Goal: Information Seeking & Learning: Check status

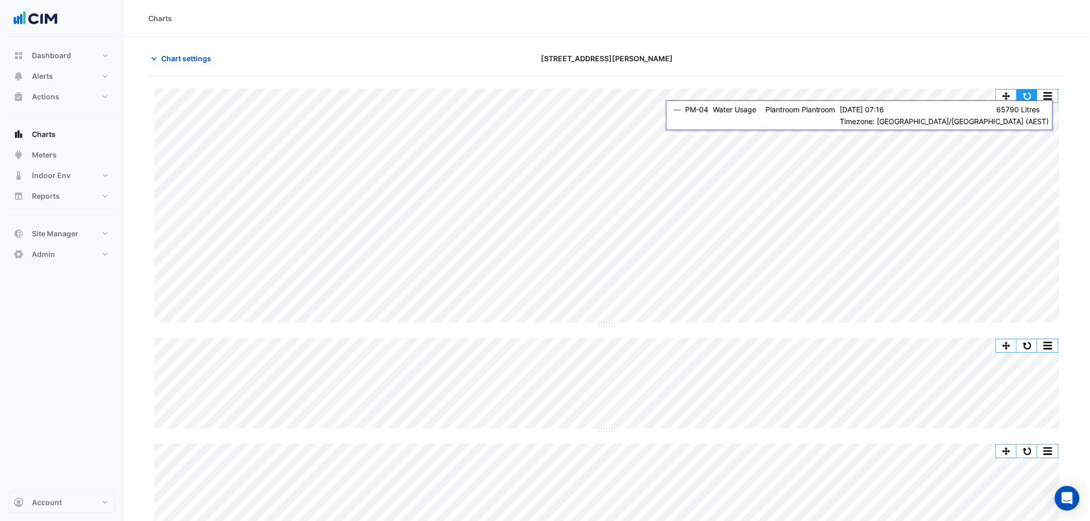
click at [1027, 93] on button "button" at bounding box center [1027, 96] width 21 height 13
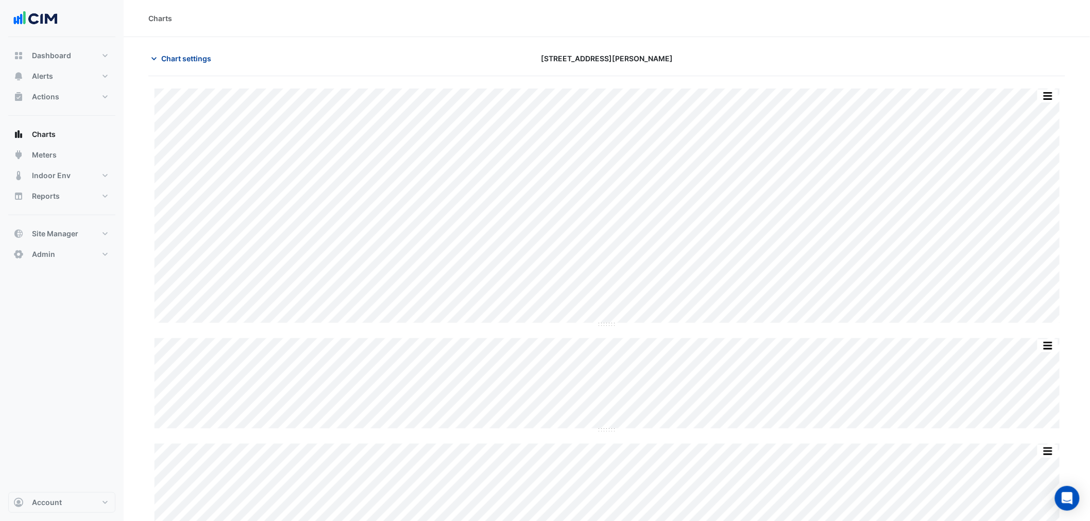
click at [178, 58] on span "Chart settings" at bounding box center [186, 58] width 50 height 11
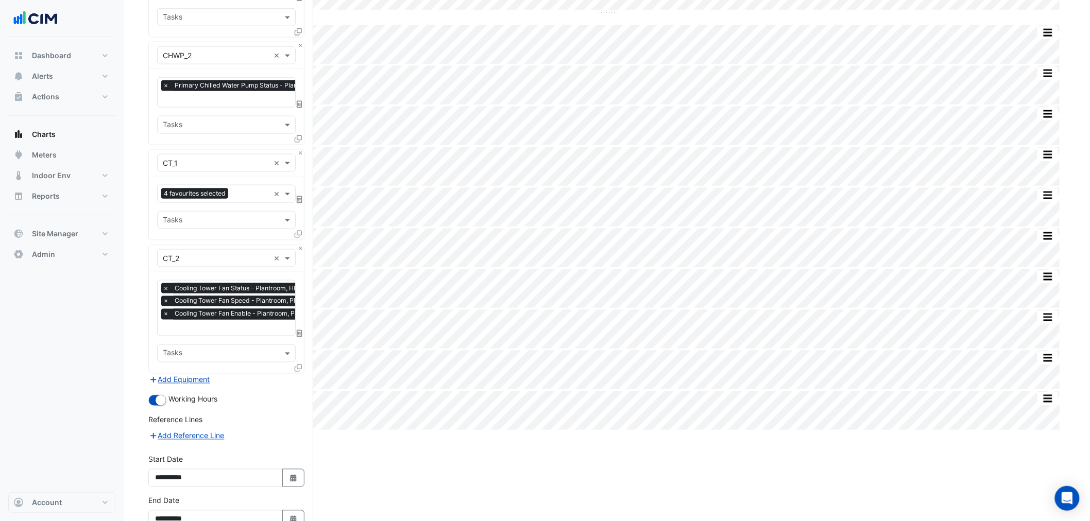
scroll to position [580, 0]
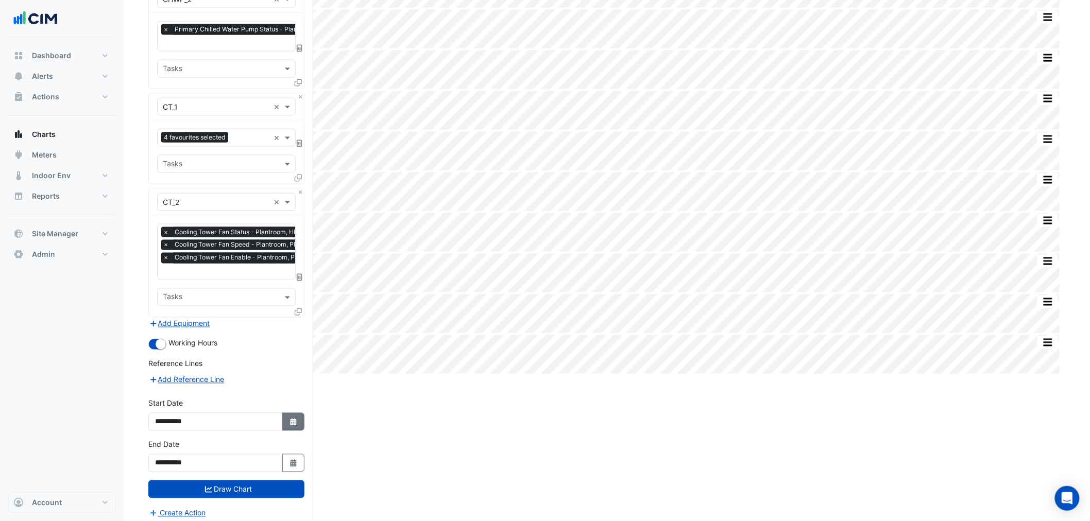
click at [302, 413] on button "Select Date" at bounding box center [293, 422] width 23 height 18
select select "*"
select select "****"
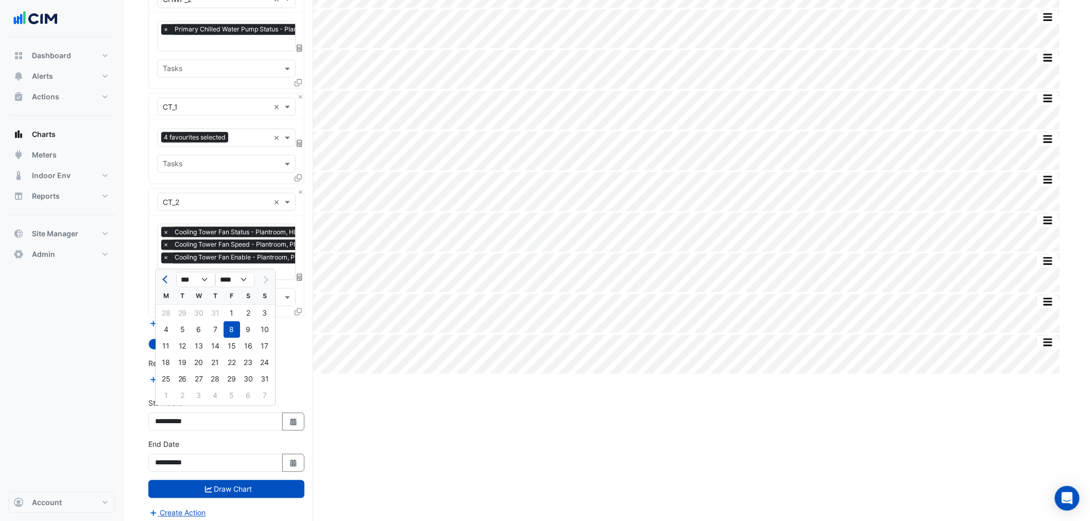
click at [167, 284] on button "Previous month" at bounding box center [166, 279] width 12 height 16
select select "*"
drag, startPoint x: 184, startPoint y: 311, endPoint x: 230, endPoint y: 472, distance: 168.2
click at [184, 311] on div "1" at bounding box center [182, 313] width 16 height 16
type input "**********"
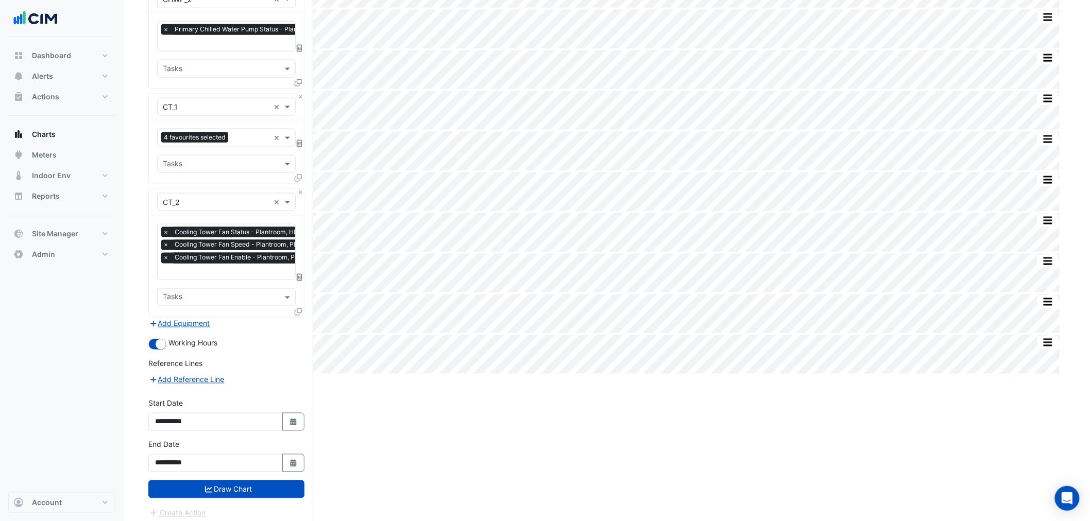
click at [243, 488] on button "Draw Chart" at bounding box center [226, 489] width 156 height 18
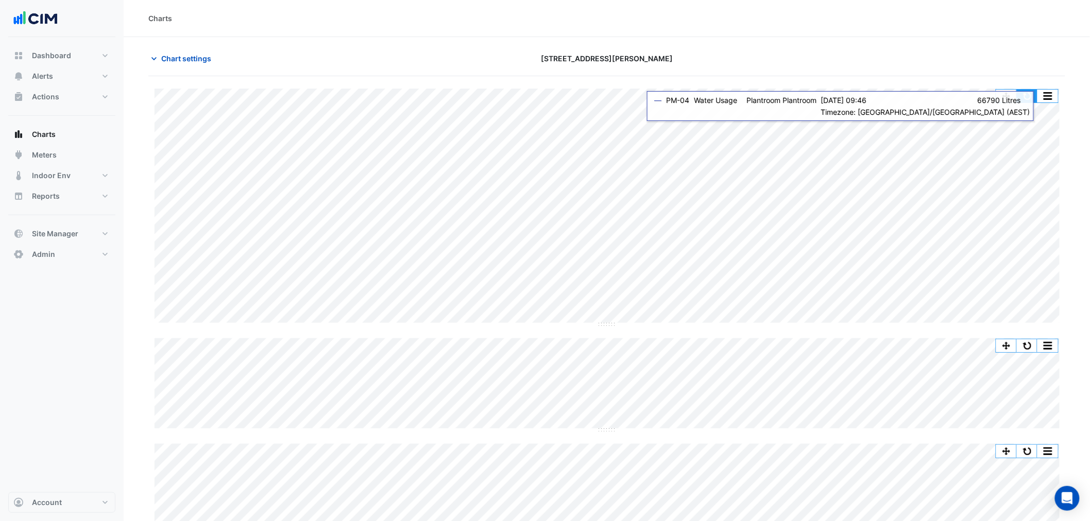
click at [1031, 96] on button "button" at bounding box center [1027, 96] width 21 height 13
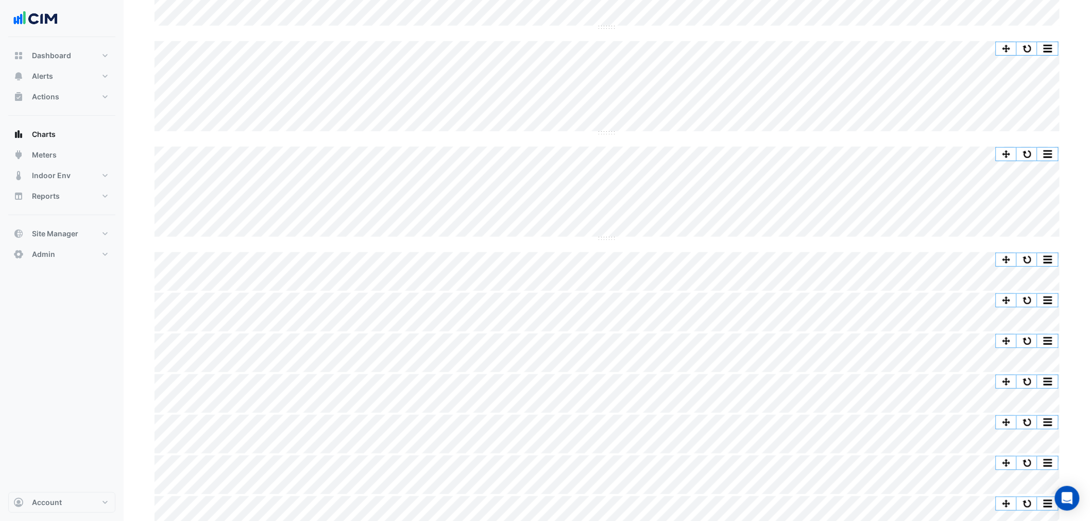
scroll to position [435, 0]
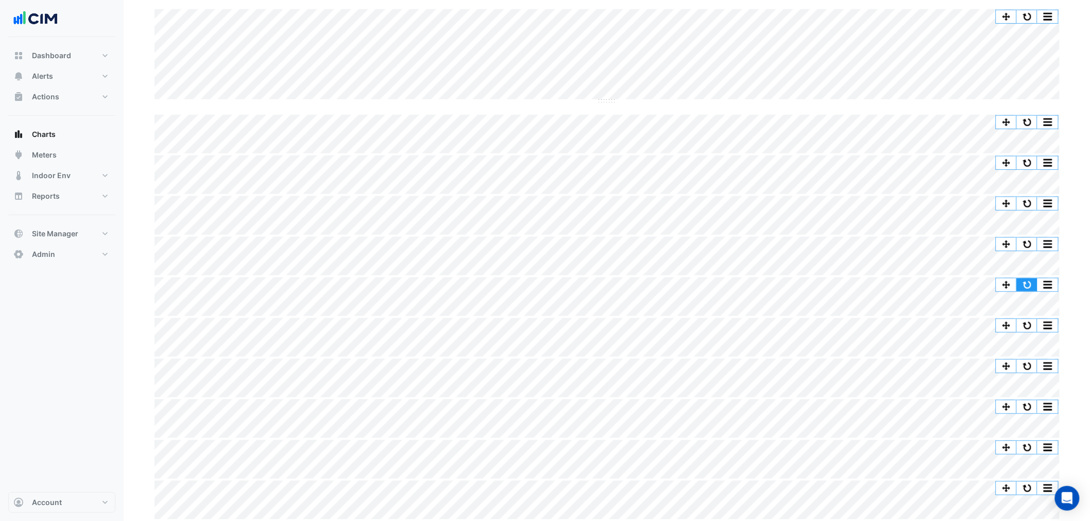
click at [1026, 286] on button "button" at bounding box center [1027, 285] width 21 height 13
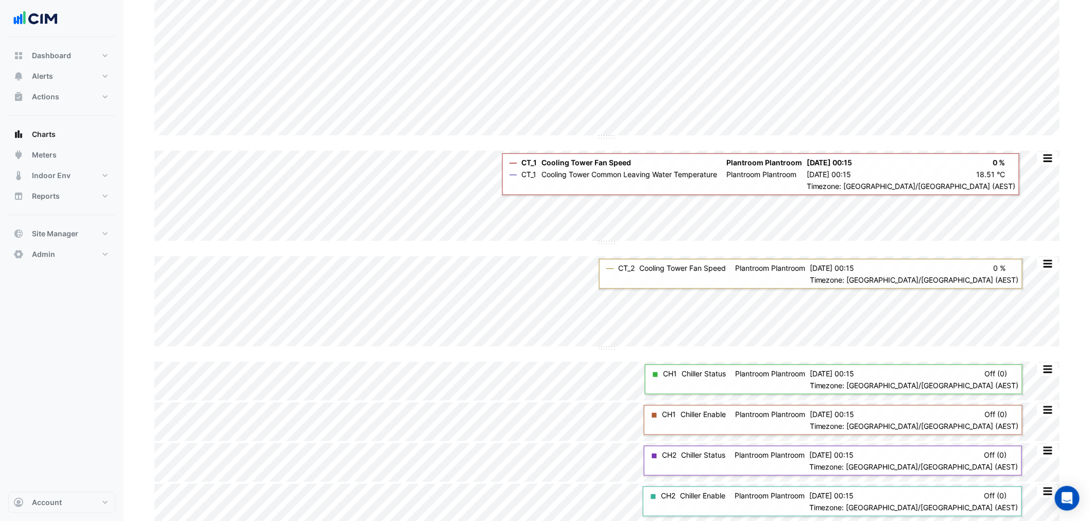
scroll to position [53, 0]
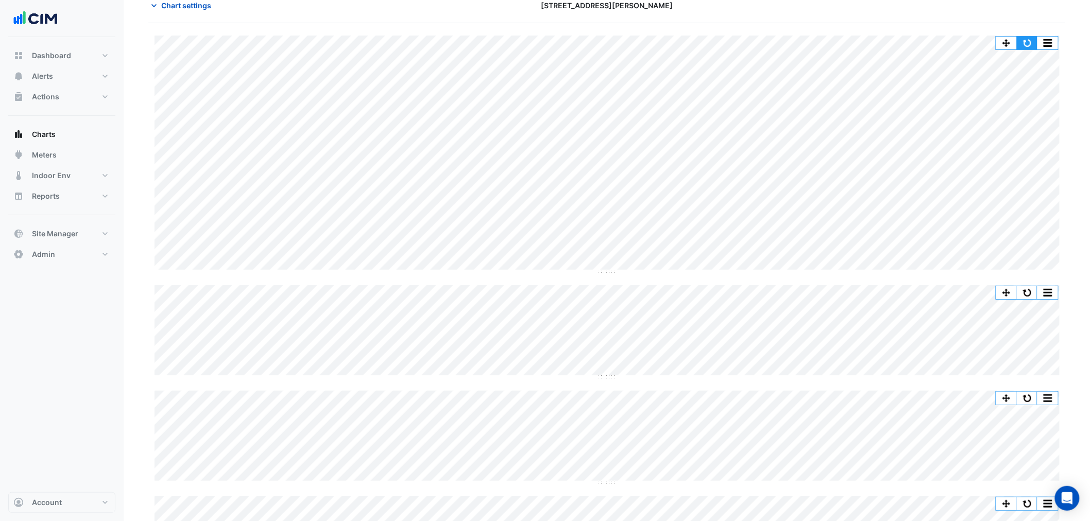
click at [1021, 40] on button "button" at bounding box center [1027, 43] width 21 height 13
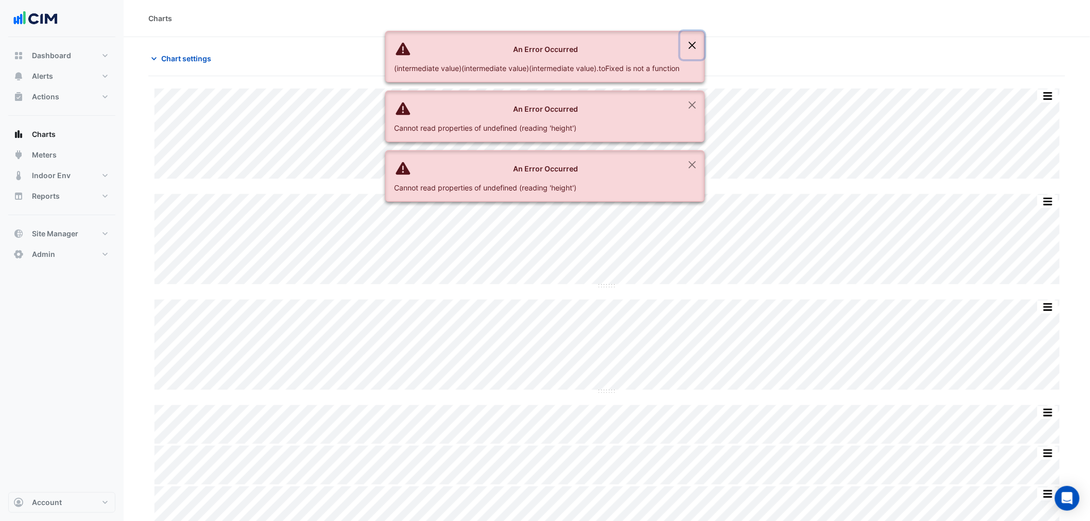
click at [689, 45] on button "Close" at bounding box center [692, 45] width 24 height 28
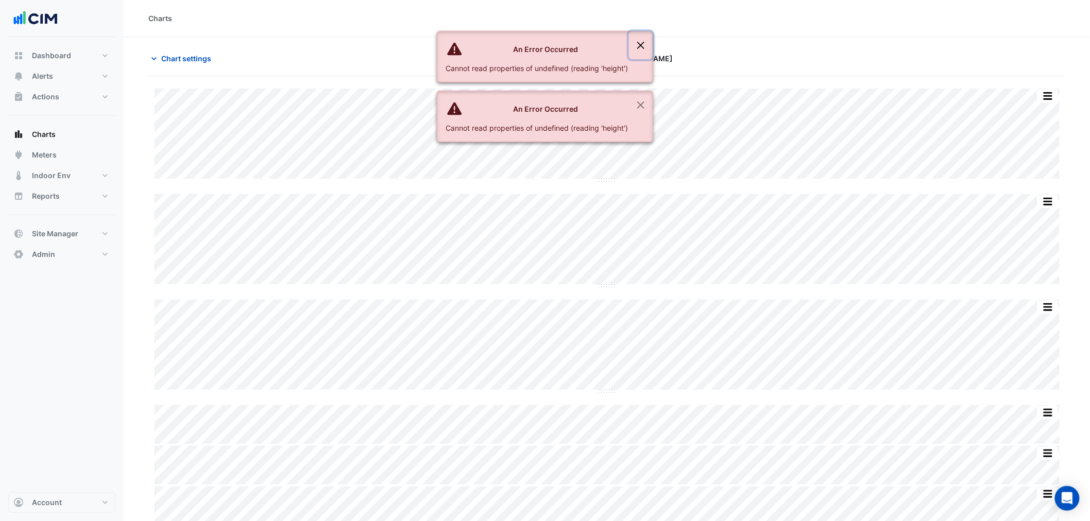
drag, startPoint x: 632, startPoint y: 42, endPoint x: 395, endPoint y: 29, distance: 237.3
click at [628, 43] on ngb-alert "An Error Occurred Cannot read properties of undefined (reading 'height')" at bounding box center [545, 56] width 216 height 51
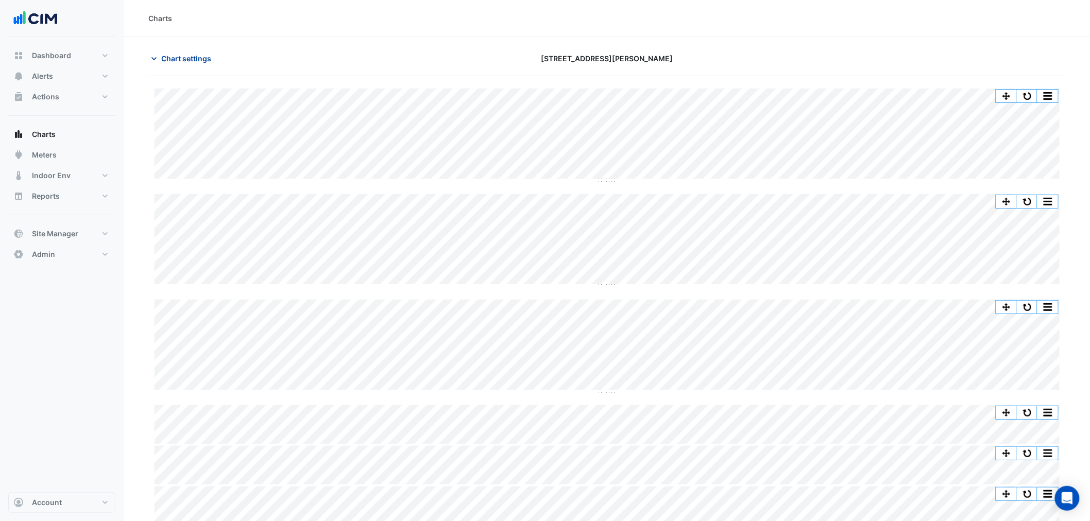
click at [178, 52] on button "Chart settings" at bounding box center [183, 58] width 70 height 18
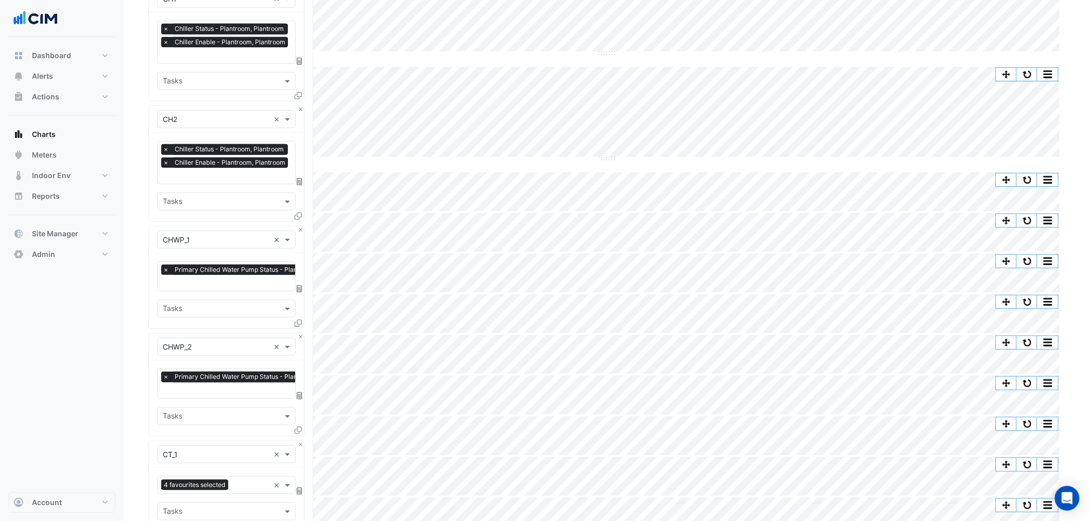
scroll to position [457, 0]
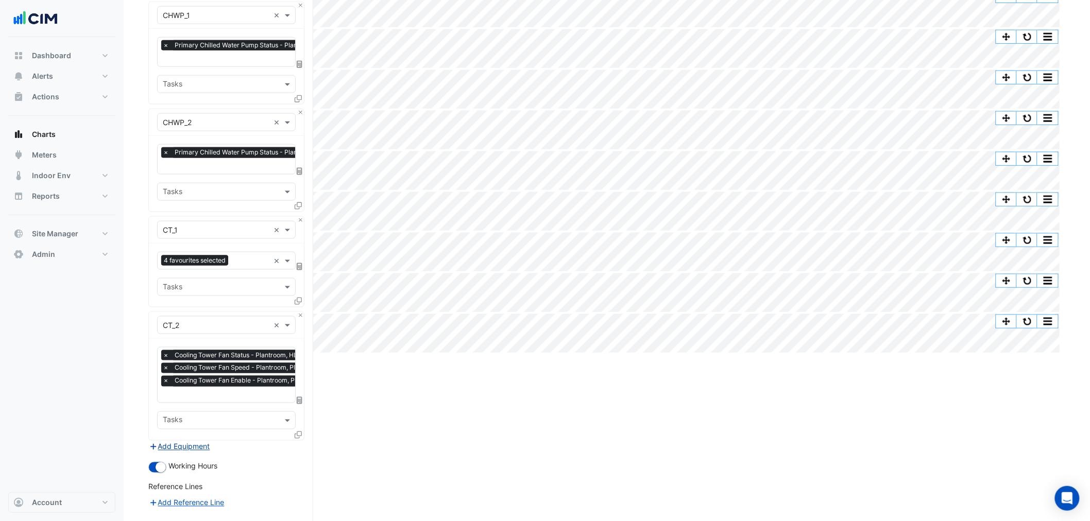
click at [187, 441] on button "Add Equipment" at bounding box center [179, 447] width 62 height 12
click at [188, 454] on input "text" at bounding box center [216, 459] width 107 height 11
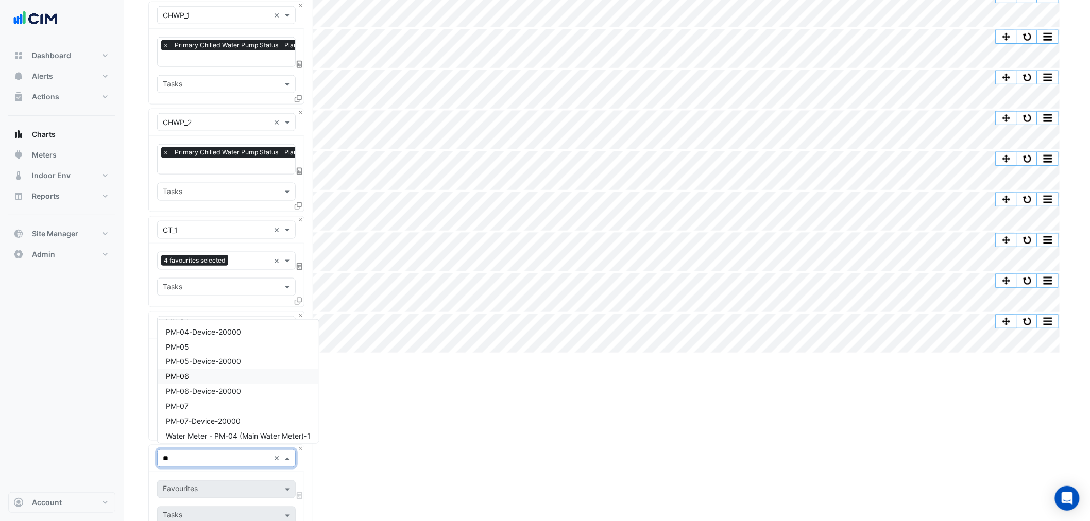
scroll to position [108, 0]
type input "**"
click at [415, 468] on div "Split by Unit Split All Split None Print Save as JPEG Save as PNG Pivot Data Ta…" at bounding box center [606, 182] width 917 height 1127
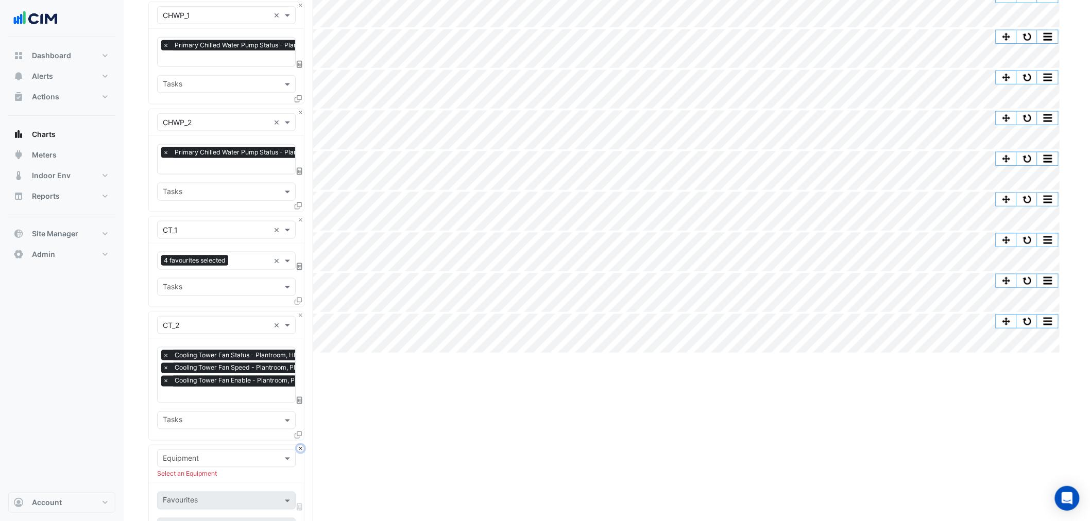
click at [299, 445] on button "Close" at bounding box center [300, 448] width 7 height 7
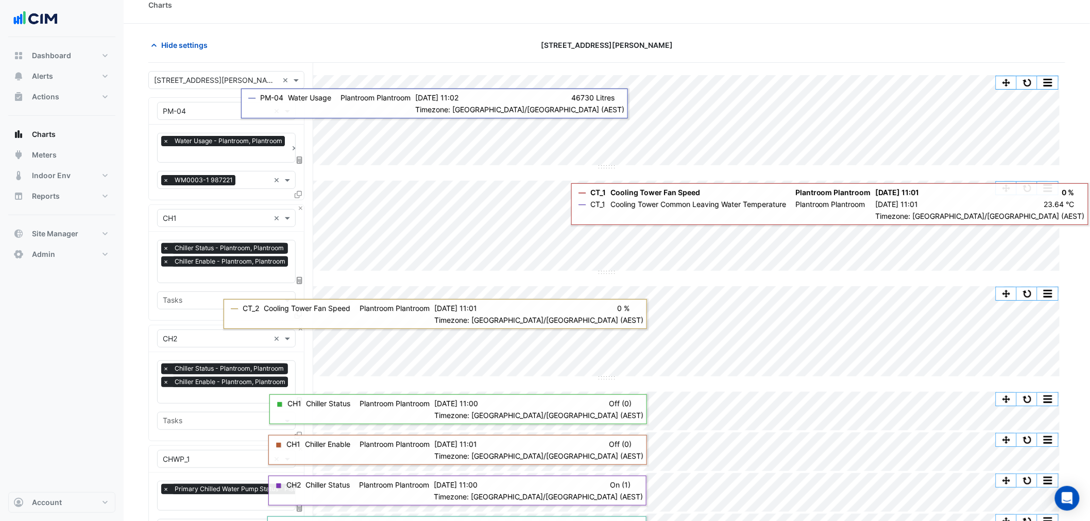
scroll to position [0, 0]
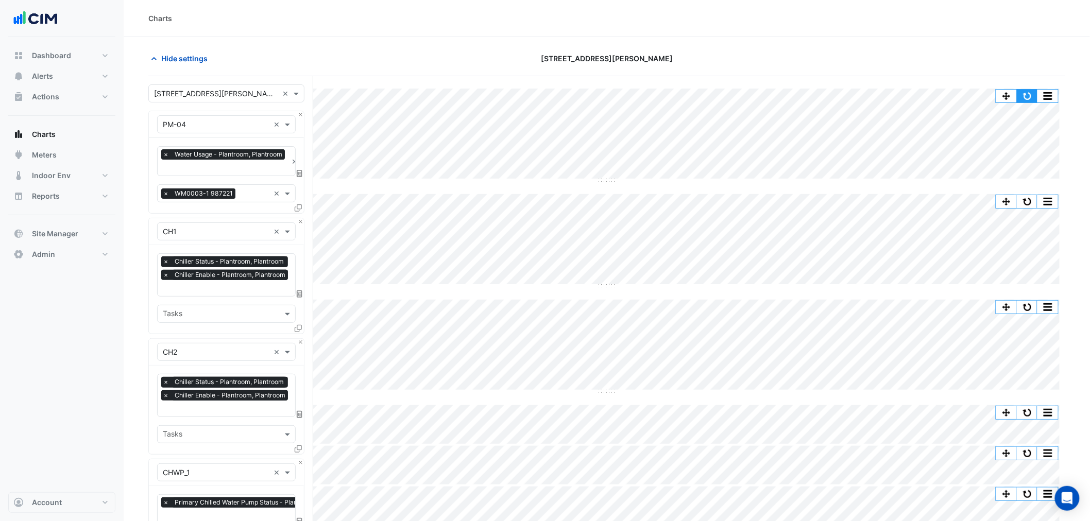
click at [1025, 95] on button "button" at bounding box center [1027, 96] width 21 height 13
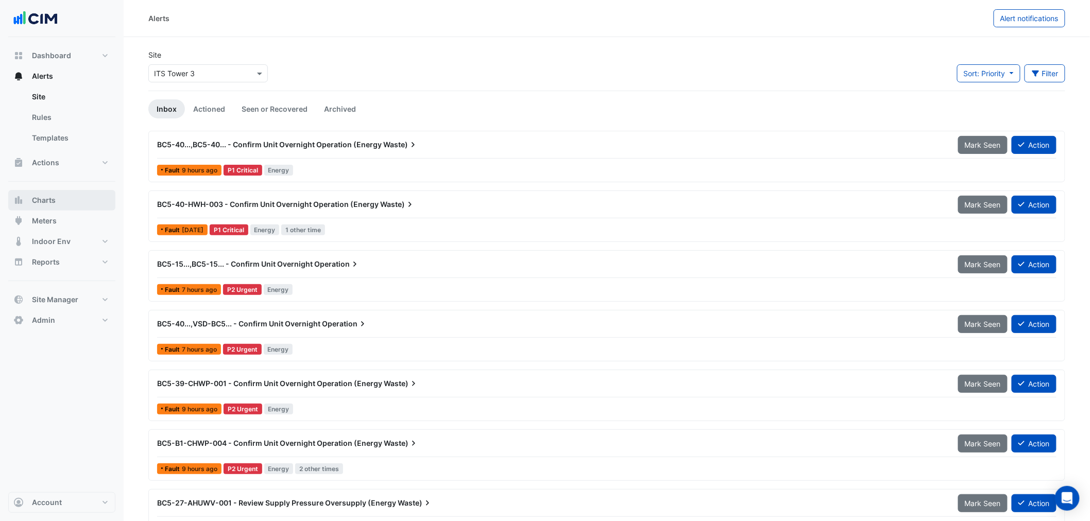
drag, startPoint x: 65, startPoint y: 194, endPoint x: 145, endPoint y: 131, distance: 101.9
click at [65, 194] on button "Charts" at bounding box center [61, 200] width 107 height 21
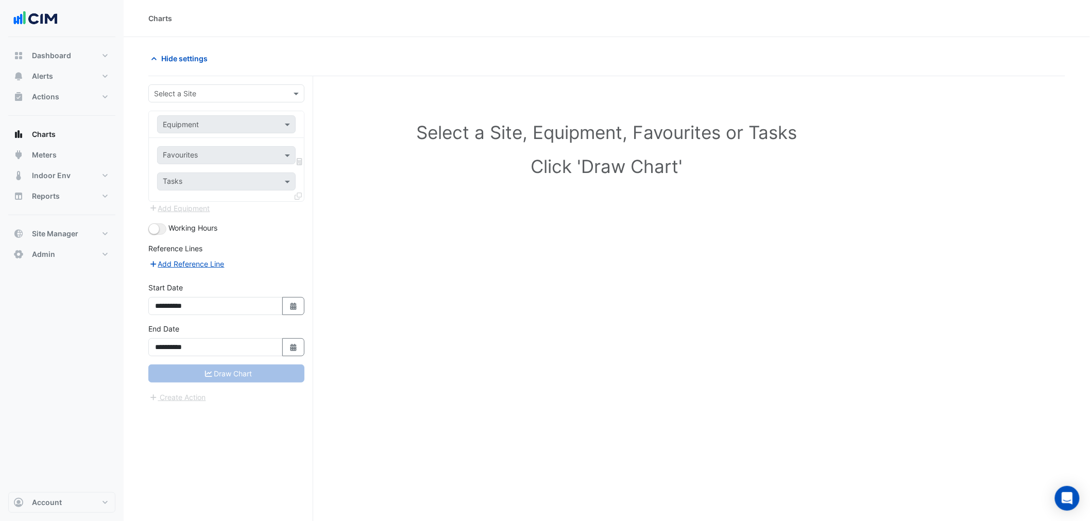
click at [211, 89] on input "text" at bounding box center [216, 94] width 124 height 11
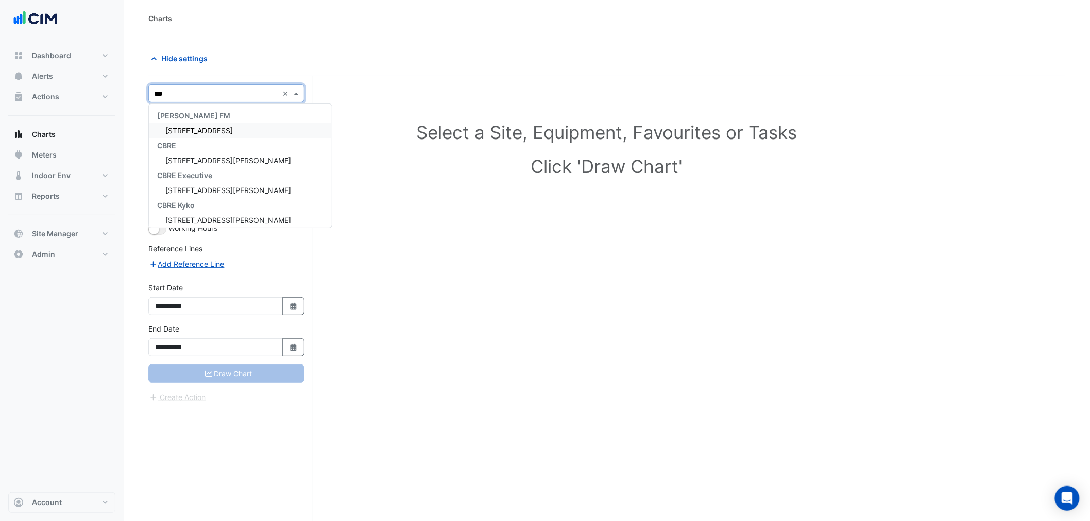
type input "****"
click at [218, 127] on span "[STREET_ADDRESS][PERSON_NAME]" at bounding box center [228, 130] width 126 height 9
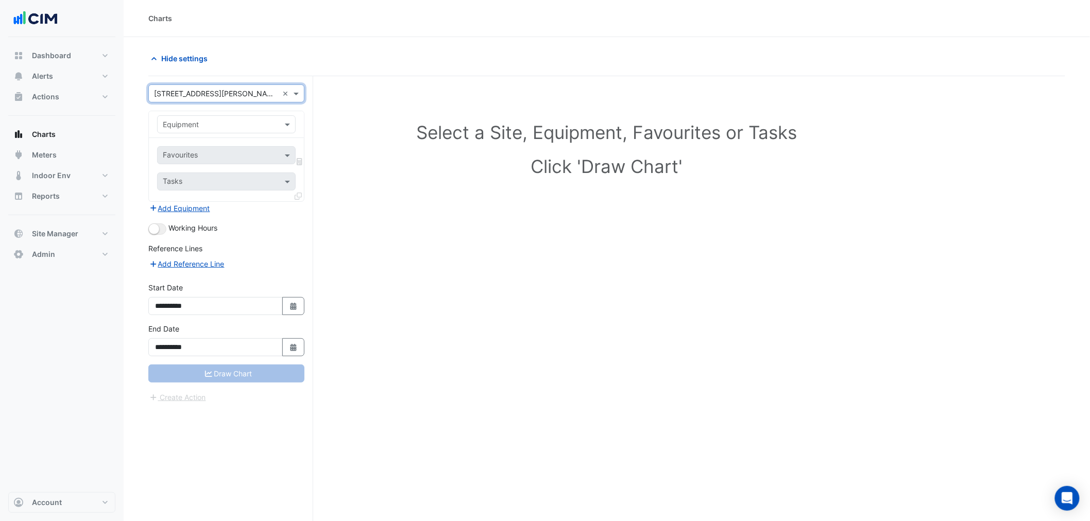
click at [204, 127] on input "text" at bounding box center [216, 124] width 107 height 11
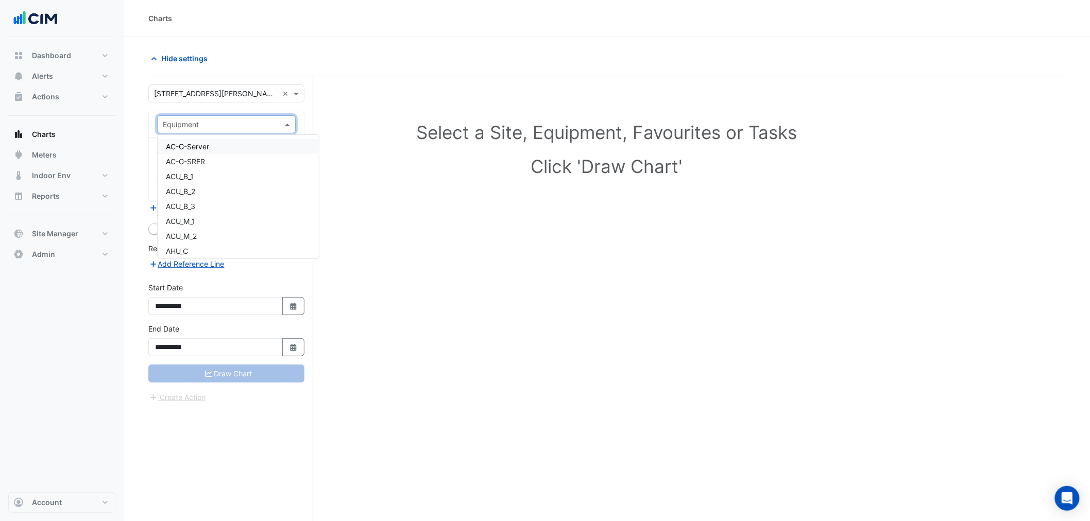
click at [418, 127] on h1 "Select a Site, Equipment, Favourites or Tasks" at bounding box center [606, 133] width 871 height 22
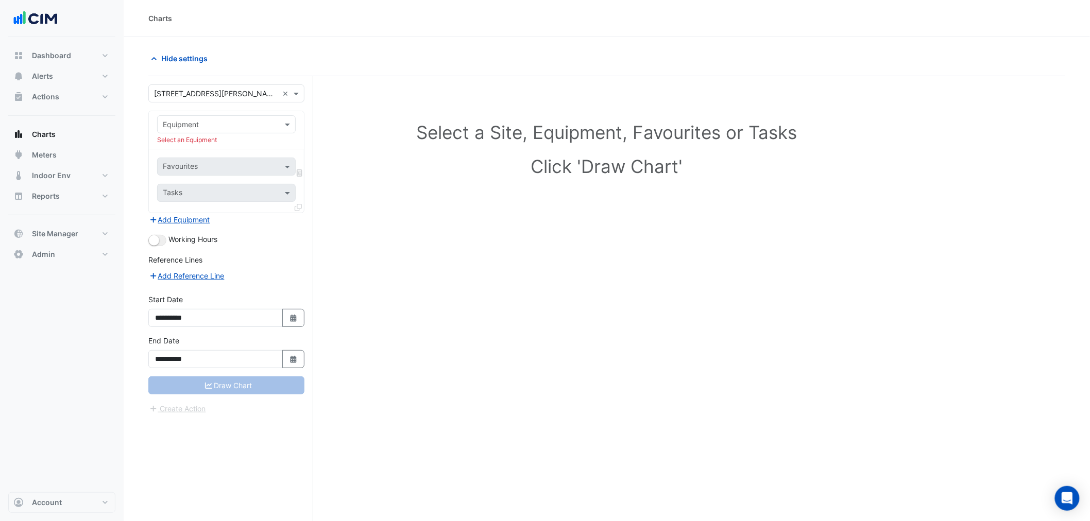
click at [199, 129] on input "text" at bounding box center [216, 124] width 107 height 11
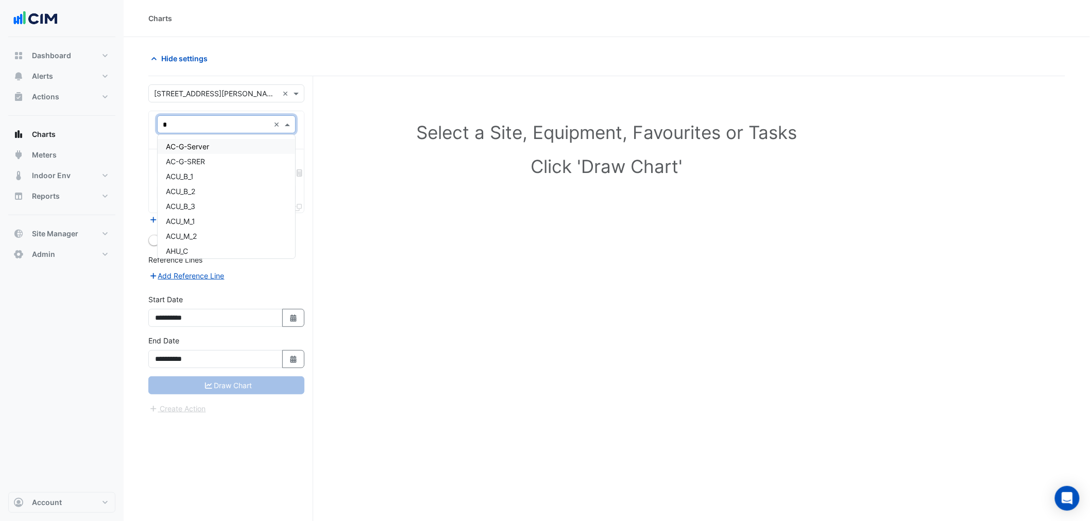
type input "**"
click at [171, 143] on span "CT_1" at bounding box center [173, 146] width 15 height 9
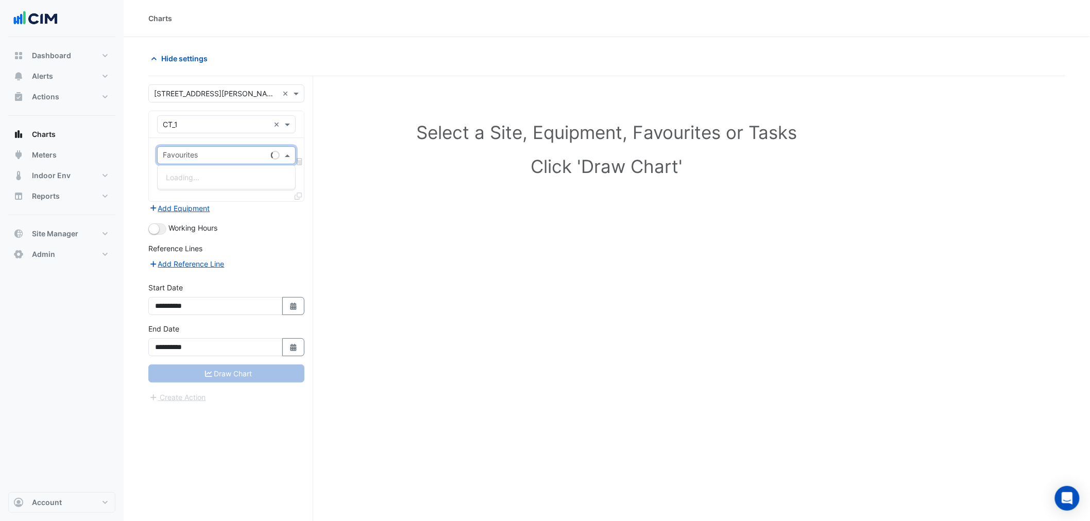
click at [186, 157] on input "text" at bounding box center [215, 156] width 104 height 11
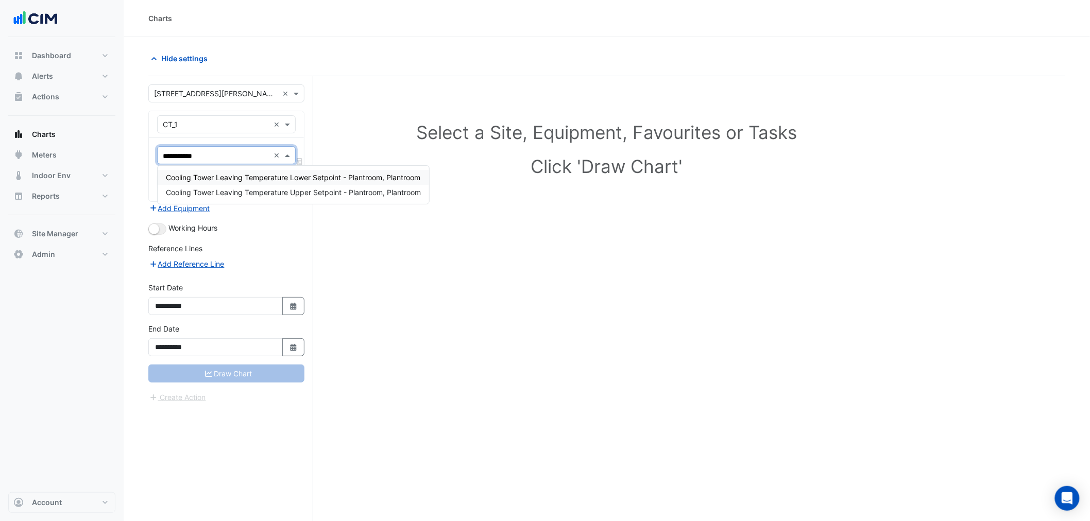
type input "**********"
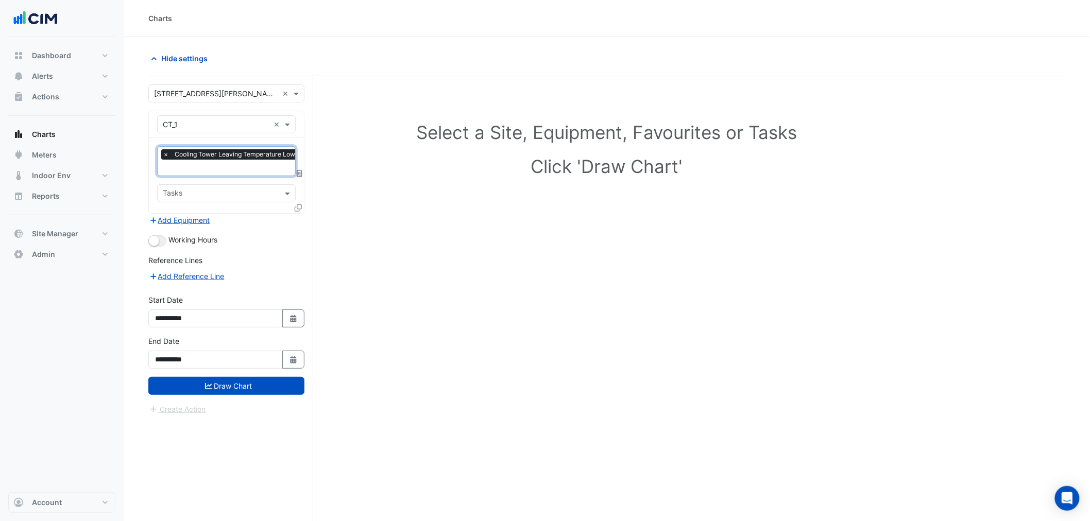
paste input "**********"
type input "**********"
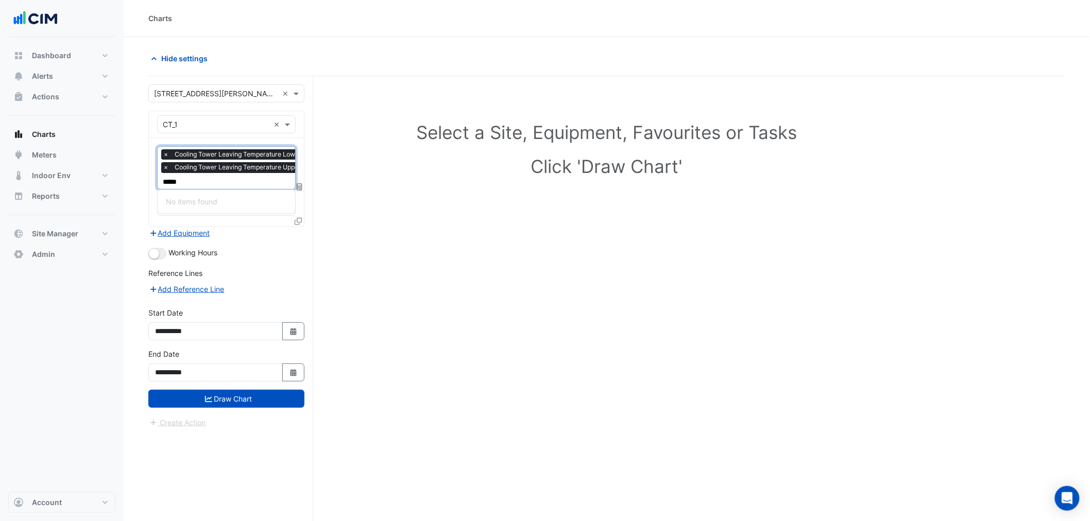
type input "****"
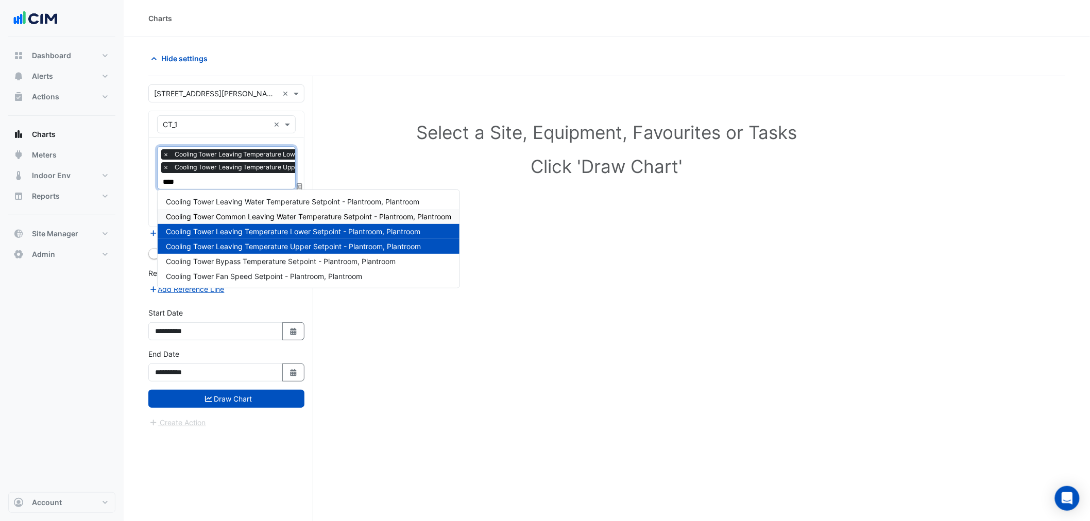
click at [289, 215] on span "Cooling Tower Common Leaving Water Temperature Setpoint - Plantroom, Plantroom" at bounding box center [308, 216] width 285 height 9
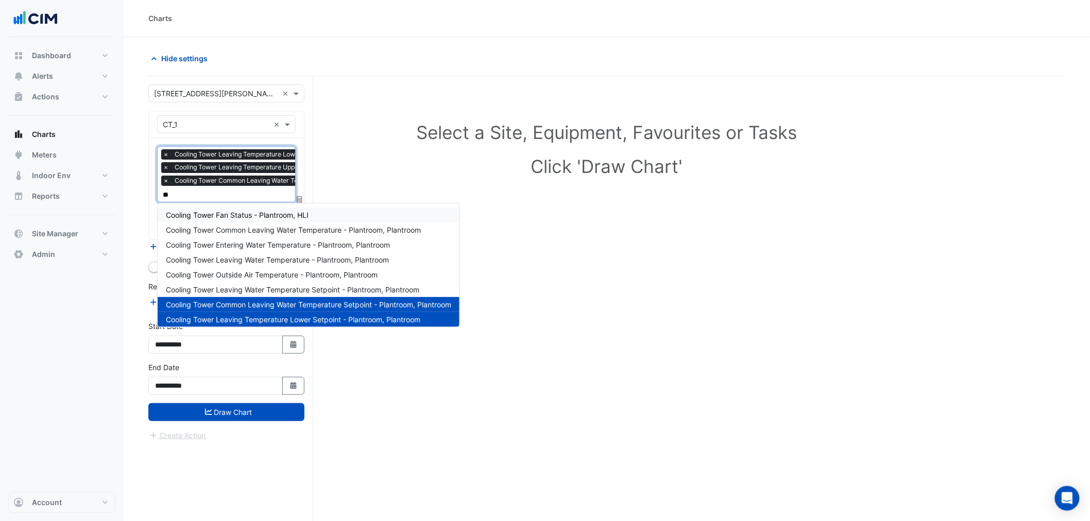
type input "***"
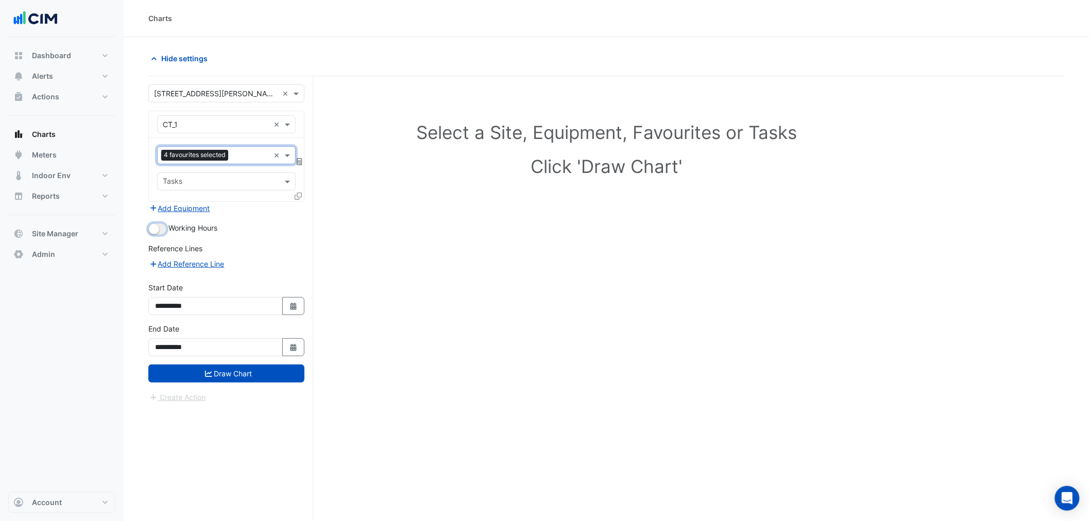
click at [158, 228] on small "button" at bounding box center [154, 229] width 10 height 10
drag, startPoint x: 211, startPoint y: 369, endPoint x: 467, endPoint y: 5, distance: 444.7
click at [211, 370] on icon "submit" at bounding box center [208, 373] width 7 height 7
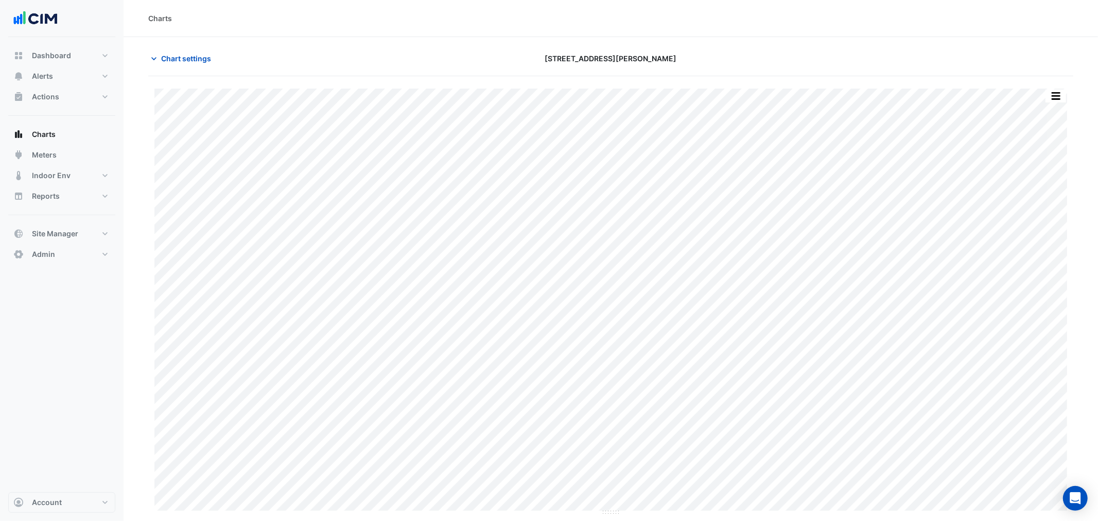
click at [206, 73] on div "Chart settings 99 Georgiana Terrace" at bounding box center [610, 62] width 925 height 27
click at [187, 71] on div "Chart settings 99 Georgiana Terrace" at bounding box center [610, 62] width 925 height 27
click at [184, 62] on span "Chart settings" at bounding box center [186, 58] width 50 height 11
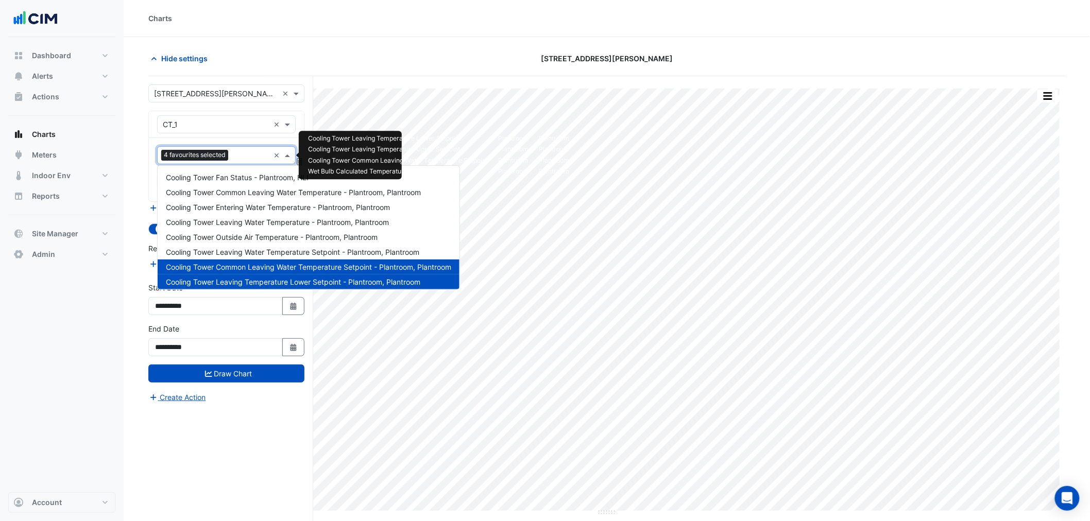
click at [224, 160] on span "4 favourites selected" at bounding box center [194, 155] width 67 height 10
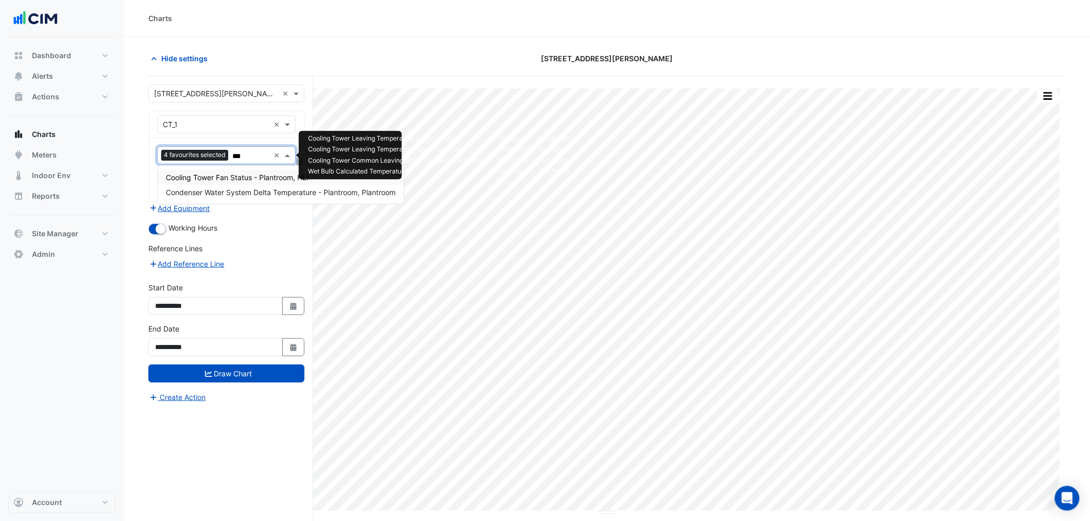
type input "****"
click at [238, 177] on span "Cooling Tower Fan Status - Plantroom, HLI" at bounding box center [237, 177] width 143 height 9
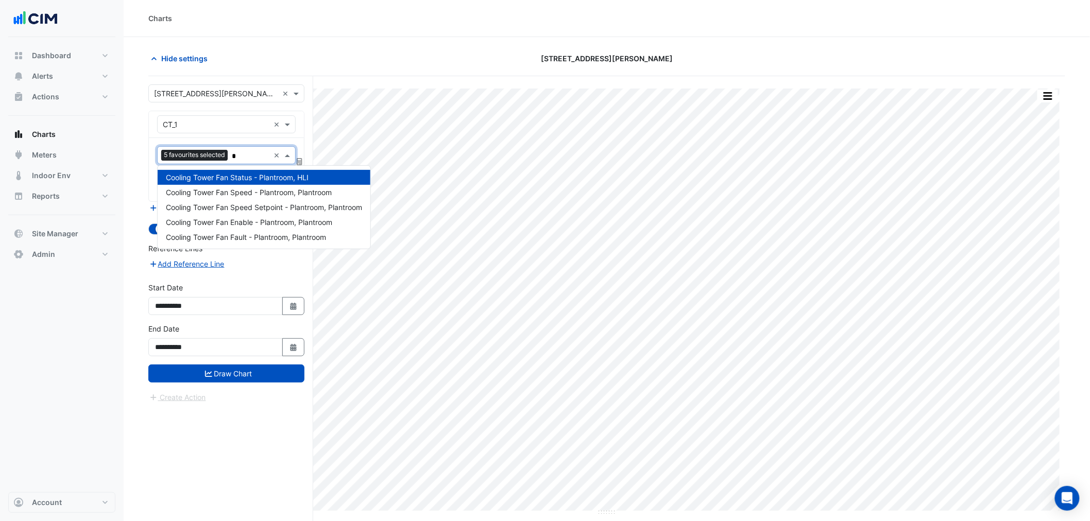
type input "**"
click at [203, 189] on span "Cooling Tower Fan Speed - Plantroom, Plantroom" at bounding box center [249, 192] width 166 height 9
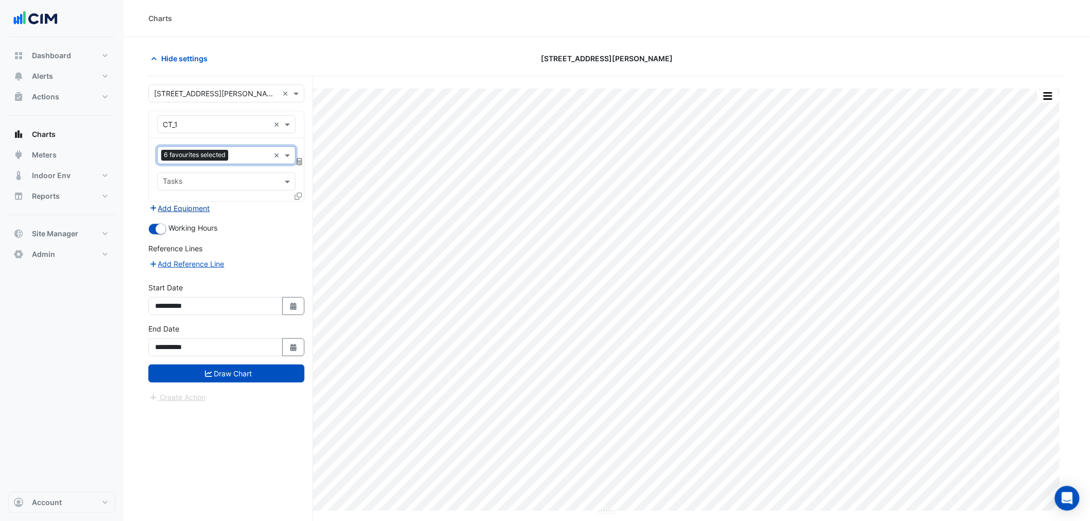
click at [180, 210] on button "Add Equipment" at bounding box center [179, 208] width 62 height 12
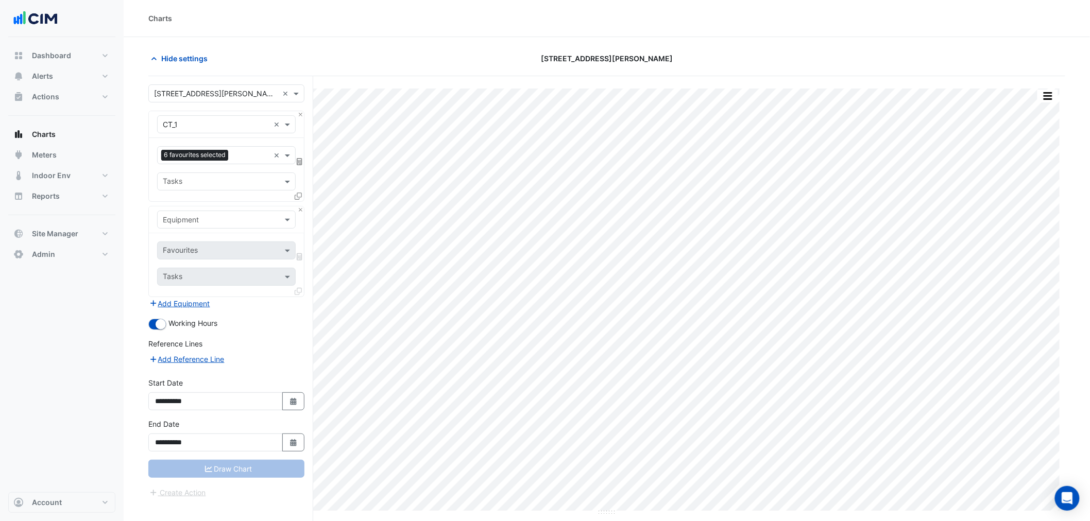
click at [183, 222] on input "text" at bounding box center [216, 220] width 107 height 11
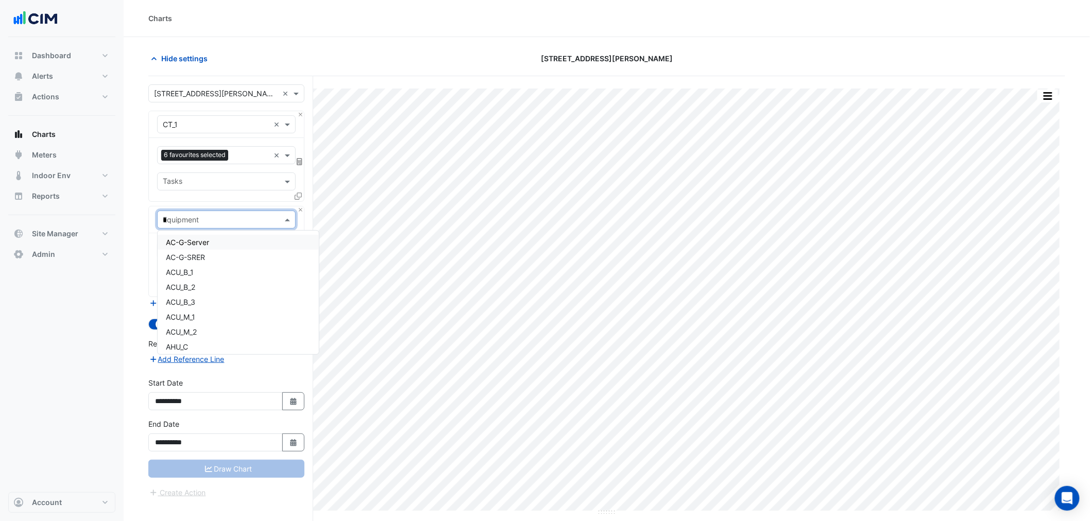
type input "**"
click at [208, 255] on div "CT_2" at bounding box center [226, 257] width 137 height 15
click at [192, 234] on div "Favourites Tasks" at bounding box center [226, 264] width 155 height 63
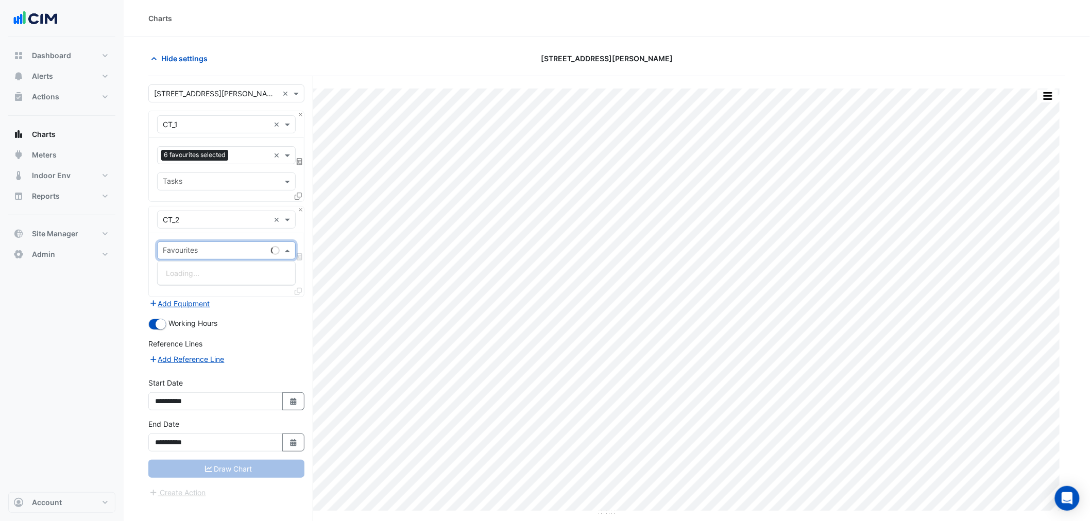
click at [196, 248] on input "text" at bounding box center [215, 251] width 104 height 11
type input "*****"
click at [204, 275] on span "Cooling Tower Fan Speed - Plantroom, Plantroom" at bounding box center [249, 273] width 166 height 9
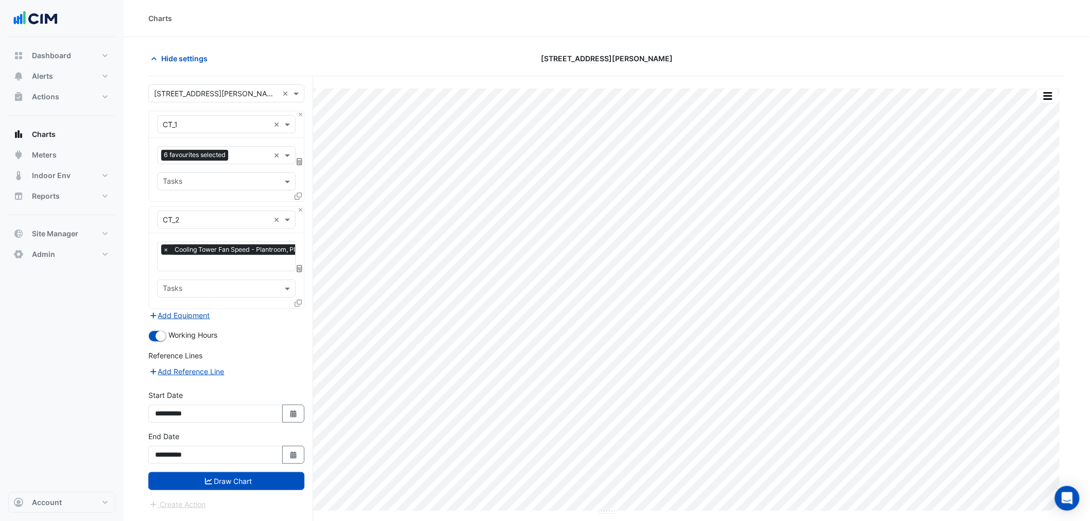
drag, startPoint x: 249, startPoint y: 479, endPoint x: 204, endPoint y: 253, distance: 229.9
click at [204, 253] on form "Select a Site × 99 Georgiana Terrace × Equipment × CT_1 × Favourites 6 favourit…" at bounding box center [226, 297] width 156 height 426
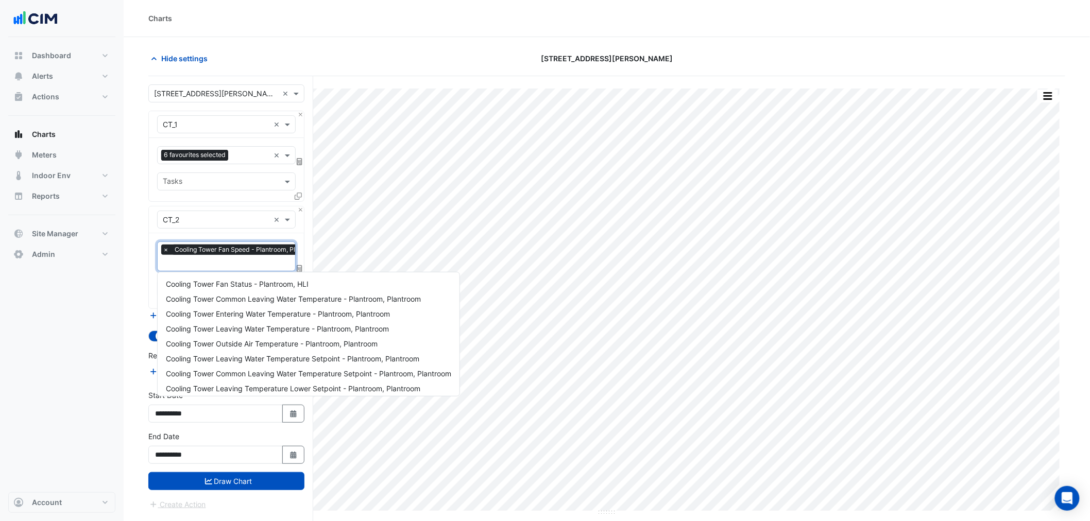
click at [208, 264] on input "text" at bounding box center [244, 264] width 162 height 11
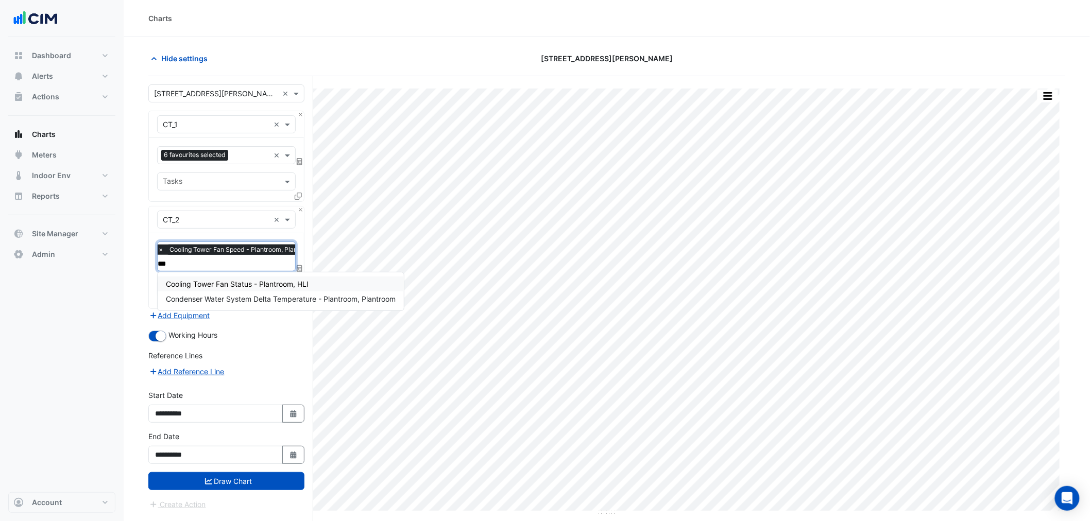
type input "****"
click at [212, 284] on span "Cooling Tower Fan Status - Plantroom, HLI" at bounding box center [237, 284] width 143 height 9
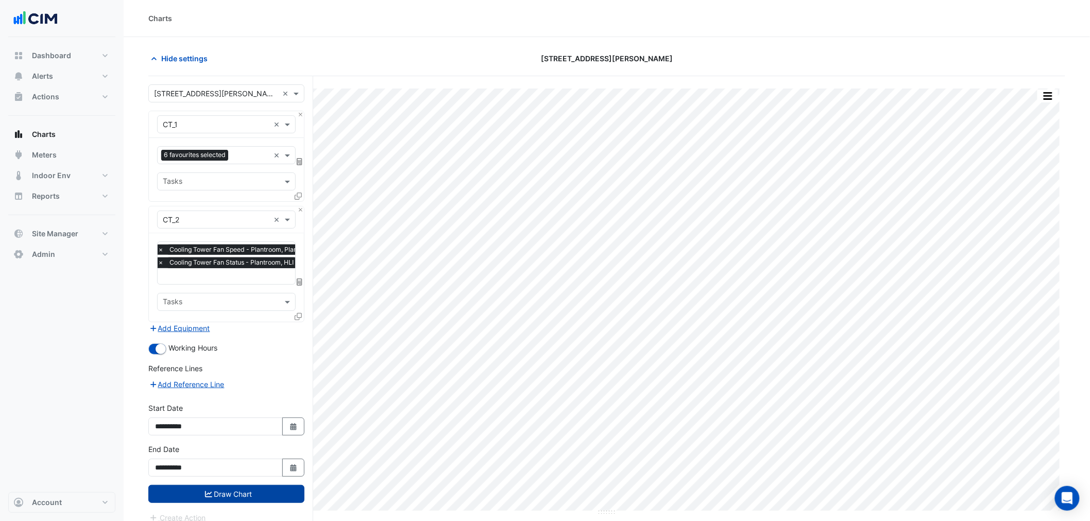
click at [249, 490] on button "Draw Chart" at bounding box center [226, 494] width 156 height 18
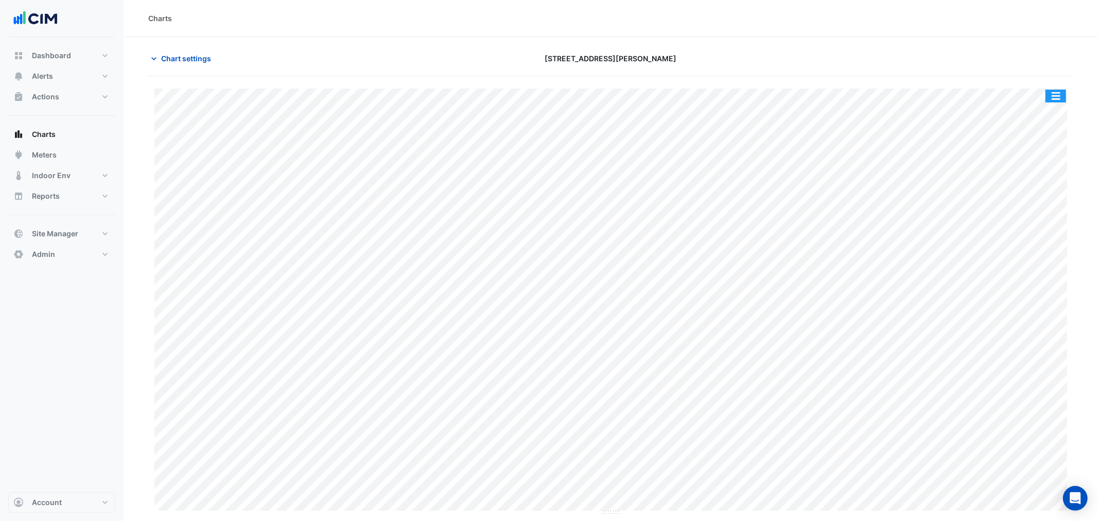
drag, startPoint x: 1063, startPoint y: 90, endPoint x: 1046, endPoint y: 99, distance: 19.2
click at [1062, 90] on button "button" at bounding box center [1056, 96] width 21 height 13
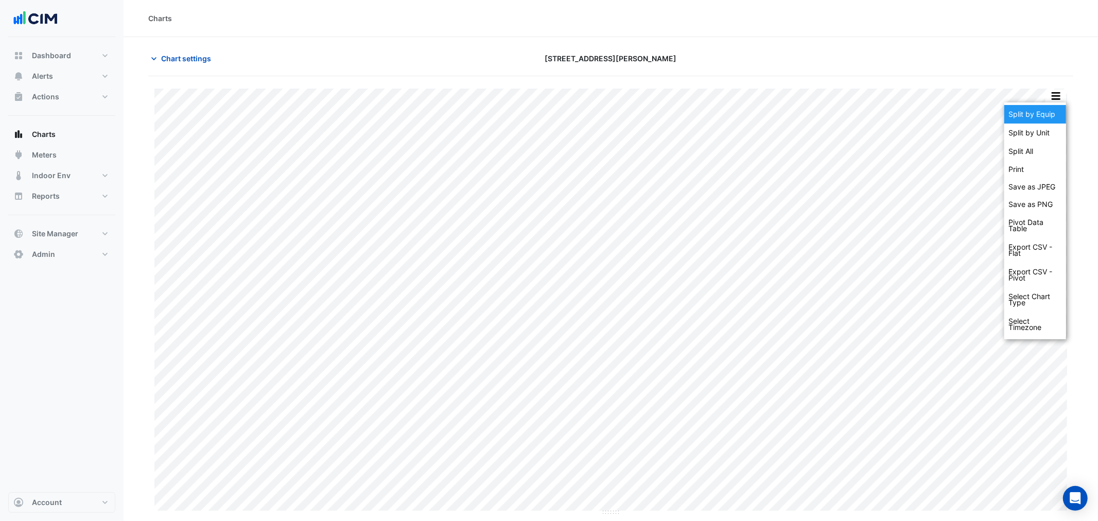
click at [1048, 112] on div "Split by Equip" at bounding box center [1036, 114] width 62 height 19
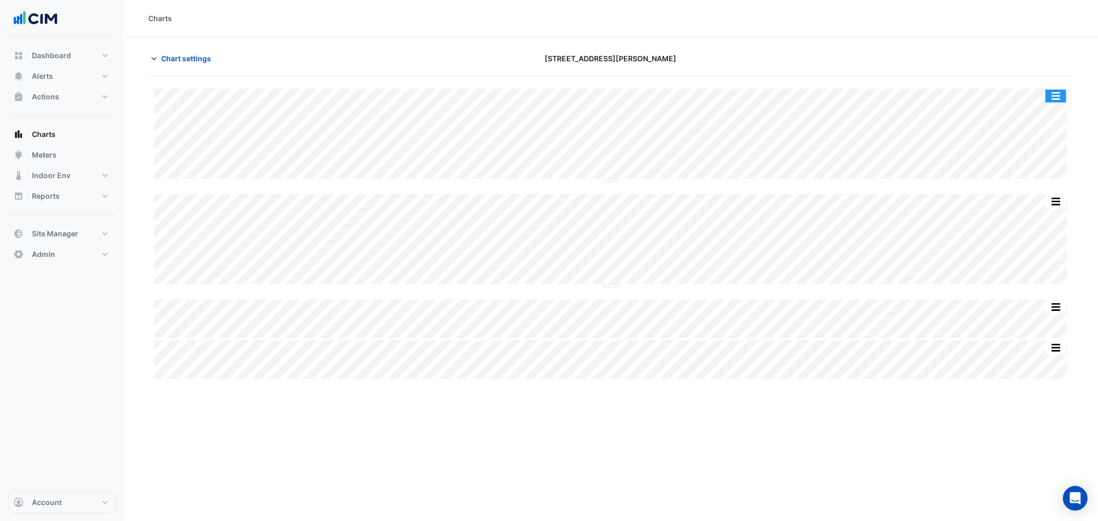
click at [1058, 94] on button "button" at bounding box center [1056, 96] width 21 height 13
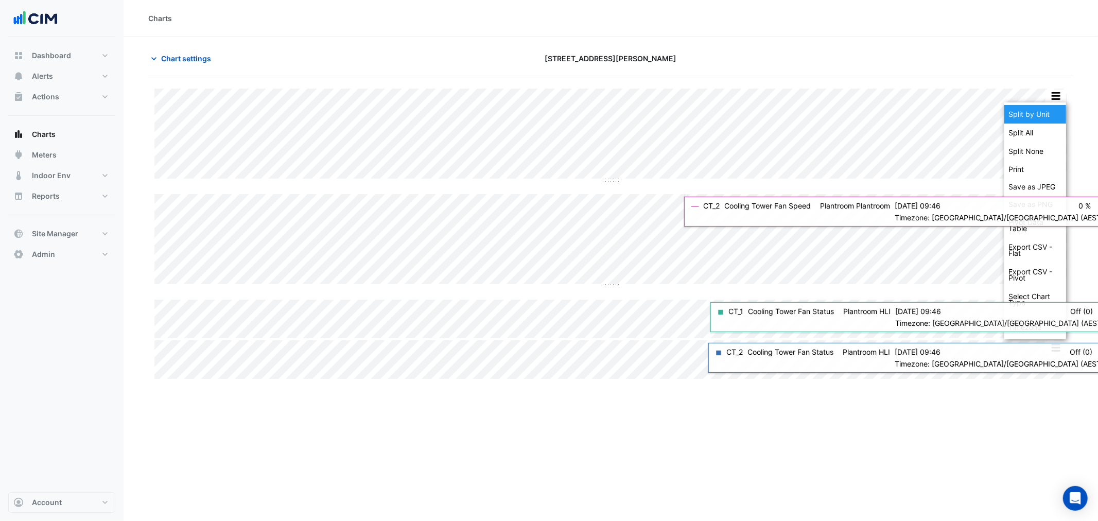
click at [1041, 113] on div "Split by Unit" at bounding box center [1036, 114] width 62 height 19
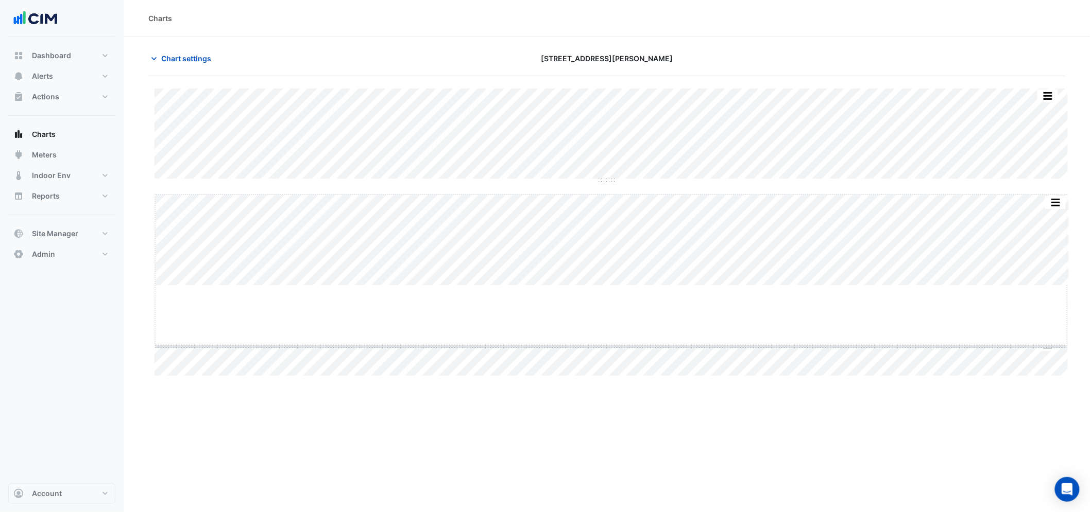
drag, startPoint x: 605, startPoint y: 286, endPoint x: 604, endPoint y: 292, distance: 6.7
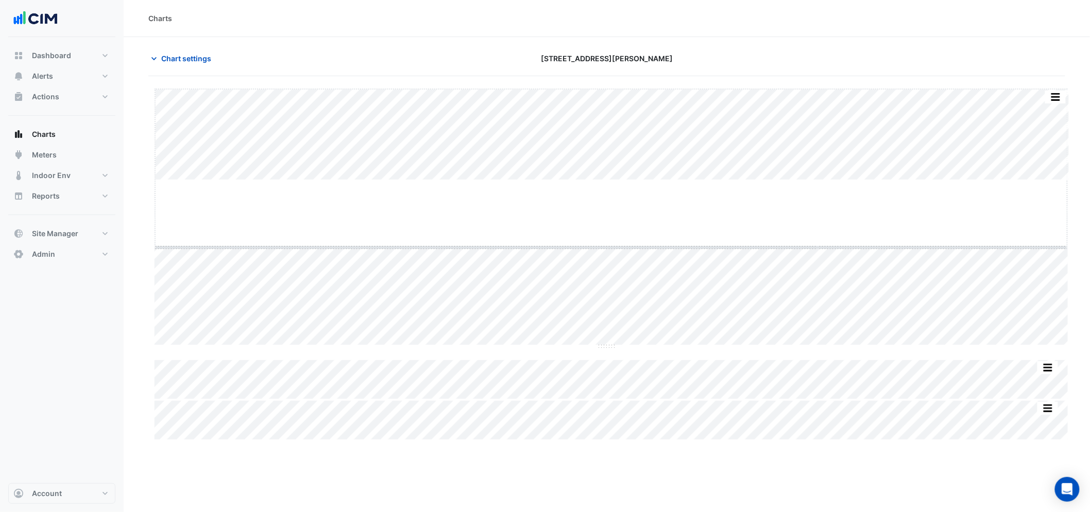
drag, startPoint x: 611, startPoint y: 180, endPoint x: 611, endPoint y: 186, distance: 5.7
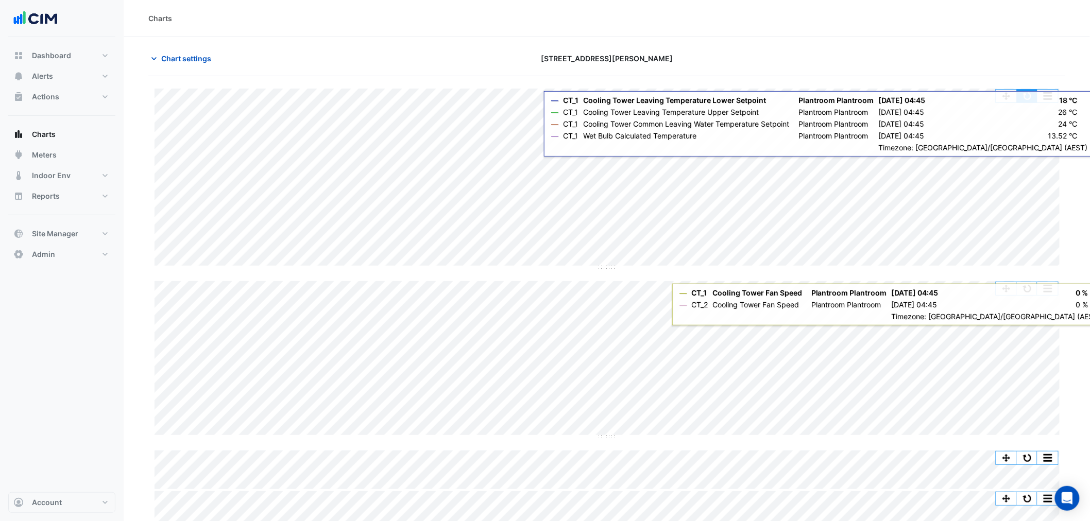
click at [1017, 101] on button "button" at bounding box center [1027, 96] width 21 height 13
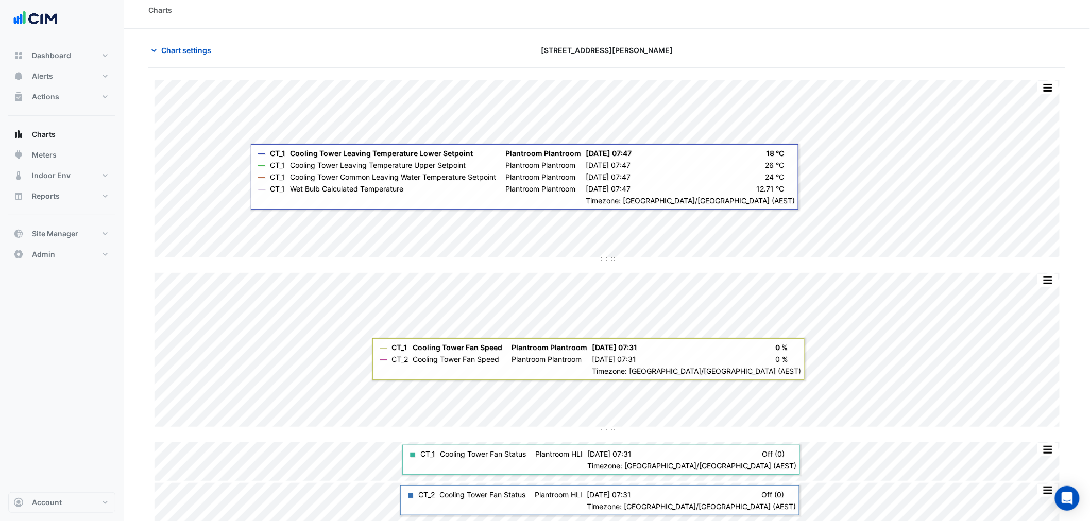
scroll to position [11, 0]
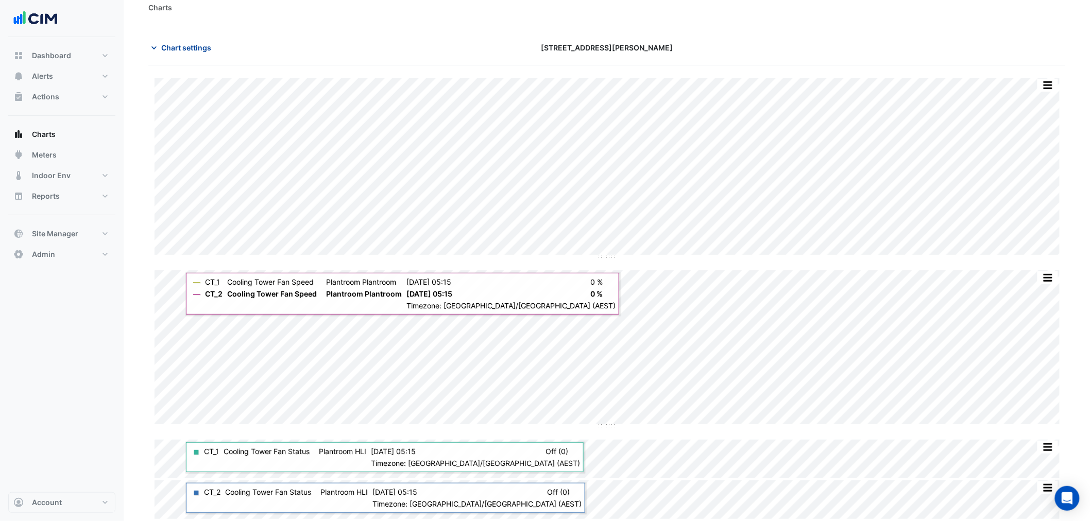
click at [196, 47] on span "Chart settings" at bounding box center [186, 47] width 50 height 11
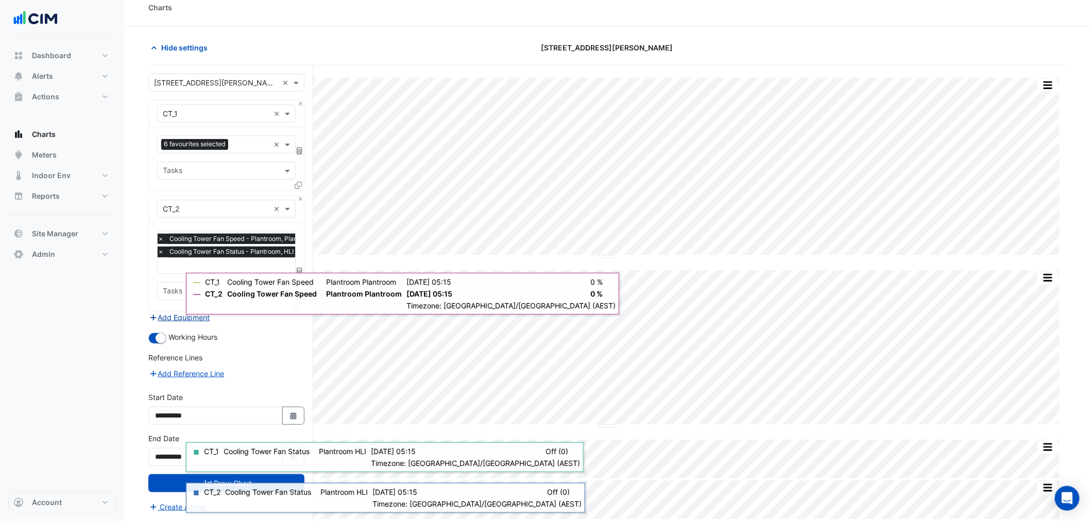
click at [154, 320] on fa-icon "button" at bounding box center [153, 317] width 9 height 9
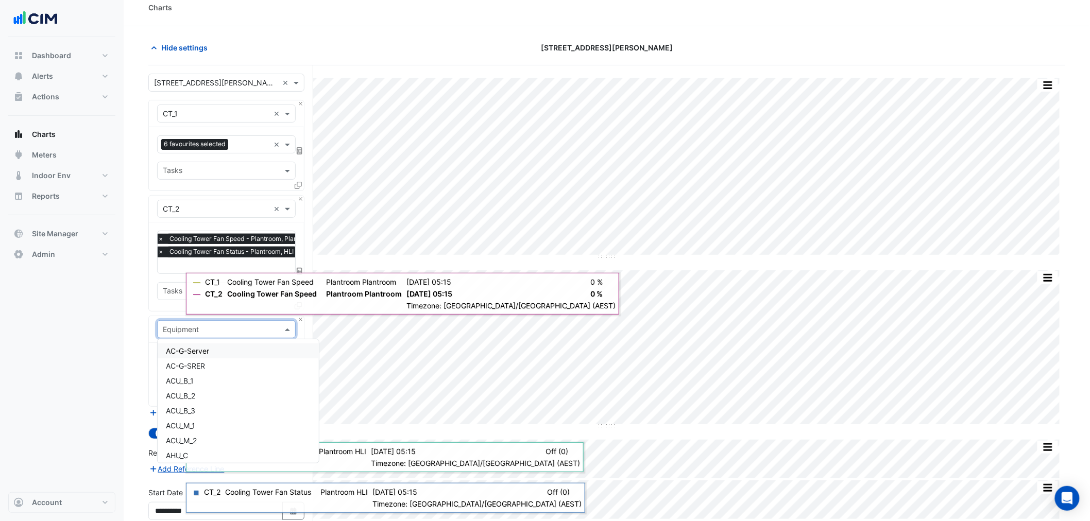
click at [182, 326] on input "text" at bounding box center [216, 329] width 107 height 11
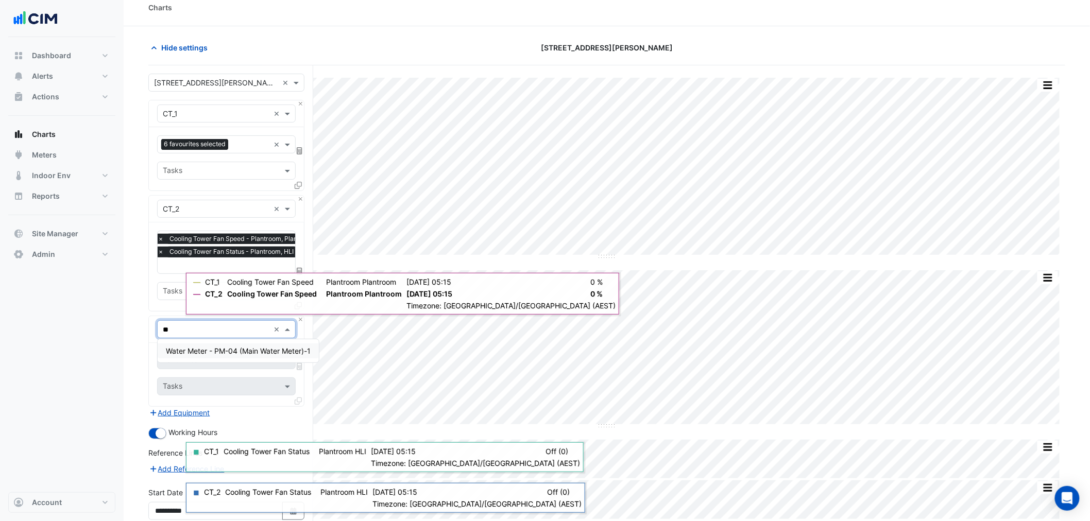
type input "***"
drag, startPoint x: 213, startPoint y: 350, endPoint x: 213, endPoint y: 356, distance: 6.2
click at [213, 353] on span "Water Meter - PM-04 (Main Water Meter)-1" at bounding box center [238, 351] width 145 height 9
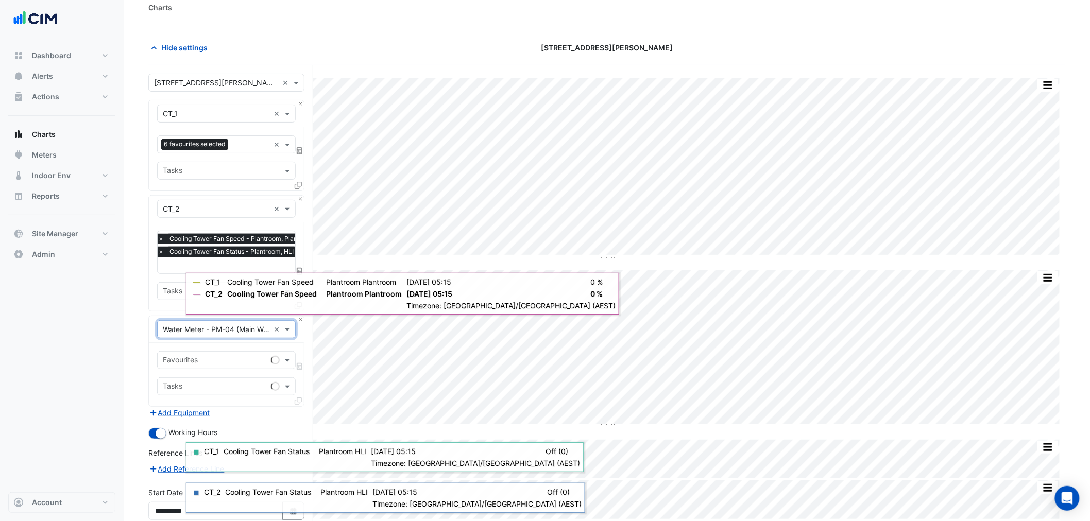
click at [212, 359] on input "text" at bounding box center [215, 361] width 104 height 11
click at [208, 384] on span "Water Consumption Final Substituted" at bounding box center [228, 381] width 125 height 9
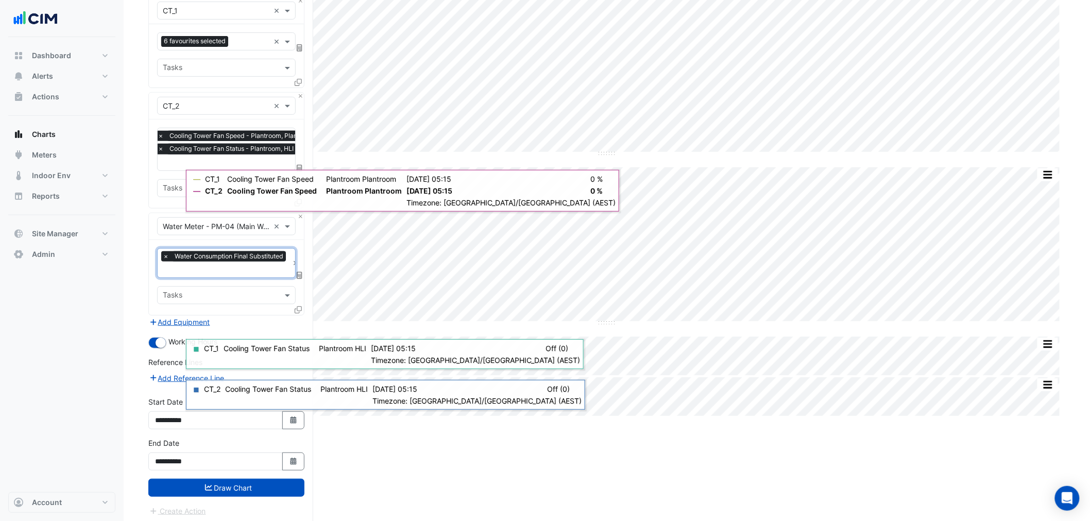
scroll to position [115, 0]
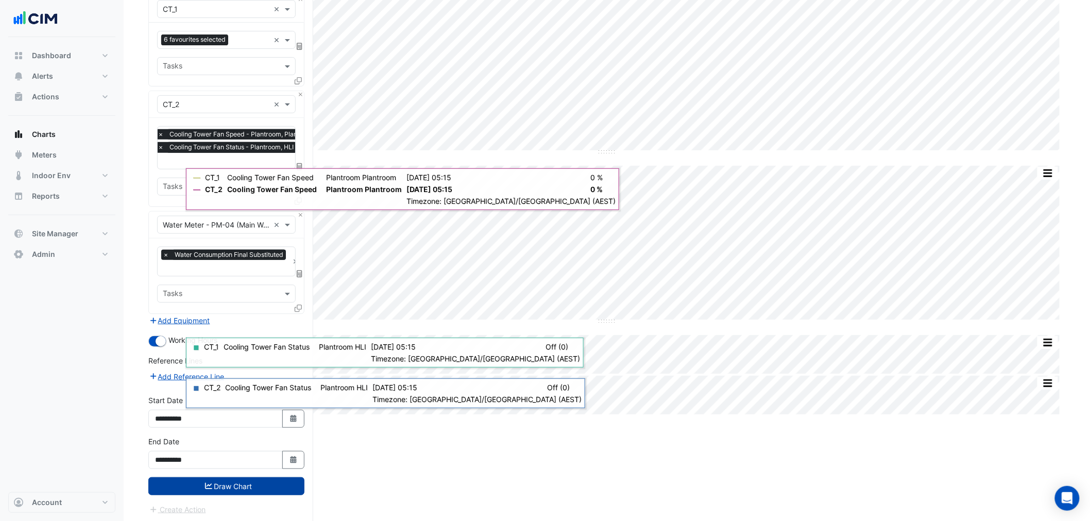
click at [191, 479] on button "Draw Chart" at bounding box center [226, 486] width 156 height 18
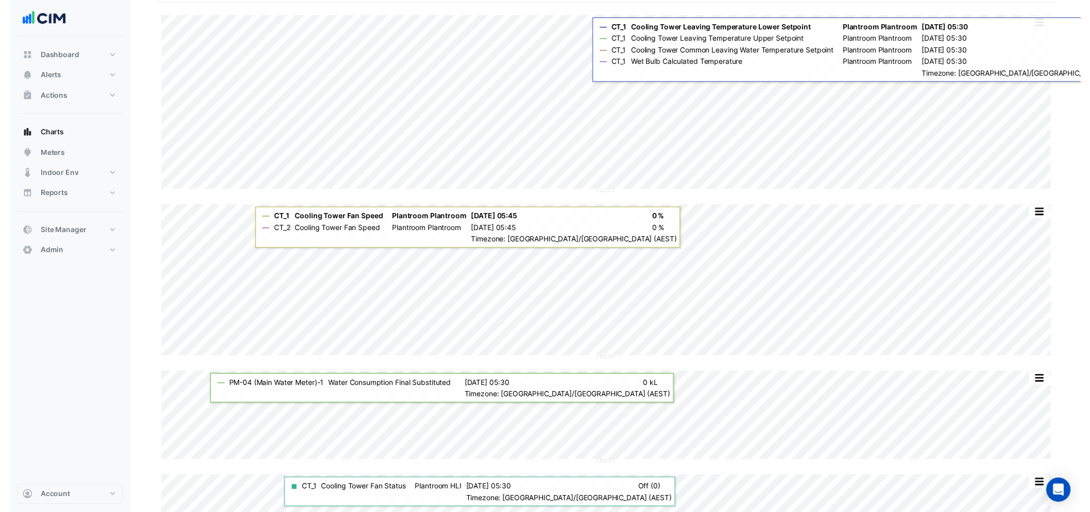
scroll to position [76, 0]
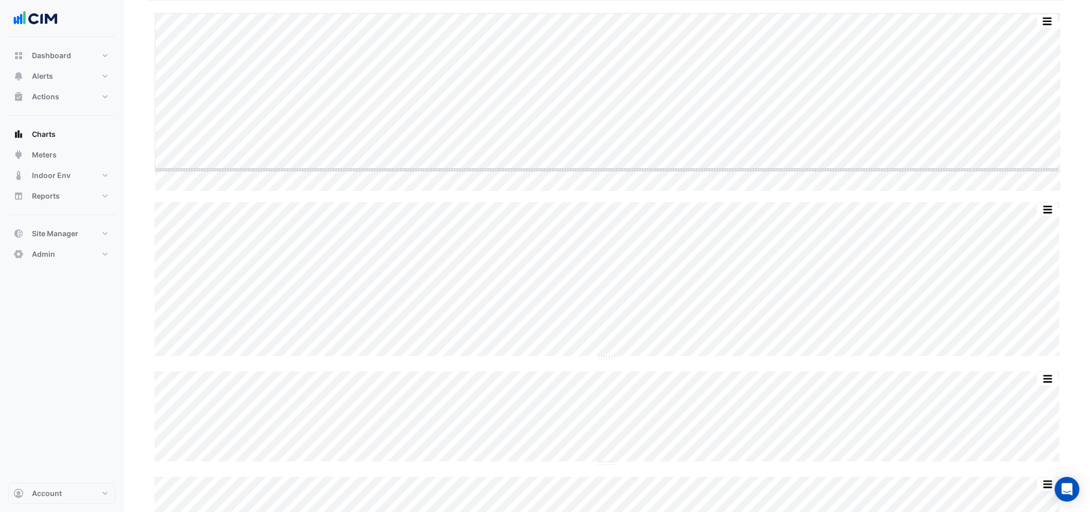
drag, startPoint x: 608, startPoint y: 192, endPoint x: 612, endPoint y: 167, distance: 25.1
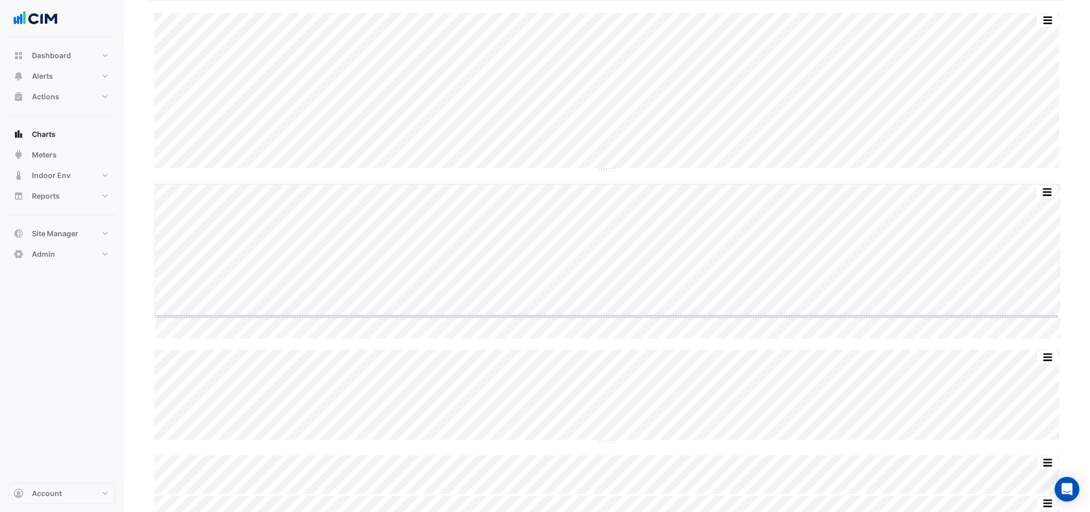
drag, startPoint x: 609, startPoint y: 340, endPoint x: 609, endPoint y: 317, distance: 22.7
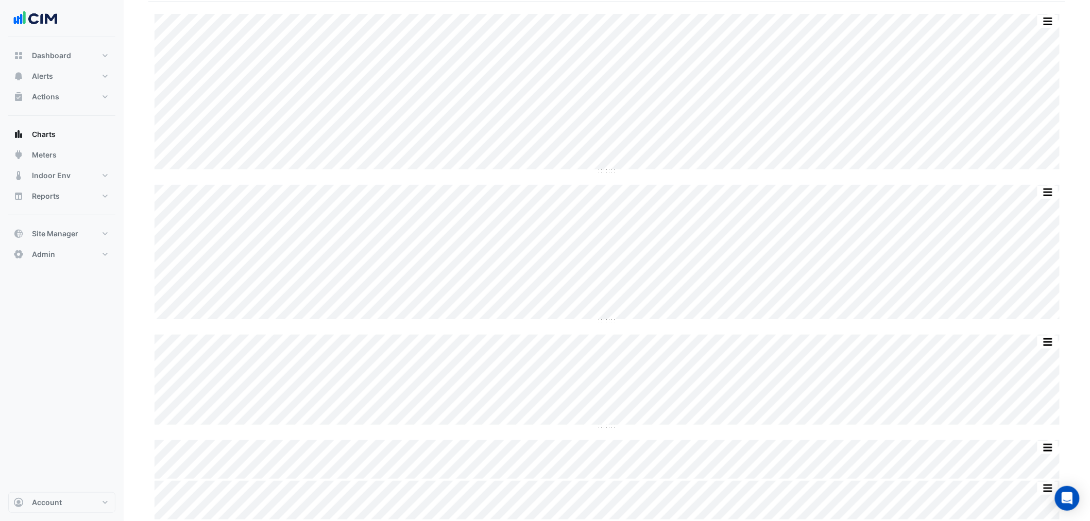
scroll to position [0, 0]
drag, startPoint x: 1088, startPoint y: 145, endPoint x: 1088, endPoint y: 156, distance: 10.8
click at [1088, 156] on section "Chart settings 99 Georgiana Terrace Split by Equip Split All Split None Print S…" at bounding box center [607, 316] width 966 height 559
click at [179, 22] on span "Chart settings" at bounding box center [186, 19] width 50 height 11
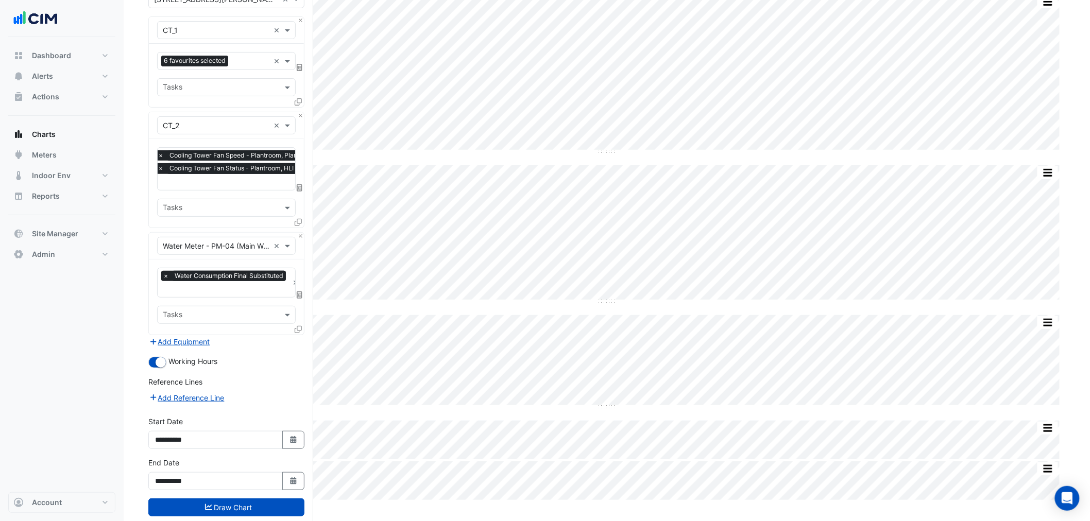
scroll to position [115, 0]
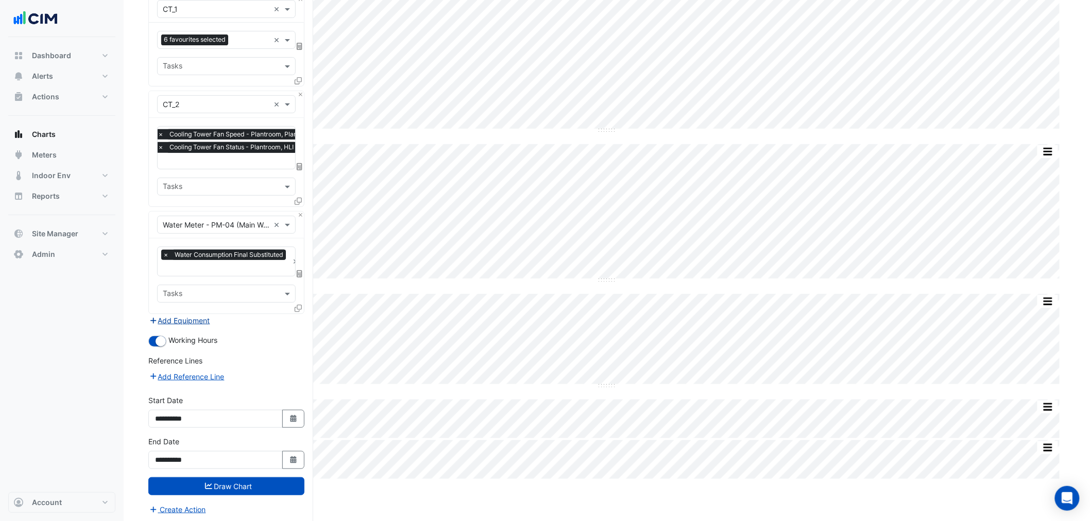
click at [188, 315] on button "Add Equipment" at bounding box center [179, 321] width 62 height 12
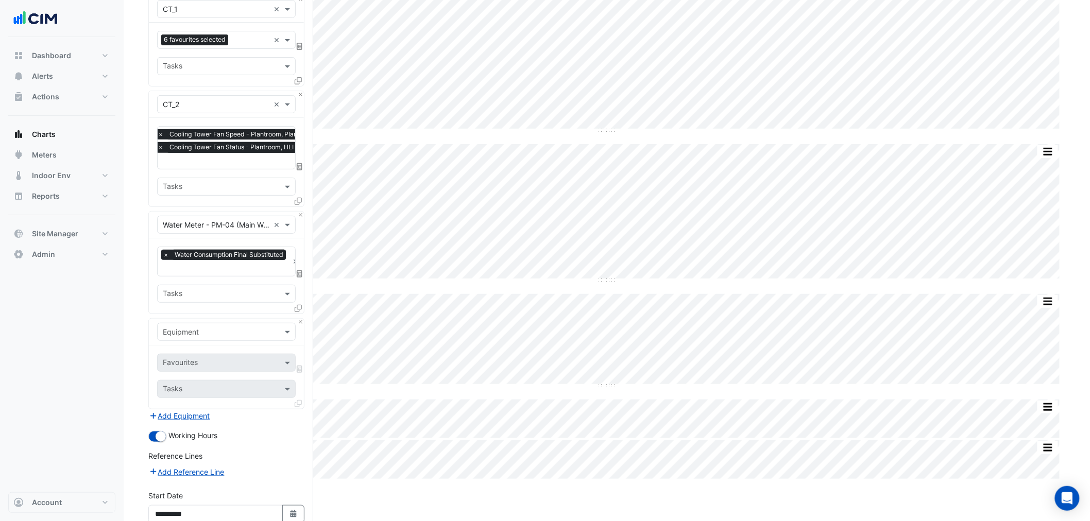
click at [194, 328] on input "text" at bounding box center [216, 332] width 107 height 11
type input "*"
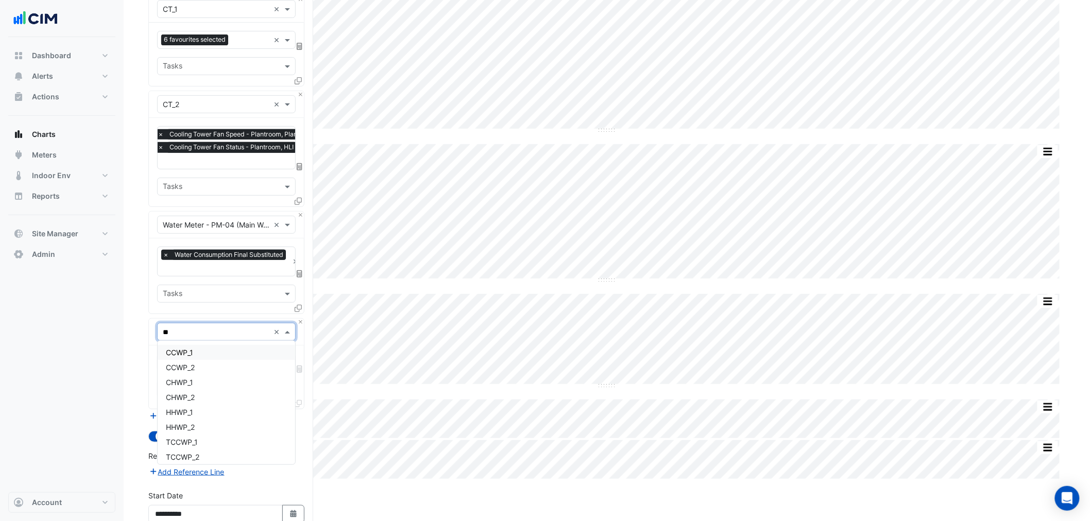
type input "*"
type input "****"
click at [196, 353] on div "CCWP_1" at bounding box center [226, 352] width 137 height 15
click at [196, 354] on div "Favourites" at bounding box center [226, 363] width 139 height 18
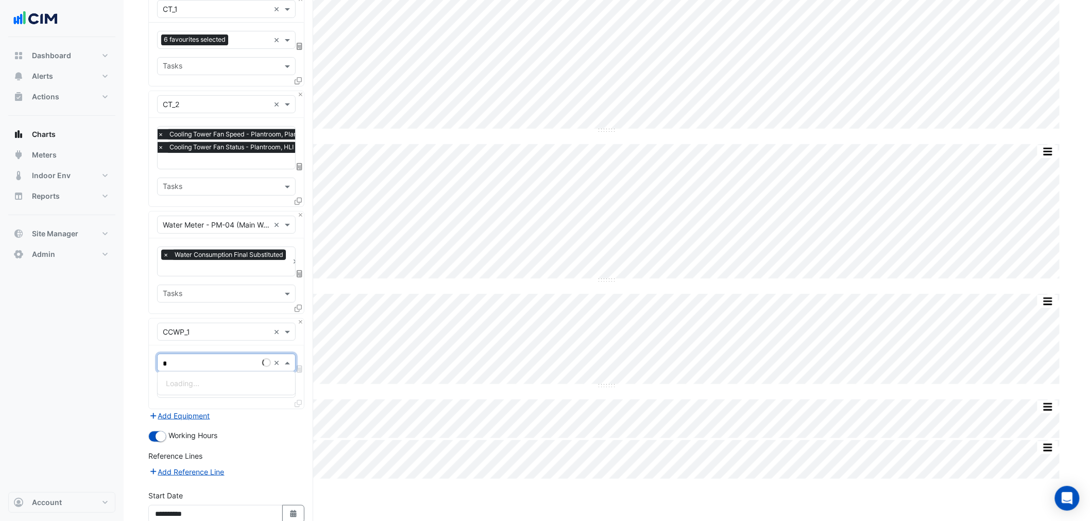
type input "**"
click at [238, 384] on span "Condenser Water Pump Status - Plantroom, HLI" at bounding box center [246, 383] width 160 height 9
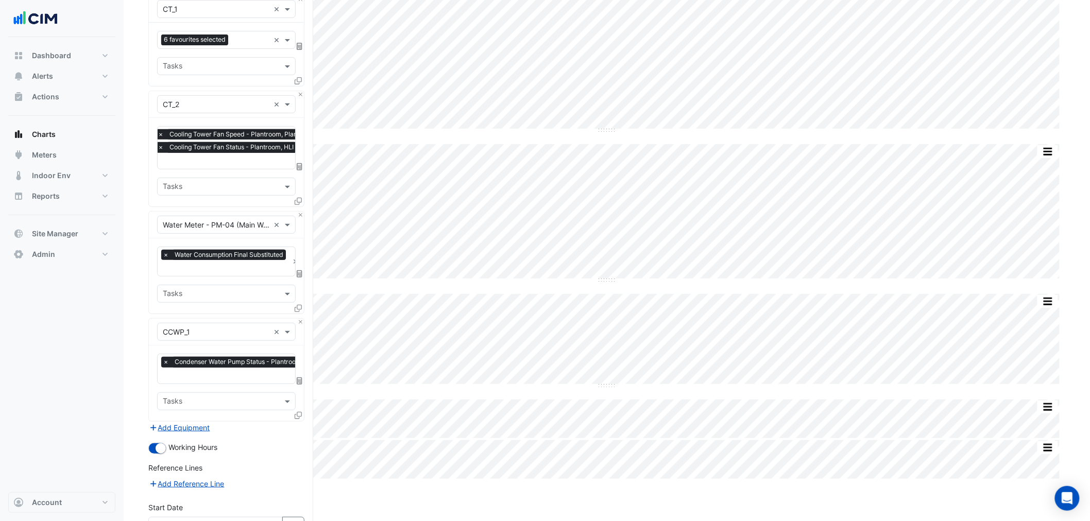
click at [301, 415] on icon at bounding box center [298, 415] width 7 height 7
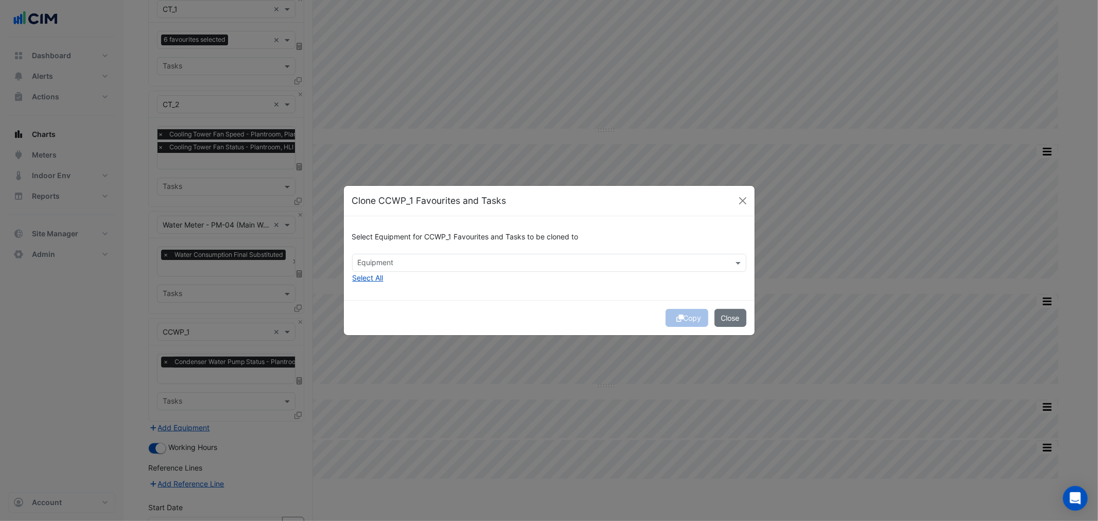
click at [425, 254] on div "Equipment" at bounding box center [549, 263] width 394 height 18
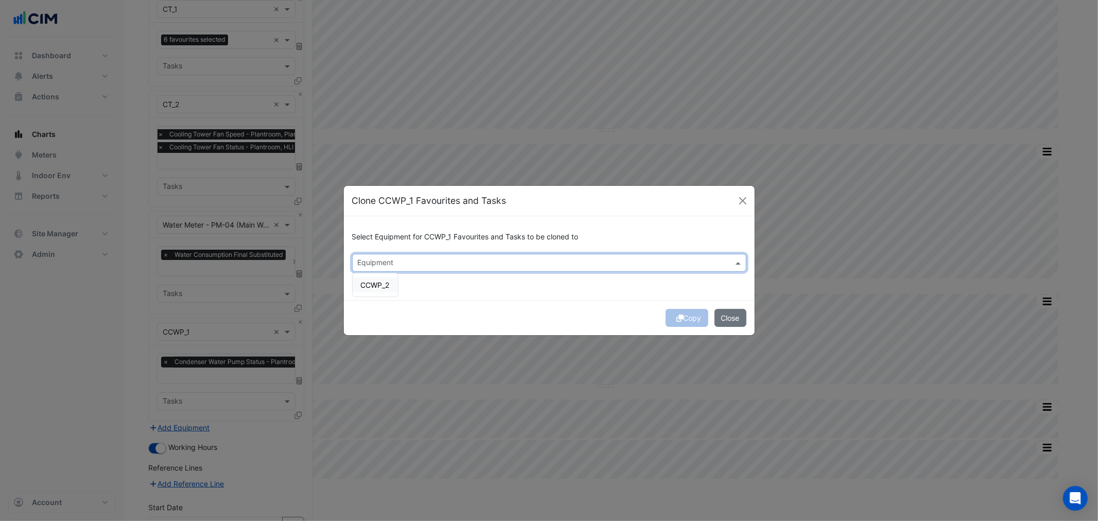
click at [384, 286] on span "CCWP_2" at bounding box center [375, 285] width 29 height 9
click at [471, 282] on div "Select Equipment for CCWP_1 Favourites and Tasks to be cloned to Equipment × CC…" at bounding box center [549, 258] width 411 height 84
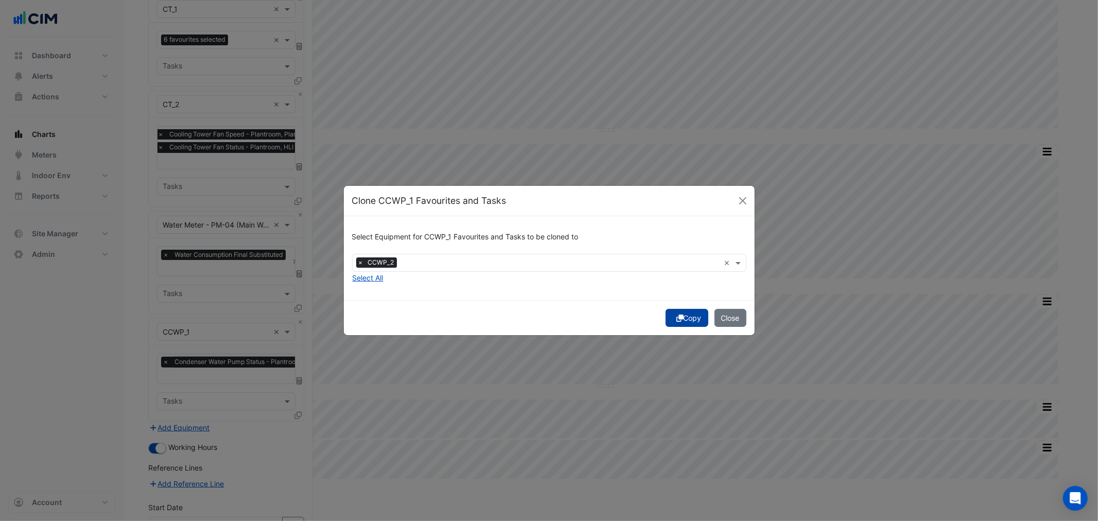
click at [683, 322] on button "Copy" at bounding box center [687, 318] width 43 height 18
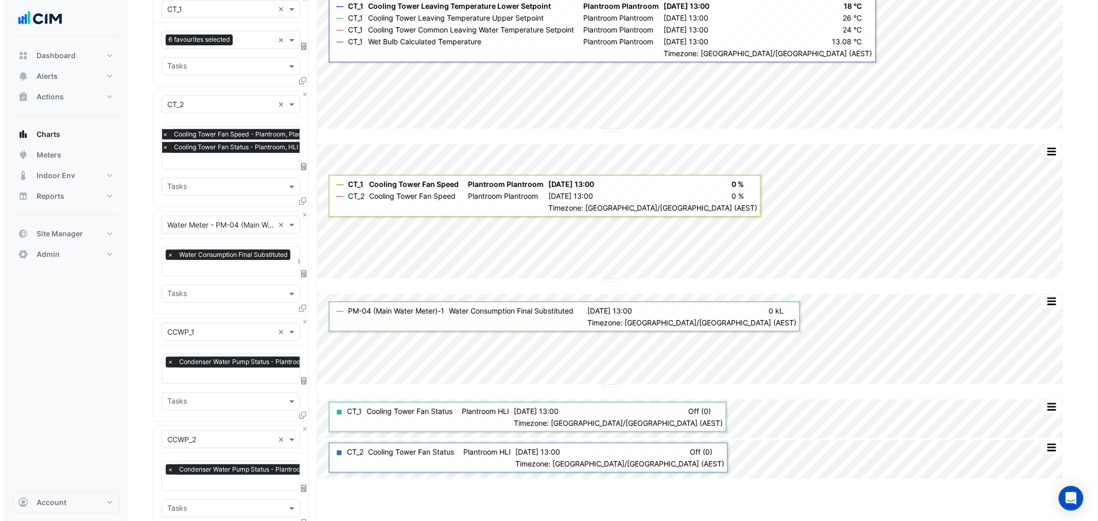
scroll to position [268, 0]
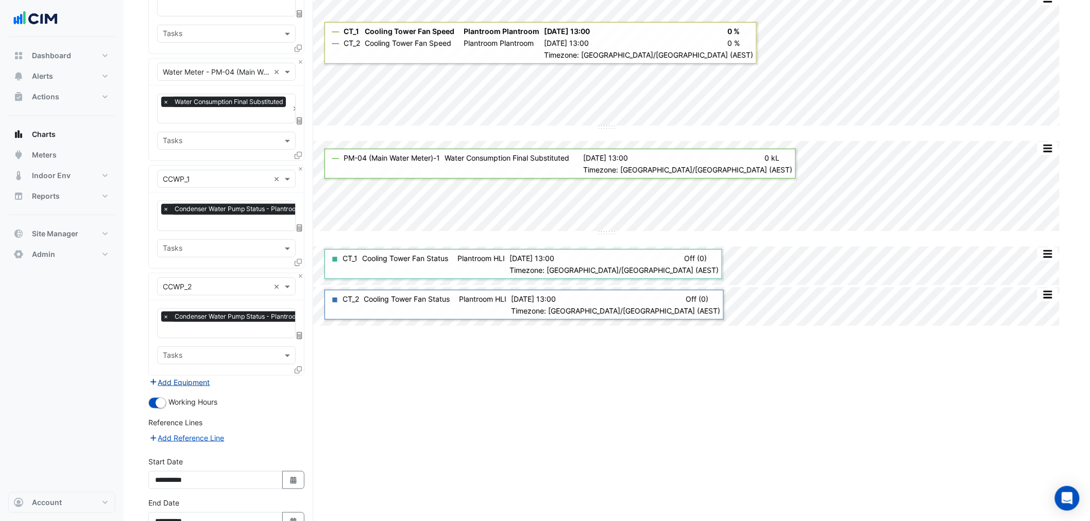
click at [185, 377] on button "Add Equipment" at bounding box center [179, 382] width 62 height 12
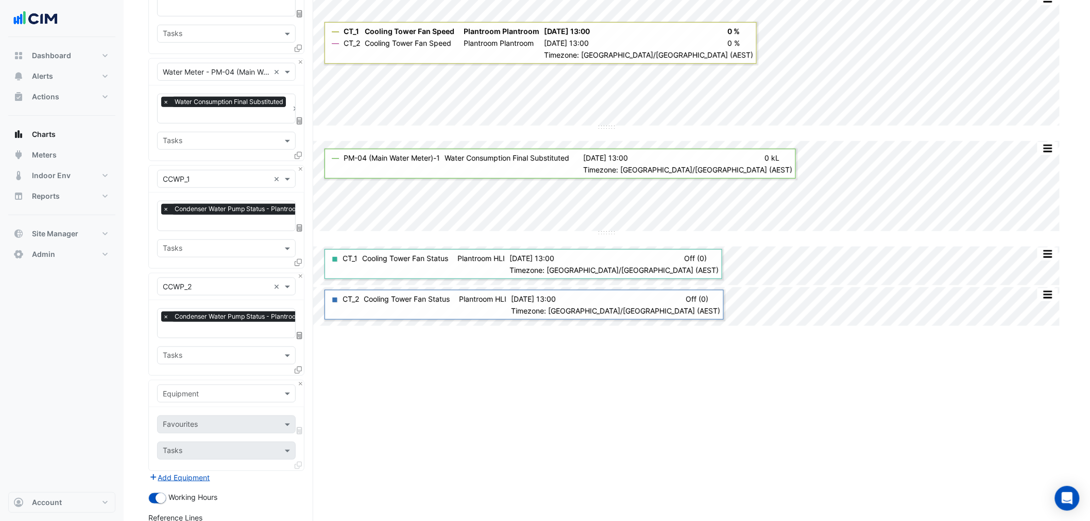
click at [196, 393] on input "text" at bounding box center [216, 394] width 107 height 11
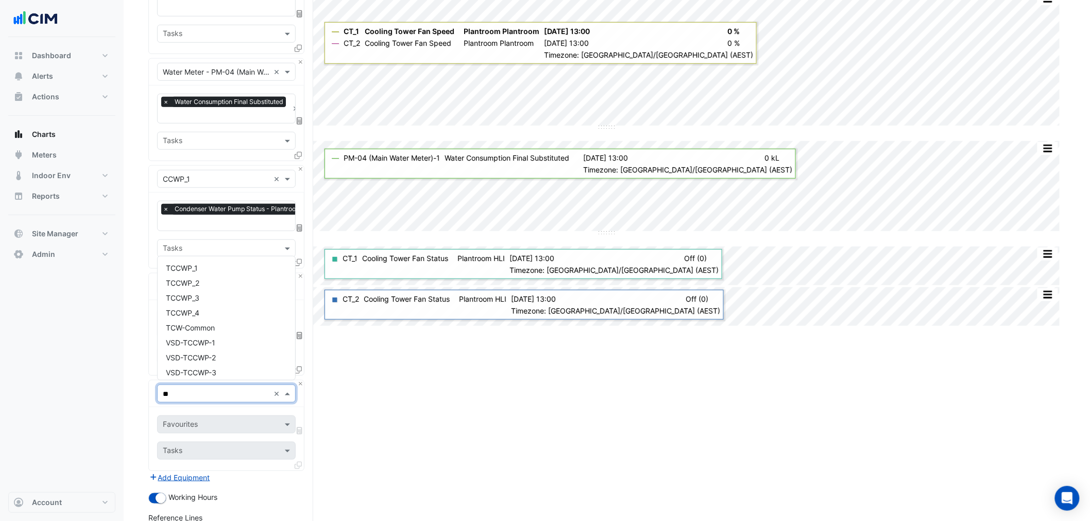
type input "***"
click at [203, 268] on div "TCCWP_1" at bounding box center [226, 268] width 137 height 15
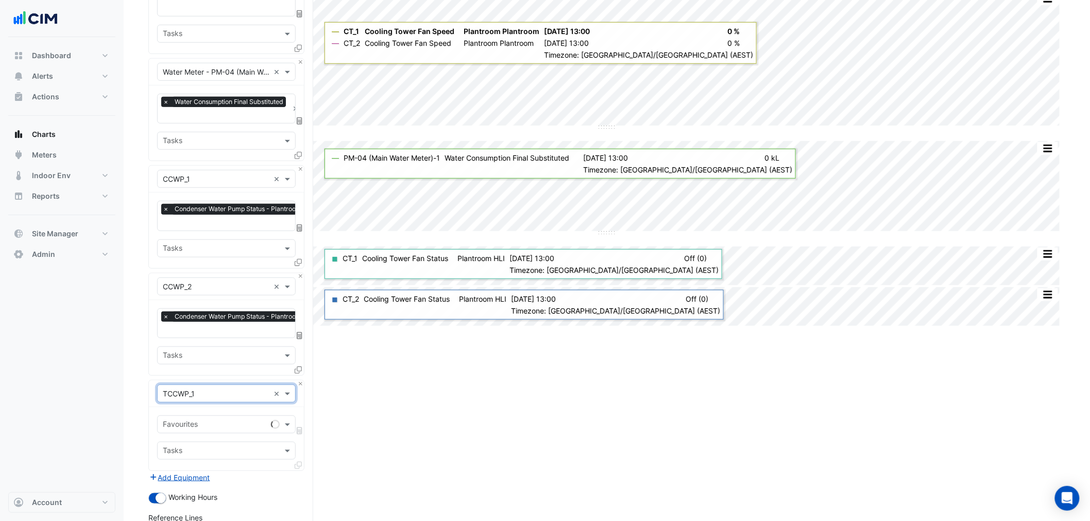
click at [223, 420] on input "text" at bounding box center [215, 425] width 104 height 11
type input "****"
click at [244, 440] on span "HE Secondary Water Pump Status - Plantroom, HLI" at bounding box center [251, 443] width 171 height 9
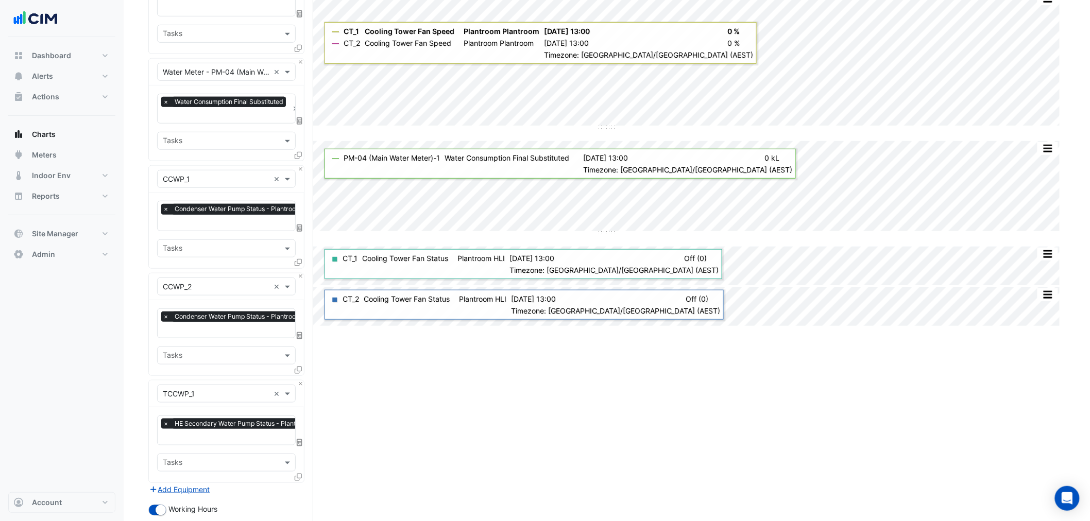
click at [302, 472] on div at bounding box center [299, 479] width 9 height 15
click at [298, 474] on icon at bounding box center [298, 477] width 7 height 7
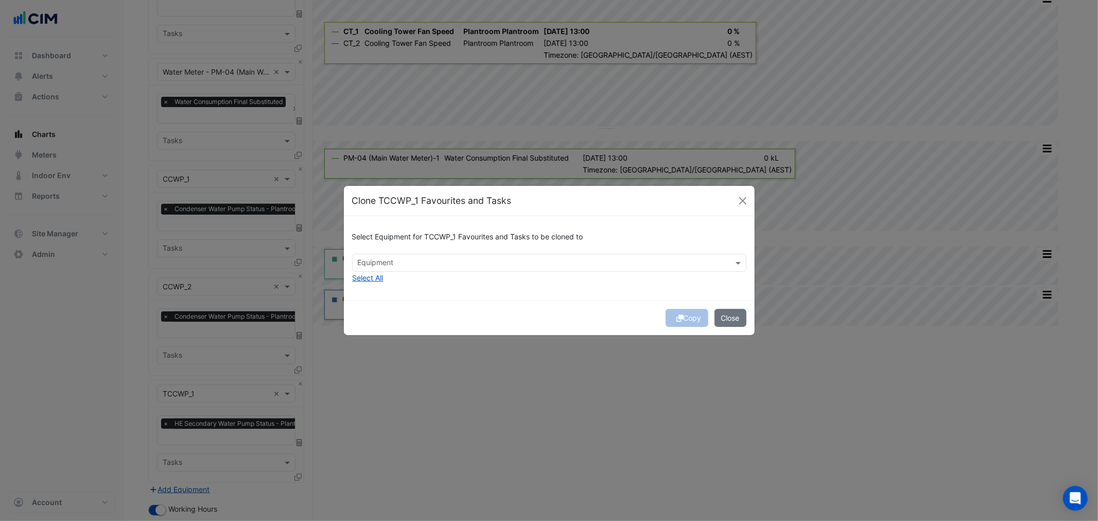
click at [485, 244] on div "Select Equipment for TCCWP_1 Favourites and Tasks to be cloned to" at bounding box center [549, 239] width 394 height 29
click at [480, 254] on div "Equipment" at bounding box center [549, 263] width 394 height 18
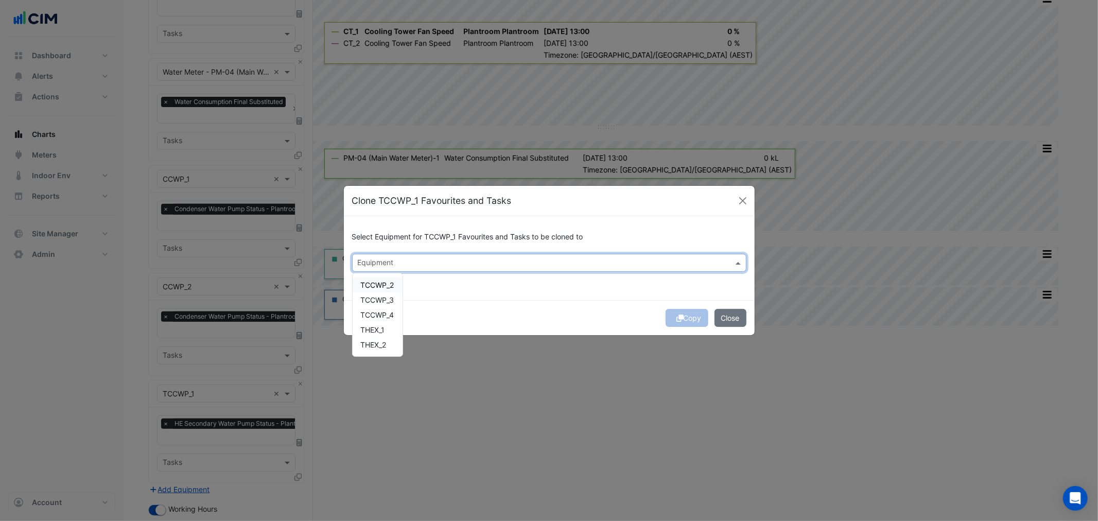
click at [389, 285] on span "TCCWP_2" at bounding box center [377, 285] width 33 height 9
drag, startPoint x: 384, startPoint y: 300, endPoint x: 383, endPoint y: 313, distance: 12.4
click at [383, 302] on span "TCCWP_3" at bounding box center [377, 300] width 33 height 9
click at [383, 313] on span "TCCWP_4" at bounding box center [377, 315] width 33 height 9
click at [506, 306] on div "Copy Close" at bounding box center [549, 317] width 411 height 35
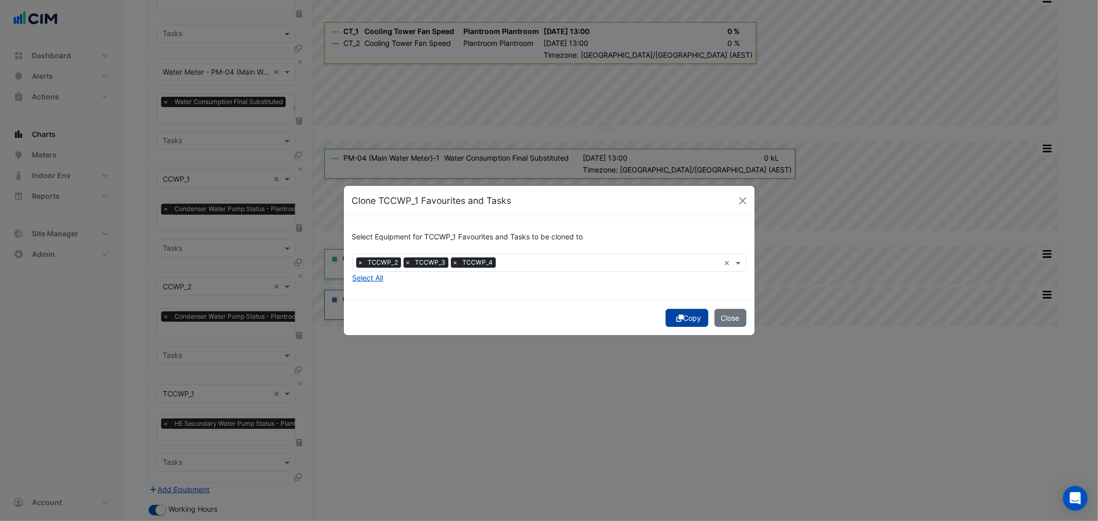
click at [684, 317] on button "Copy" at bounding box center [687, 318] width 43 height 18
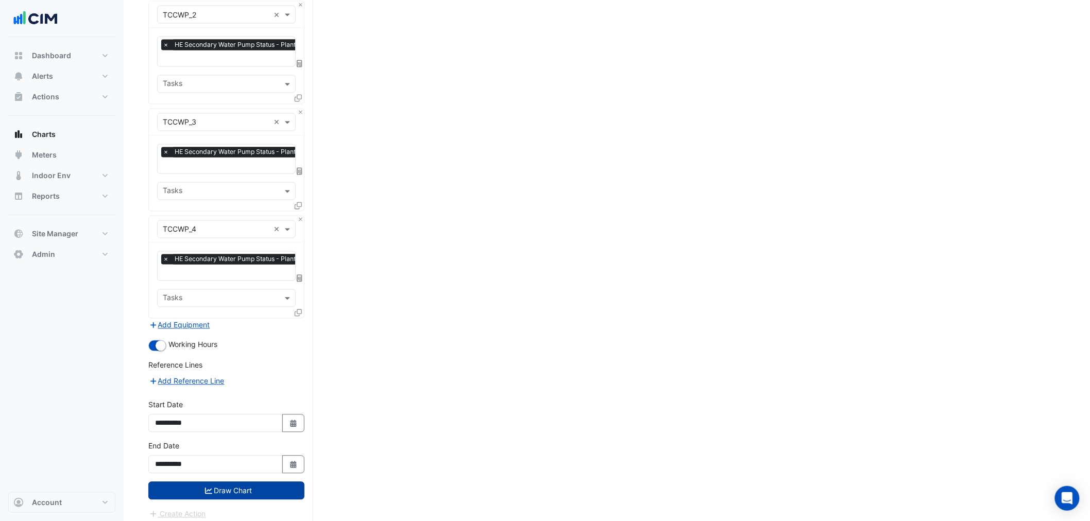
click at [276, 491] on button "Draw Chart" at bounding box center [226, 491] width 156 height 18
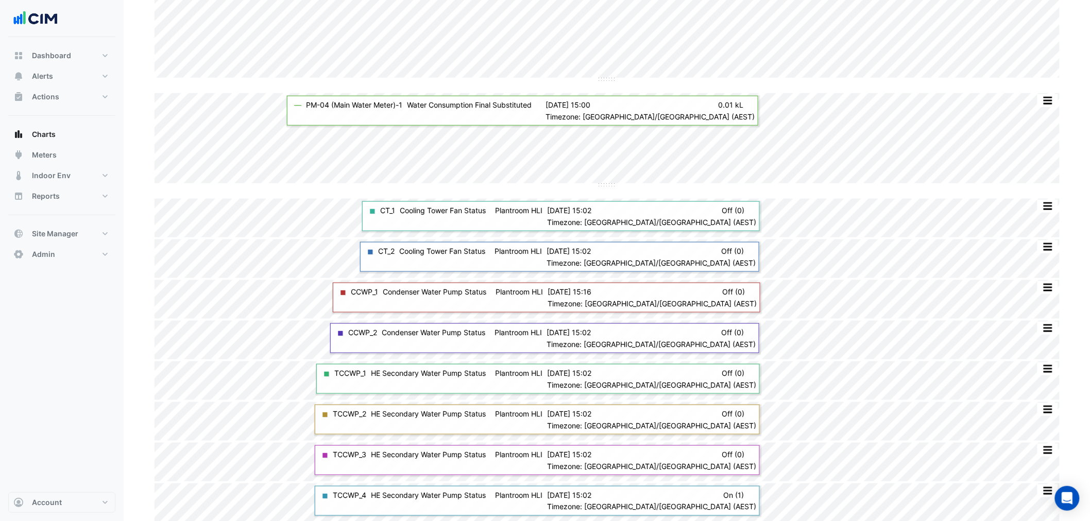
scroll to position [319, 0]
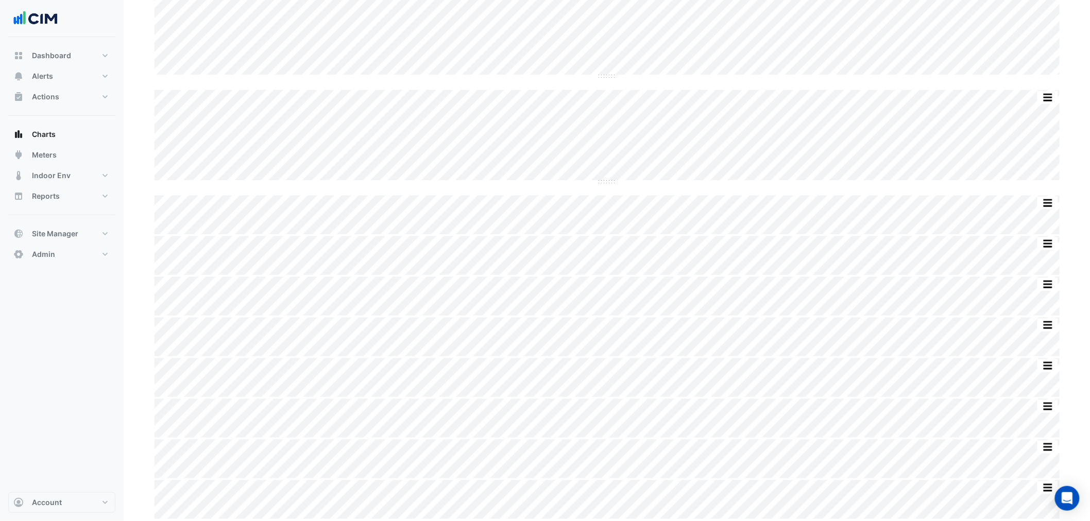
click at [950, 179] on div "Split by Equip Split All Split None Print Save as JPEG Save as PNG Pivot Data T…" at bounding box center [606, 136] width 904 height 93
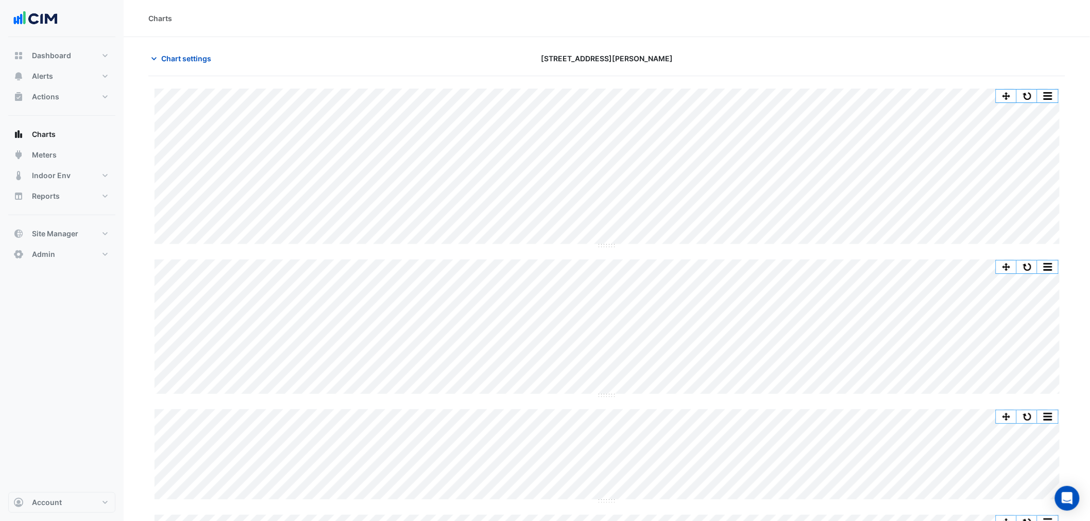
drag, startPoint x: 764, startPoint y: 245, endPoint x: 752, endPoint y: 245, distance: 11.9
click at [757, 246] on div "Split by Equip Split All Split None Print Save as JPEG Save as PNG Pivot Data T…" at bounding box center [606, 168] width 904 height 159
drag, startPoint x: 744, startPoint y: 249, endPoint x: 740, endPoint y: 256, distance: 8.1
click at [742, 253] on div "Split by Equip Split All Split None Print Save as JPEG Save as PNG Pivot Data T…" at bounding box center [606, 464] width 917 height 750
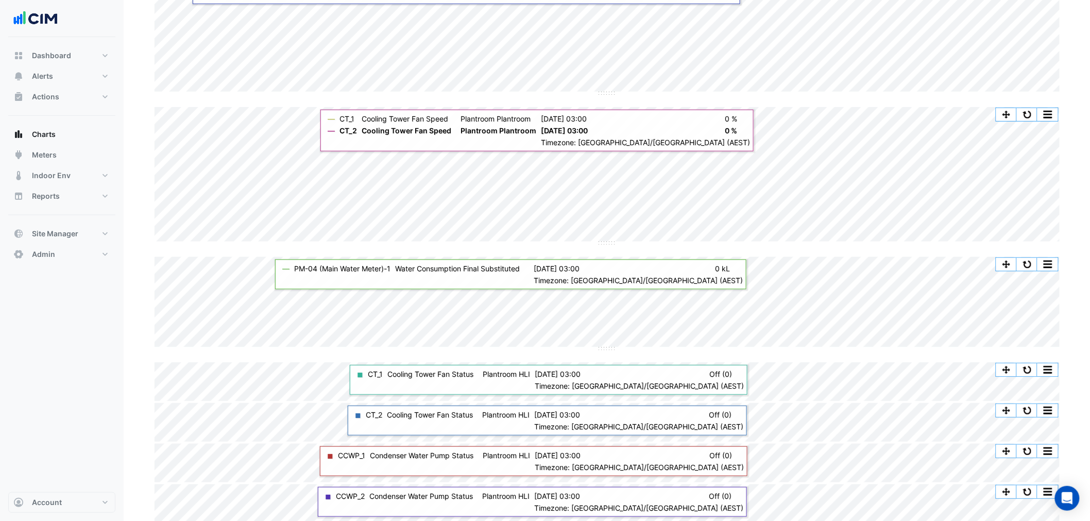
scroll to position [229, 0]
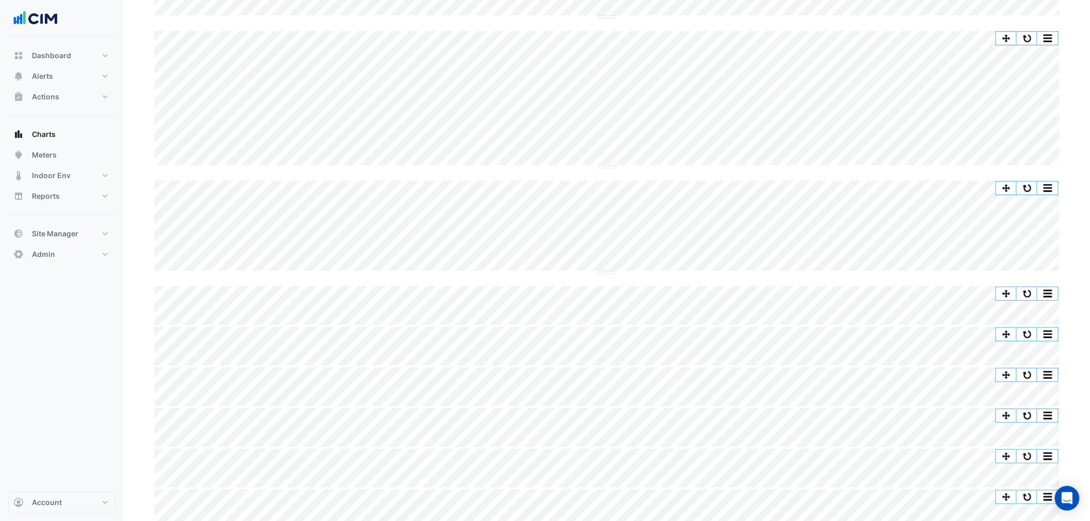
click at [604, 291] on div "Split by Equip Split All Split None Print Save as JPEG Save as PNG Pivot Data T…" at bounding box center [606, 235] width 917 height 750
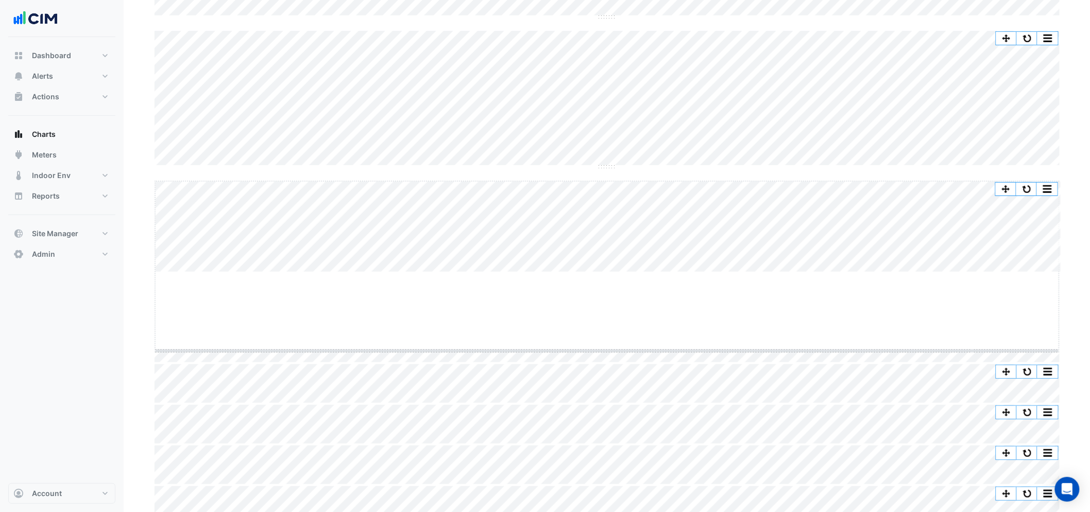
drag, startPoint x: 606, startPoint y: 273, endPoint x: 606, endPoint y: 280, distance: 6.7
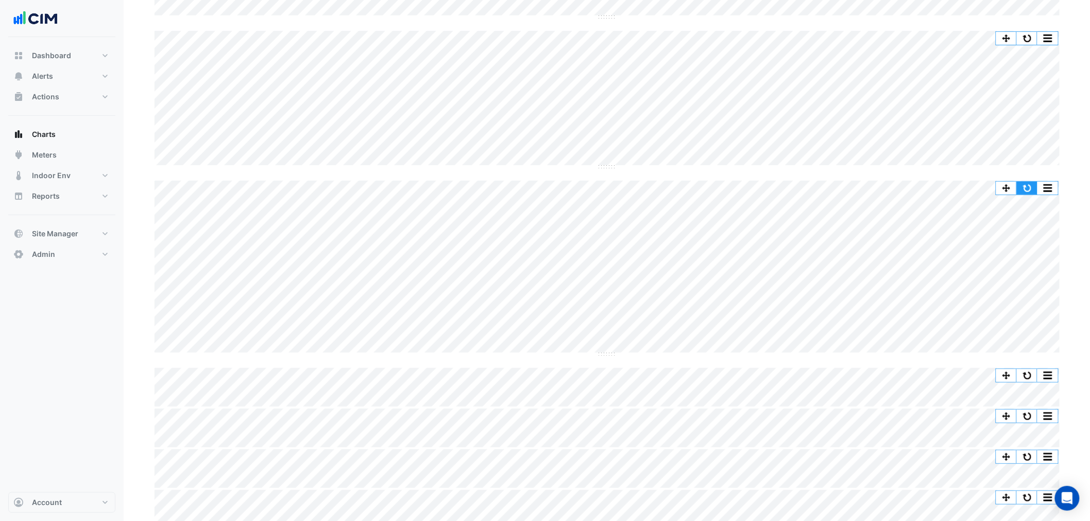
click at [1025, 184] on button "button" at bounding box center [1027, 188] width 21 height 13
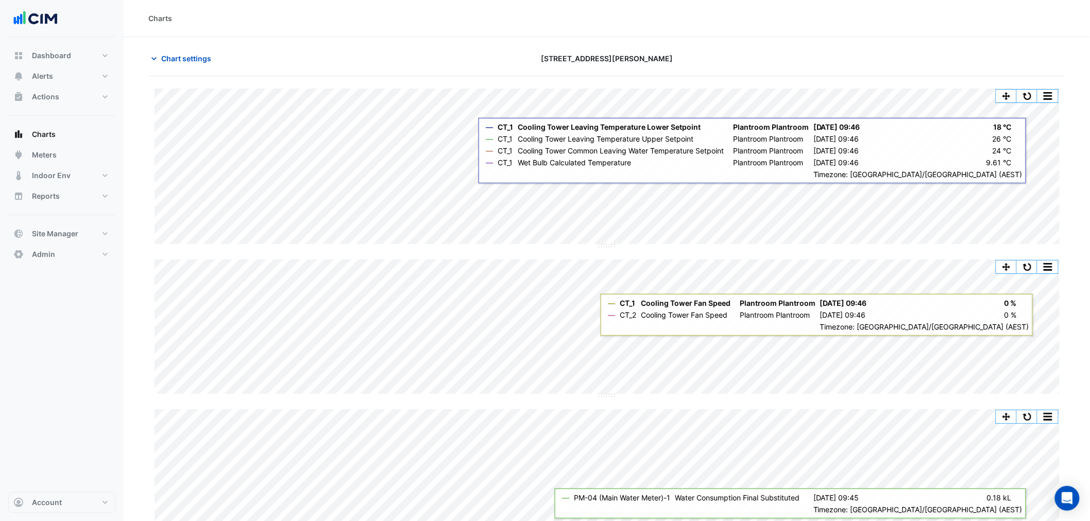
scroll to position [76, 0]
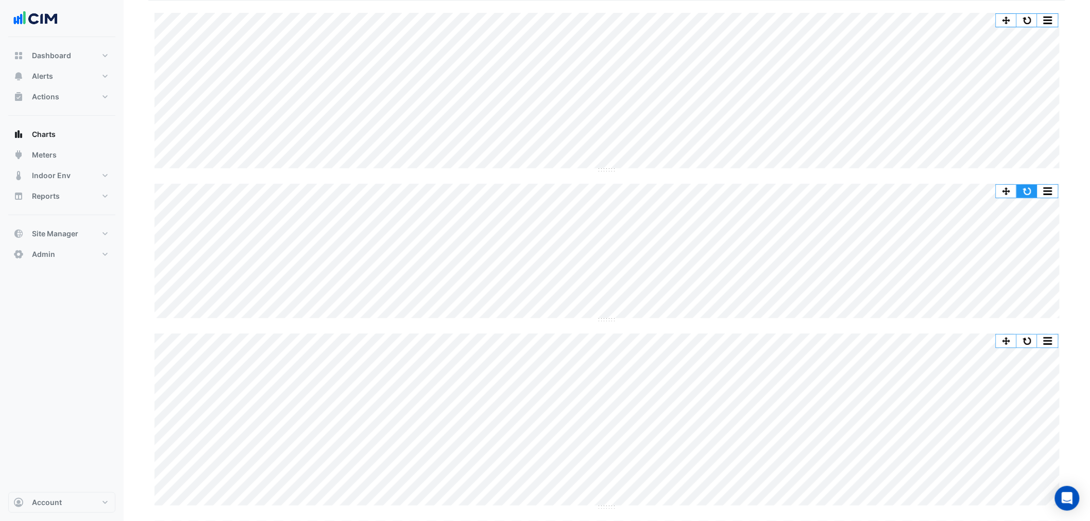
click at [1027, 188] on button "button" at bounding box center [1027, 191] width 21 height 13
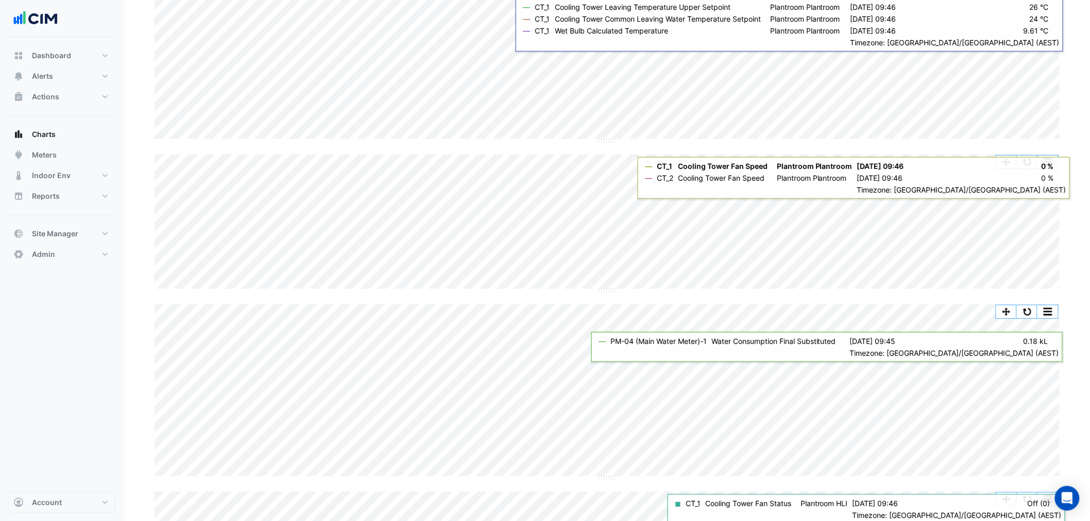
scroll to position [229, 0]
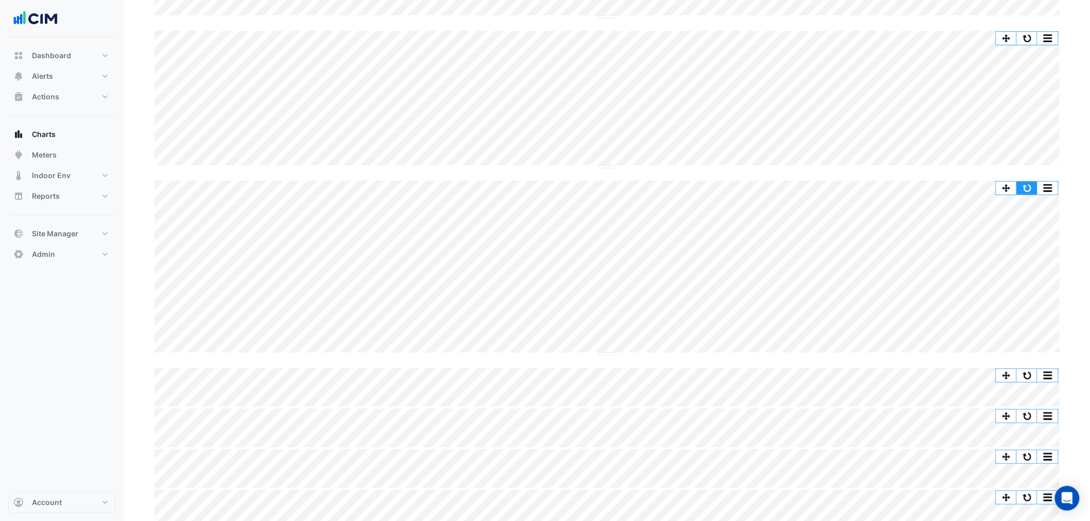
click at [1028, 187] on button "button" at bounding box center [1027, 188] width 21 height 13
click at [1026, 189] on button "button" at bounding box center [1027, 188] width 21 height 13
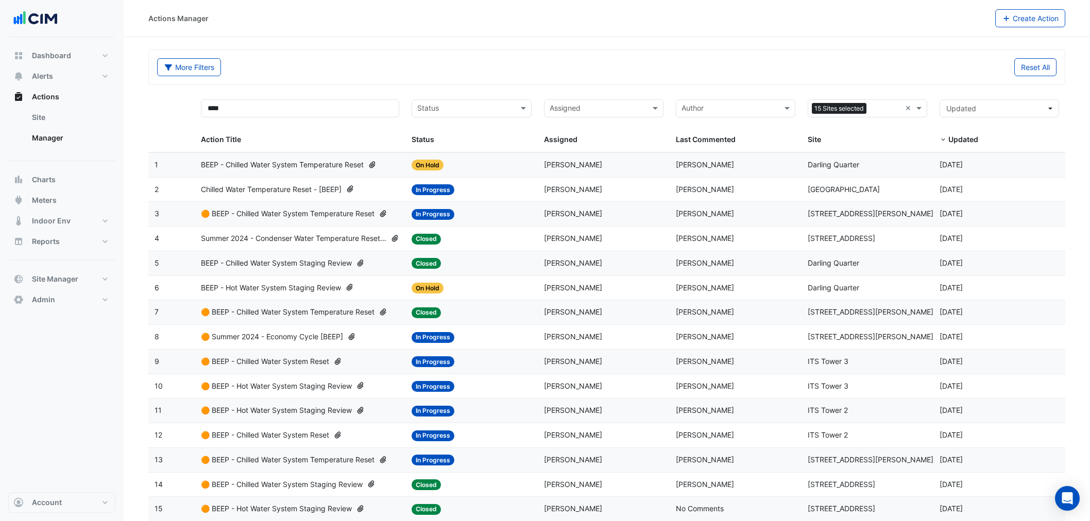
select select "**"
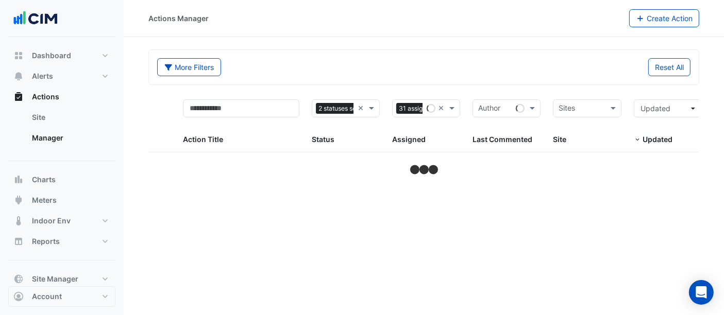
select select "**"
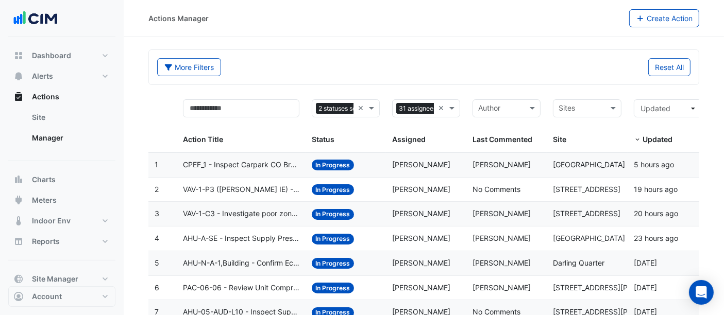
click at [429, 59] on div "Reset All" at bounding box center [560, 67] width 273 height 18
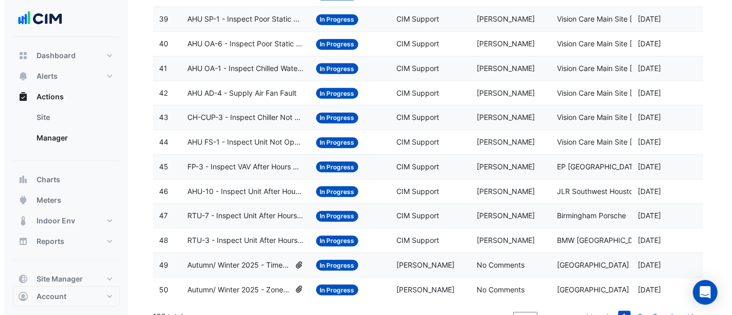
scroll to position [1087, 0]
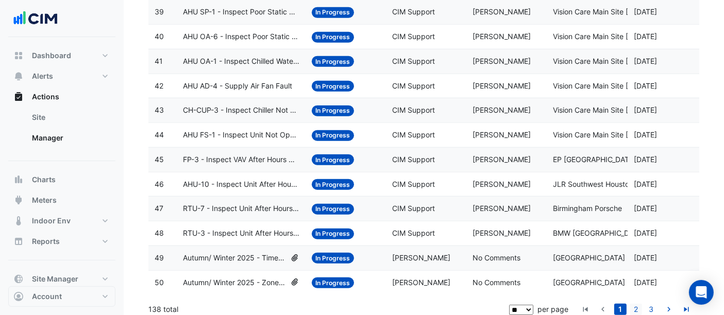
click at [629, 306] on link "2" at bounding box center [635, 309] width 12 height 11
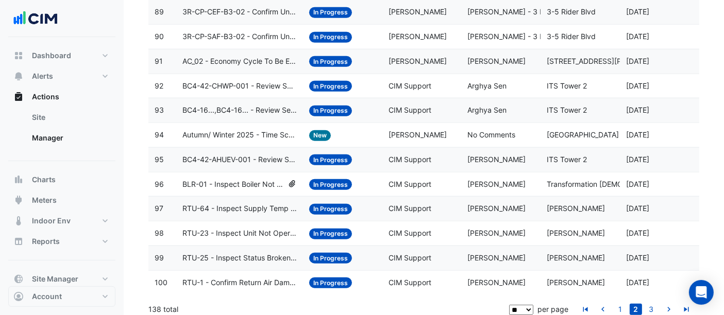
click at [231, 105] on span "BC4-16...,BC4-16... - Review Secondary Chilled Water System Overcooling" at bounding box center [239, 111] width 114 height 12
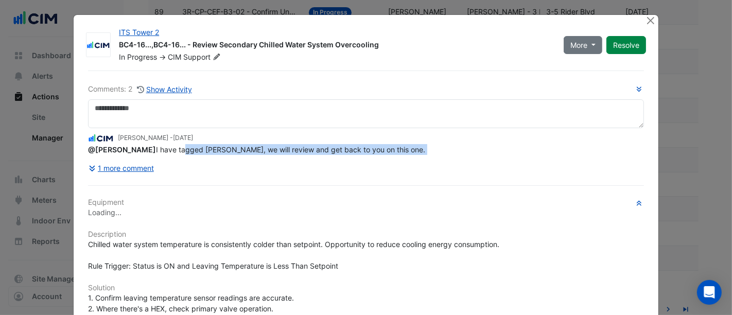
drag, startPoint x: 162, startPoint y: 174, endPoint x: 333, endPoint y: 168, distance: 171.6
click at [333, 168] on div "Comments: 2 Show Activity Arghya Sen - 2 months and 31 days ago @Chris Hall I h…" at bounding box center [366, 130] width 556 height 94
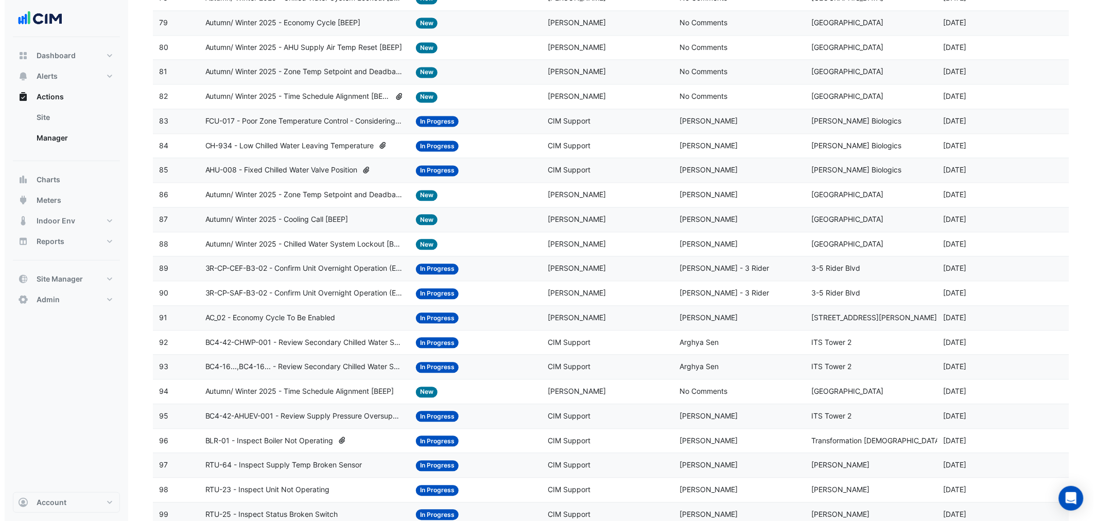
scroll to position [750, 0]
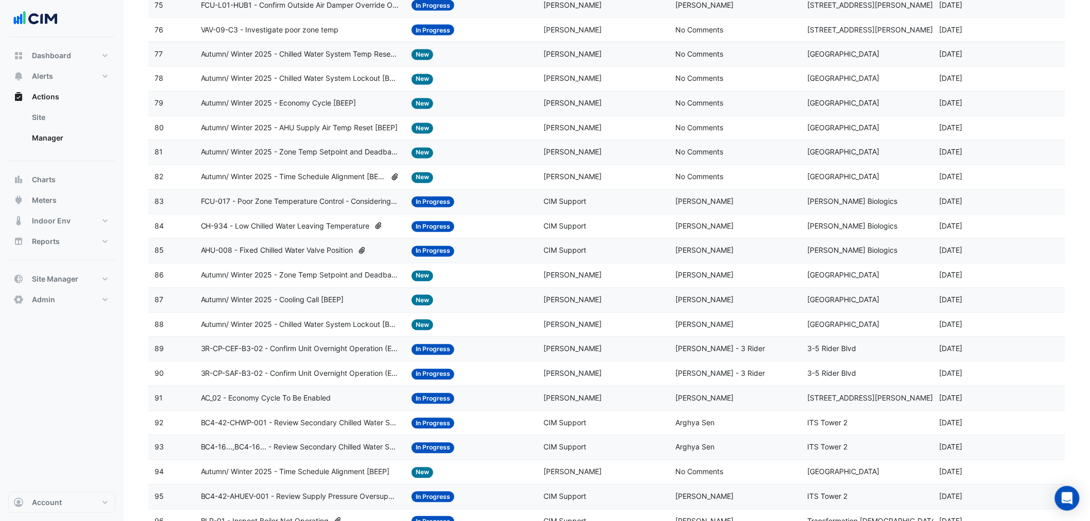
click at [732, 315] on span "3-5 Rider Blvd" at bounding box center [831, 349] width 49 height 9
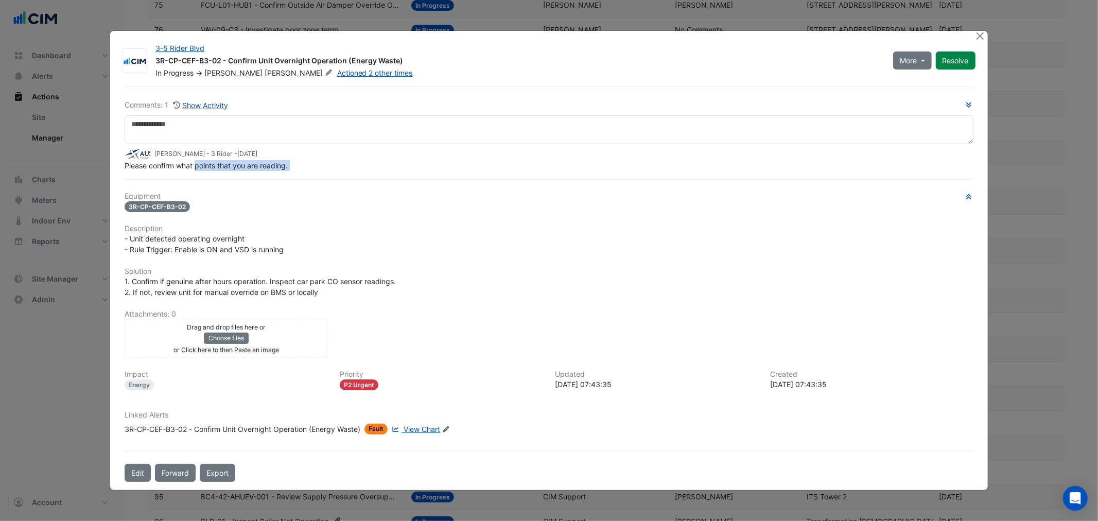
drag, startPoint x: 197, startPoint y: 177, endPoint x: 222, endPoint y: 174, distance: 25.0
click at [222, 174] on div "Comments: 1 Show Activity Sam Thompson - 3 Rider - 2 months and 25 days ago Ple…" at bounding box center [548, 285] width 861 height 396
click at [231, 164] on span "Please confirm what points that you are reading." at bounding box center [206, 165] width 163 height 9
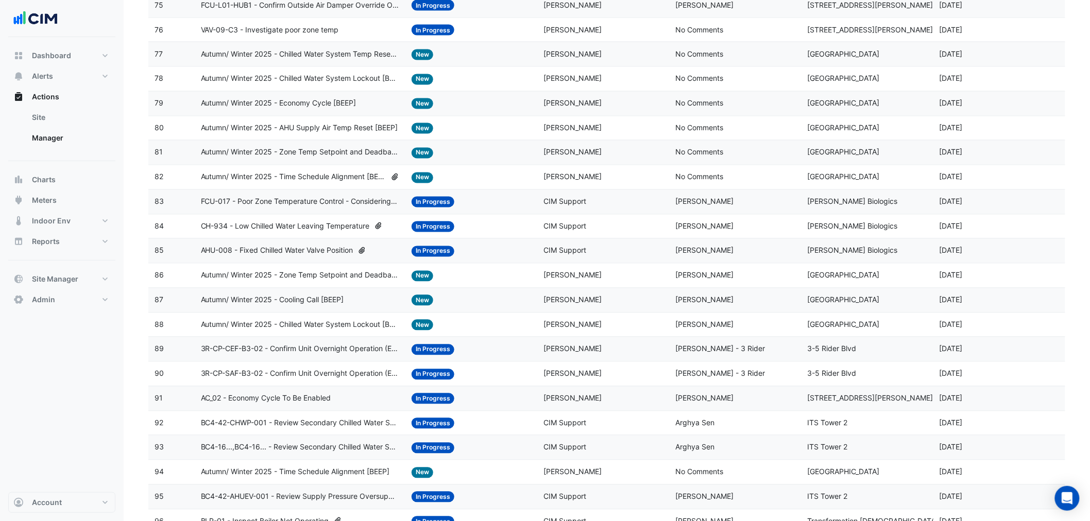
click at [514, 257] on div "Status: In Progress" at bounding box center [470, 251] width 119 height 12
click at [572, 315] on span "Manuel Margelis" at bounding box center [573, 373] width 58 height 9
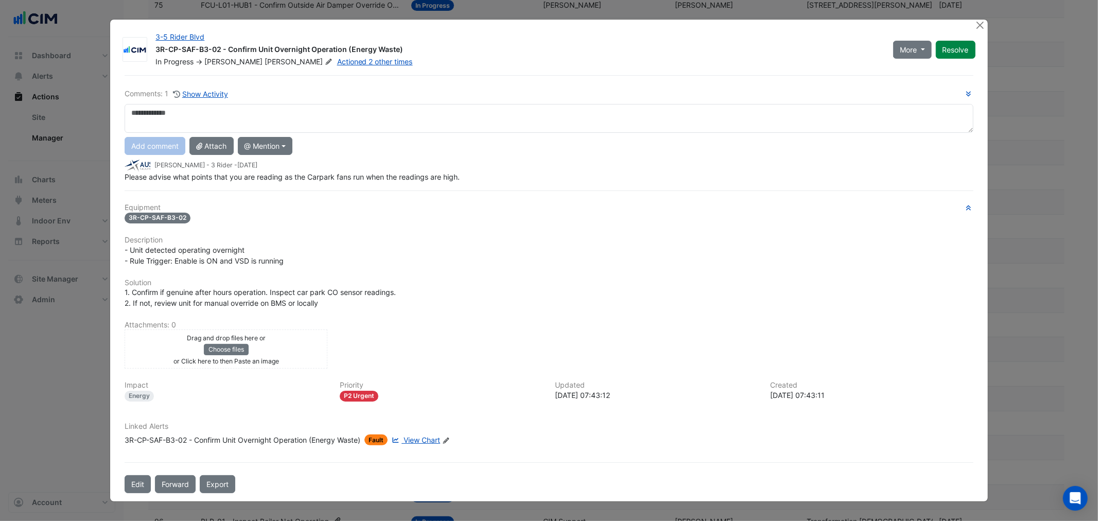
click at [182, 171] on div "Please advise what points that you are reading as the Carpark fans run when the…" at bounding box center [549, 176] width 849 height 11
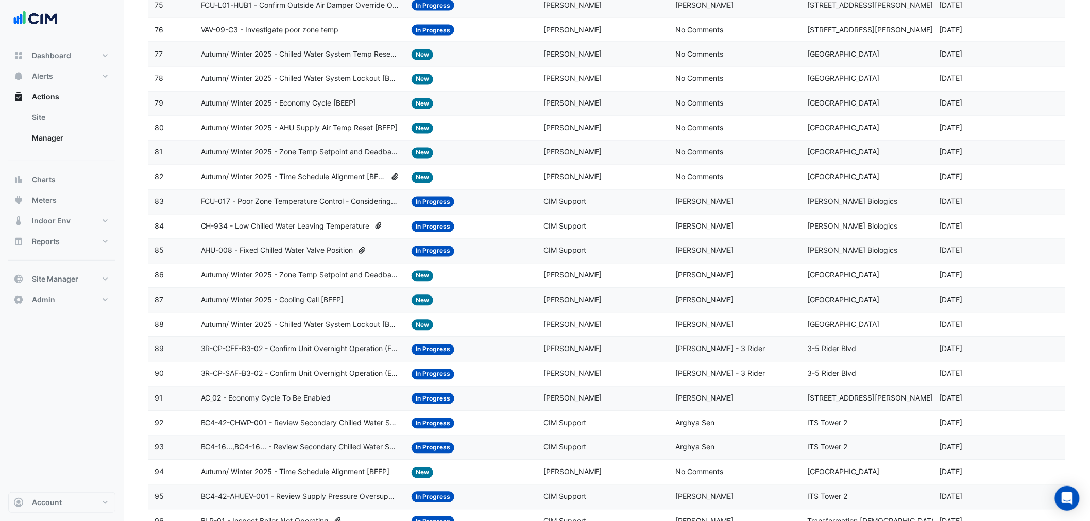
click at [235, 315] on span "BC4-16...,BC4-16... - Review Secondary Chilled Water System Overcooling" at bounding box center [300, 448] width 199 height 12
click at [279, 315] on span "BC4-42-CHWP-001 - Review Secondary Chilled Water System Overcooling" at bounding box center [300, 424] width 199 height 12
click at [297, 315] on span "BC4-16...,BC4-16... - Review Secondary Chilled Water System Overcooling" at bounding box center [300, 448] width 199 height 12
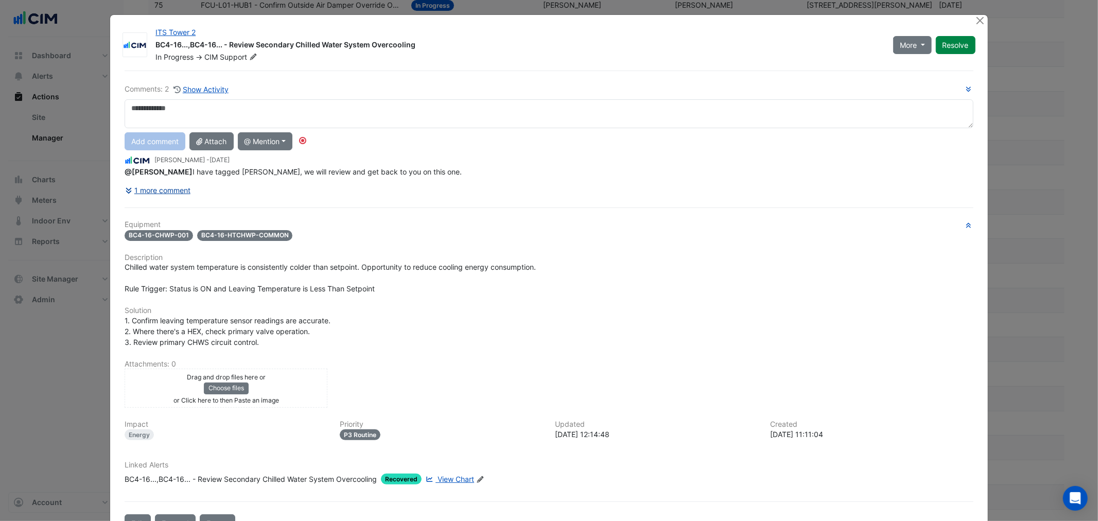
click at [145, 187] on button "1 more comment" at bounding box center [158, 190] width 66 height 18
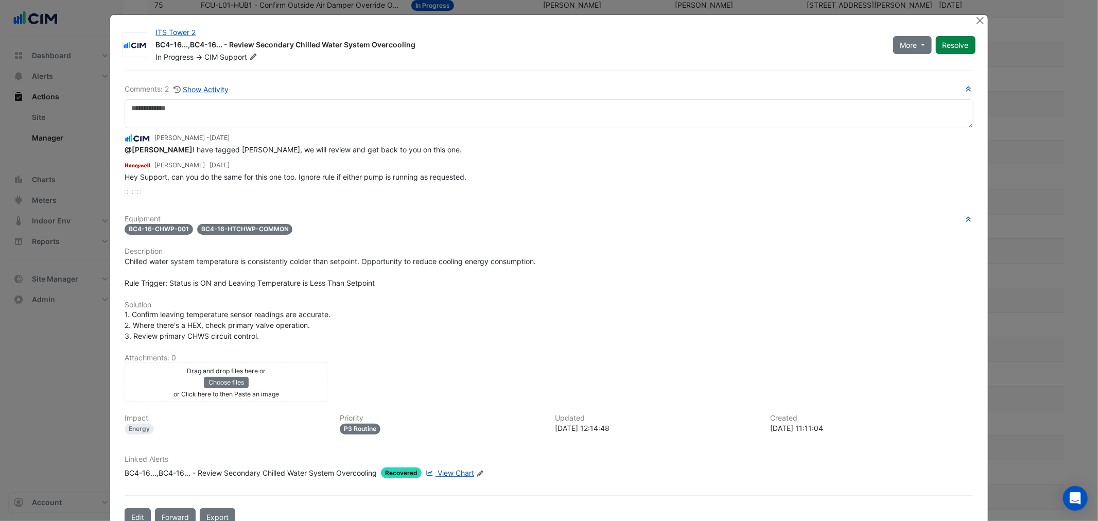
click at [179, 180] on div "Hey Support, can you do the same for this one too. Ignore rule if either pump i…" at bounding box center [549, 176] width 849 height 11
click at [193, 175] on span "Hey Support, can you do the same for this one too. Ignore rule if either pump i…" at bounding box center [296, 177] width 342 height 9
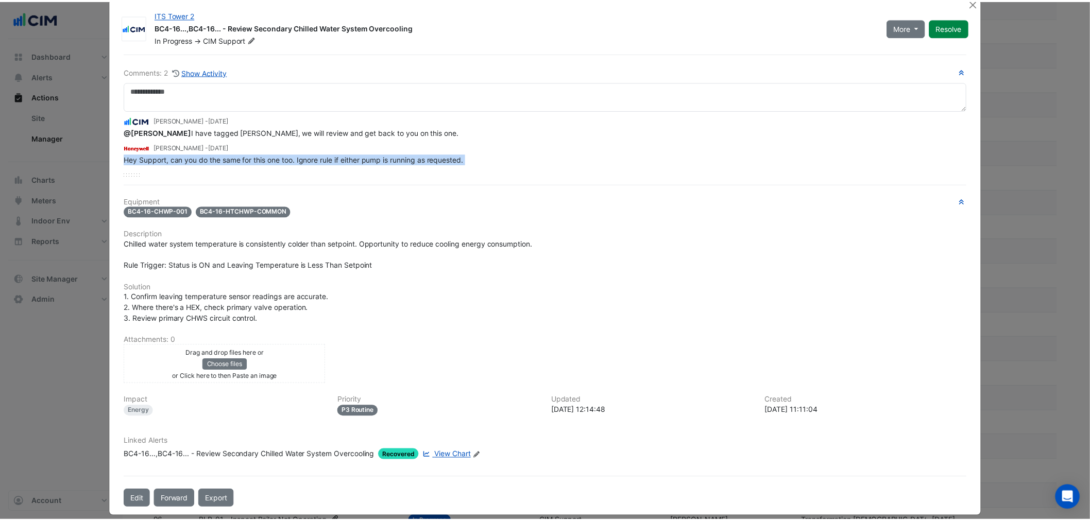
scroll to position [26, 0]
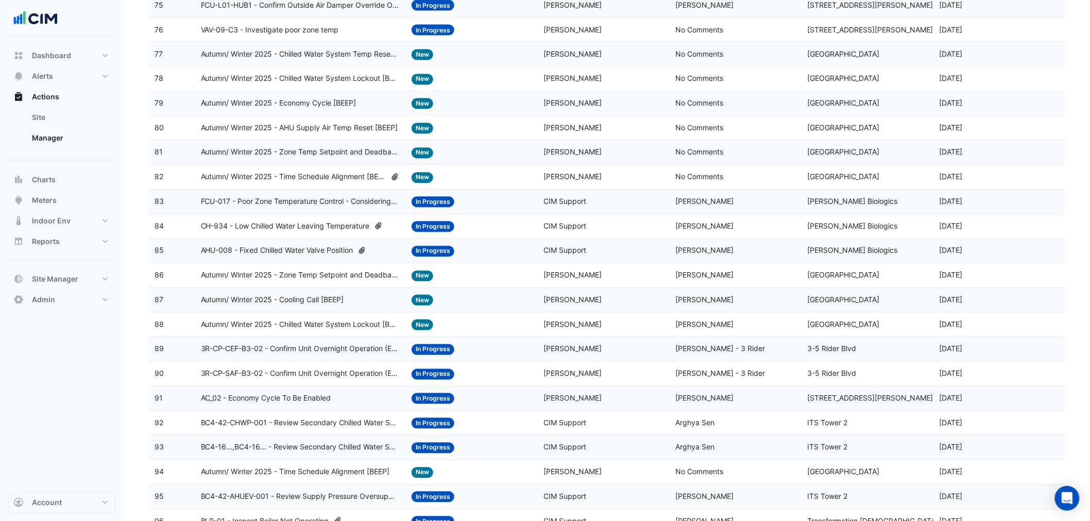
click at [356, 315] on span "BC4-42-AHUEV-001 - Review Supply Pressure Oversupply (Energy Waste)" at bounding box center [300, 497] width 199 height 12
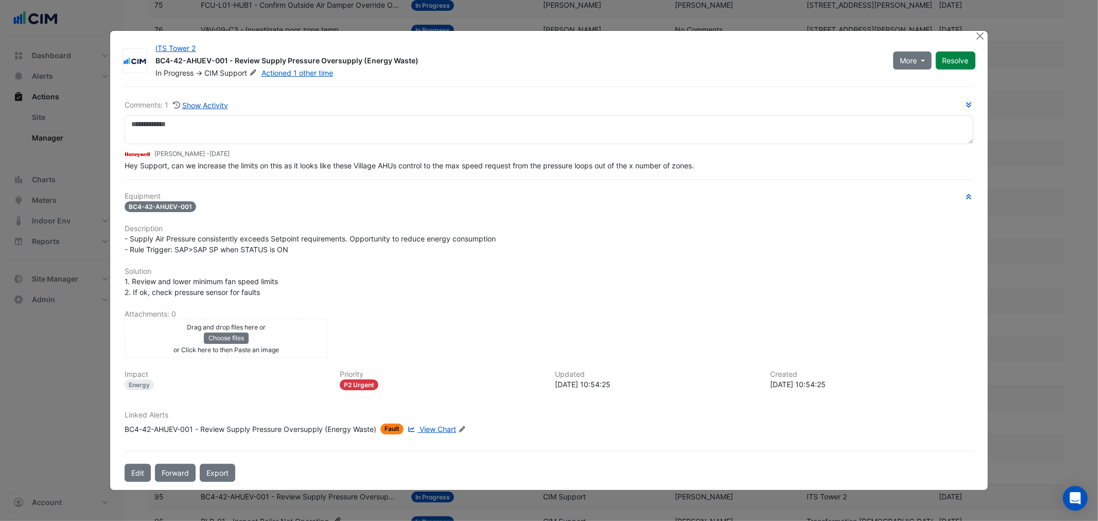
drag, startPoint x: 288, startPoint y: 9, endPoint x: 282, endPoint y: 17, distance: 10.3
click at [285, 15] on ngb-modal-window "ITS Tower 2 BC4-42-AHUEV-001 - Review Supply Pressure Oversupply (Energy Waste)…" at bounding box center [549, 260] width 1098 height 521
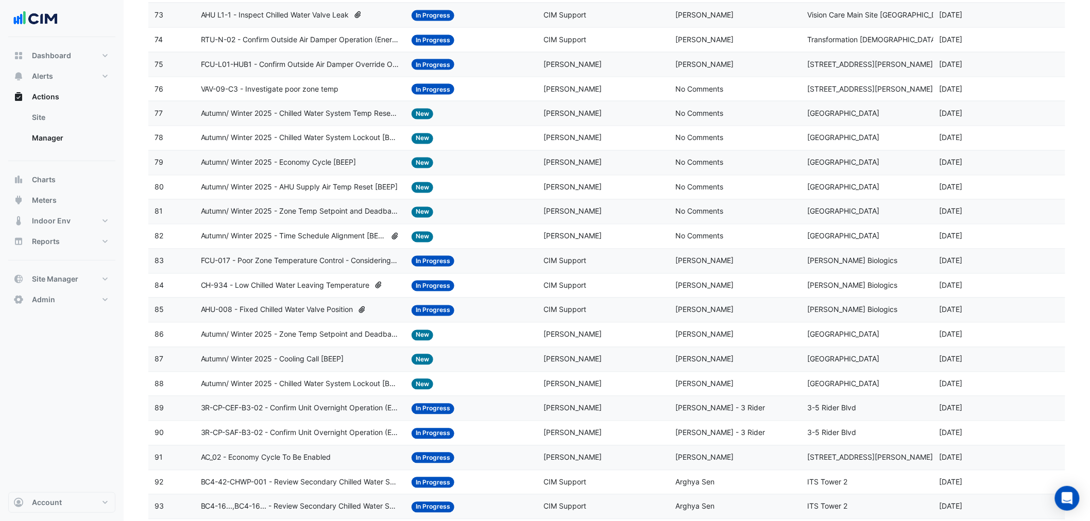
scroll to position [598, 0]
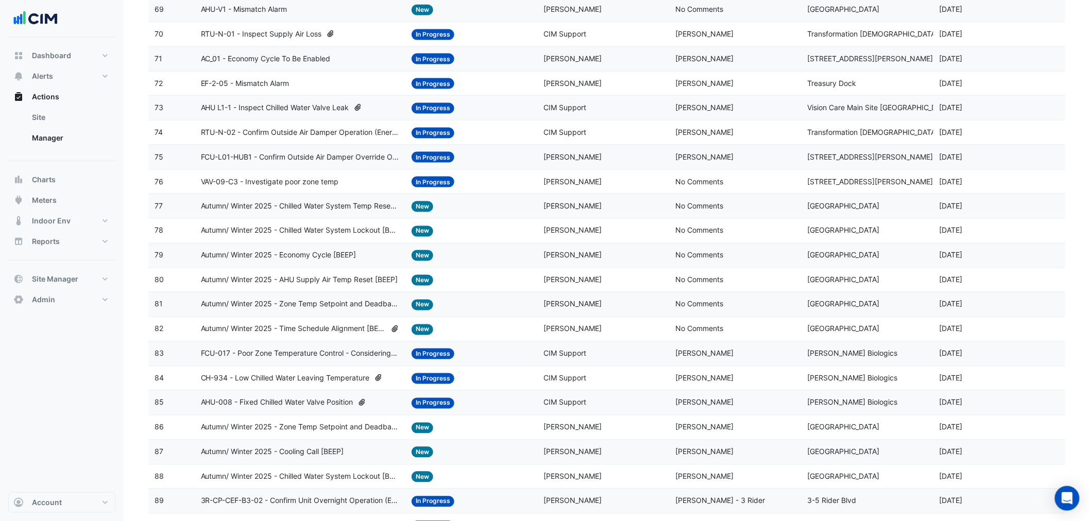
drag, startPoint x: 217, startPoint y: 59, endPoint x: 148, endPoint y: 109, distance: 84.5
click at [134, 115] on section "More Filters Reset All Status 2 statuses selected × Assigned 31 assignees selec…" at bounding box center [607, 125] width 966 height 1372
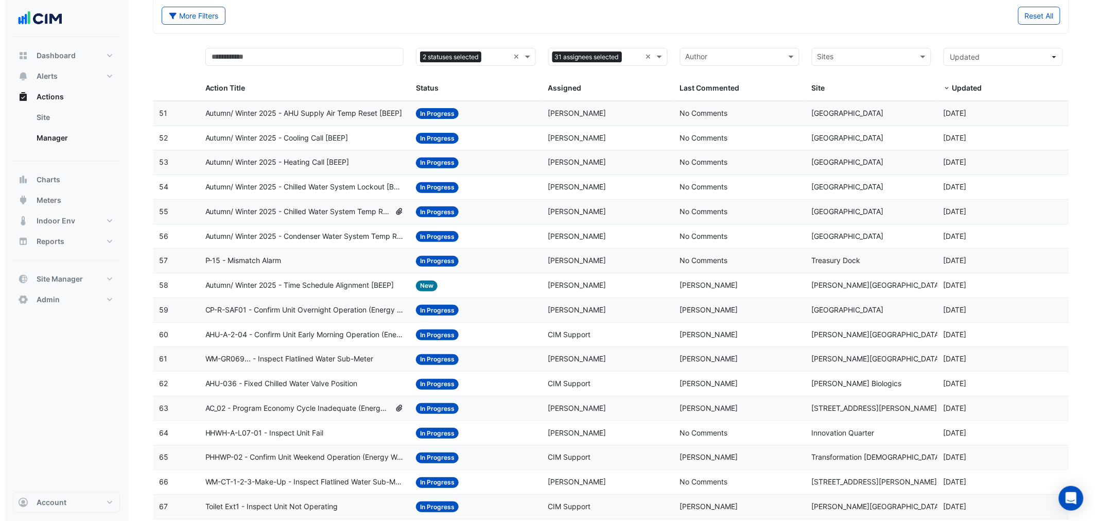
scroll to position [0, 0]
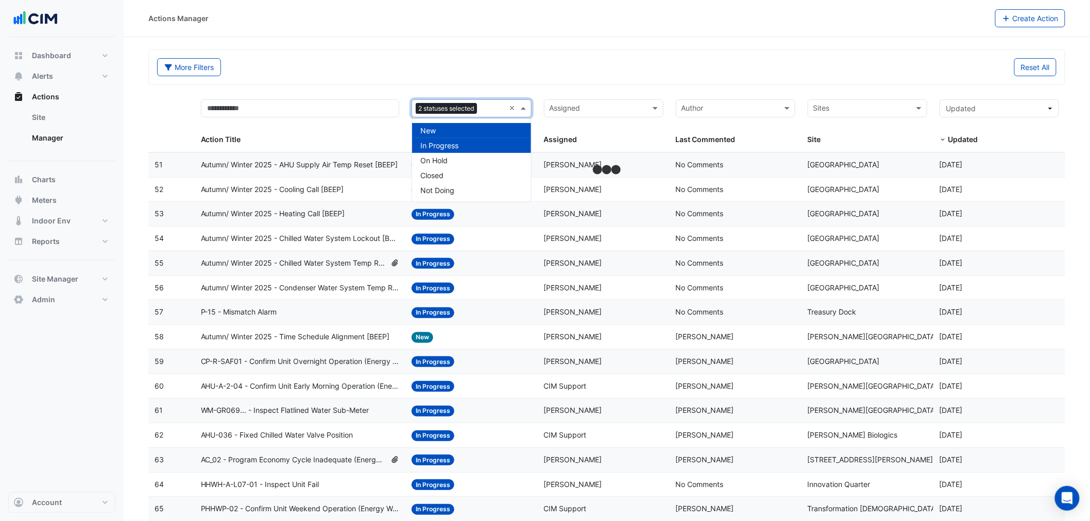
click at [506, 108] on div "Status 2 statuses selected ×" at bounding box center [470, 108] width 119 height 18
drag, startPoint x: 840, startPoint y: 99, endPoint x: 842, endPoint y: 106, distance: 6.5
click at [732, 101] on datatable-header-cell "Sites Site" at bounding box center [867, 122] width 132 height 59
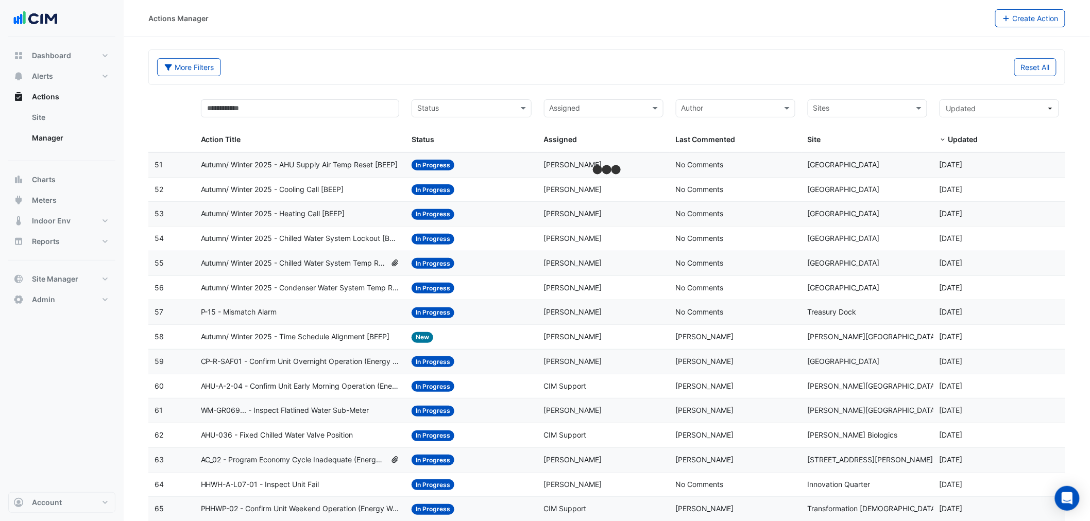
click at [732, 116] on div at bounding box center [861, 110] width 98 height 14
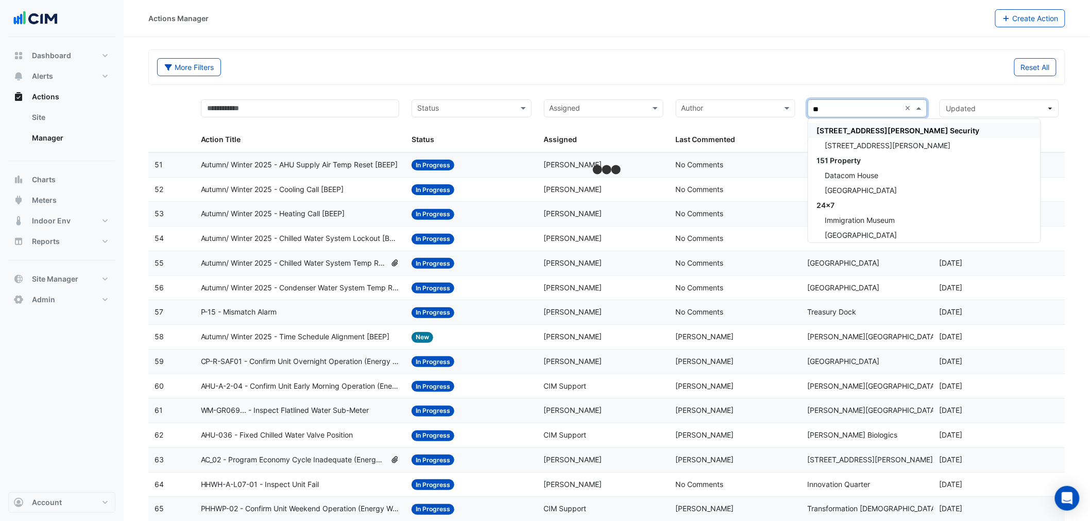
type input "***"
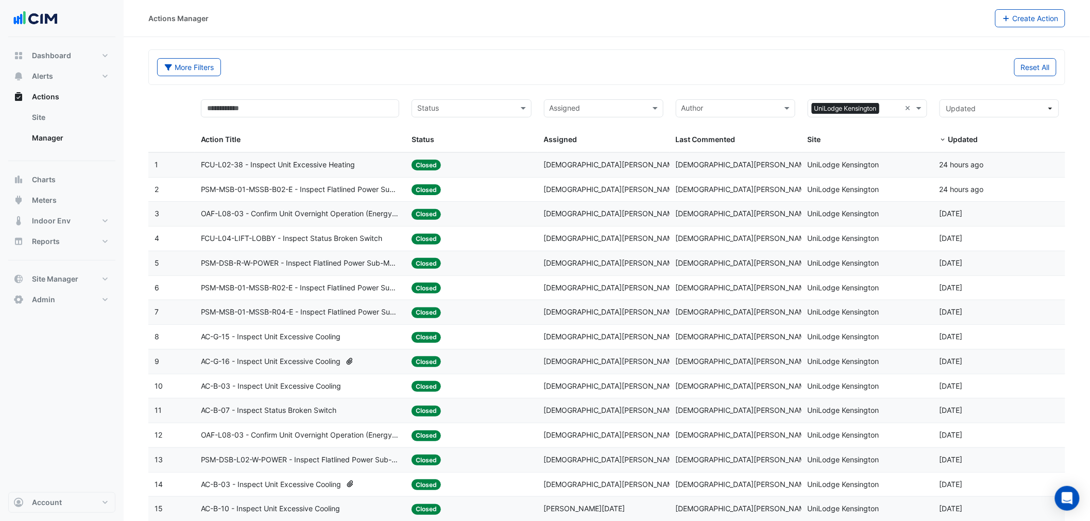
click at [553, 209] on div "Assigned: Krishna Lakshminarayanan" at bounding box center [603, 214] width 119 height 12
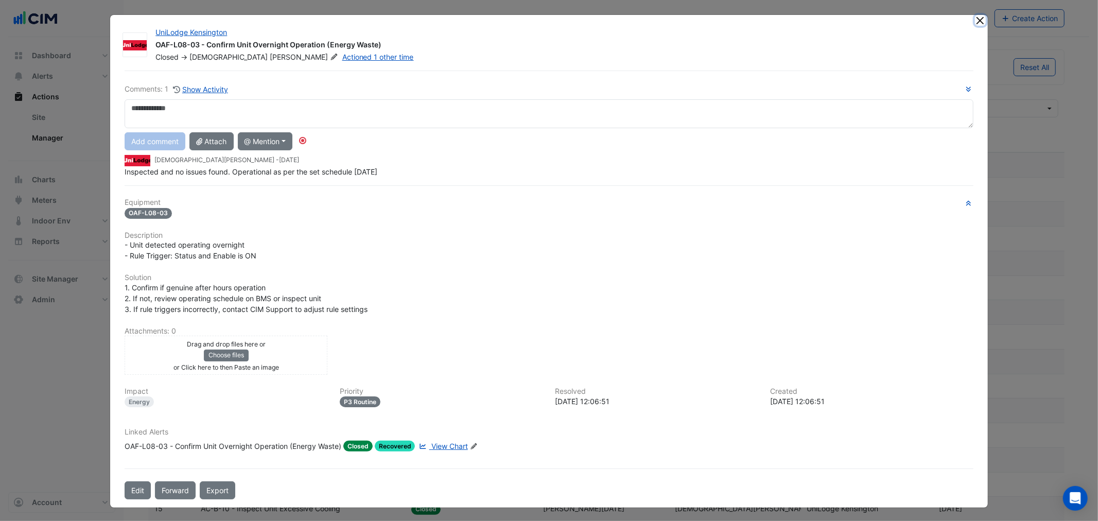
click at [732, 20] on button "Close" at bounding box center [980, 20] width 11 height 11
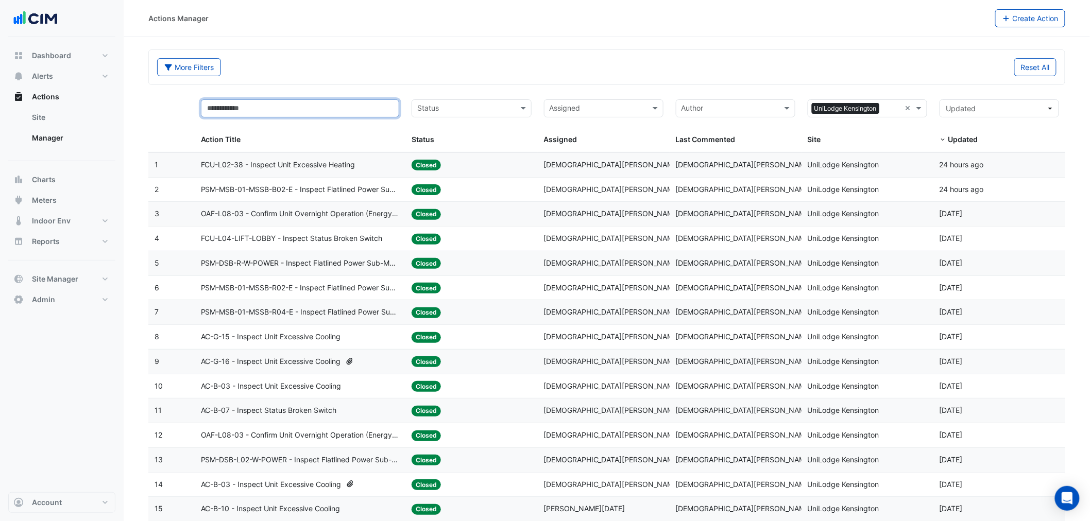
click at [330, 107] on input "text" at bounding box center [300, 108] width 199 height 18
click at [352, 157] on datatable-body-cell "Action Title: FCU-L02-38 - Inspect Unit Excessive Heating" at bounding box center [300, 165] width 211 height 24
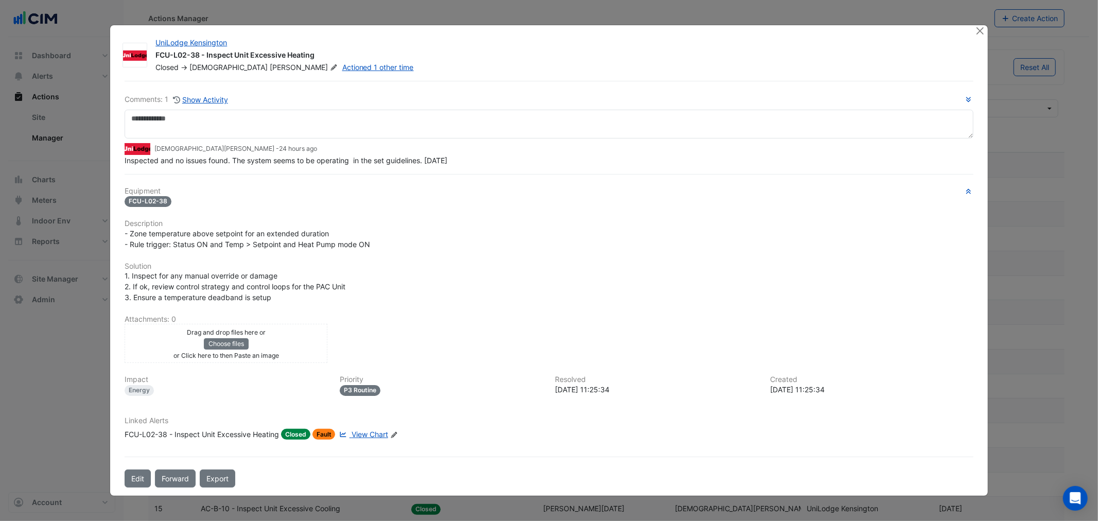
click at [218, 315] on div "FCU-L02-38 - Inspect Unit Excessive Heating" at bounding box center [202, 434] width 154 height 11
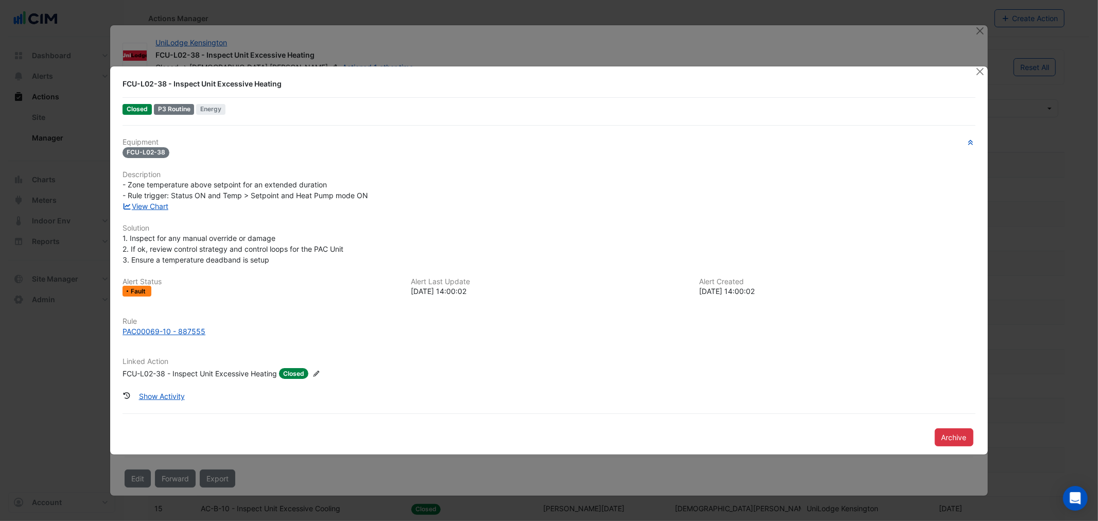
click at [148, 315] on div "Rule PAC00069-10 - 887555" at bounding box center [548, 331] width 865 height 28
click at [145, 315] on h6 "Rule" at bounding box center [549, 321] width 853 height 9
drag, startPoint x: 121, startPoint y: 332, endPoint x: 170, endPoint y: 337, distance: 50.3
click at [170, 315] on div "Rule PAC00069-10 - 887555" at bounding box center [548, 331] width 865 height 28
copy div "PAC00069-10"
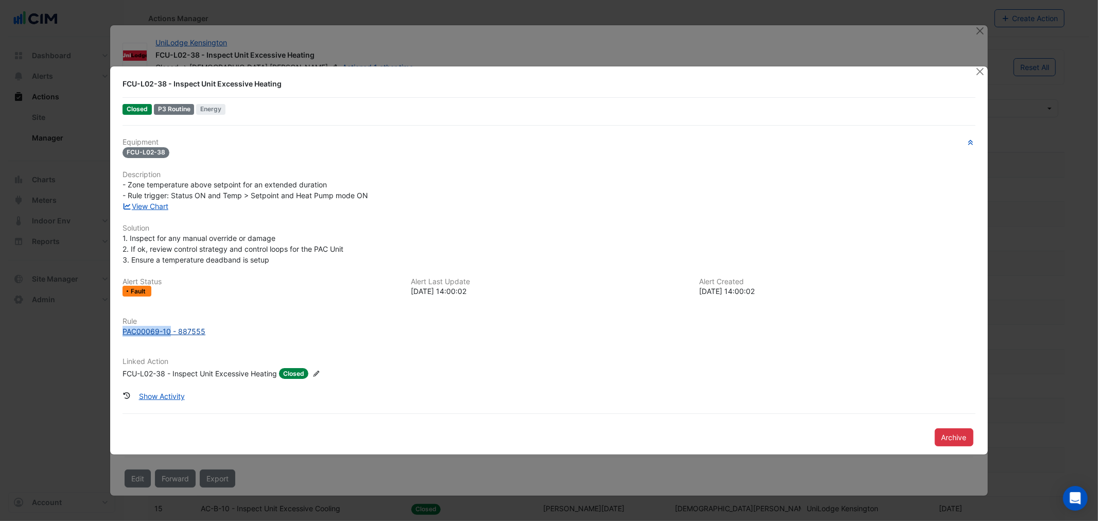
click at [167, 315] on div "PAC00069-10 - 887555" at bounding box center [164, 331] width 83 height 11
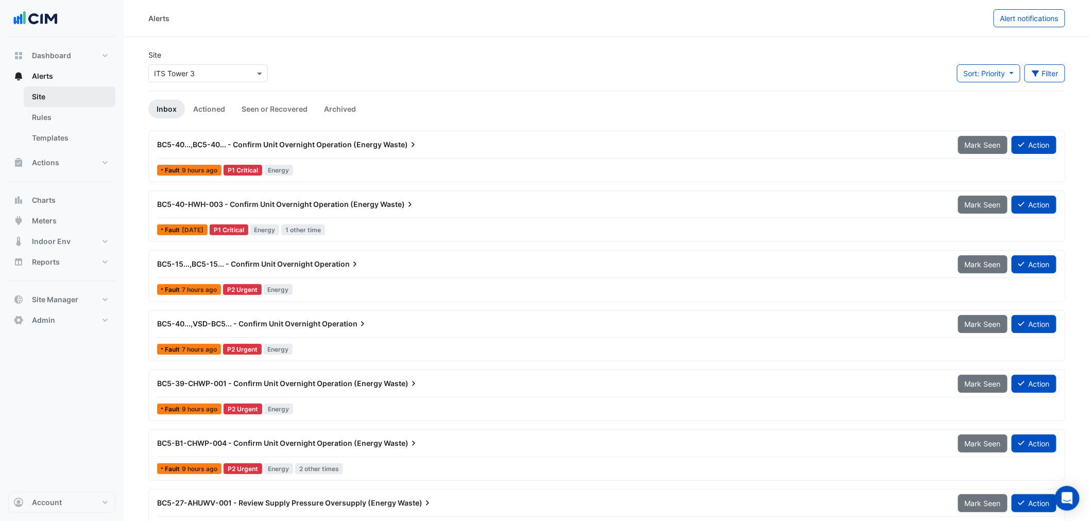
click at [64, 96] on link "Site" at bounding box center [70, 97] width 92 height 21
drag, startPoint x: 148, startPoint y: 80, endPoint x: 167, endPoint y: 79, distance: 18.6
click at [152, 80] on app-site-select "Select a Site × ITS Tower 3" at bounding box center [208, 73] width 124 height 18
click at [168, 79] on div "Select a Site × ITS Tower 3" at bounding box center [207, 73] width 119 height 18
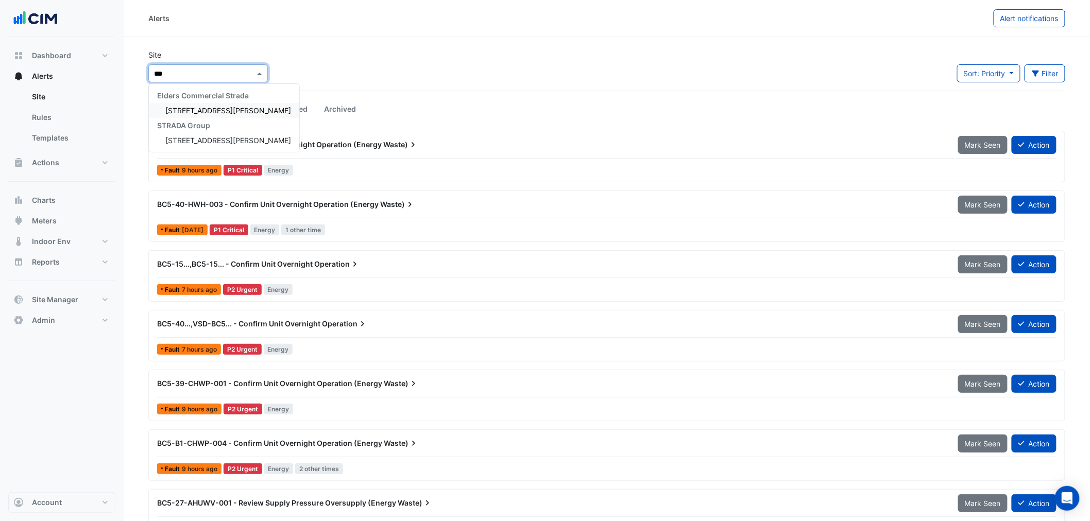
type input "****"
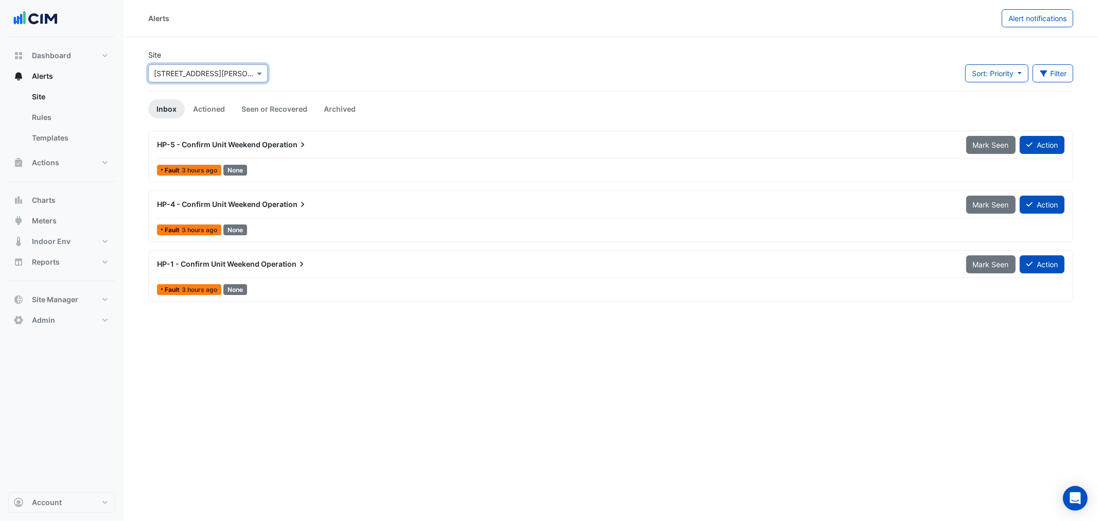
click at [742, 174] on div "Fault 3 hours ago None" at bounding box center [611, 170] width 910 height 15
click at [271, 114] on link "Seen or Recovered" at bounding box center [274, 108] width 82 height 19
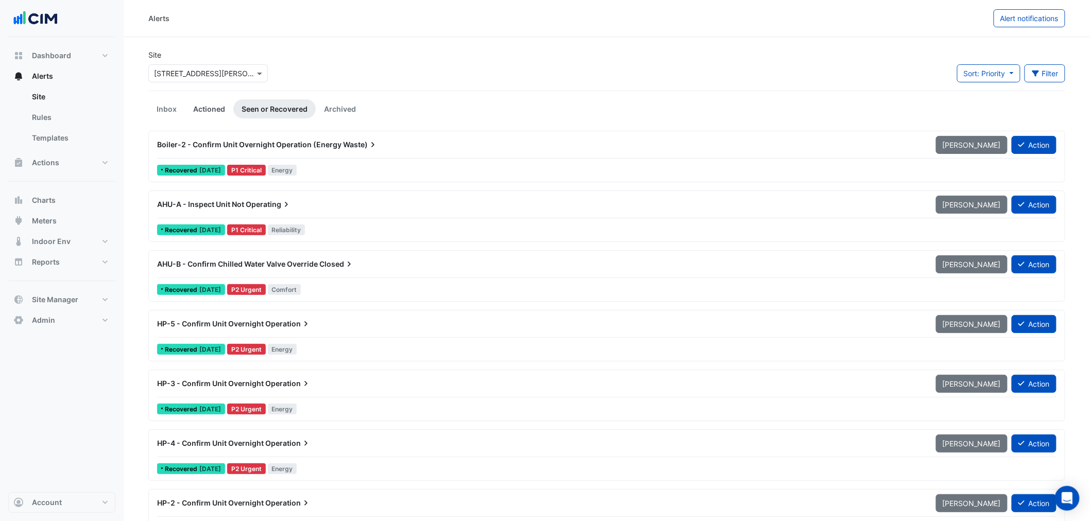
click at [203, 107] on link "Actioned" at bounding box center [209, 108] width 48 height 19
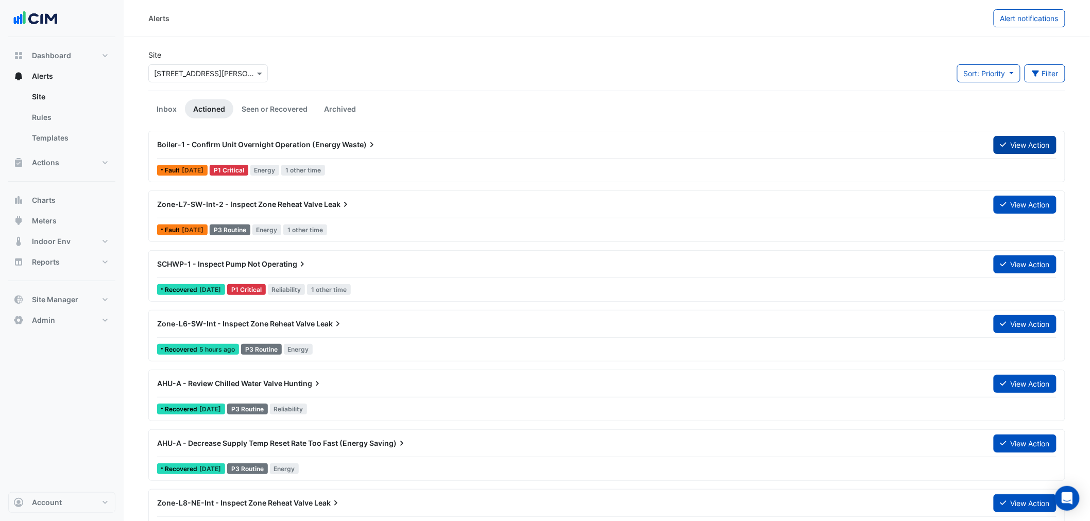
click at [1003, 141] on icon at bounding box center [1003, 144] width 6 height 7
click at [1016, 268] on button "View Action" at bounding box center [1024, 264] width 63 height 18
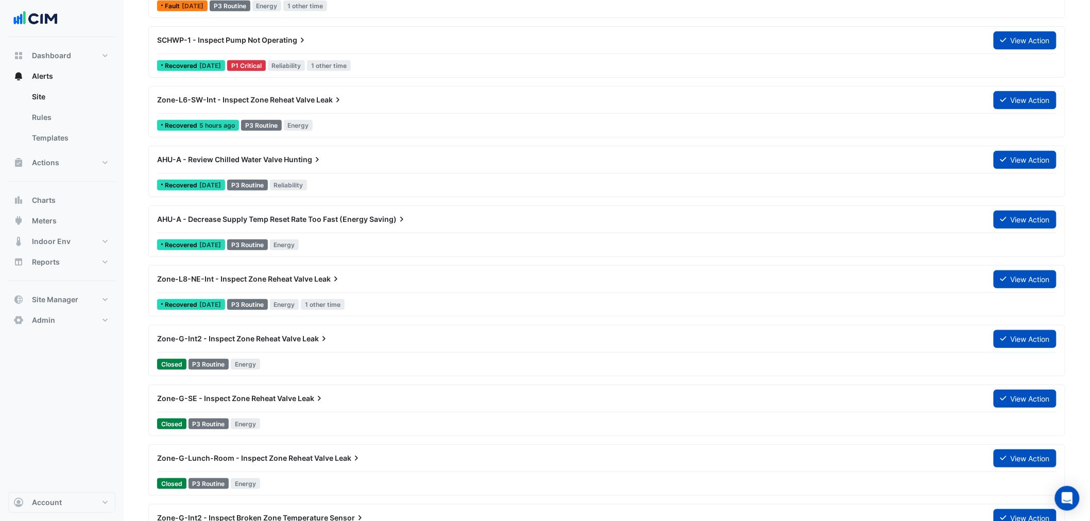
scroll to position [229, 0]
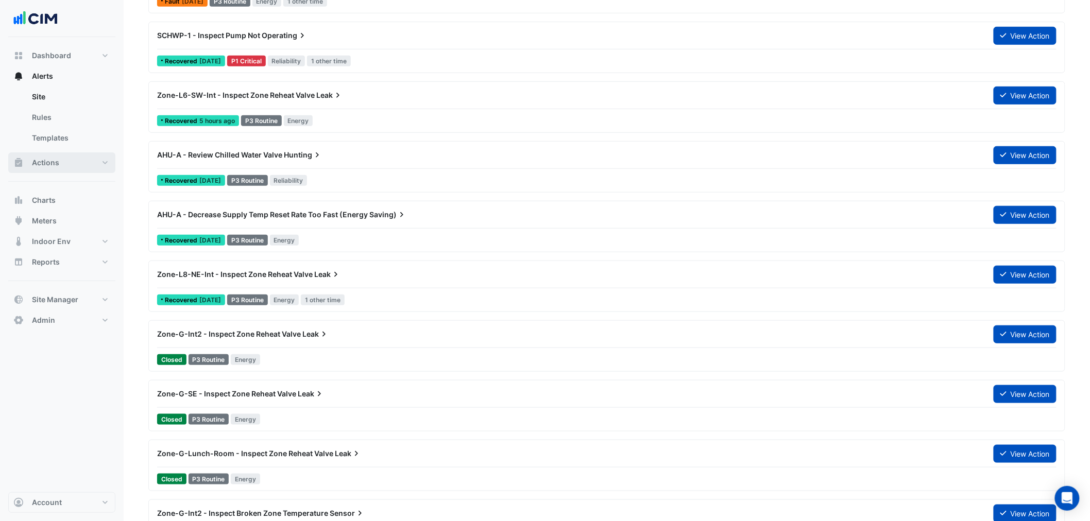
click at [54, 162] on span "Actions" at bounding box center [45, 163] width 27 height 10
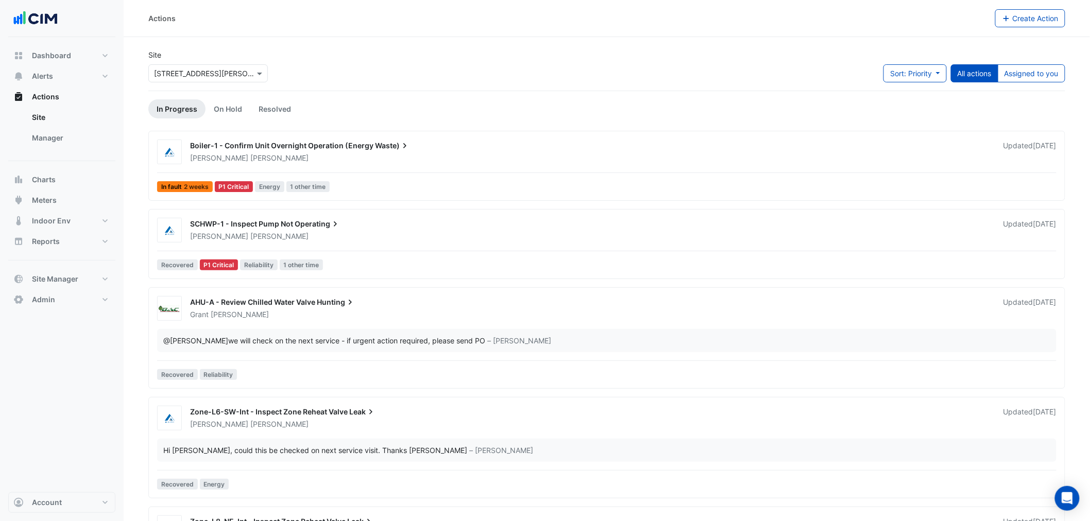
click at [407, 320] on div "Grant Chilcott" at bounding box center [590, 314] width 803 height 10
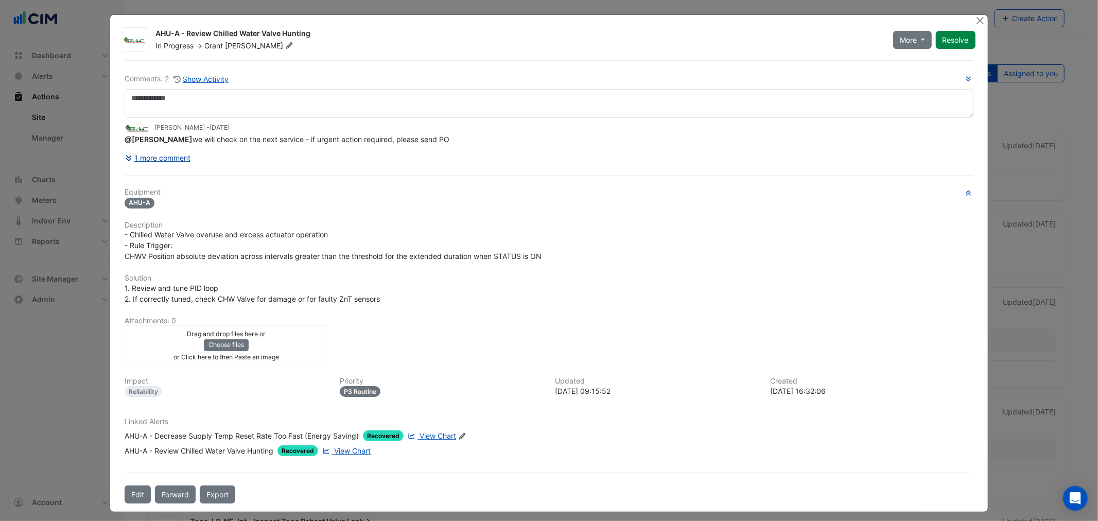
click at [171, 160] on button "1 more comment" at bounding box center [158, 158] width 66 height 18
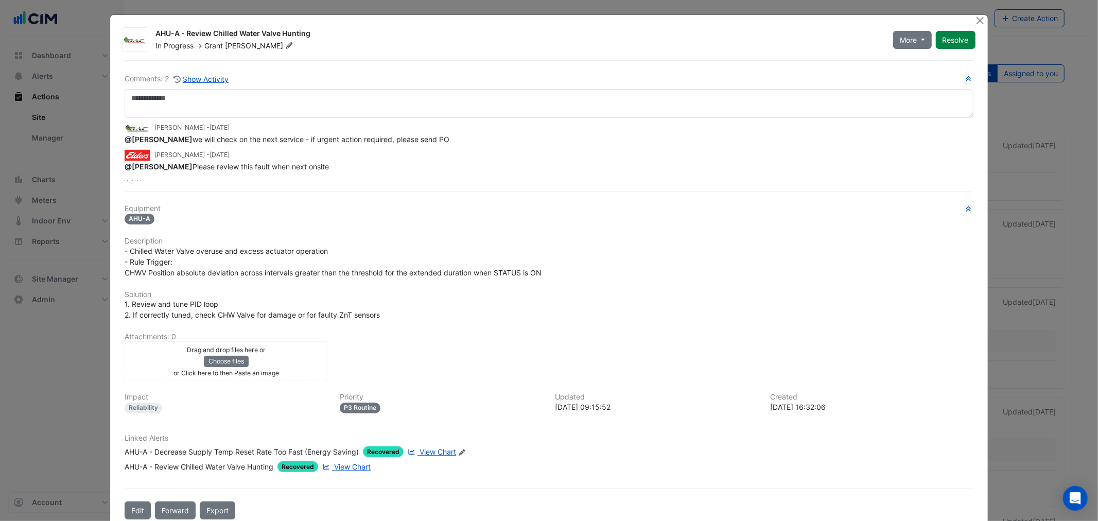
drag, startPoint x: 358, startPoint y: 461, endPoint x: 357, endPoint y: 451, distance: 10.9
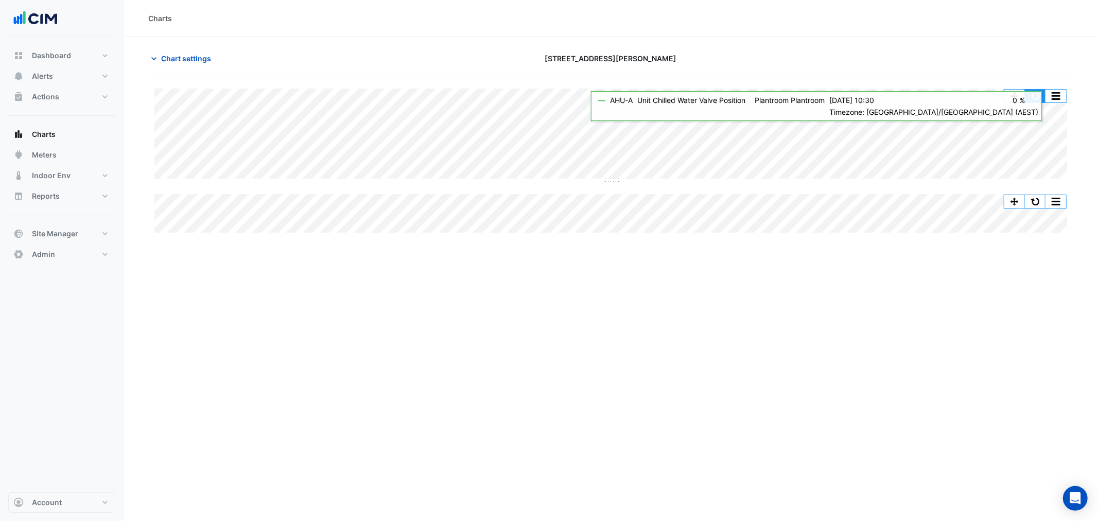
click at [1030, 98] on button "button" at bounding box center [1035, 96] width 21 height 13
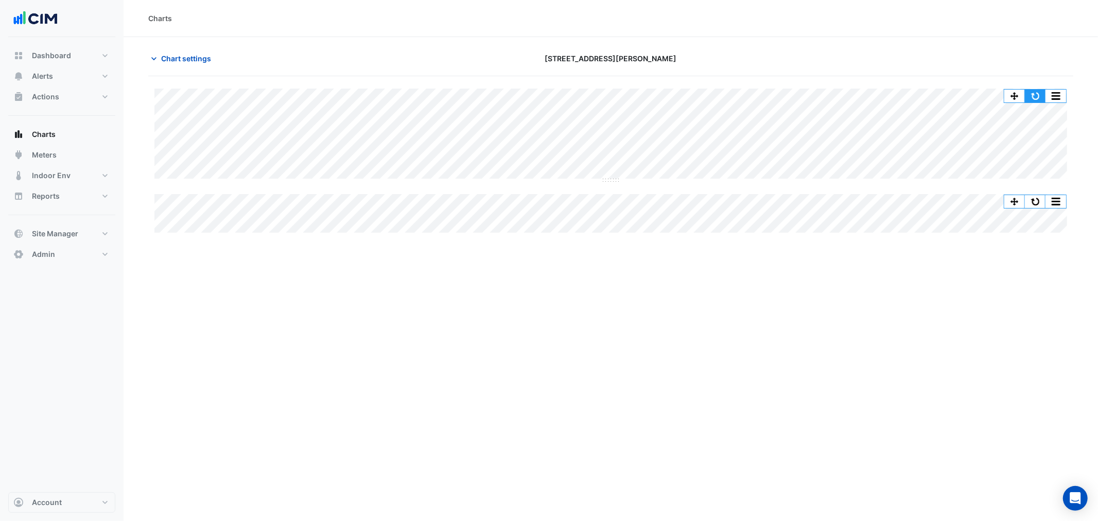
click at [1028, 94] on button "button" at bounding box center [1035, 96] width 21 height 13
click at [166, 62] on span "Chart settings" at bounding box center [186, 58] width 50 height 11
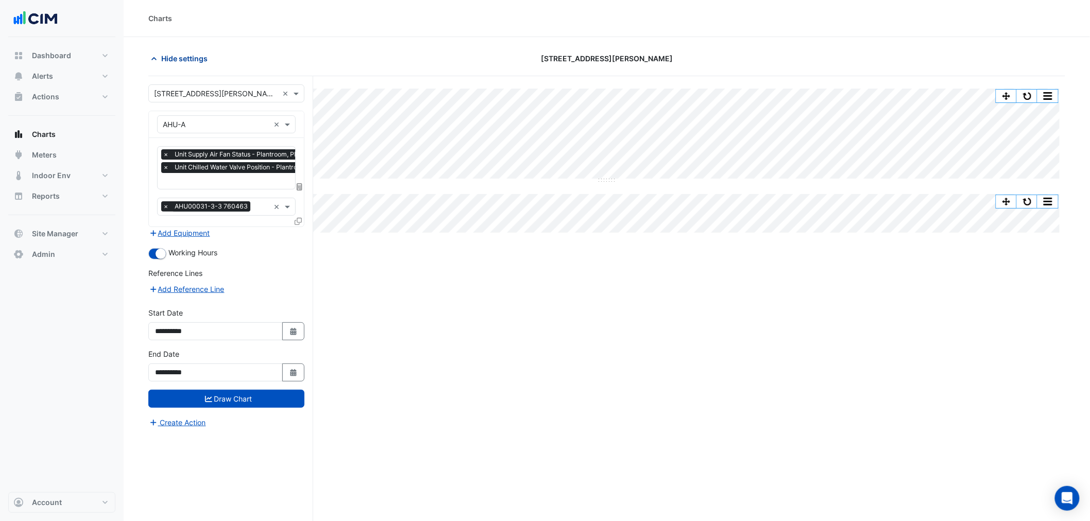
click at [198, 52] on button "Hide settings" at bounding box center [181, 58] width 66 height 18
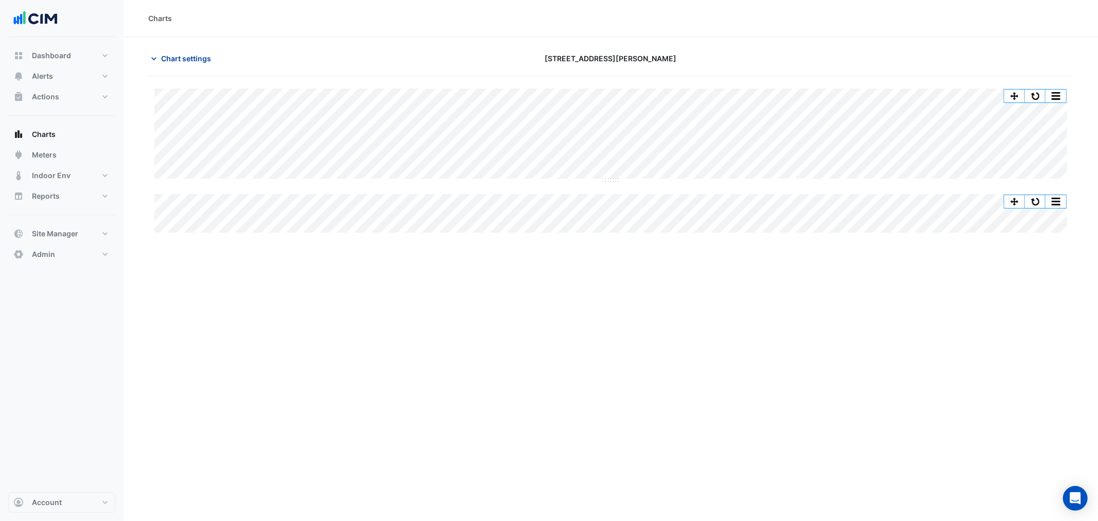
click at [166, 66] on button "Chart settings" at bounding box center [183, 58] width 70 height 18
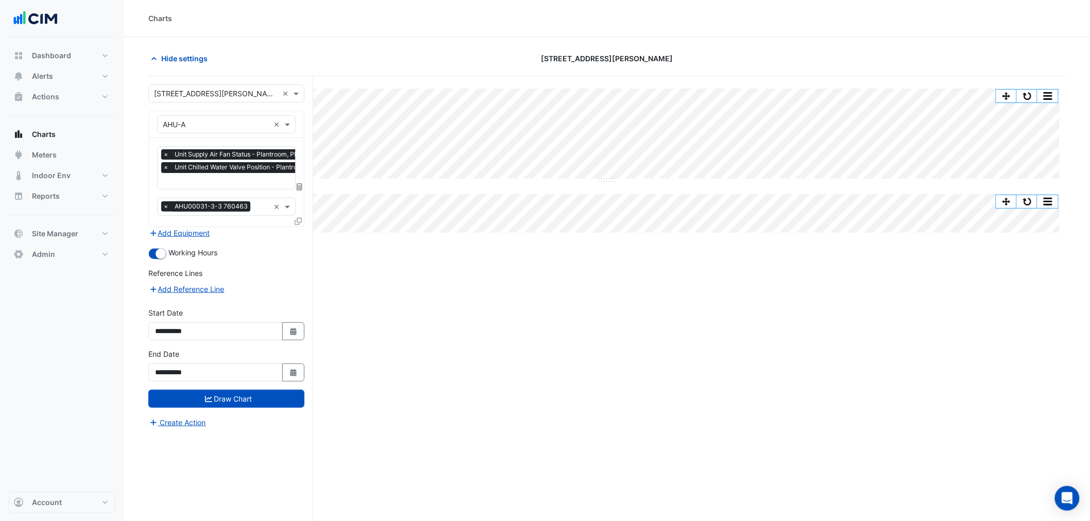
click at [294, 343] on div "**********" at bounding box center [226, 327] width 168 height 41
click at [289, 330] on icon "Select Date" at bounding box center [293, 331] width 9 height 7
select select "*"
select select "****"
click at [165, 243] on div "4" at bounding box center [166, 243] width 16 height 16
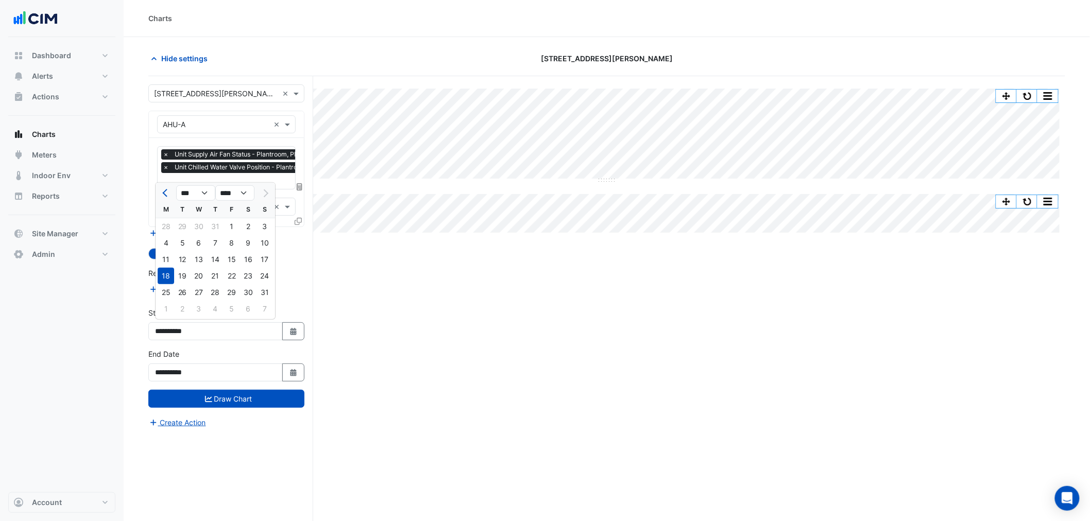
type input "**********"
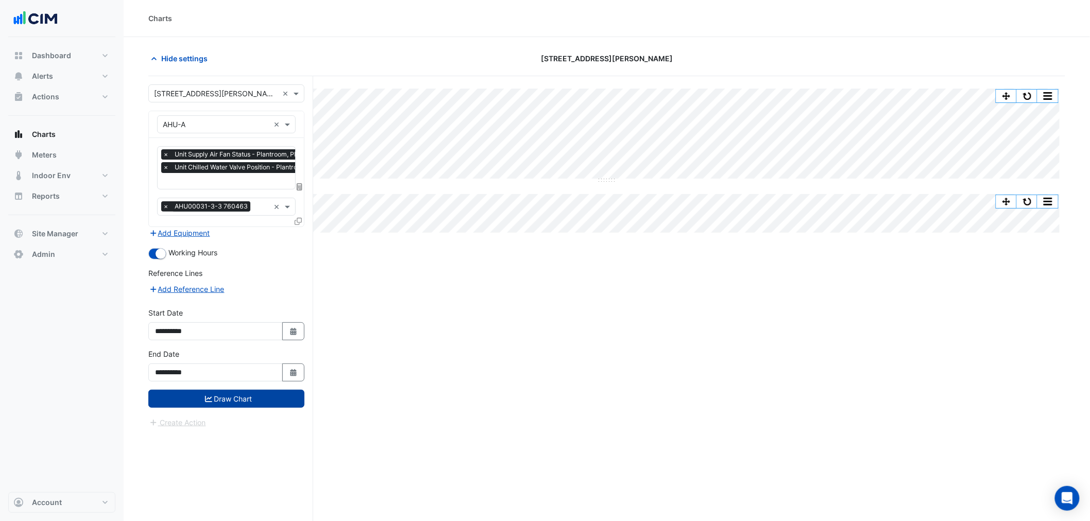
click at [240, 398] on button "Draw Chart" at bounding box center [226, 399] width 156 height 18
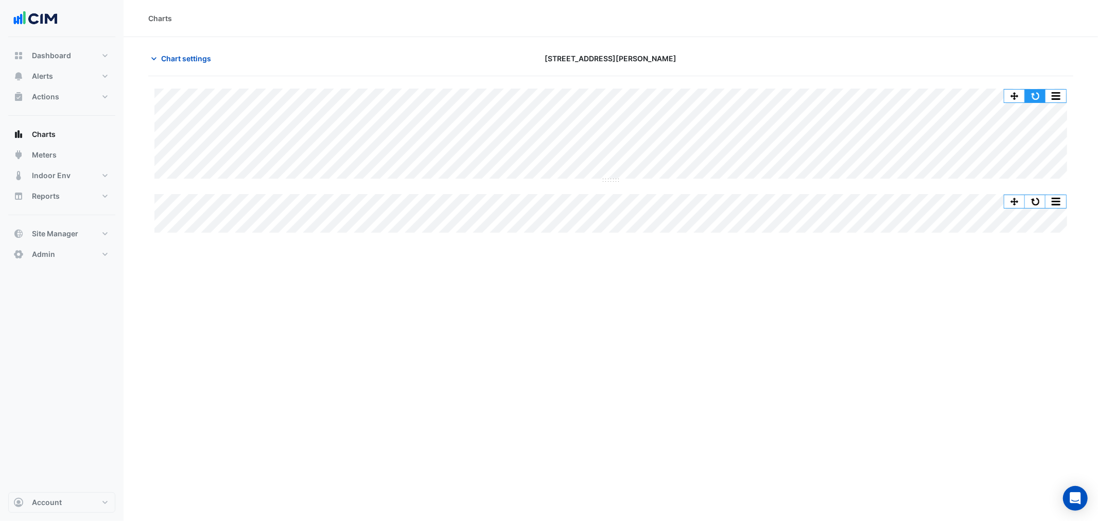
click at [1034, 95] on button "button" at bounding box center [1035, 96] width 21 height 13
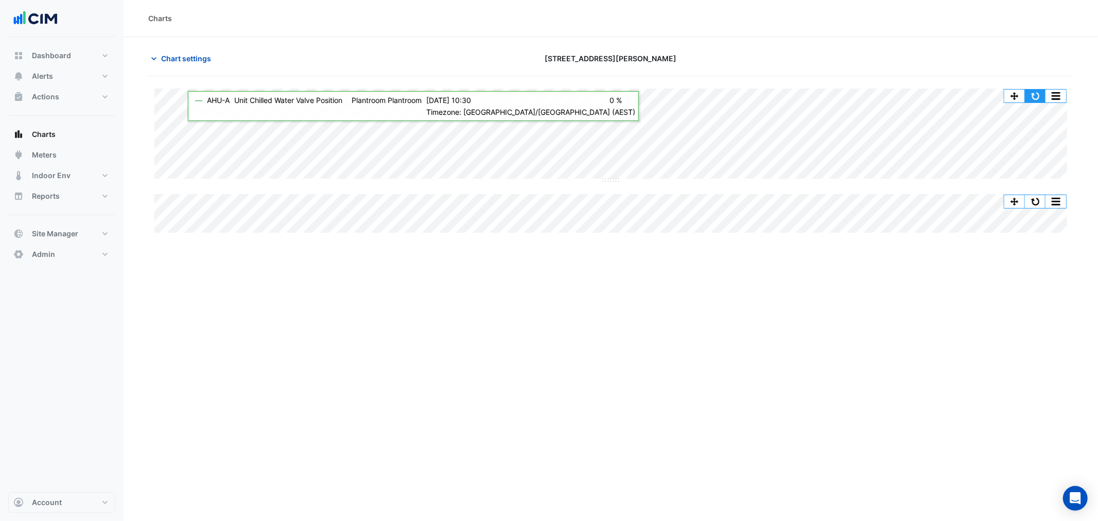
click at [1033, 96] on button "button" at bounding box center [1035, 96] width 21 height 13
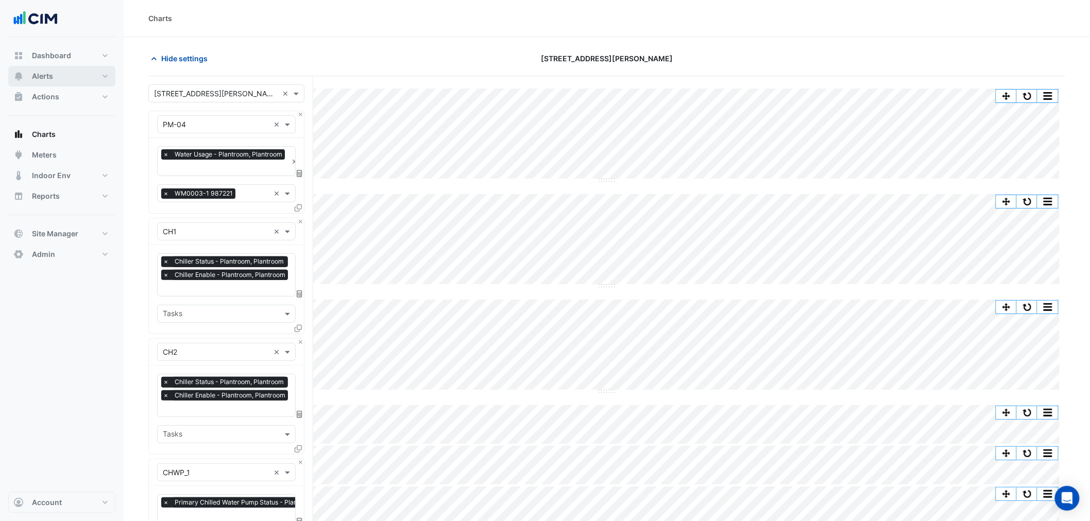
drag, startPoint x: 0, startPoint y: 0, endPoint x: 135, endPoint y: -70, distance: 152.2
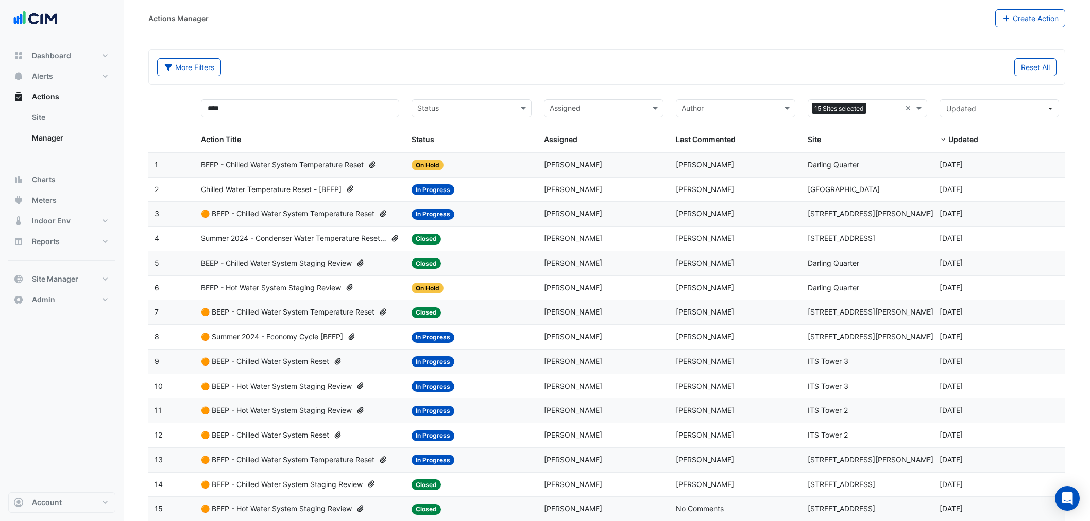
select select "**"
drag, startPoint x: 44, startPoint y: 79, endPoint x: 86, endPoint y: 83, distance: 42.4
click at [45, 79] on span "Alerts" at bounding box center [42, 76] width 21 height 10
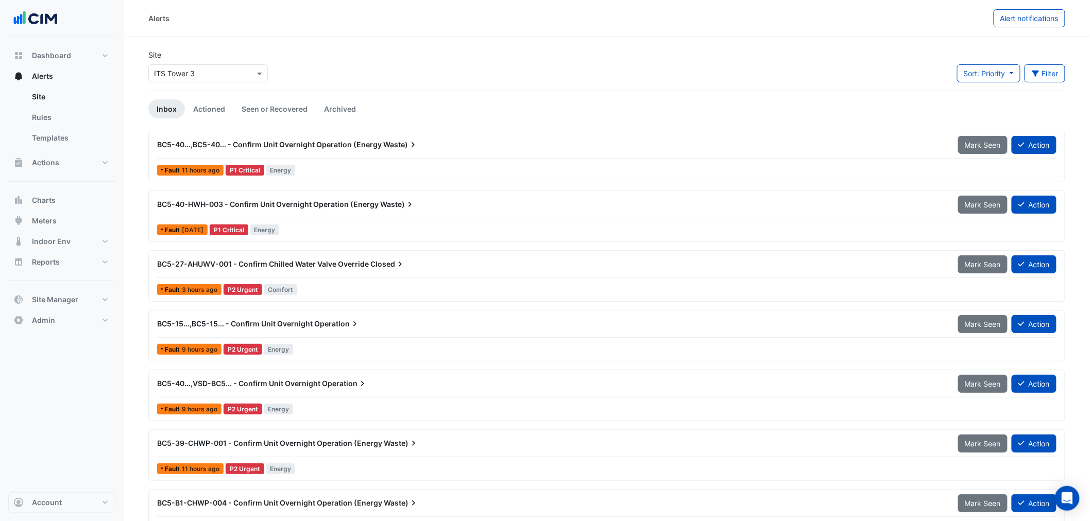
click at [203, 70] on input "text" at bounding box center [198, 73] width 88 height 11
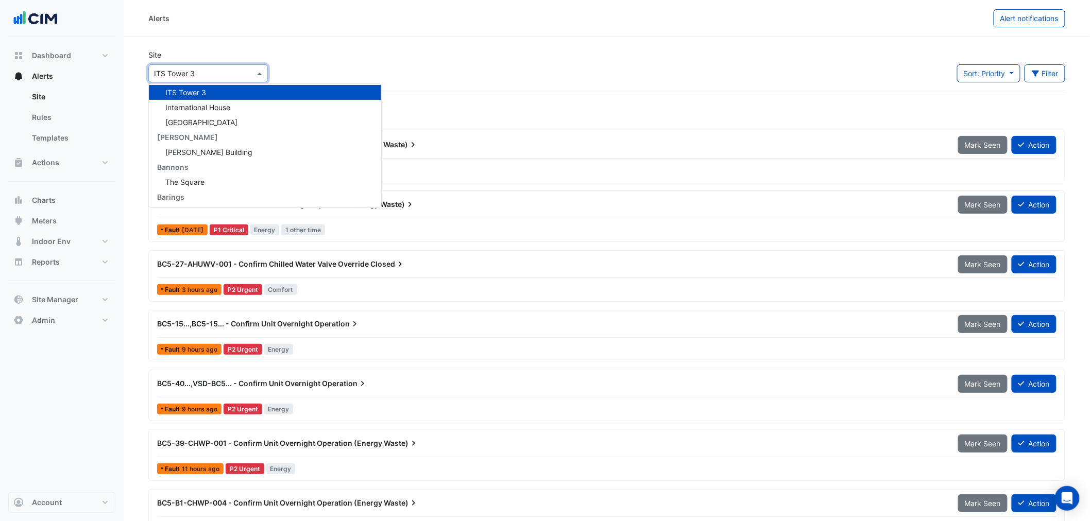
type input "*"
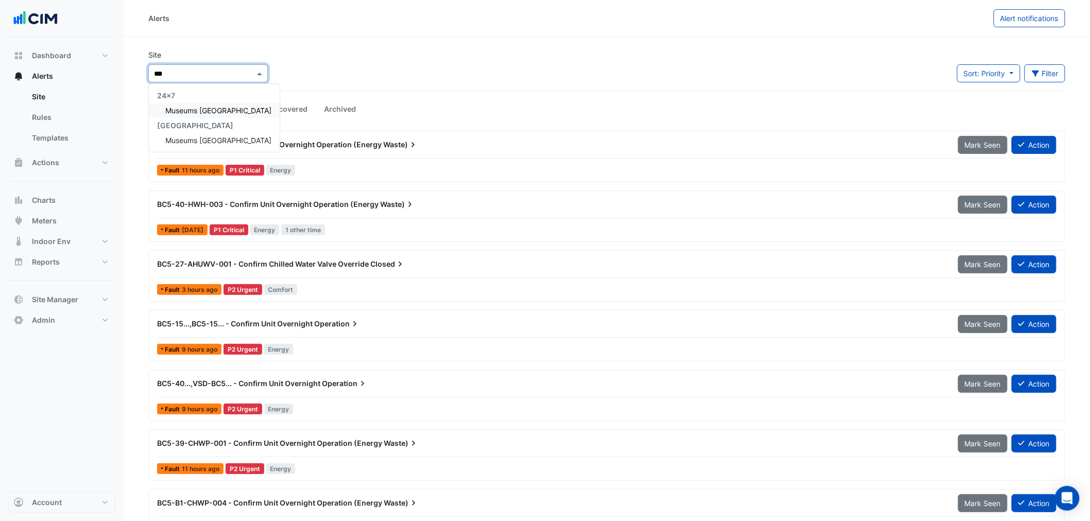
type input "****"
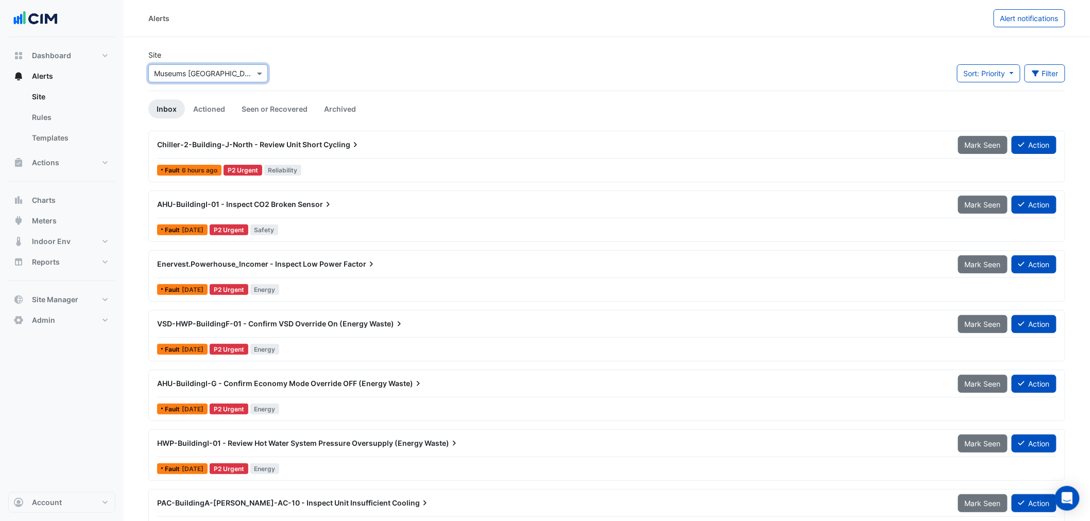
click at [351, 160] on div "Chiller-2-Building-J-North - Review Unit Short Cycling Mark Seen Action Fault 6…" at bounding box center [606, 156] width 907 height 42
click at [256, 115] on link "Seen or Recovered" at bounding box center [274, 108] width 82 height 19
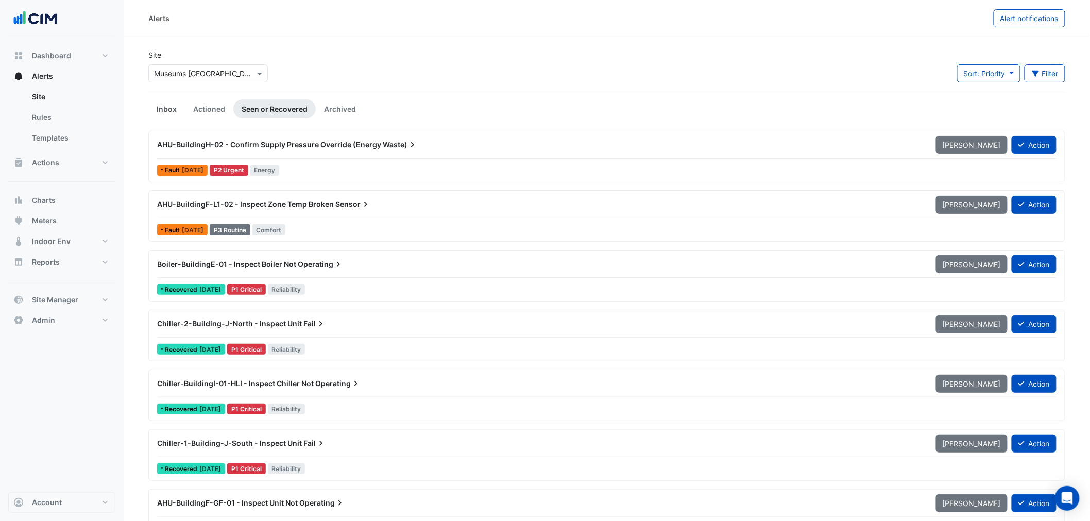
click at [167, 110] on link "Inbox" at bounding box center [166, 108] width 37 height 19
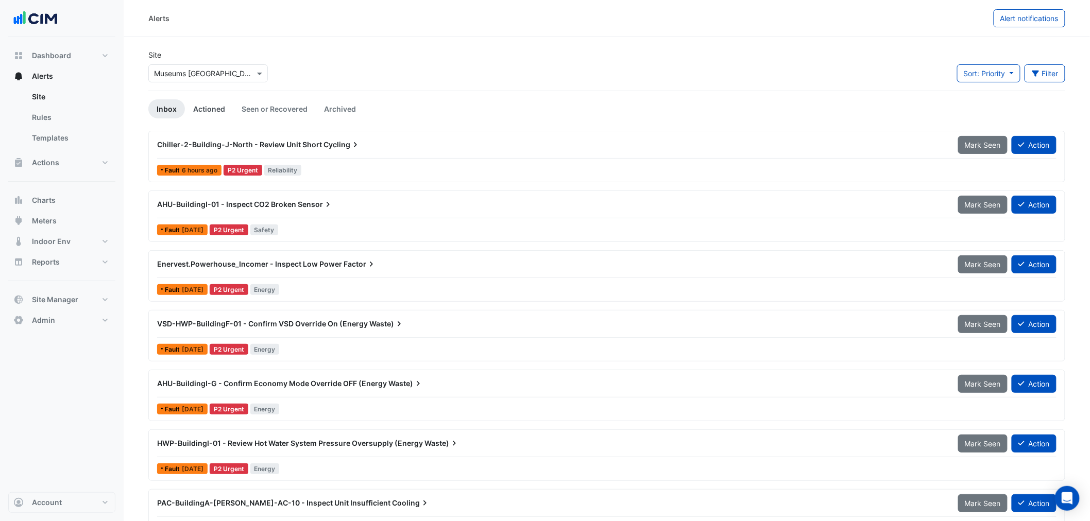
click at [201, 106] on link "Actioned" at bounding box center [209, 108] width 48 height 19
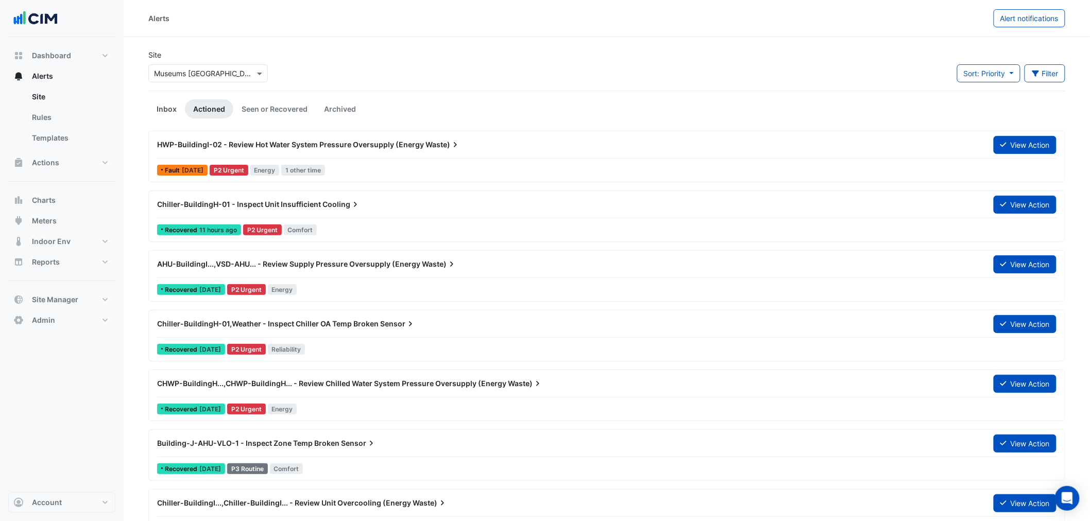
click at [171, 113] on link "Inbox" at bounding box center [166, 108] width 37 height 19
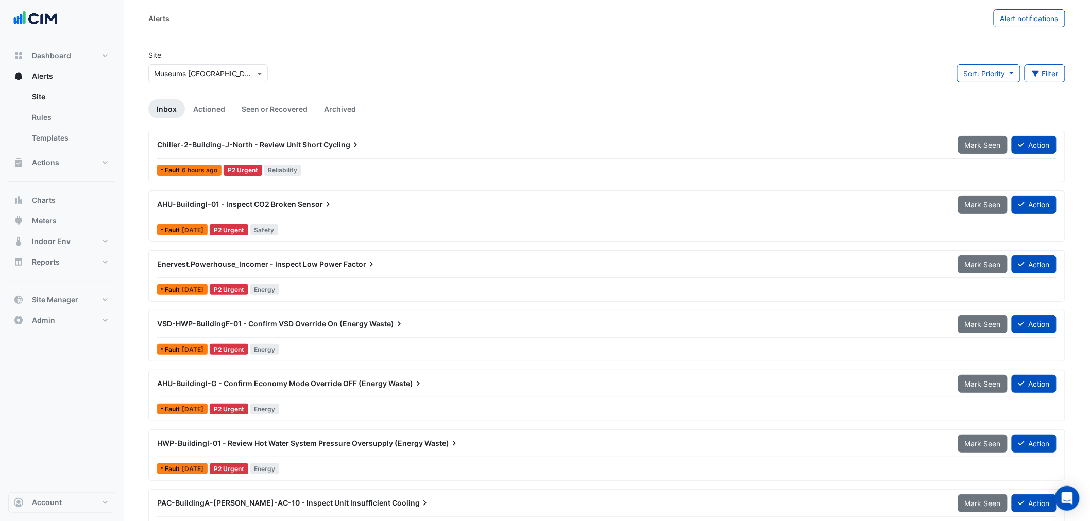
click at [322, 284] on div "Fault 1 day ago P2 Urgent Energy" at bounding box center [606, 289] width 901 height 15
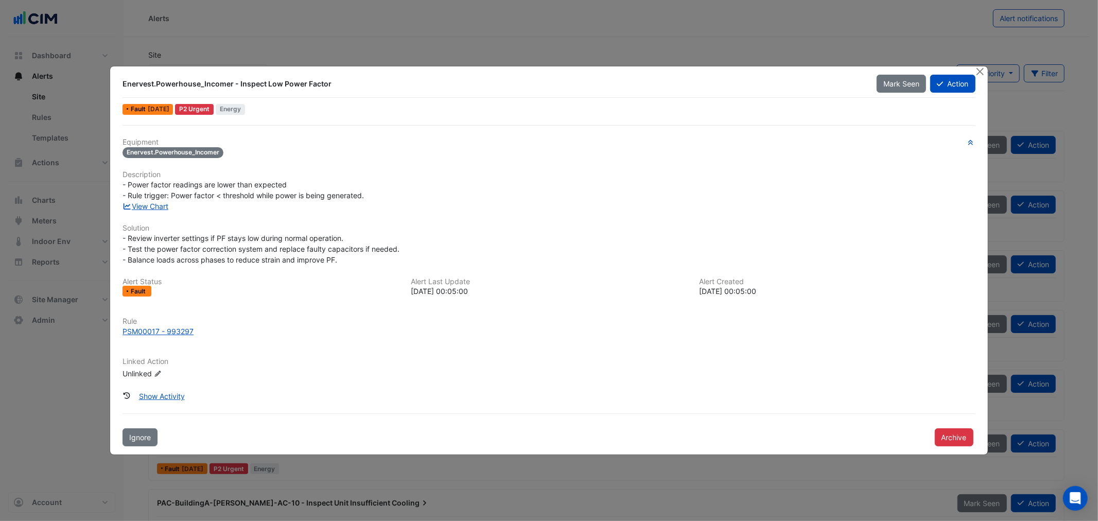
drag, startPoint x: 142, startPoint y: 206, endPoint x: 162, endPoint y: 185, distance: 28.8
click at [977, 68] on button "Close" at bounding box center [980, 71] width 11 height 11
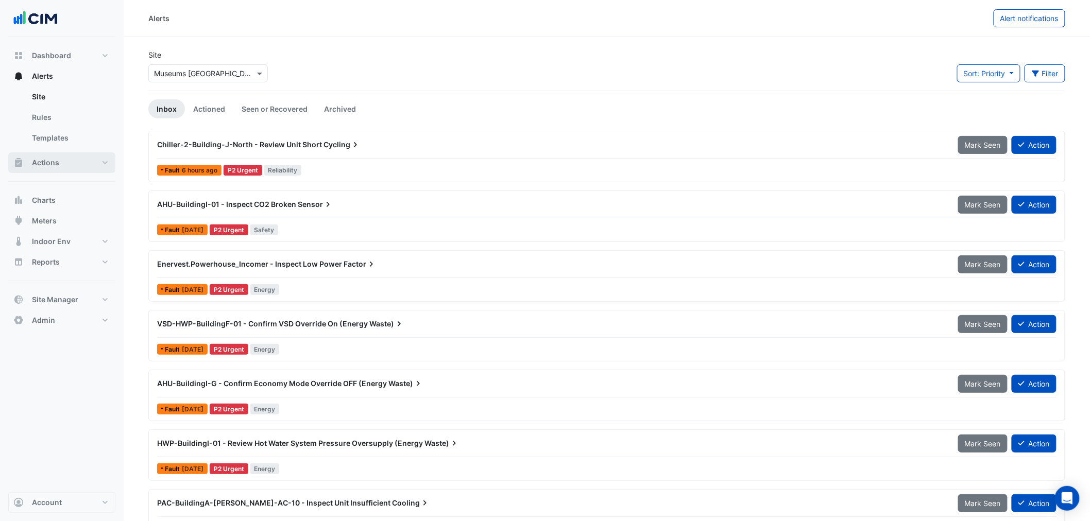
drag, startPoint x: 65, startPoint y: 168, endPoint x: 71, endPoint y: 170, distance: 6.0
click at [65, 168] on button "Actions" at bounding box center [61, 162] width 107 height 21
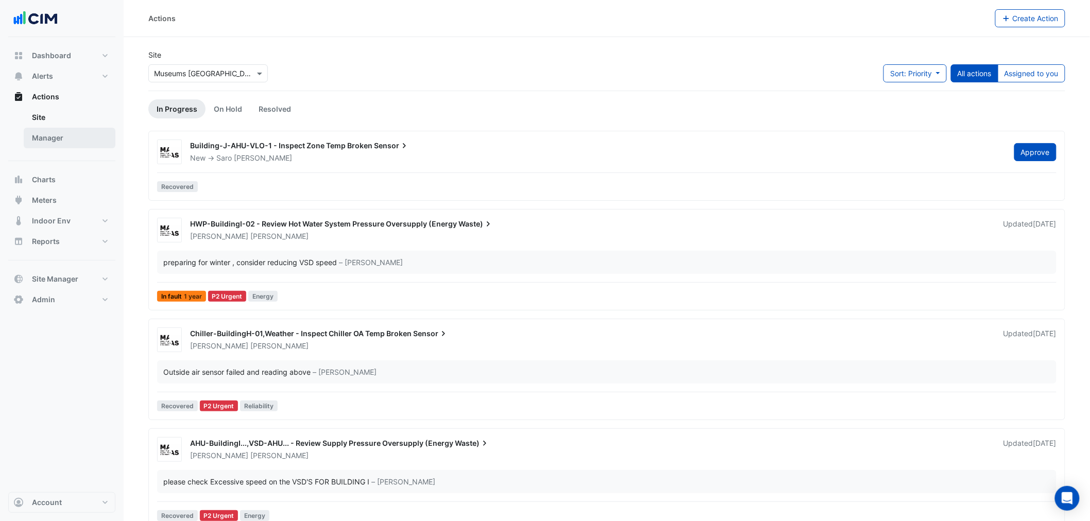
click at [63, 142] on link "Manager" at bounding box center [70, 138] width 92 height 21
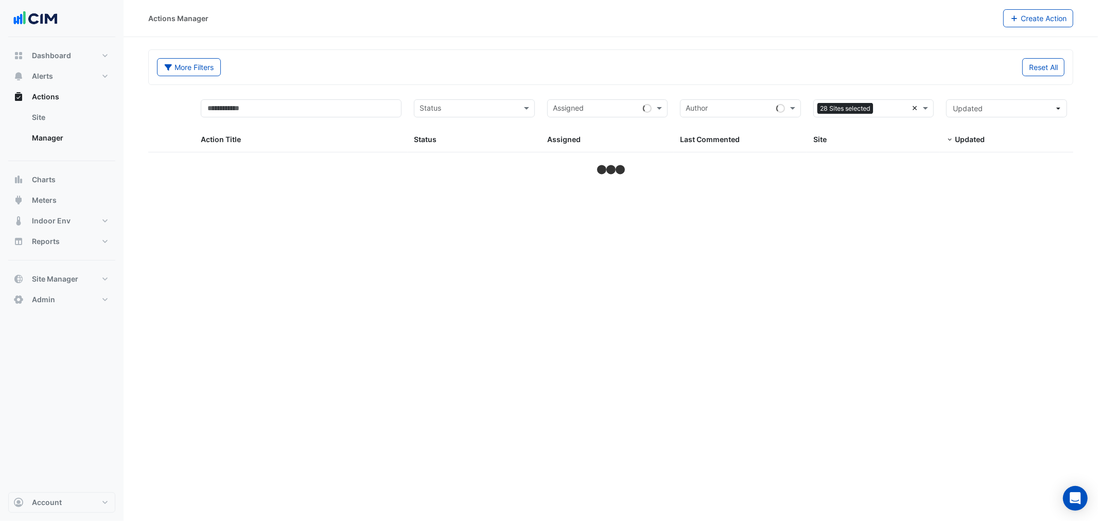
select select "**"
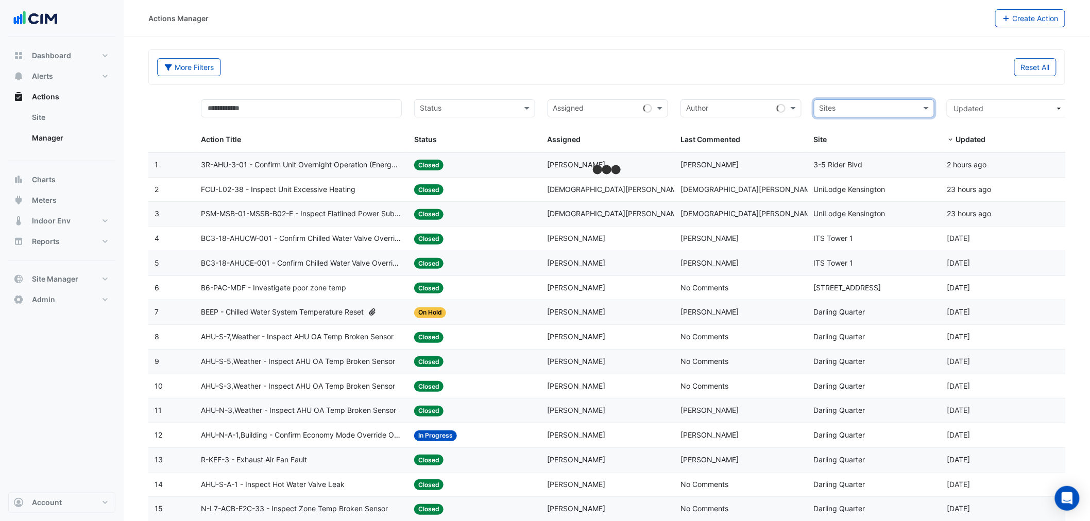
drag, startPoint x: 914, startPoint y: 107, endPoint x: 914, endPoint y: 112, distance: 5.2
click at [914, 108] on input "text" at bounding box center [868, 110] width 98 height 12
type input "******"
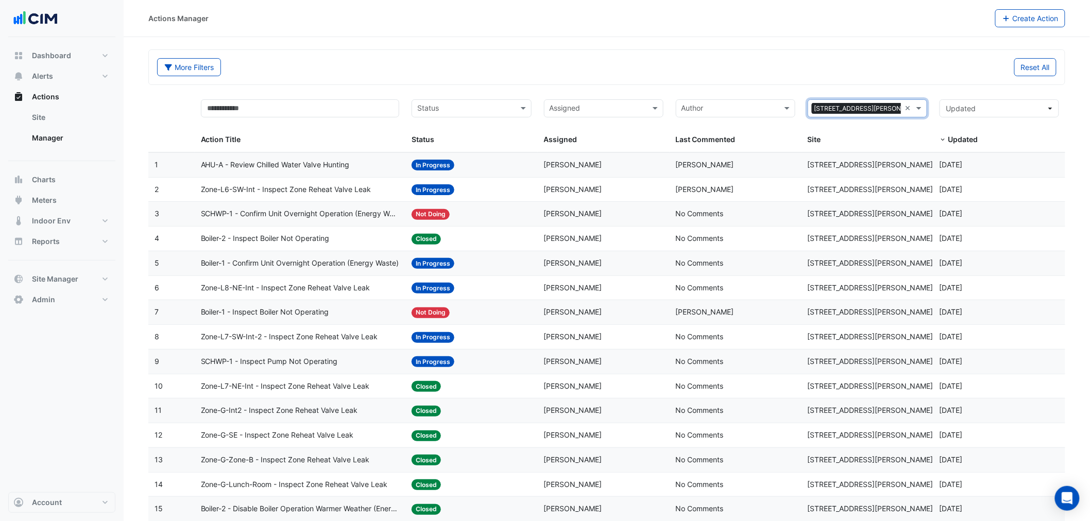
click at [467, 169] on div "Status: In Progress" at bounding box center [470, 165] width 119 height 12
click at [351, 186] on span "Zone-L6-SW-Int - Inspect Zone Reheat Valve Leak" at bounding box center [286, 190] width 170 height 12
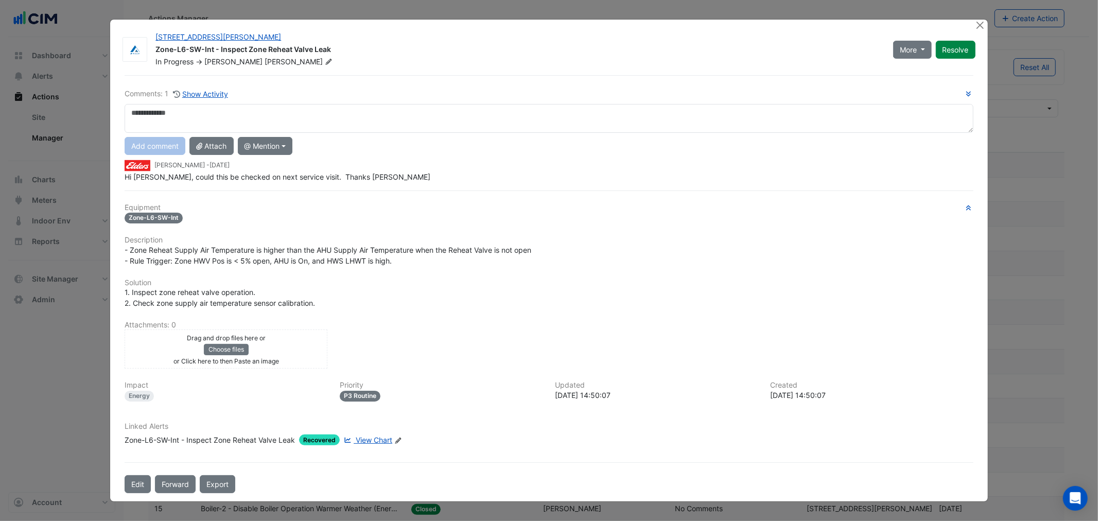
click at [167, 177] on span "Hi [PERSON_NAME], could this be checked on next service visit. Thanks [PERSON_N…" at bounding box center [278, 177] width 306 height 9
click at [167, 177] on div "Comments: 1 Show Activity Add comment Attach @ Mention Airmaster Australia Jarr…" at bounding box center [548, 284] width 861 height 418
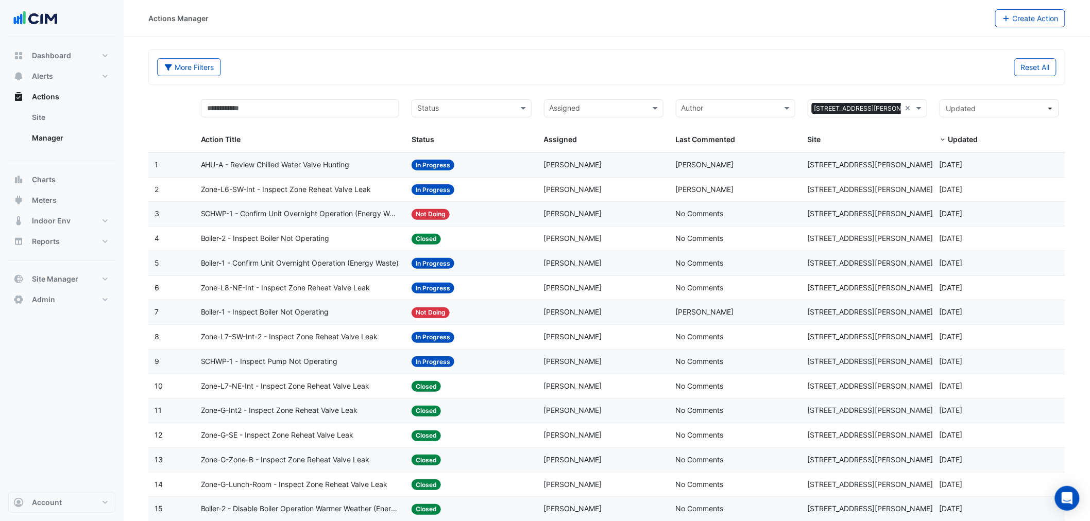
click at [295, 211] on span "SCHWP-1 - Confirm Unit Overnight Operation (Energy Waste)" at bounding box center [300, 214] width 199 height 12
click at [312, 239] on span "Boiler-2 - Inspect Boiler Not Operating" at bounding box center [265, 239] width 129 height 12
click at [444, 265] on span "In Progress" at bounding box center [432, 263] width 43 height 11
click at [942, 166] on span "[DATE]" at bounding box center [950, 164] width 23 height 9
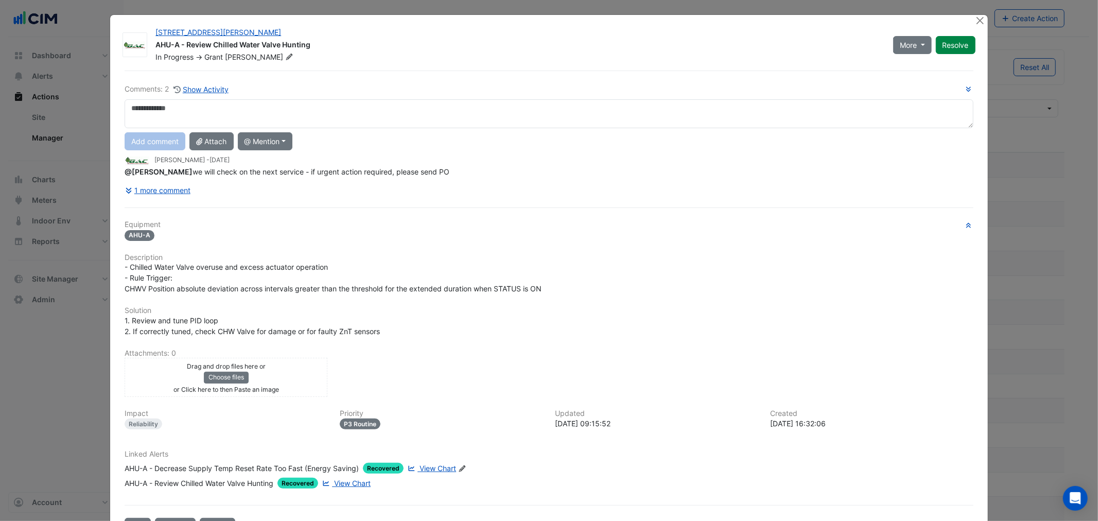
click at [32, 275] on ngb-modal-window "39 Murray St AHU-A - Review Chilled Water Valve Hunting In Progress -> Grant Ch…" at bounding box center [549, 260] width 1098 height 521
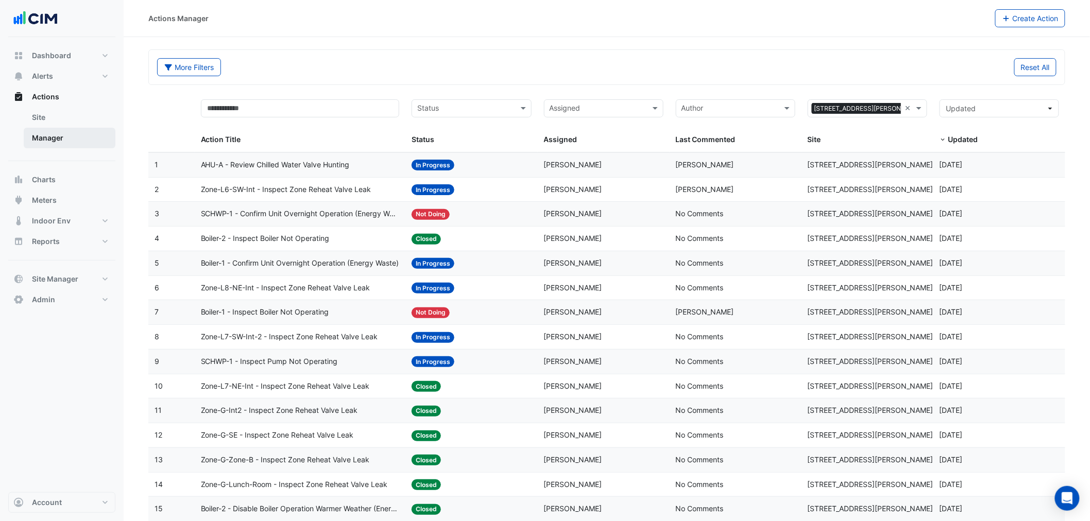
click at [47, 143] on link "Manager" at bounding box center [70, 138] width 92 height 21
click at [908, 113] on input "text" at bounding box center [861, 110] width 96 height 12
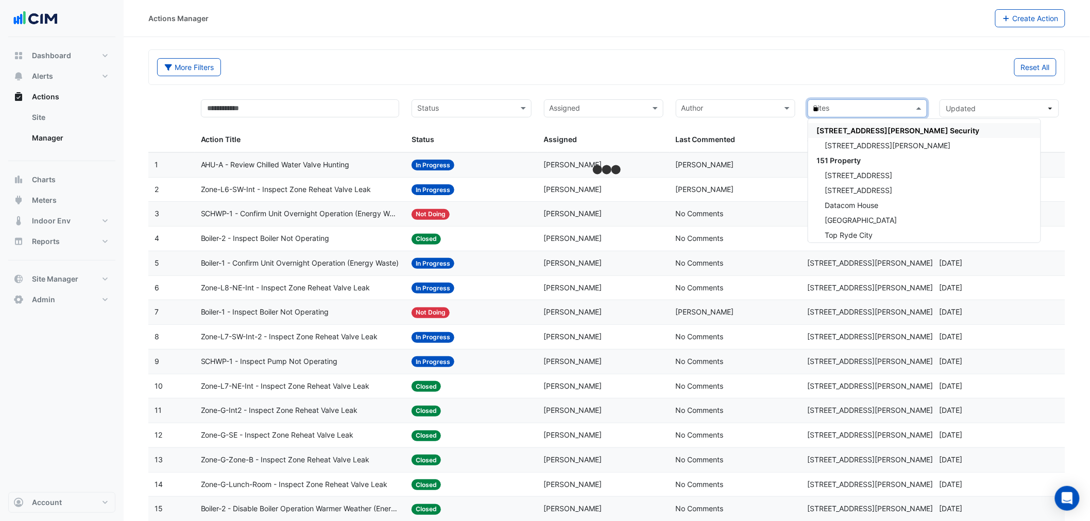
type input "***"
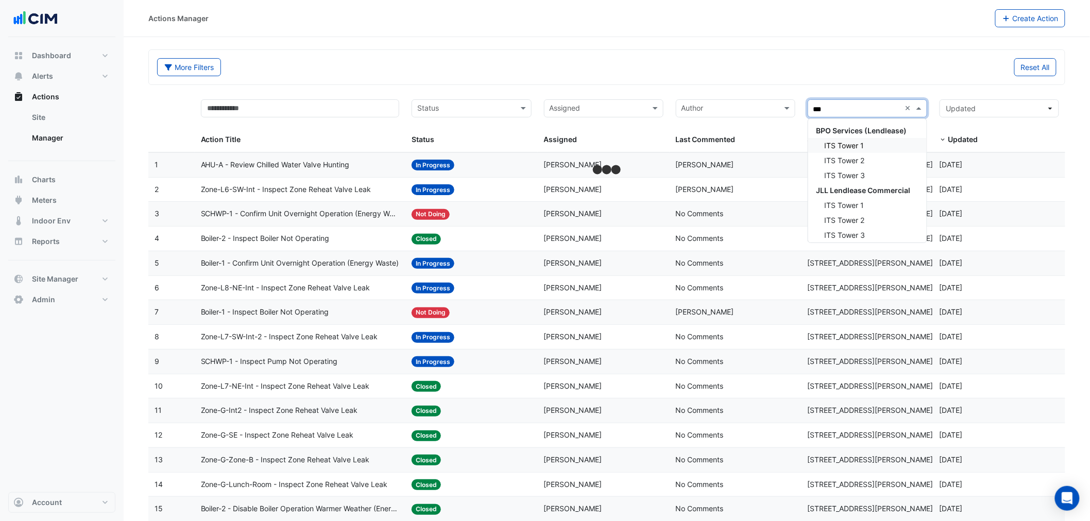
click at [866, 155] on div "ITS Tower 2" at bounding box center [867, 160] width 118 height 15
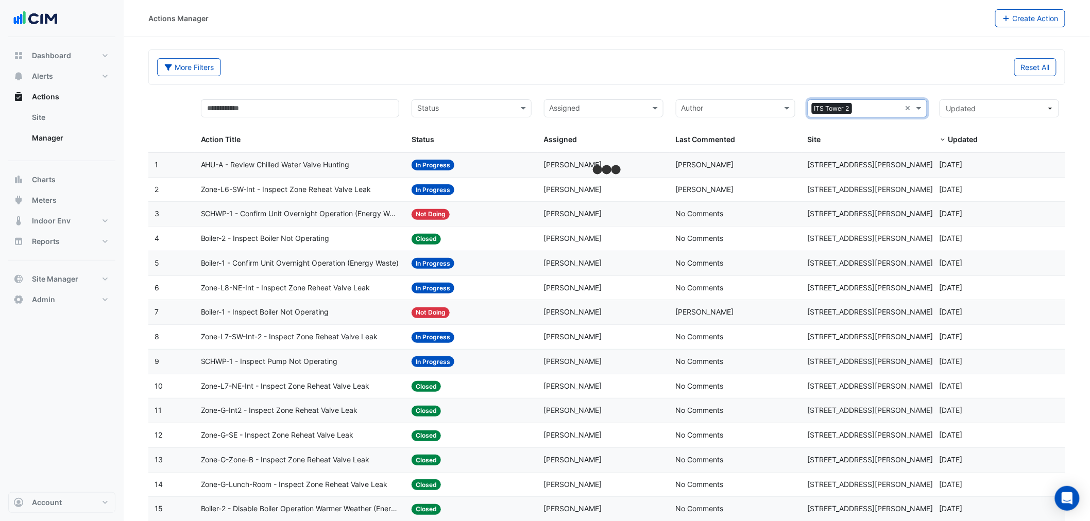
click at [859, 109] on input "text" at bounding box center [878, 110] width 45 height 12
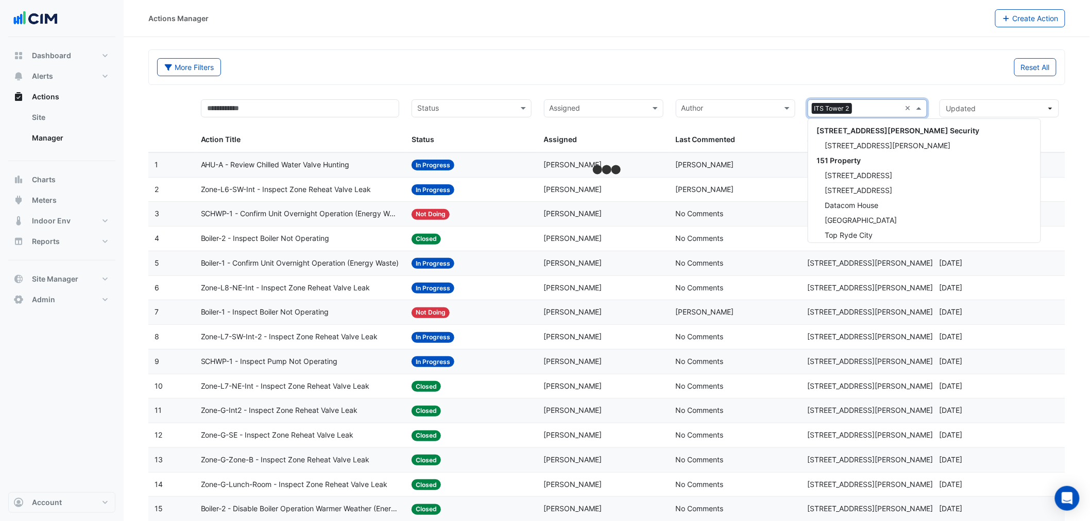
scroll to position [1362, 0]
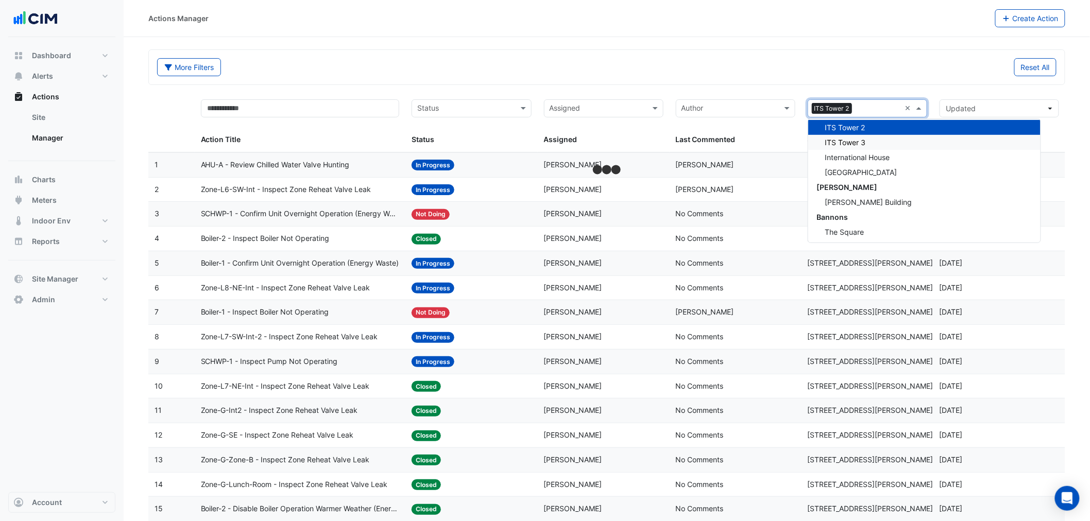
click at [856, 145] on div "ITS Tower 3" at bounding box center [924, 142] width 232 height 15
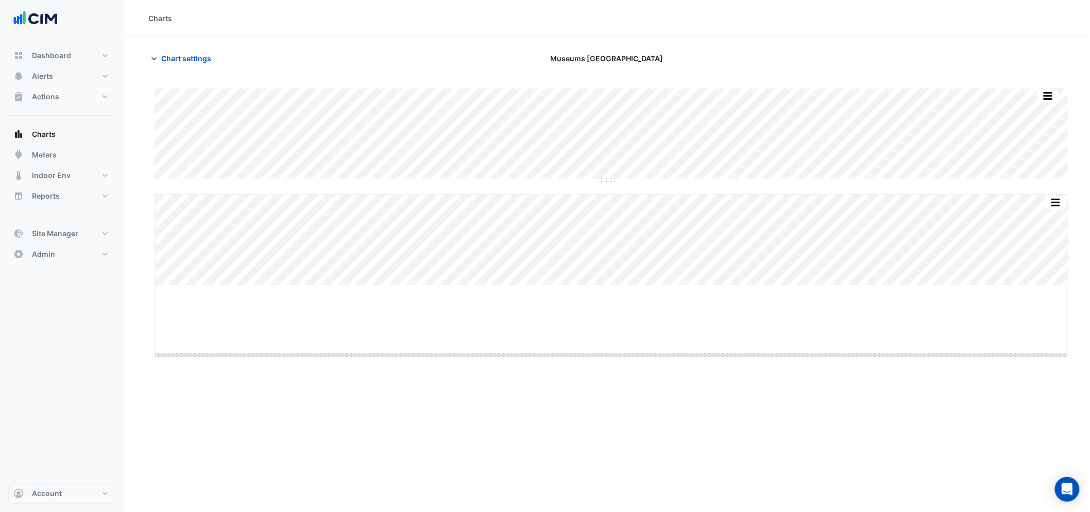
drag, startPoint x: 610, startPoint y: 286, endPoint x: 603, endPoint y: 373, distance: 87.3
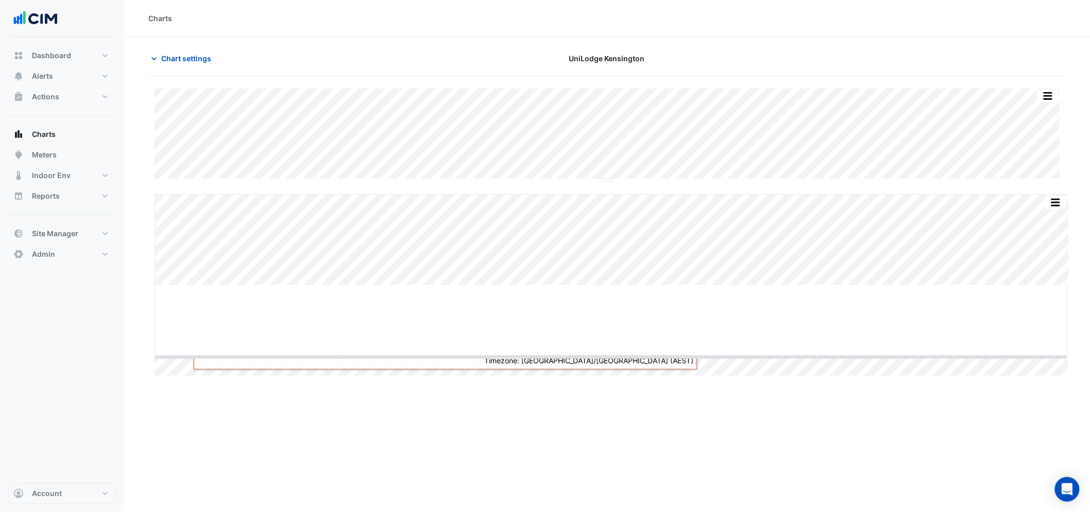
drag, startPoint x: 607, startPoint y: 285, endPoint x: 493, endPoint y: 187, distance: 150.0
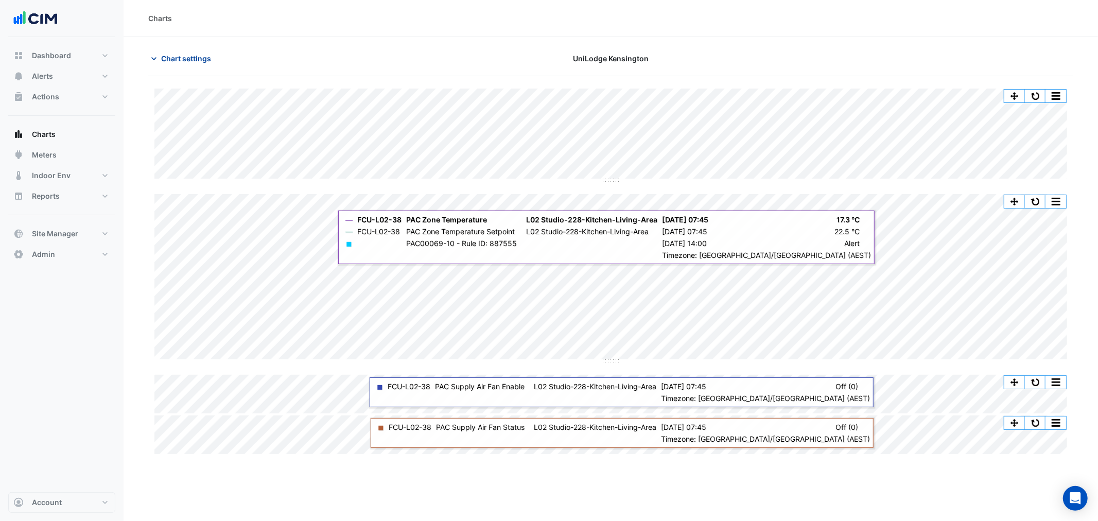
click at [172, 61] on span "Chart settings" at bounding box center [186, 58] width 50 height 11
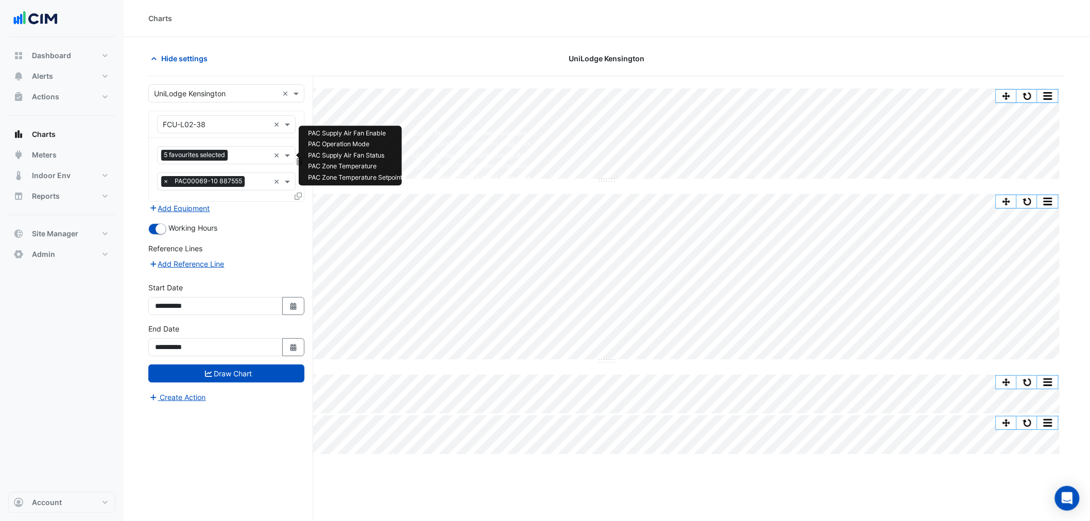
click at [244, 155] on input "text" at bounding box center [251, 156] width 38 height 11
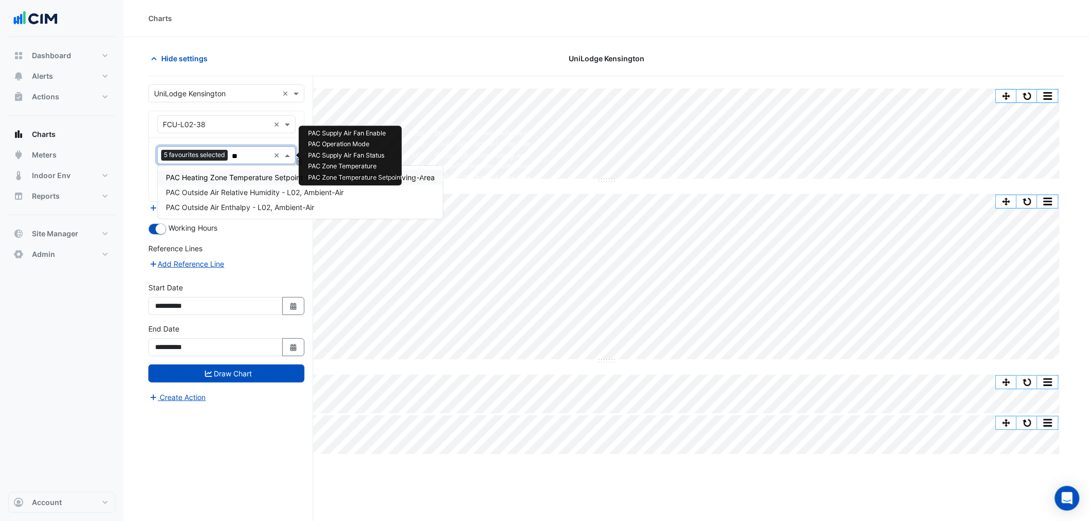
type input "***"
click at [268, 179] on span "PAC Heating Zone Temperature Setpoint - L02, Studio-228-Kitchen-Living-Area" at bounding box center [300, 177] width 269 height 9
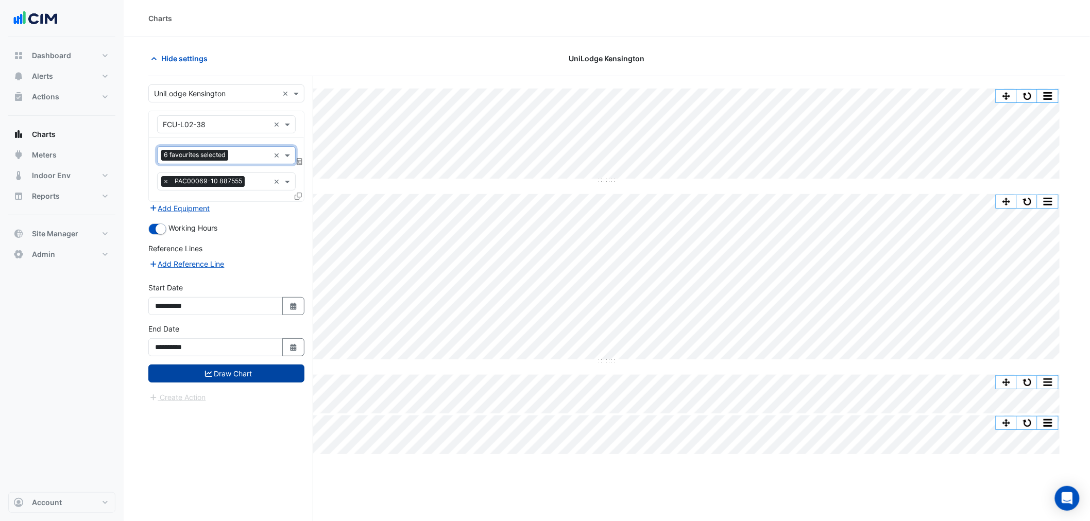
click at [270, 374] on button "Draw Chart" at bounding box center [226, 374] width 156 height 18
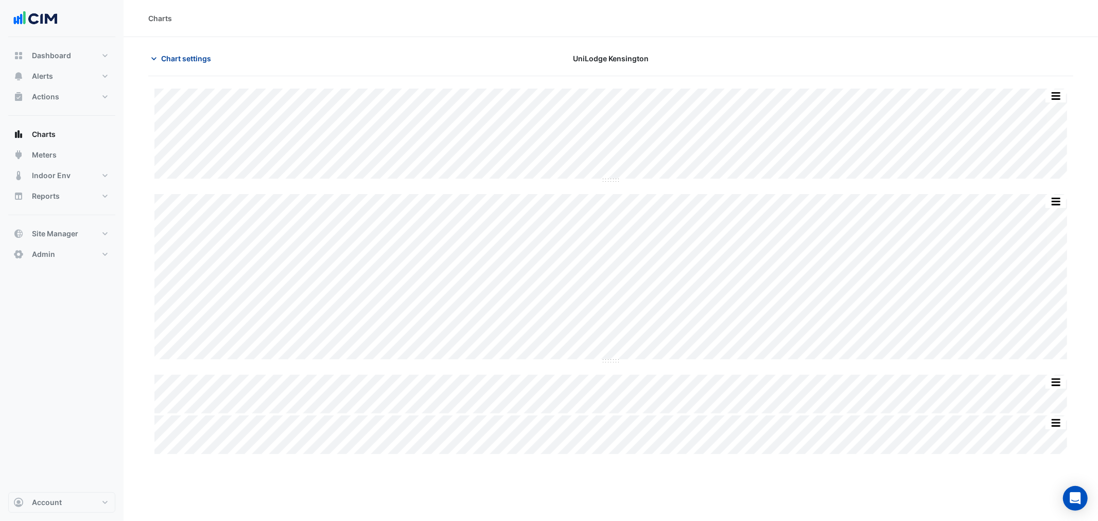
click at [194, 50] on button "Chart settings" at bounding box center [183, 58] width 70 height 18
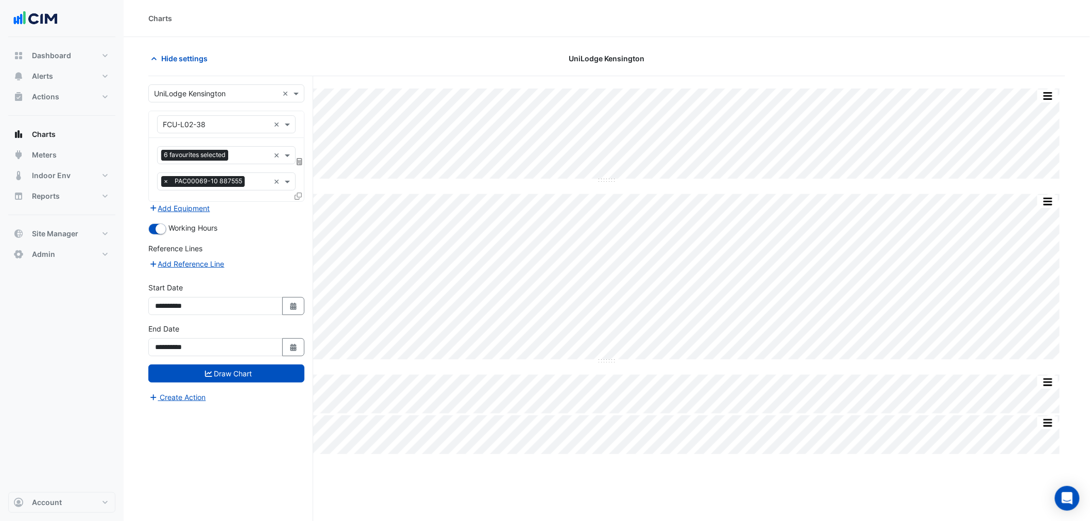
drag, startPoint x: 303, startPoint y: 195, endPoint x: 297, endPoint y: 195, distance: 6.2
click at [302, 196] on div at bounding box center [299, 198] width 9 height 15
click at [296, 195] on icon at bounding box center [298, 196] width 7 height 7
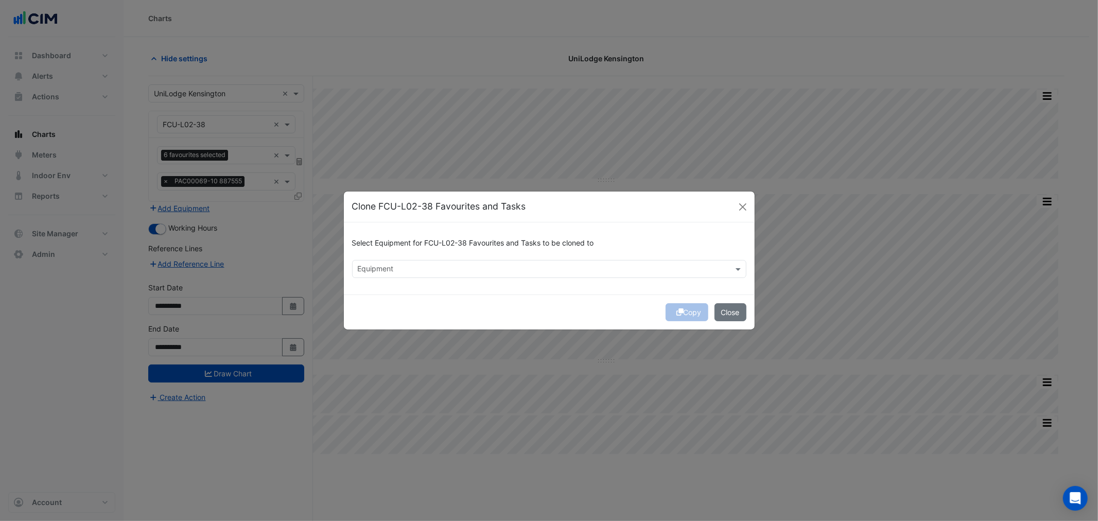
click at [461, 270] on input "text" at bounding box center [543, 270] width 371 height 11
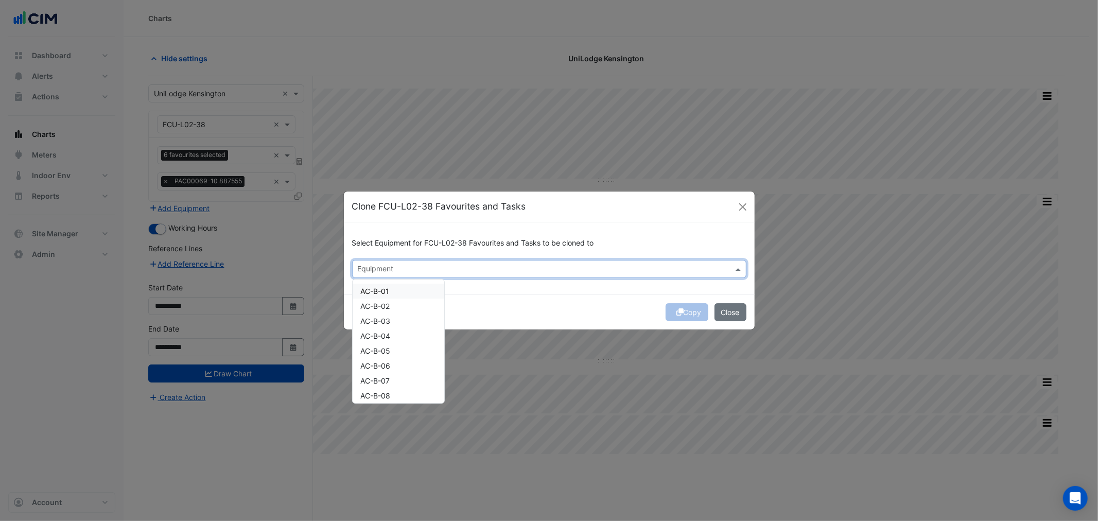
paste input "*******"
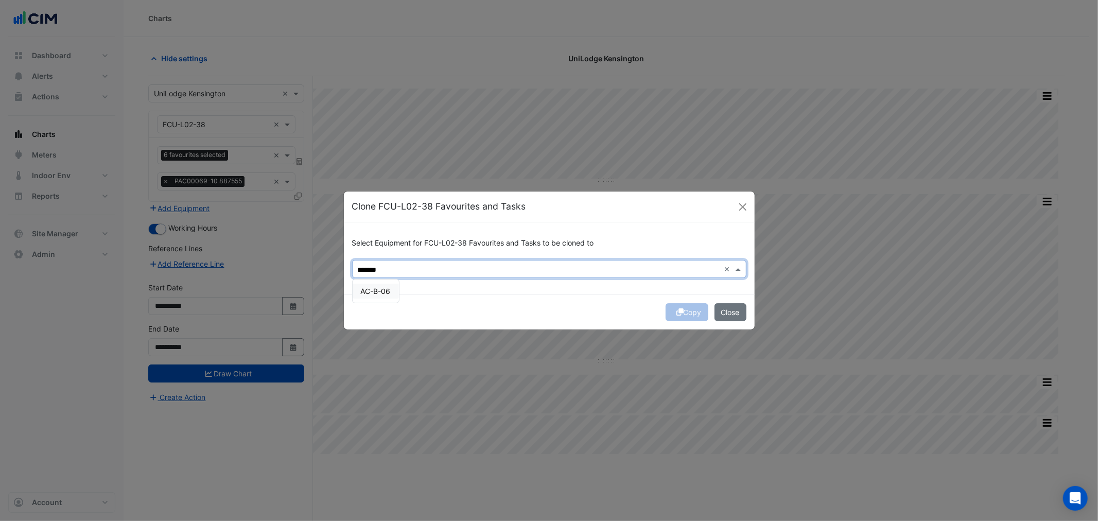
click at [390, 292] on span "AC-B-06" at bounding box center [376, 291] width 30 height 9
type input "*******"
click at [436, 313] on div "Copy Close" at bounding box center [549, 312] width 411 height 35
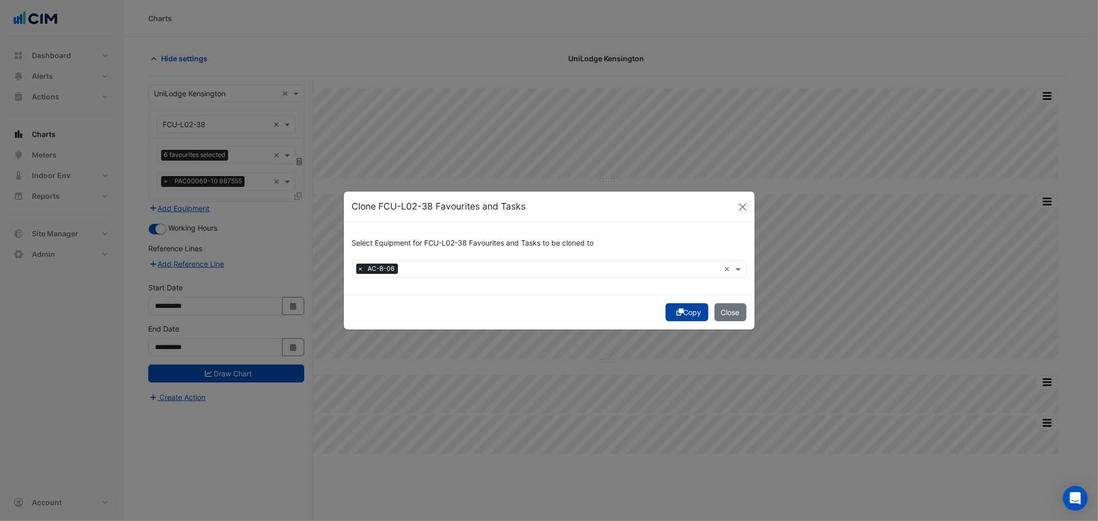
click at [681, 312] on button "Copy" at bounding box center [687, 312] width 43 height 18
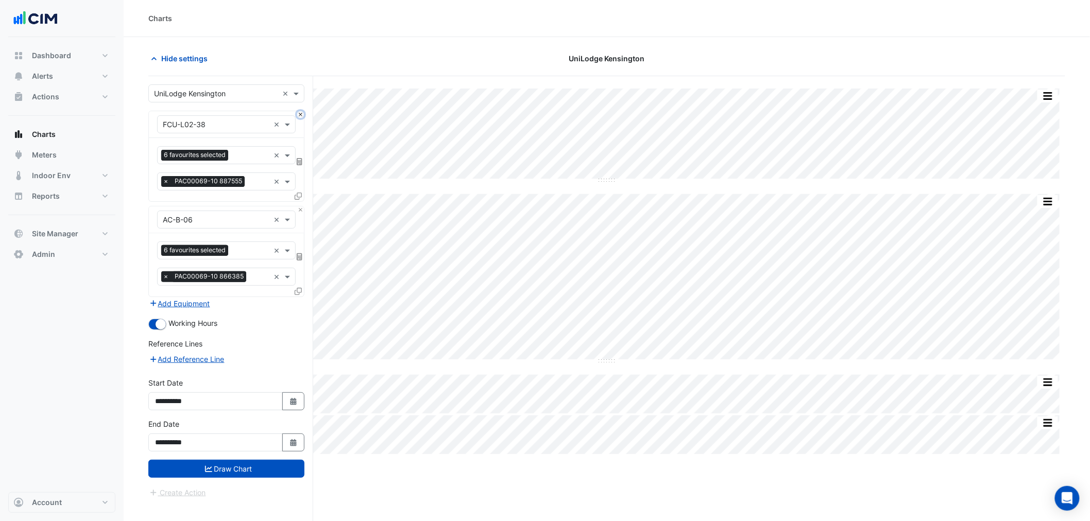
click at [301, 116] on button "Close" at bounding box center [300, 114] width 7 height 7
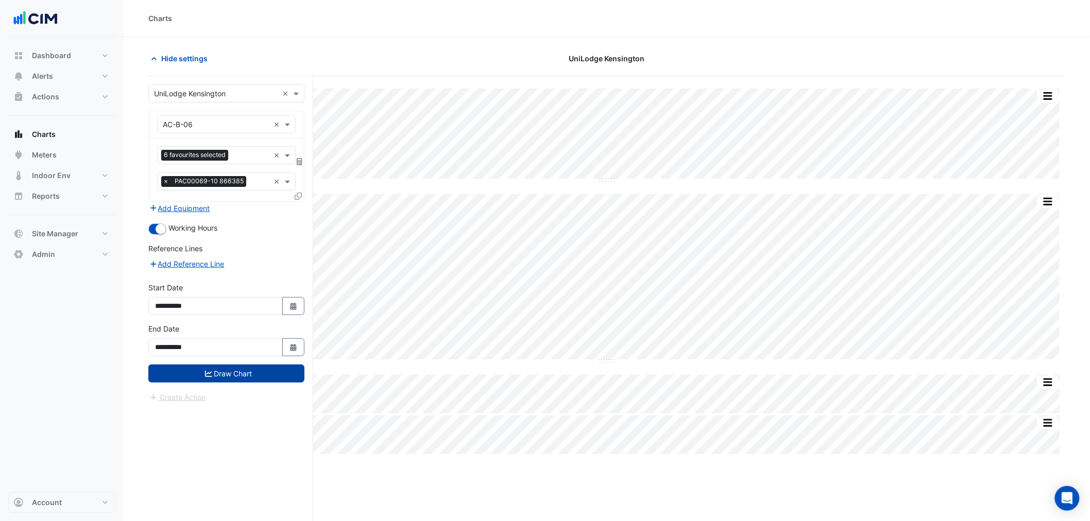
click at [280, 377] on button "Draw Chart" at bounding box center [226, 374] width 156 height 18
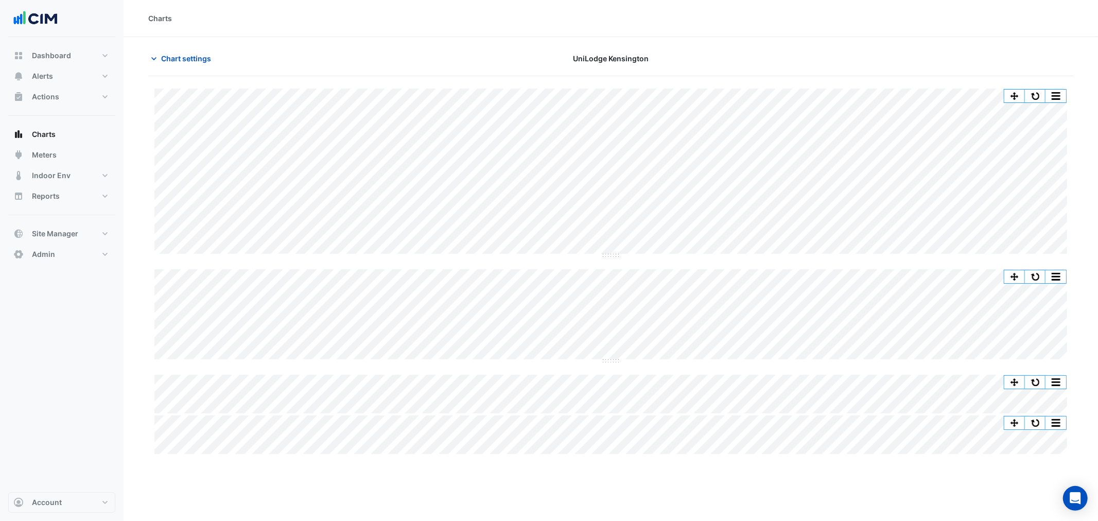
click at [174, 47] on section "Chart settings UniLodge [GEOGRAPHIC_DATA] Split All Split None Print Save as JP…" at bounding box center [611, 246] width 975 height 419
click at [177, 57] on span "Chart settings" at bounding box center [186, 58] width 50 height 11
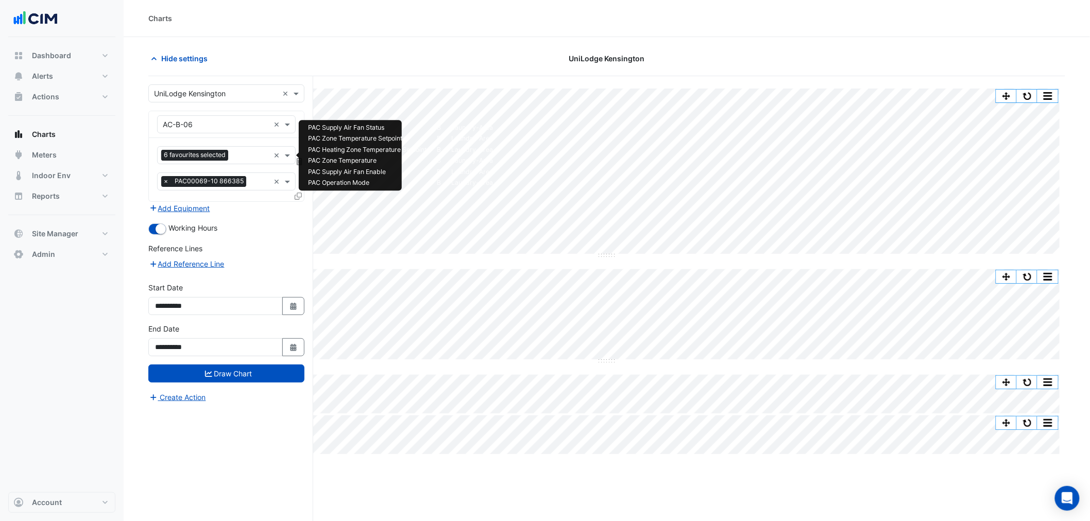
click at [232, 165] on div "Favourites 6 favourites selected × Tasks × PAC00069-10 866385 ×" at bounding box center [226, 169] width 155 height 63
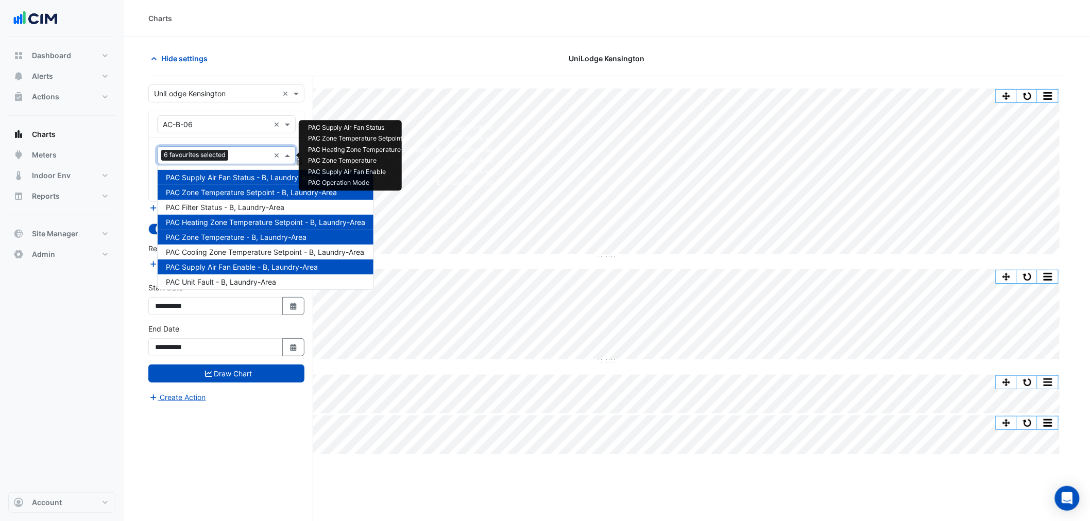
click at [230, 157] on div "6 favourites selected" at bounding box center [196, 156] width 70 height 13
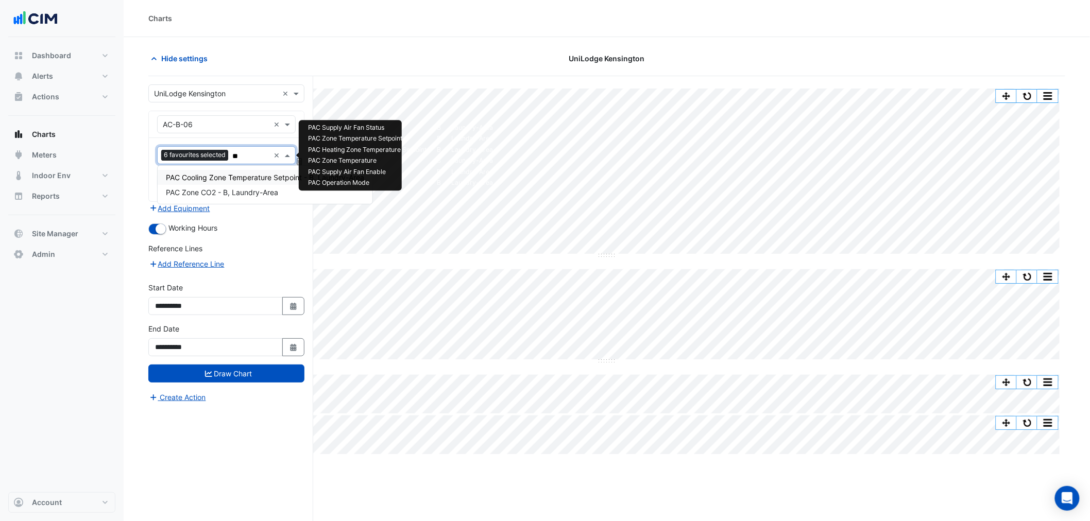
type input "***"
click at [224, 178] on span "PAC Cooling Zone Temperature Setpoint - B, Laundry-Area" at bounding box center [265, 177] width 198 height 9
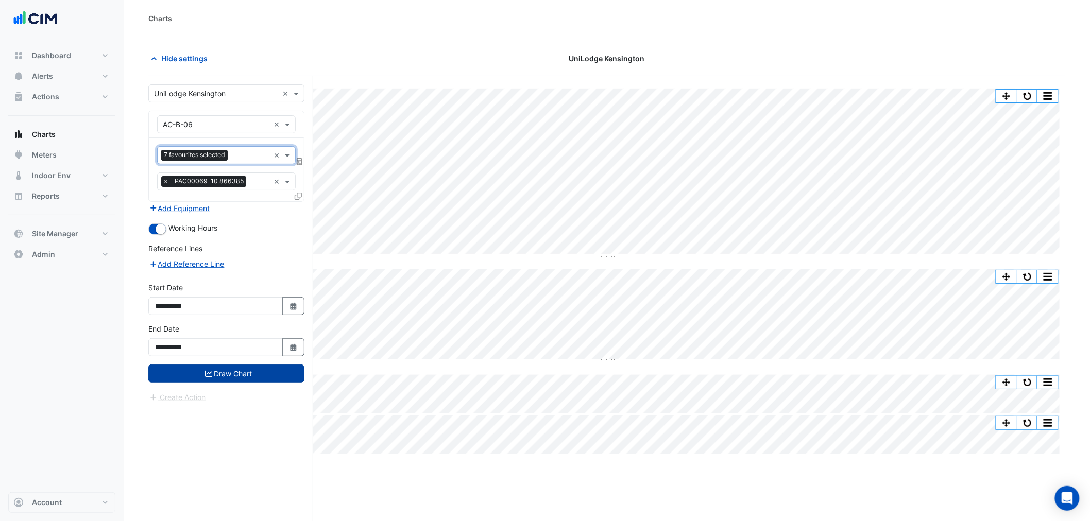
click at [219, 374] on button "Draw Chart" at bounding box center [226, 374] width 156 height 18
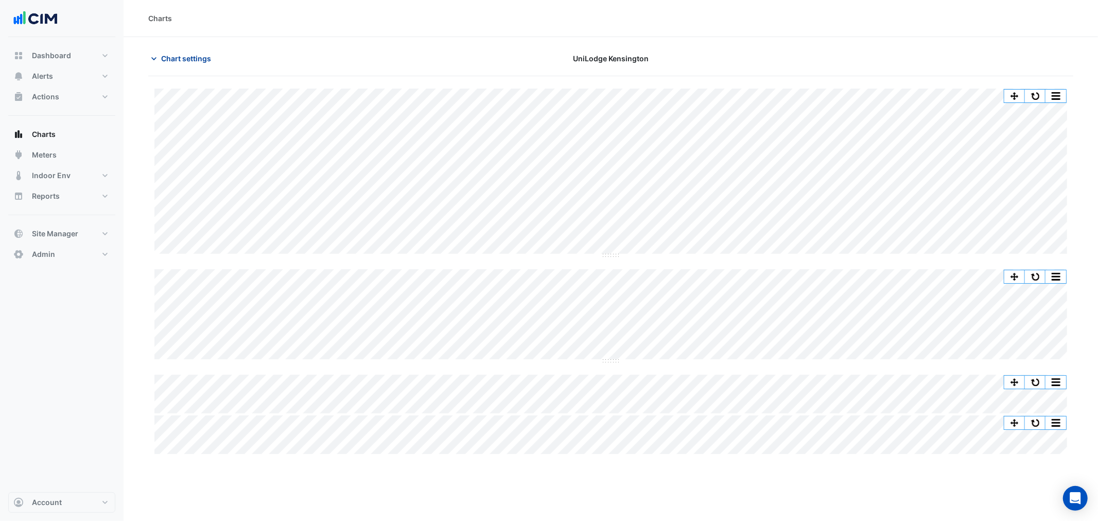
click at [202, 59] on span "Chart settings" at bounding box center [186, 58] width 50 height 11
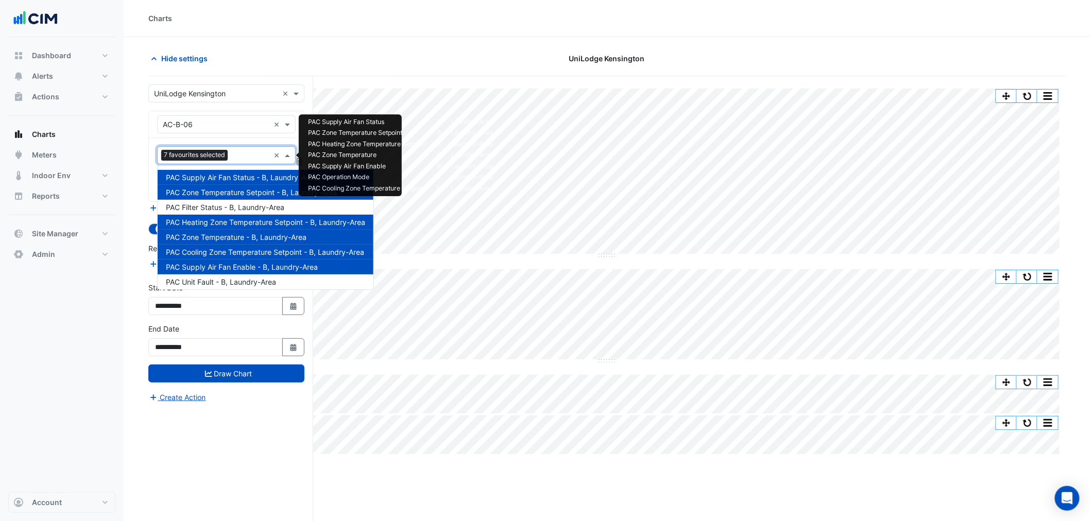
click at [211, 156] on span "7 favourites selected" at bounding box center [194, 155] width 66 height 10
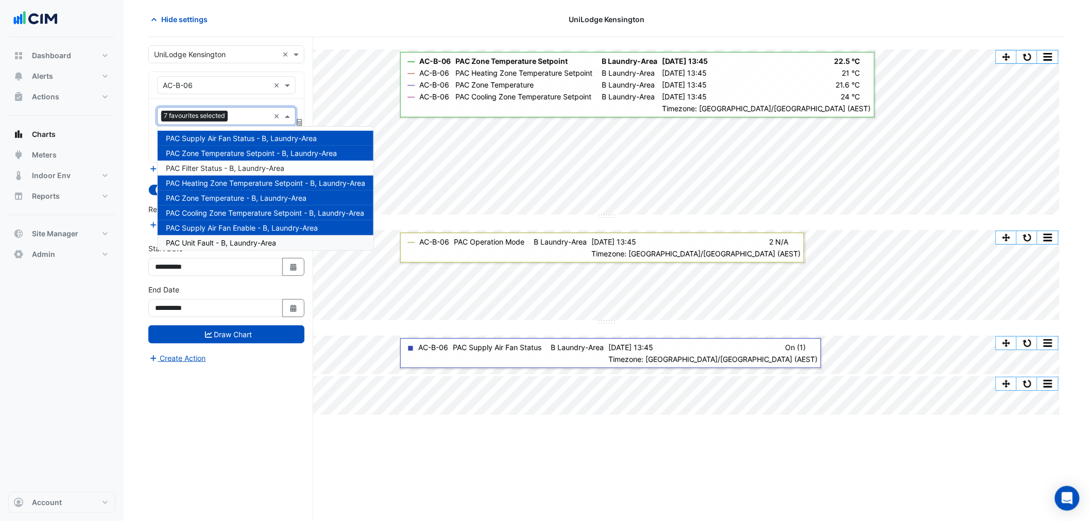
click at [454, 442] on div "Split All Split None Print Save as JPEG Save as PNG Pivot Data Table Export CSV…" at bounding box center [606, 279] width 917 height 484
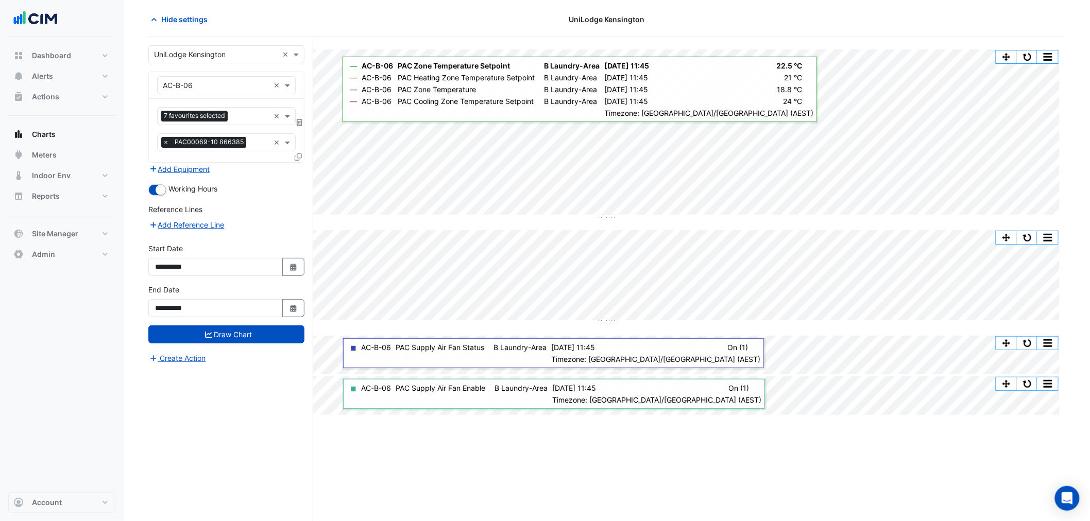
click at [182, 31] on div "Hide settings UniLodge [GEOGRAPHIC_DATA]" at bounding box center [606, 23] width 917 height 27
click at [176, 20] on span "Hide settings" at bounding box center [184, 19] width 46 height 11
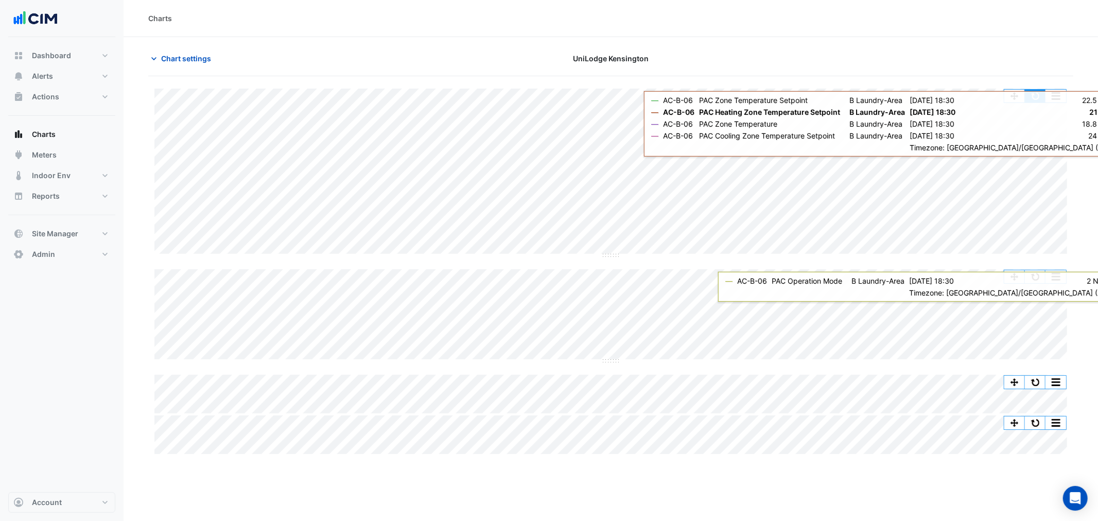
click at [1039, 102] on button "button" at bounding box center [1035, 96] width 21 height 13
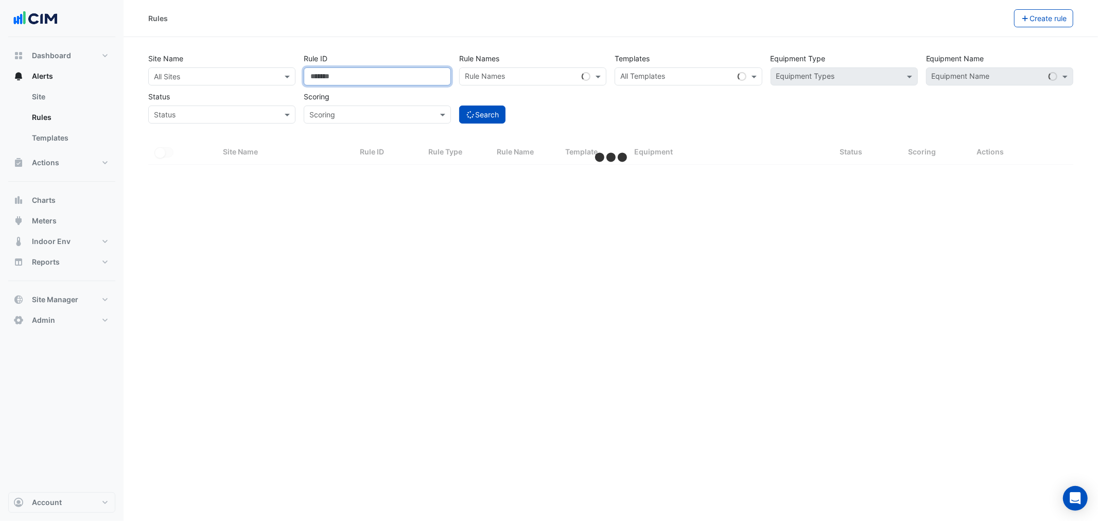
drag, startPoint x: 276, startPoint y: 86, endPoint x: 263, endPoint y: 89, distance: 13.1
click at [264, 87] on div "Site Name All Sites Rule ID ****** Rule Names Rule Names Templates All Template…" at bounding box center [611, 85] width 934 height 76
select select "**"
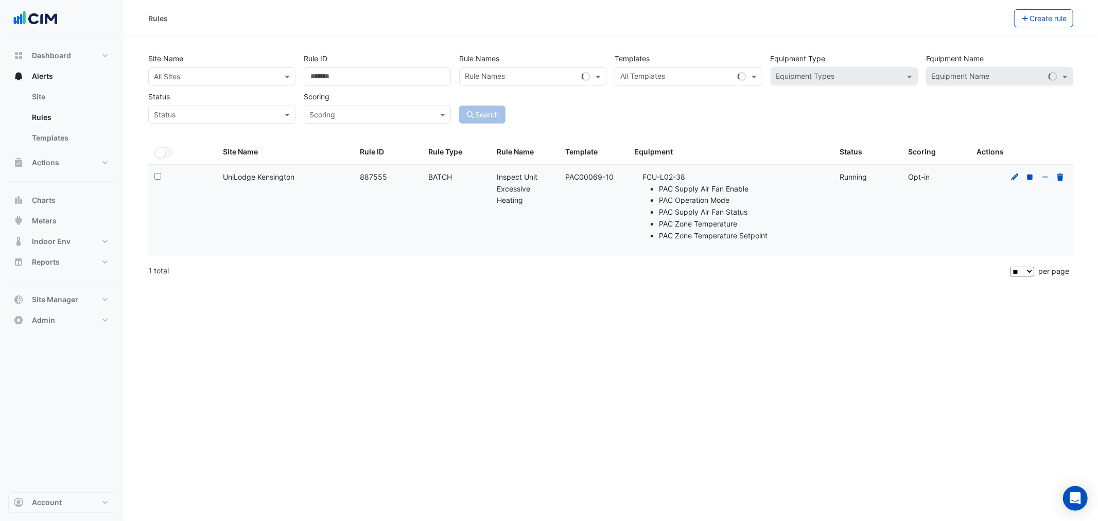
click at [243, 78] on input "text" at bounding box center [211, 77] width 115 height 11
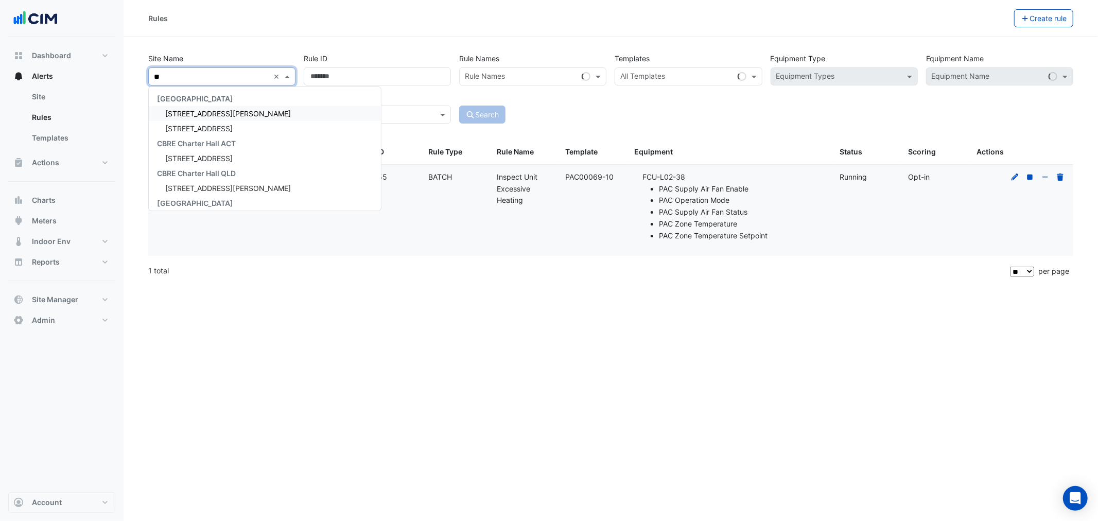
type input "***"
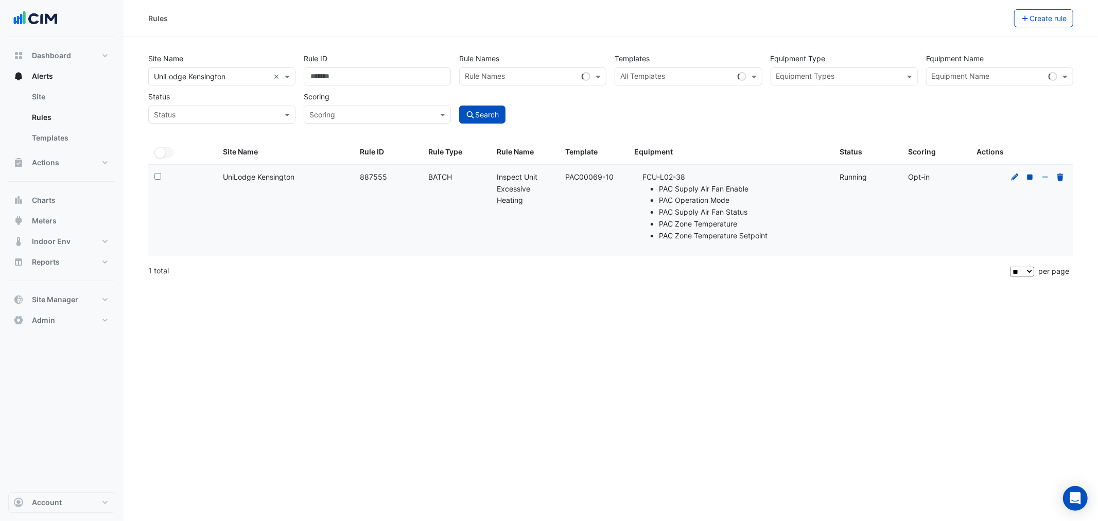
drag, startPoint x: 712, startPoint y: 95, endPoint x: 809, endPoint y: 76, distance: 99.3
click at [712, 95] on div "Site Name All Sites × UniLodge Kensington × Rule ID Rule Names Rule Names Templ…" at bounding box center [611, 85] width 934 height 76
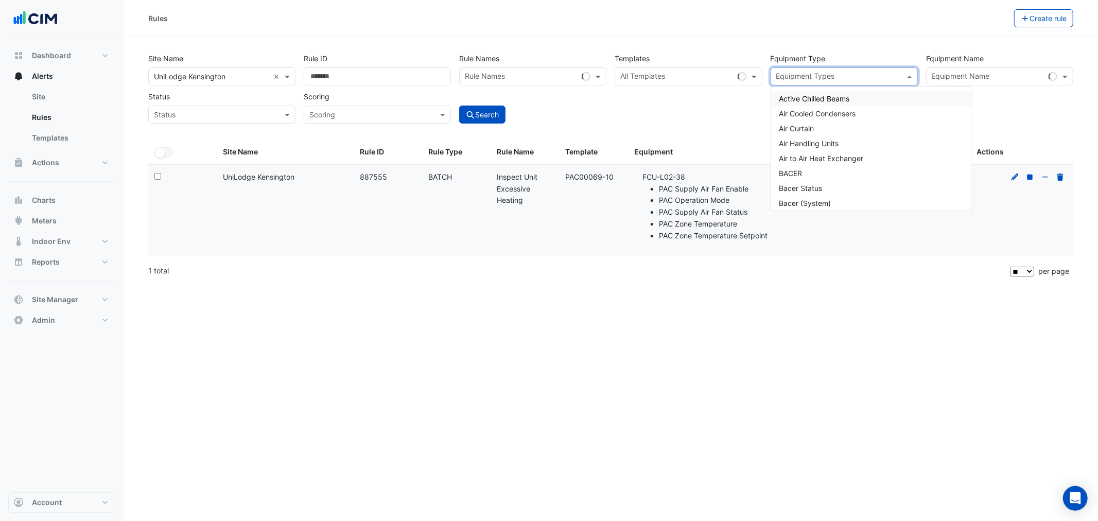
click at [809, 76] on input "text" at bounding box center [839, 77] width 124 height 11
paste input "**********"
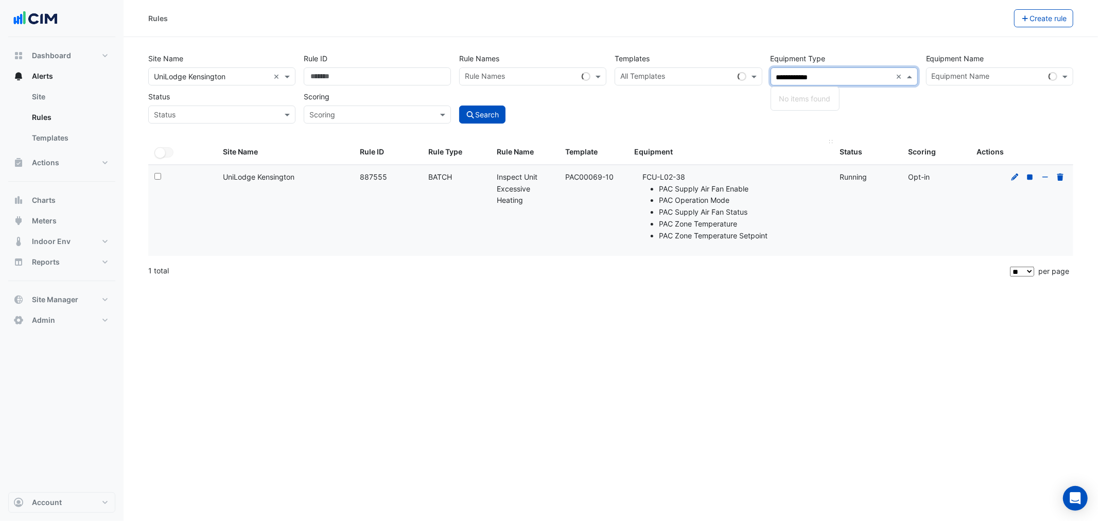
type input "**********"
drag, startPoint x: 712, startPoint y: 146, endPoint x: 738, endPoint y: 136, distance: 27.4
click at [711, 144] on datatable-header-cell "Equipment" at bounding box center [730, 152] width 205 height 25
click at [996, 77] on input "text" at bounding box center [988, 77] width 113 height 11
paste input "**********"
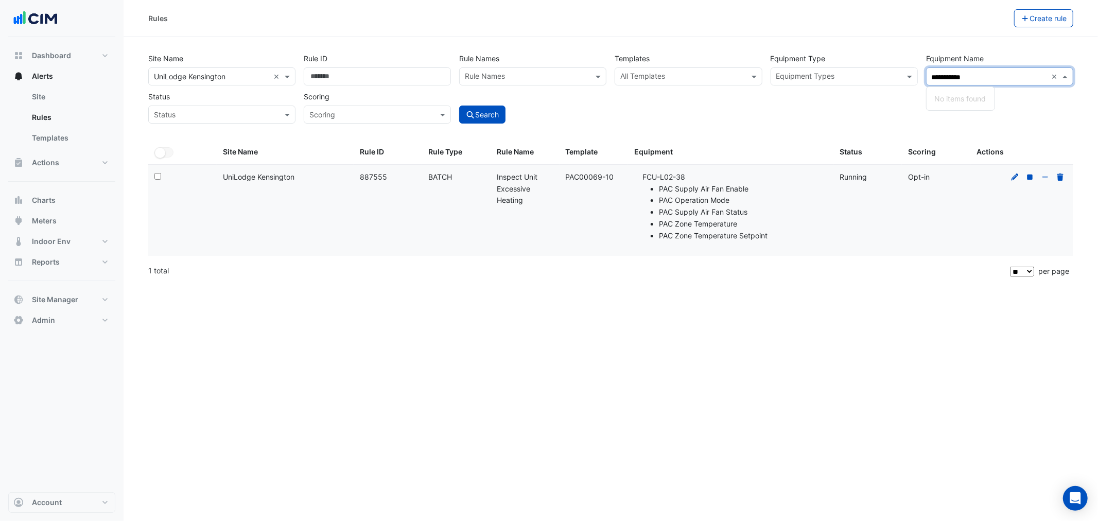
type input "**********"
click at [838, 134] on div "**********" at bounding box center [611, 94] width 938 height 91
click at [697, 78] on input "text" at bounding box center [683, 77] width 124 height 11
paste input "**********"
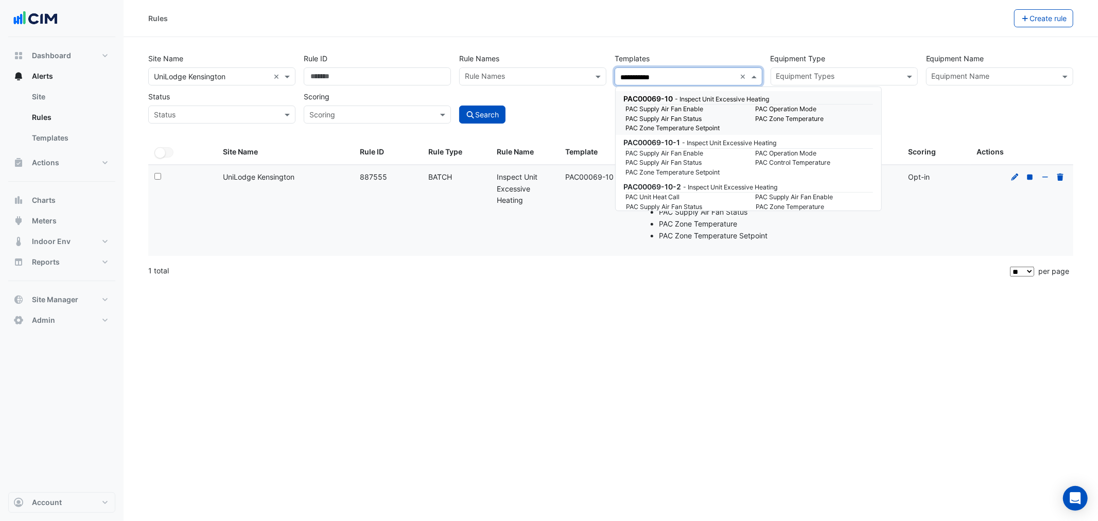
drag, startPoint x: 711, startPoint y: 113, endPoint x: 682, endPoint y: 104, distance: 30.5
click at [705, 110] on small "PAC Supply Air Fan Enable" at bounding box center [685, 109] width 130 height 9
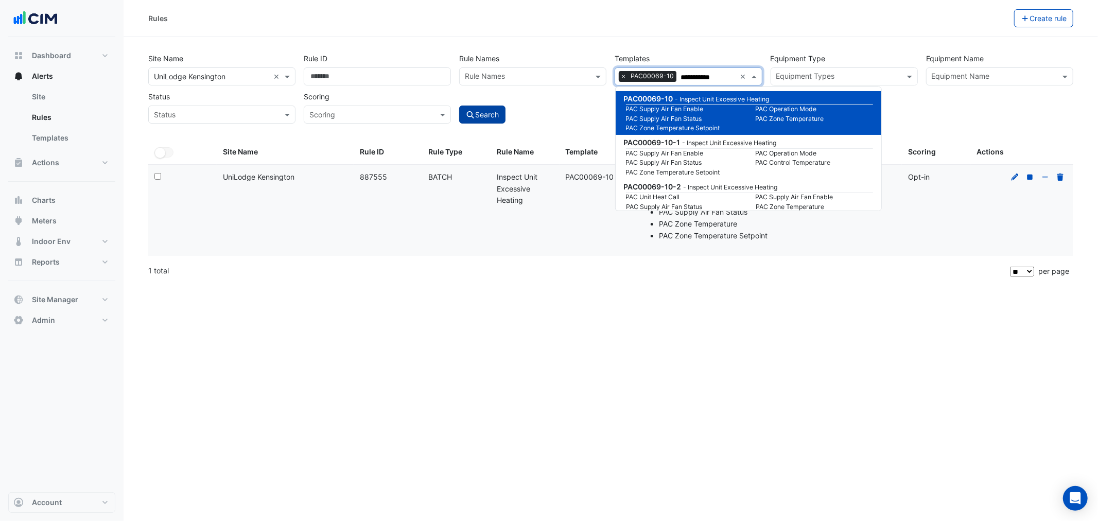
type input "**********"
click at [491, 106] on button "Search" at bounding box center [482, 115] width 46 height 18
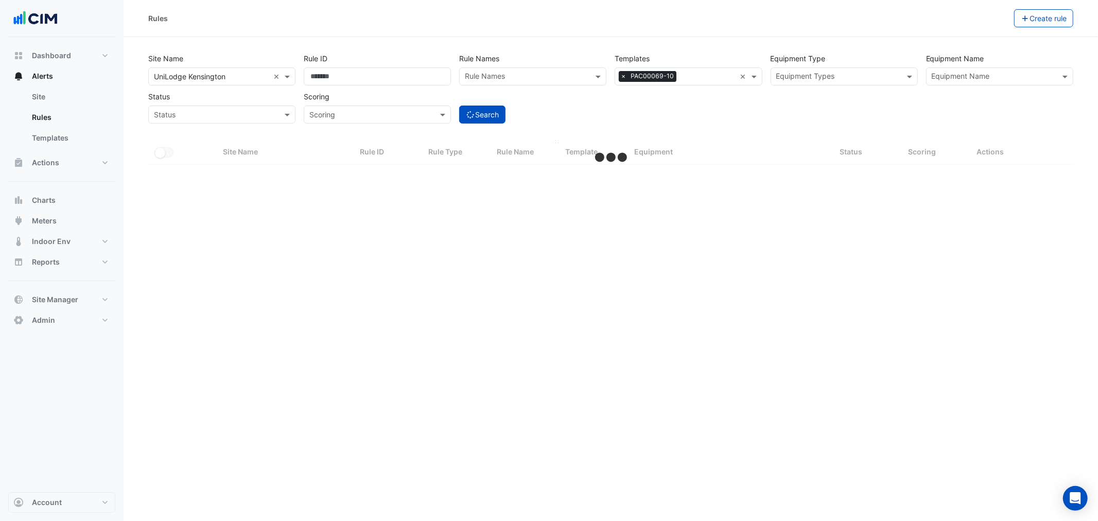
select select "**"
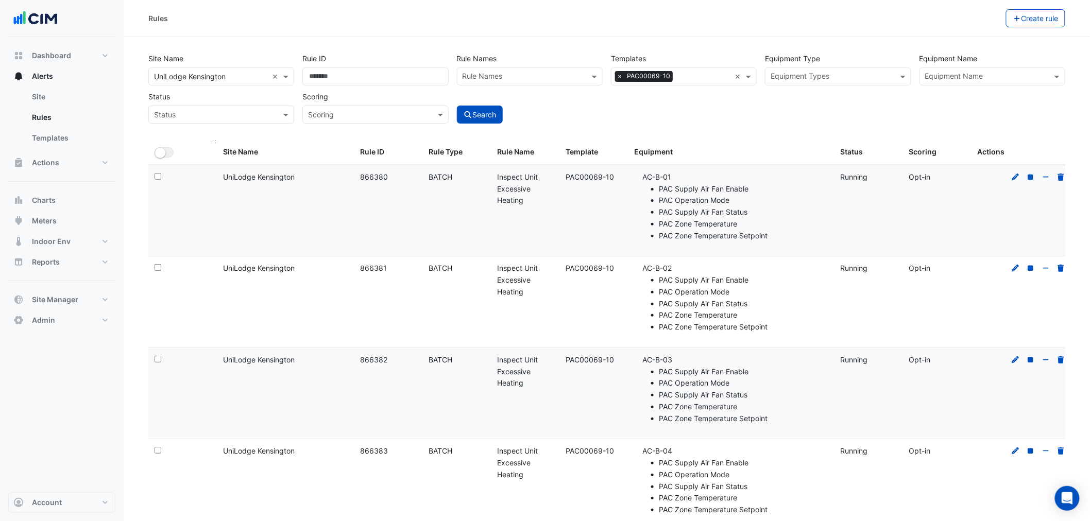
click at [173, 150] on ui-switch "All Selected" at bounding box center [163, 151] width 19 height 9
click at [577, 49] on button "Close" at bounding box center [578, 45] width 24 height 28
drag, startPoint x: 552, startPoint y: 199, endPoint x: 526, endPoint y: 197, distance: 25.3
click at [531, 197] on div "Rule Name: Inspect Unit Excessive Heating" at bounding box center [525, 188] width 56 height 35
click at [695, 78] on input "text" at bounding box center [704, 77] width 54 height 11
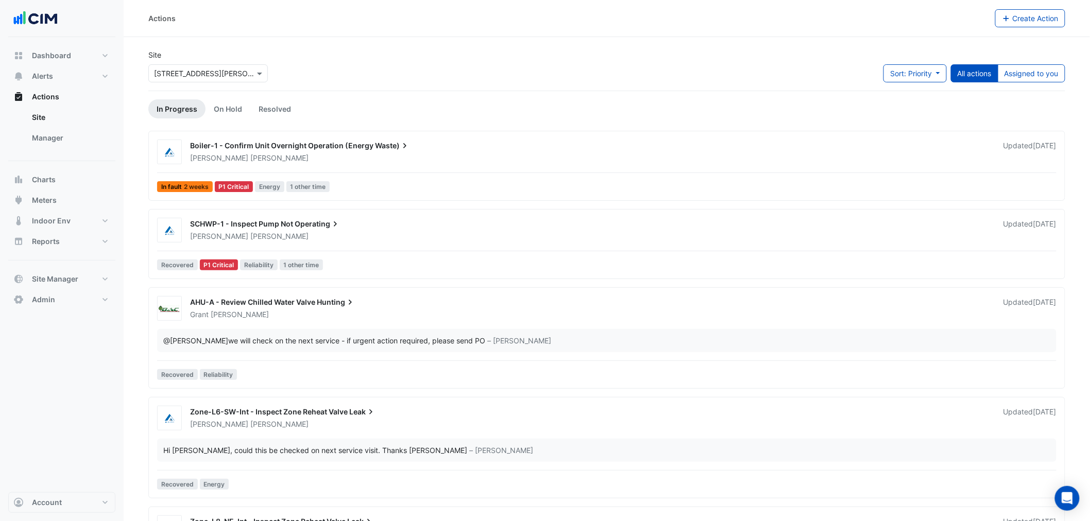
click at [212, 75] on input "text" at bounding box center [198, 73] width 88 height 11
type input "****"
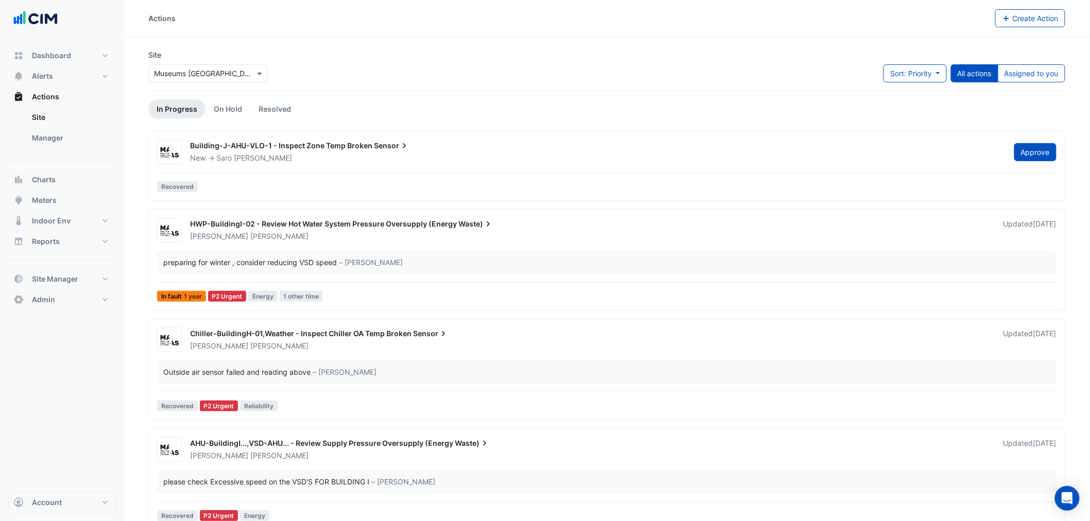
click at [421, 174] on div "Building-J-AHU-VLO-1 - Inspect Zone Temp Broken Sensor New -> [PERSON_NAME] App…" at bounding box center [606, 168] width 907 height 57
click at [62, 63] on button "Dashboard" at bounding box center [61, 55] width 107 height 21
select select "**"
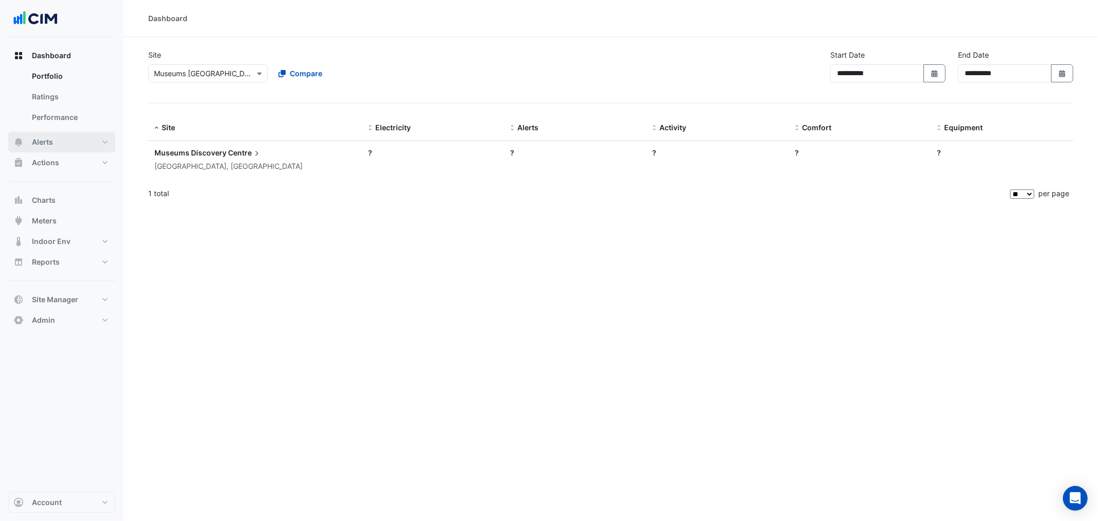
click at [63, 74] on div "Dashboard Portfolio Ratings Performance Alerts Site Rules Templates Actions Sit…" at bounding box center [61, 187] width 107 height 285
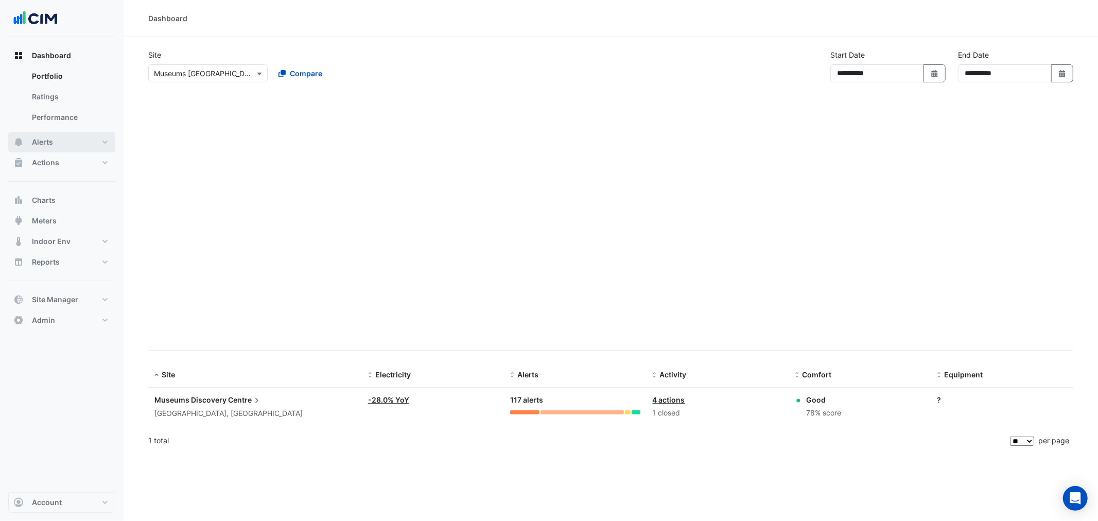
click at [63, 142] on button "Alerts" at bounding box center [61, 142] width 107 height 21
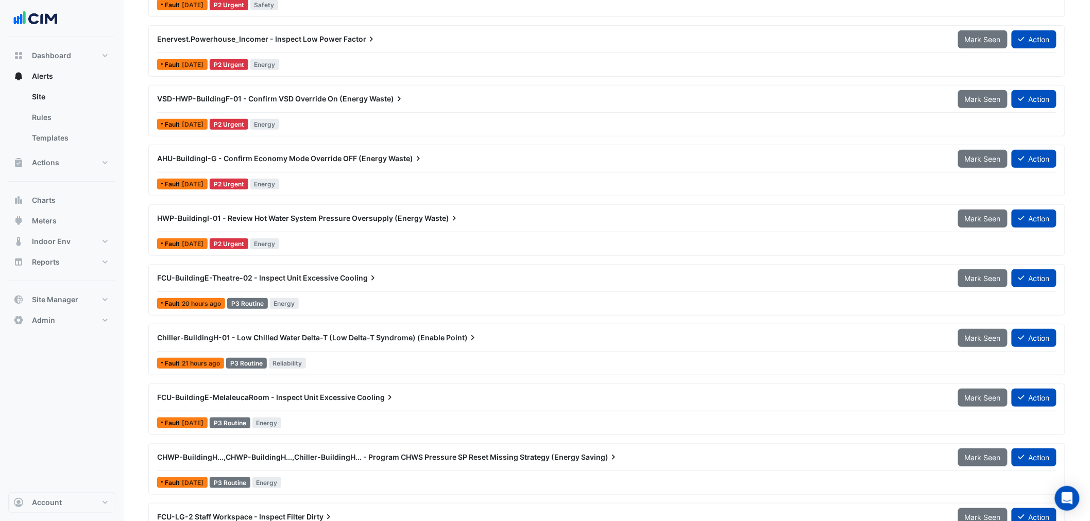
scroll to position [229, 0]
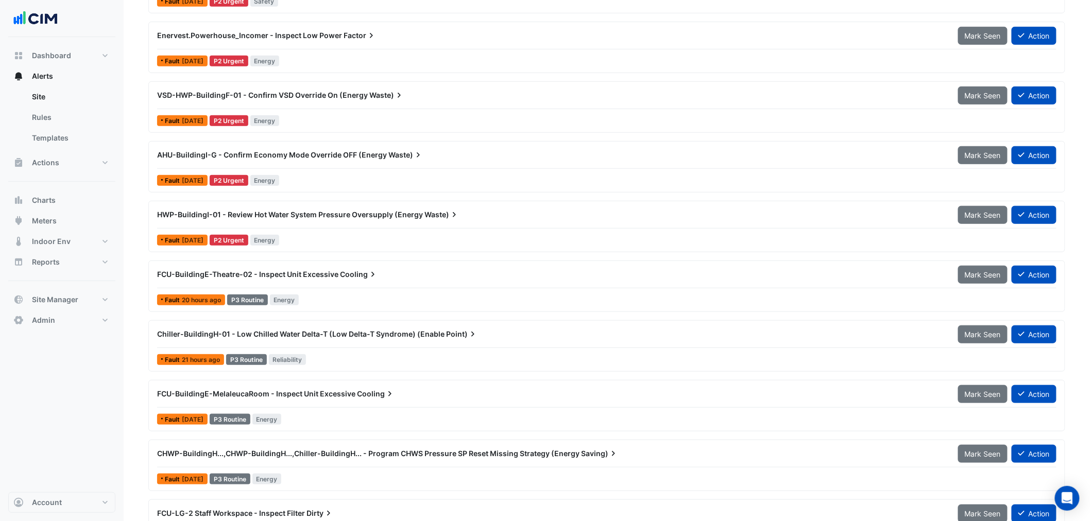
click at [349, 229] on div "HWP-BuildingI-01 - Review Hot Water System Pressure Oversupply (Energy Waste) M…" at bounding box center [606, 226] width 907 height 42
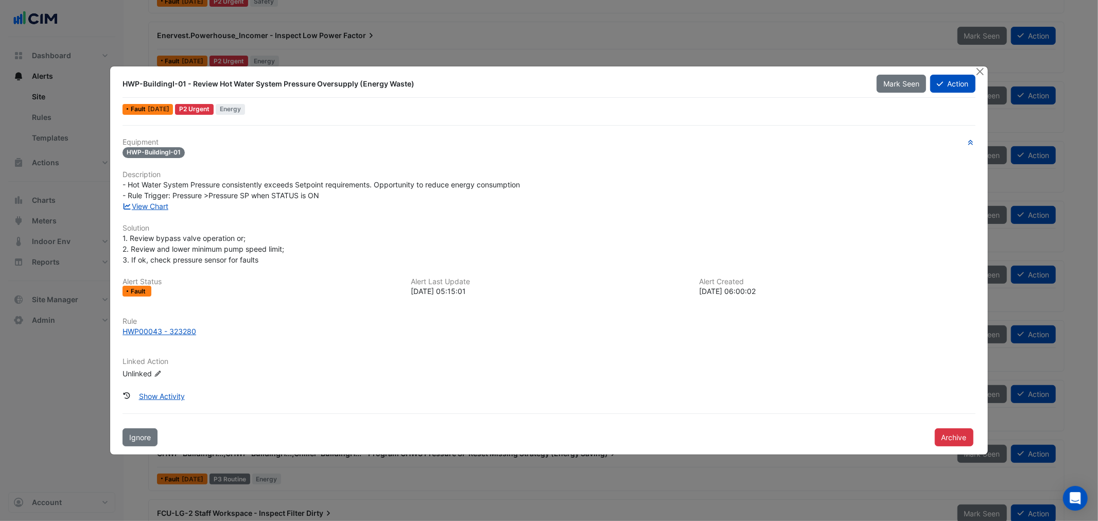
click at [990, 73] on ngb-modal-window "HWP-BuildingI-01 - Review Hot Water System Pressure Oversupply (Energy Waste) M…" at bounding box center [549, 260] width 1098 height 521
click at [983, 74] on button "Close" at bounding box center [980, 71] width 11 height 11
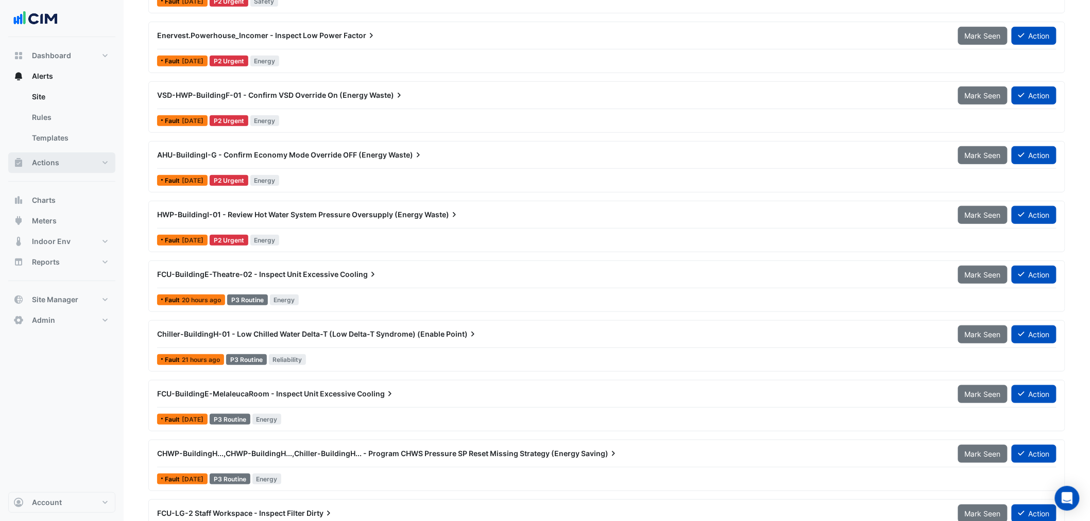
click at [71, 161] on button "Actions" at bounding box center [61, 162] width 107 height 21
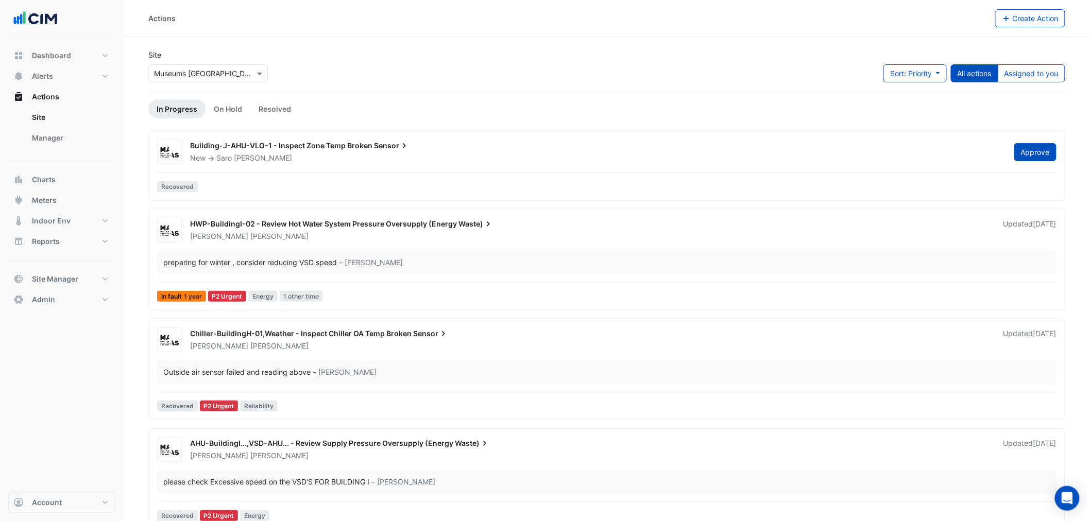
drag, startPoint x: 69, startPoint y: 137, endPoint x: 146, endPoint y: 138, distance: 76.7
click at [69, 137] on link "Manager" at bounding box center [70, 138] width 92 height 21
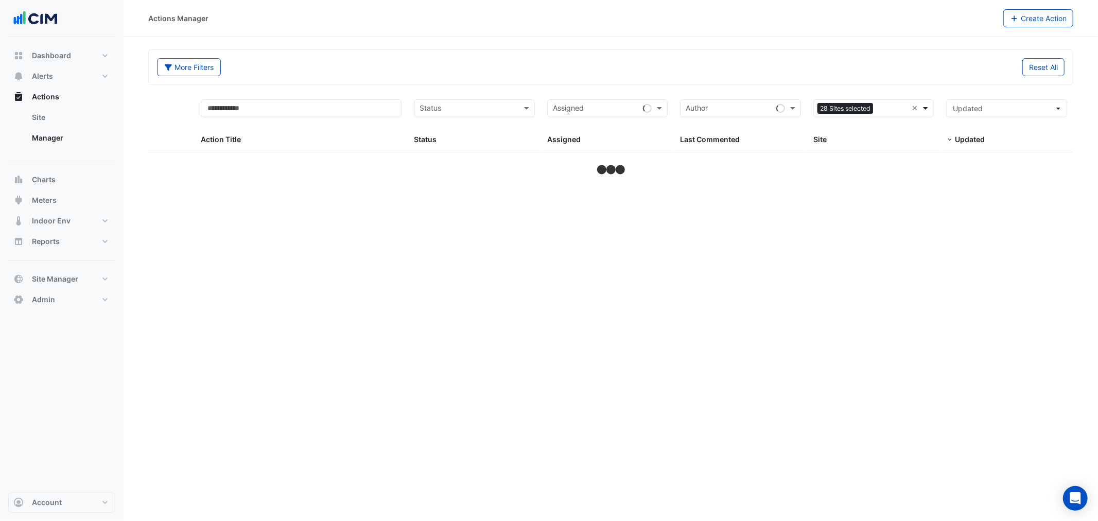
select select "**"
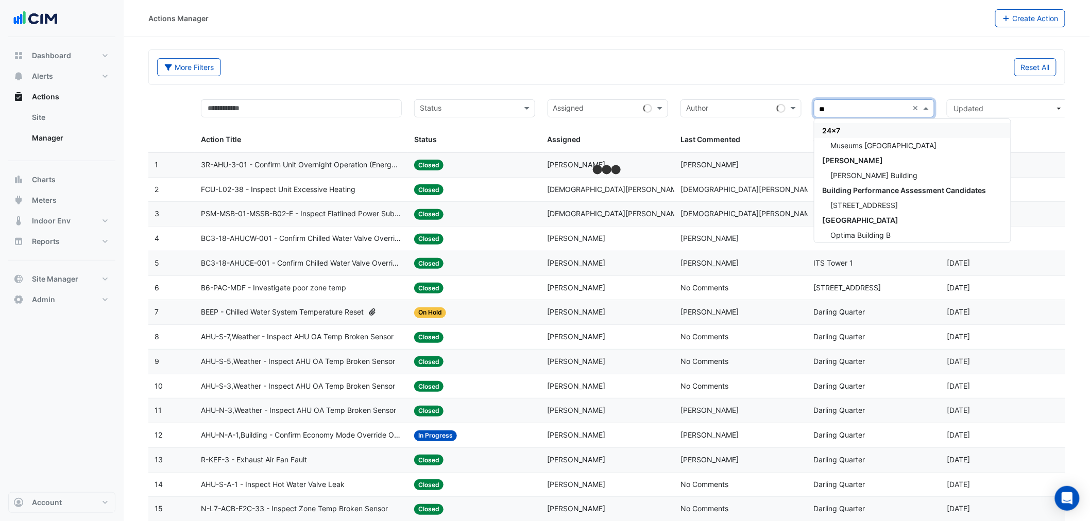
type input "***"
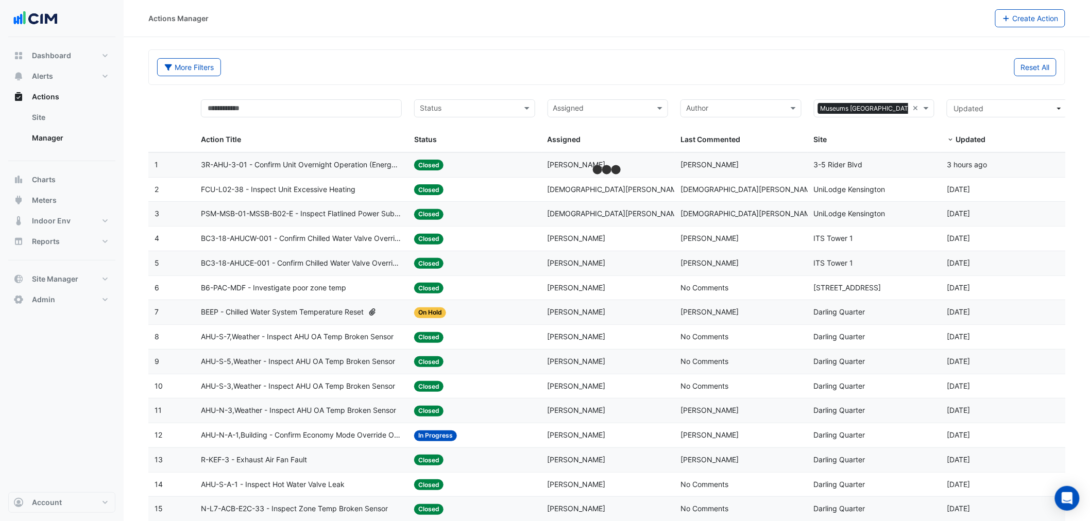
click at [781, 70] on div "Reset All" at bounding box center [835, 67] width 456 height 18
click at [750, 151] on datatable-header-cell "Author Last Commented" at bounding box center [740, 122] width 133 height 59
click at [755, 163] on div "Last Commented: Saufi Baharudin" at bounding box center [740, 165] width 121 height 12
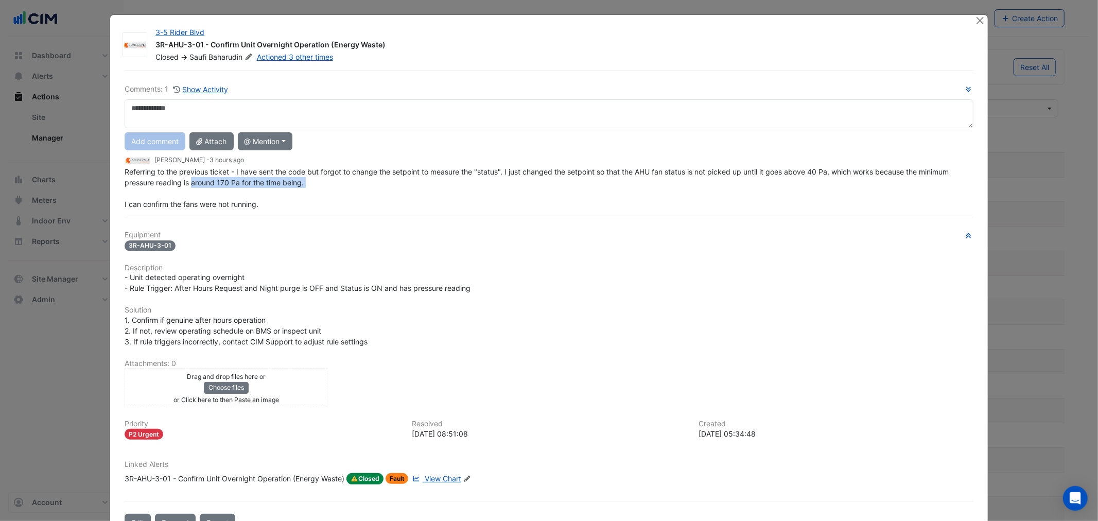
drag, startPoint x: 199, startPoint y: 177, endPoint x: 549, endPoint y: 187, distance: 350.8
click at [476, 183] on div "Referring to the previous ticket - I have sent the code but forgot to change th…" at bounding box center [549, 187] width 849 height 43
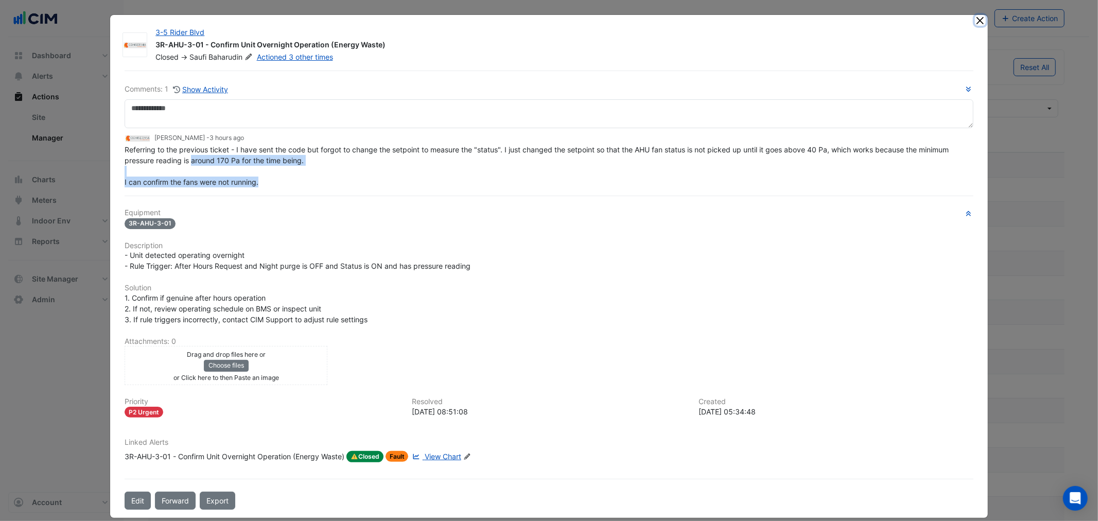
click at [976, 19] on button "Close" at bounding box center [980, 20] width 11 height 11
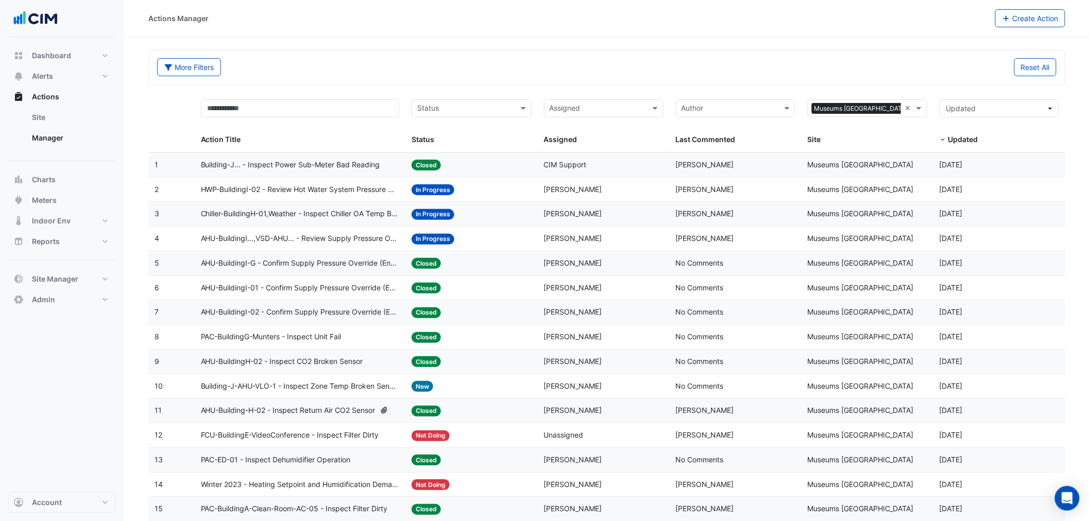
click at [710, 189] on span "Kevin Whitehead" at bounding box center [705, 189] width 58 height 9
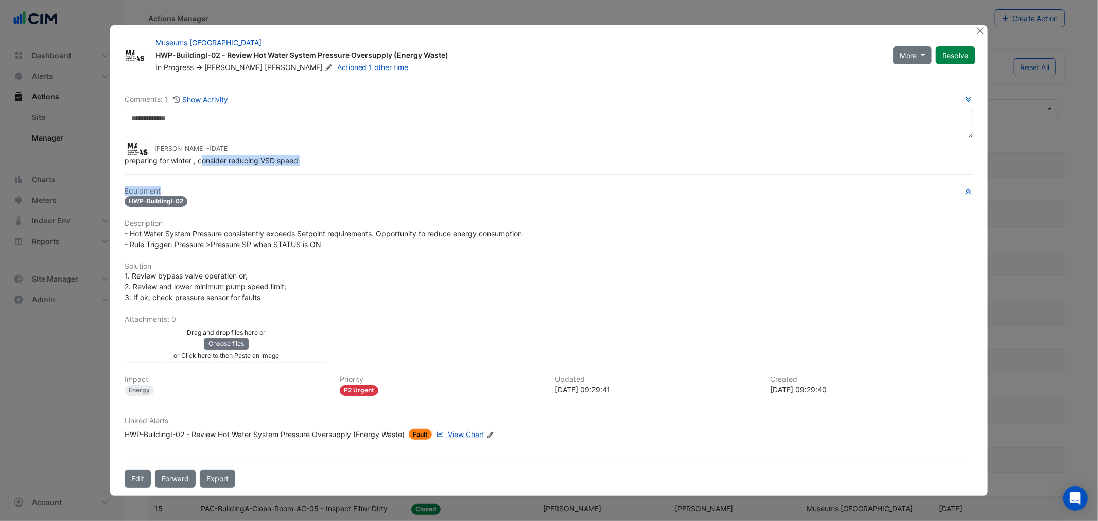
drag, startPoint x: 204, startPoint y: 173, endPoint x: 265, endPoint y: 176, distance: 61.3
click at [265, 176] on div "Comments: 1 Show Activity Kevin Whitehead - 3 months and 14 days ago preparing …" at bounding box center [548, 284] width 861 height 407
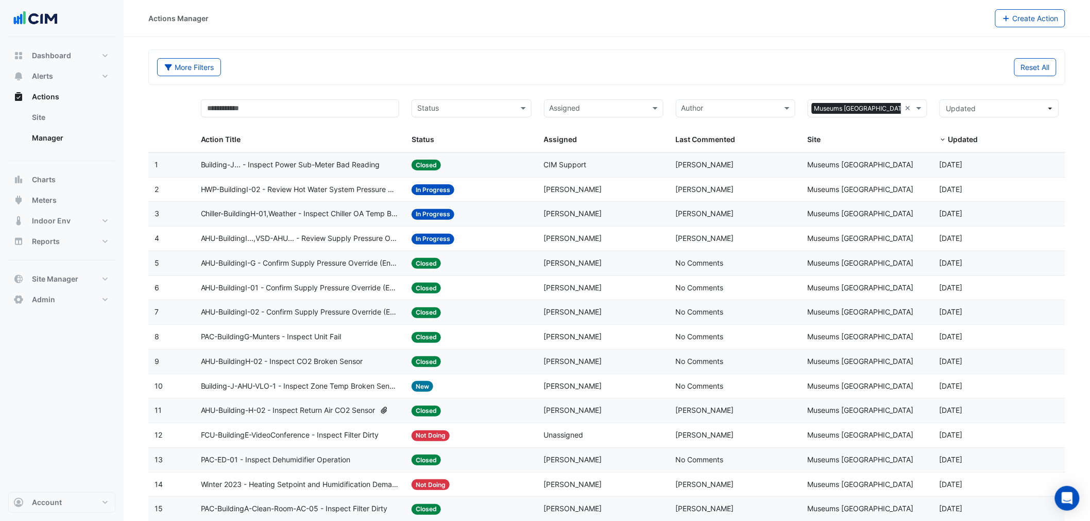
click at [266, 217] on span "Chiller-BuildingH-01,Weather - Inspect Chiller OA Temp Broken Sensor" at bounding box center [300, 214] width 199 height 12
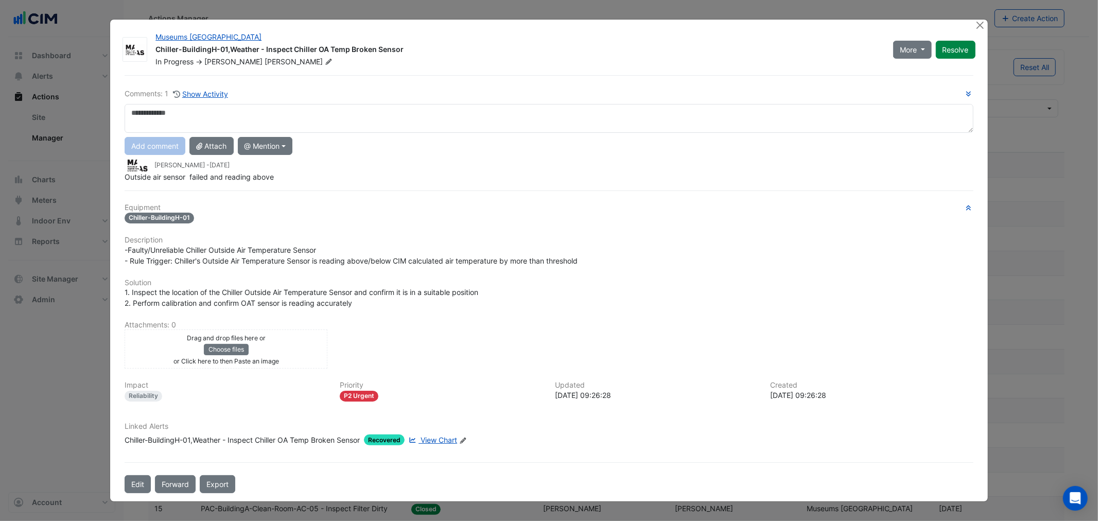
click at [162, 176] on span "Outside air sensor failed and reading above" at bounding box center [199, 177] width 149 height 9
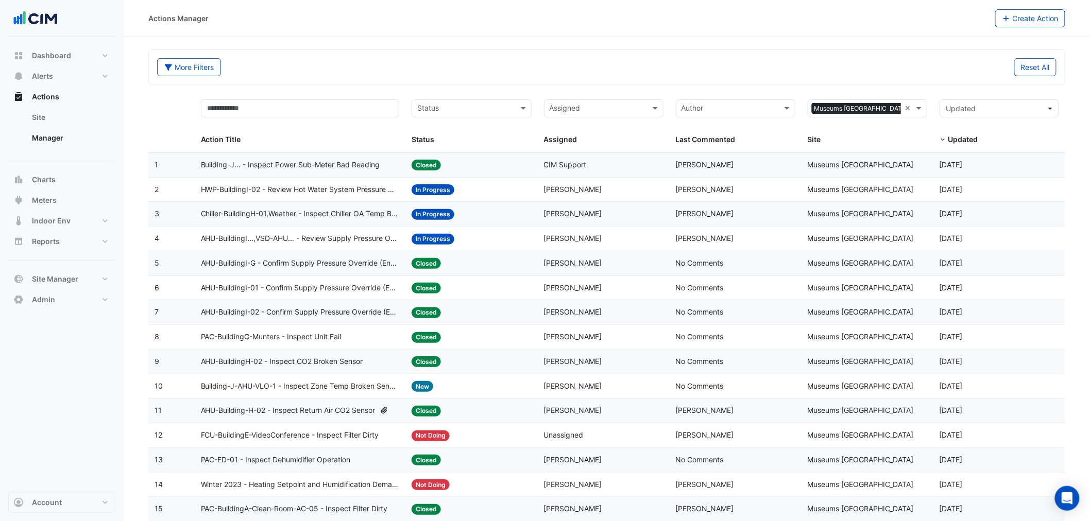
click at [330, 192] on span "HWP-BuildingI-02 - Review Hot Water System Pressure Oversupply (Energy Waste)" at bounding box center [300, 190] width 199 height 12
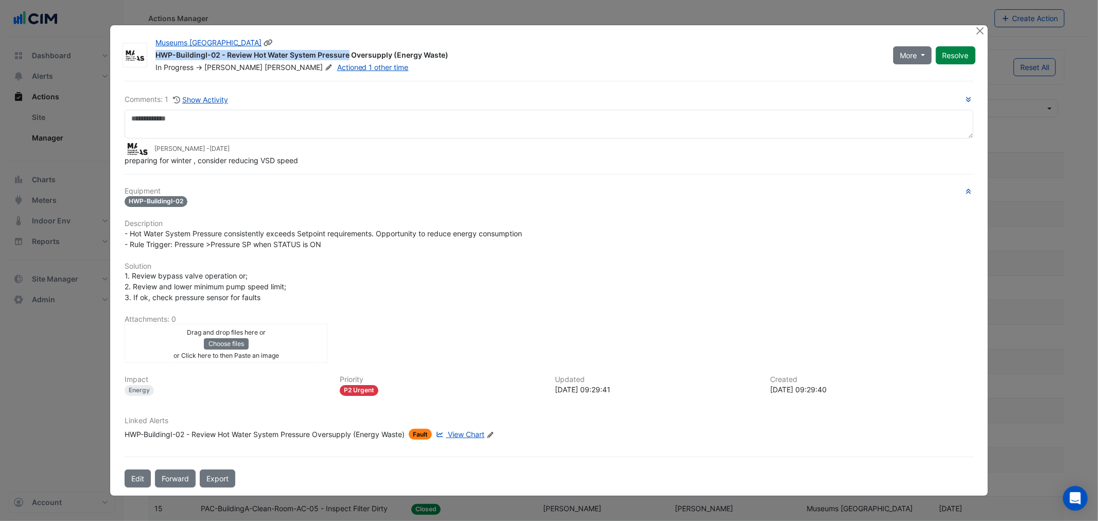
drag, startPoint x: 289, startPoint y: 45, endPoint x: 337, endPoint y: 44, distance: 48.4
click at [337, 44] on div "Museums Discovery Centre HWP-BuildingI-02 - Review Hot Water System Pressure Ov…" at bounding box center [518, 55] width 738 height 35
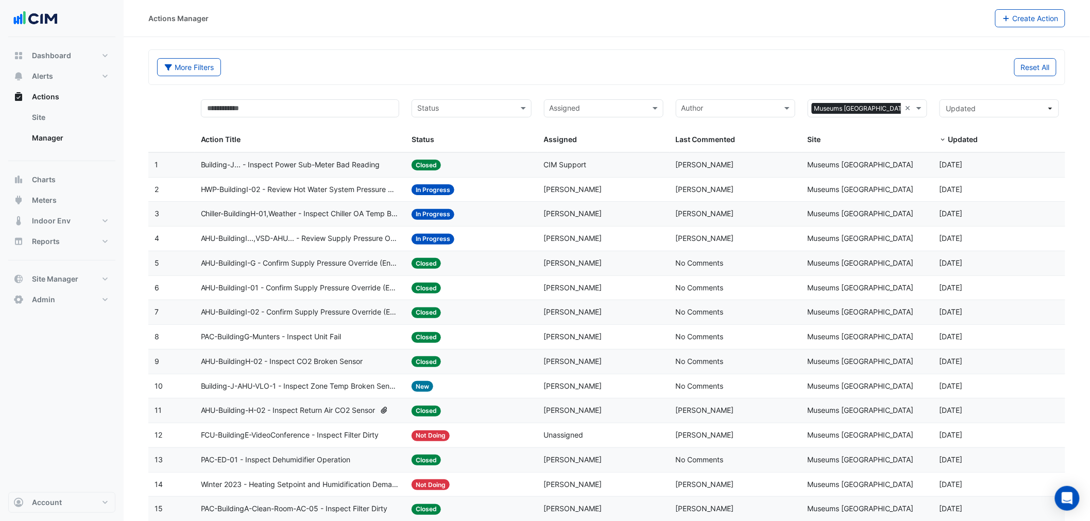
click at [279, 241] on span "AHU-BuildingI...,VSD-AHU... - Review Supply Pressure Oversupply (Energy Waste)" at bounding box center [300, 239] width 199 height 12
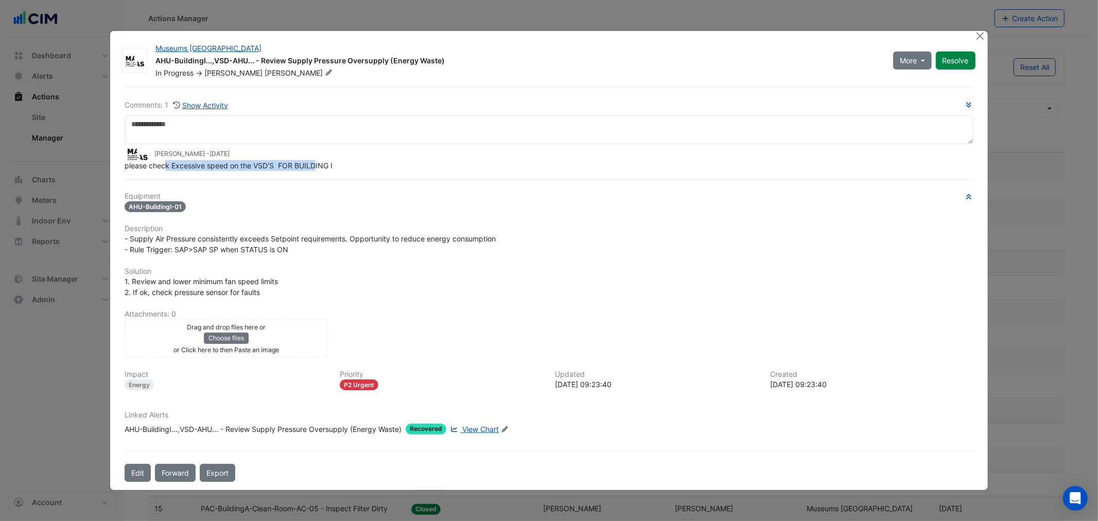
drag, startPoint x: 165, startPoint y: 178, endPoint x: 319, endPoint y: 168, distance: 154.8
click at [316, 165] on span "please check Excessive speed on the VSD'S FOR BUILDING I" at bounding box center [229, 165] width 208 height 9
click at [369, 195] on h6 "Equipment" at bounding box center [549, 196] width 849 height 9
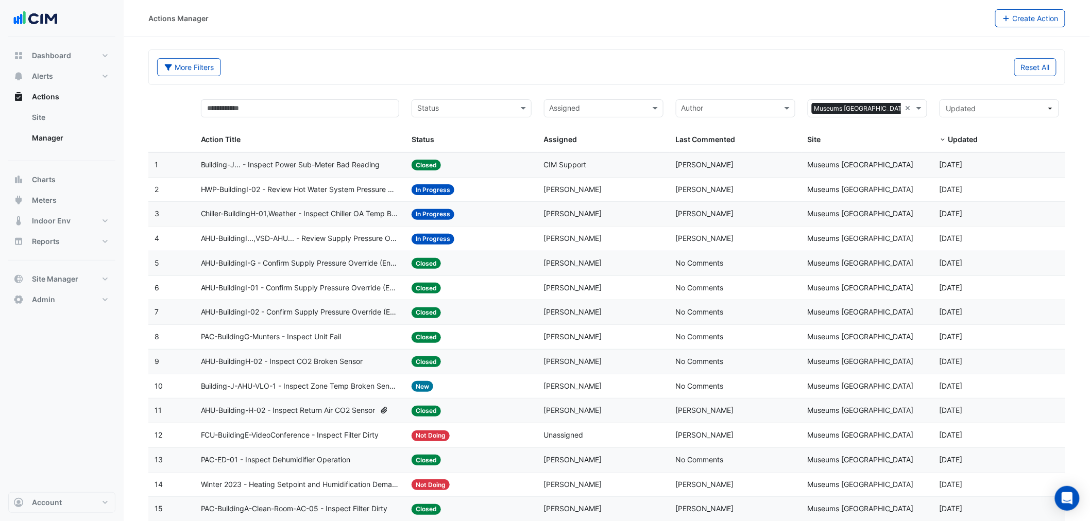
click at [343, 168] on span "Building-J... - Inspect Power Sub-Meter Bad Reading" at bounding box center [290, 165] width 179 height 12
click at [400, 244] on datatable-body-cell "Action Title: AHU-BuildingI...,VSD-AHU... - Review Supply Pressure Oversupply (…" at bounding box center [300, 239] width 211 height 24
click at [366, 246] on datatable-body-cell "Action Title: AHU-BuildingI...,VSD-AHU... - Review Supply Pressure Oversupply (…" at bounding box center [300, 239] width 211 height 24
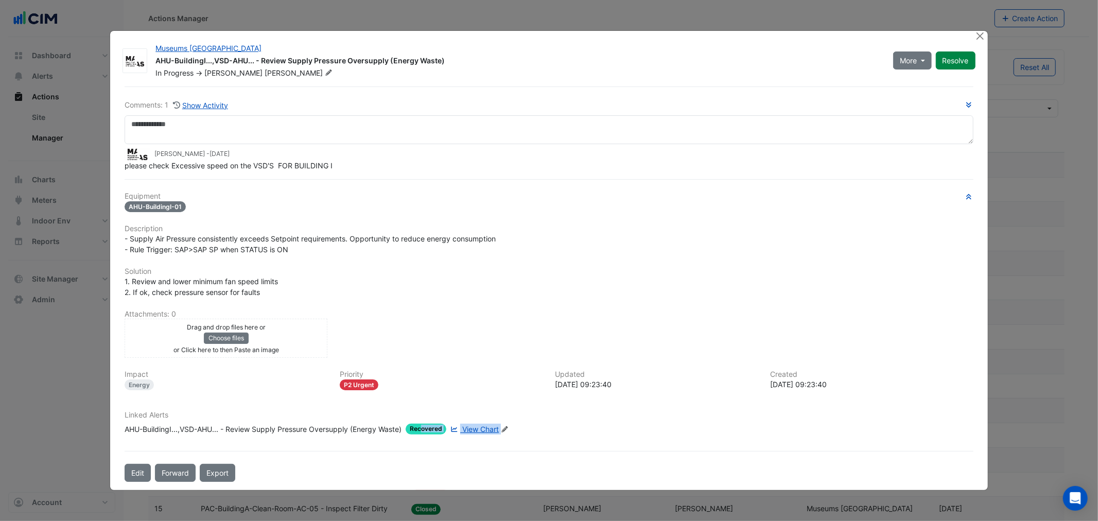
drag, startPoint x: 410, startPoint y: 443, endPoint x: 439, endPoint y: 442, distance: 28.4
click at [439, 442] on div "Comments: 1 Show Activity Kevin Whitehead - 3 months and 14 days ago please che…" at bounding box center [548, 285] width 861 height 396
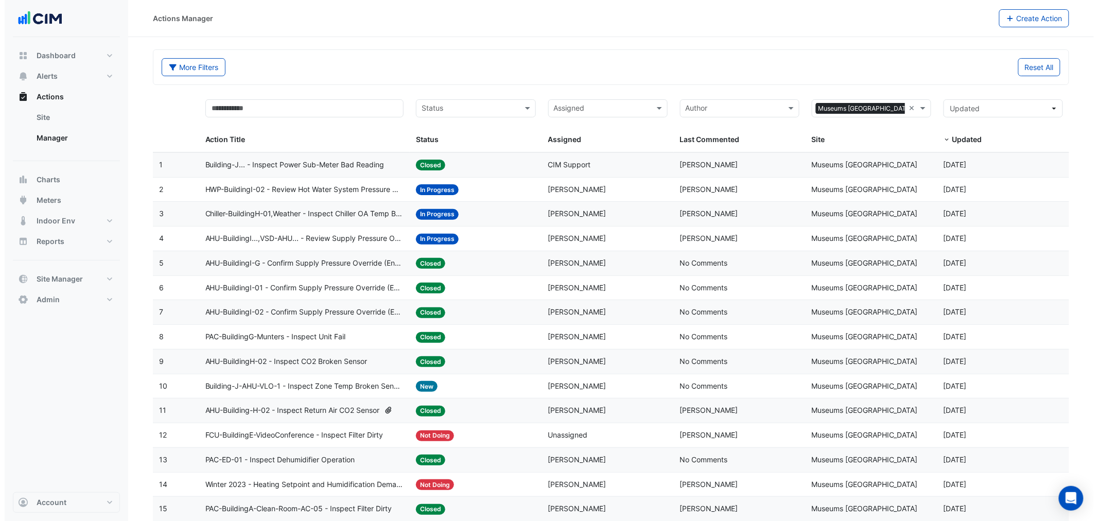
scroll to position [152, 0]
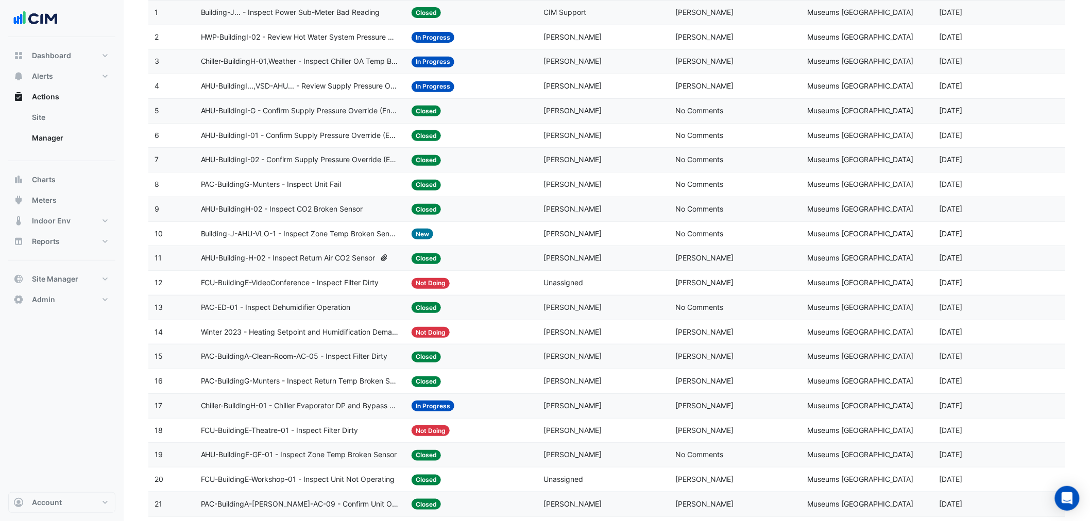
click at [312, 235] on span "Building-J-AHU-VLO-1 - Inspect Zone Temp Broken Sensor" at bounding box center [300, 234] width 199 height 12
click at [320, 201] on datatable-body-cell "Action Title: AHU-BuildingH-02 - Inspect CO2 Broken Sensor" at bounding box center [300, 209] width 211 height 24
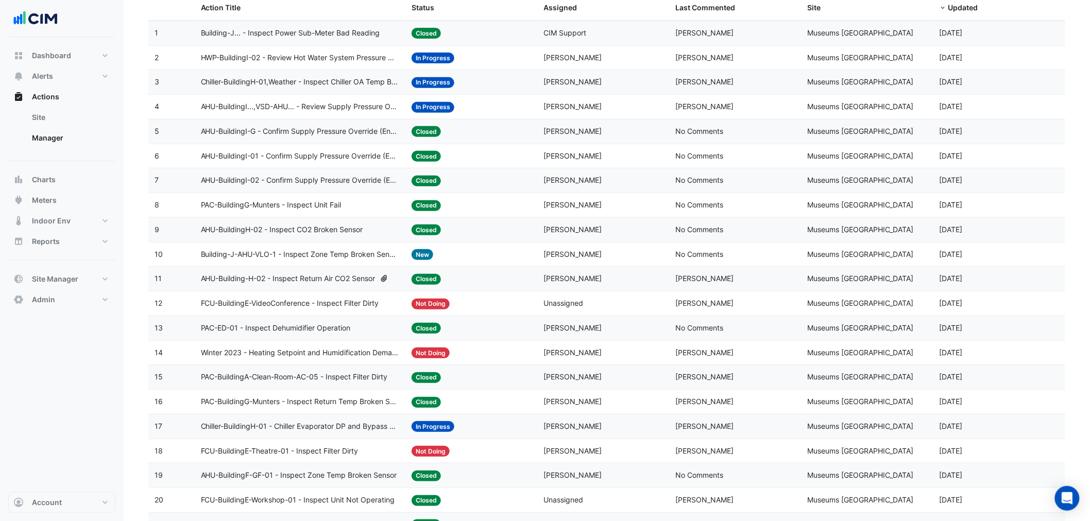
scroll to position [0, 0]
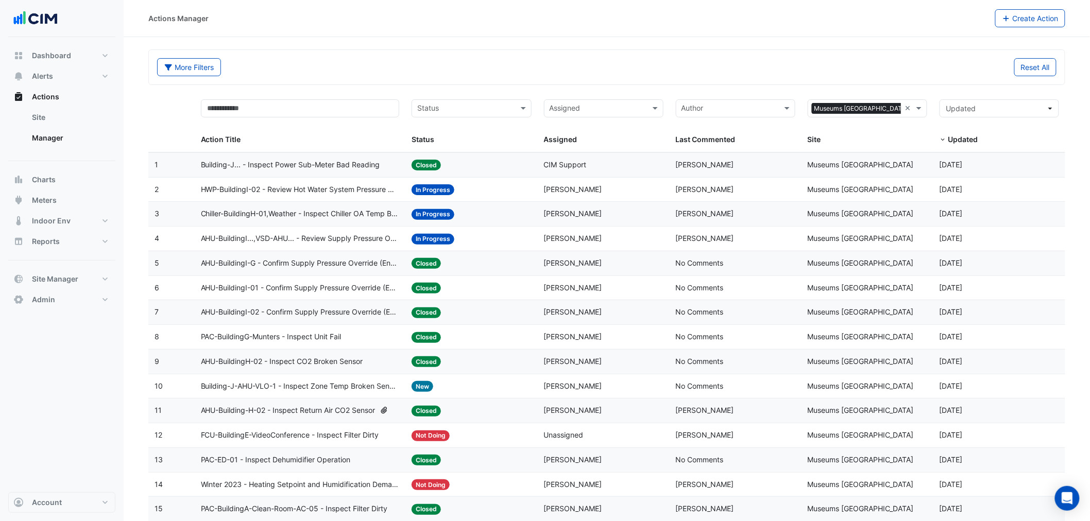
click at [327, 201] on datatable-body-cell "Action Title: HWP-BuildingI-02 - Review Hot Water System Pressure Oversupply (E…" at bounding box center [300, 190] width 211 height 24
click at [362, 286] on span "AHU-BuildingI-01 - Confirm Supply Pressure Override (Energy Waste)" at bounding box center [300, 288] width 199 height 12
click at [321, 266] on span "AHU-BuildingI-G - Confirm Supply Pressure Override (Energy Waste)" at bounding box center [300, 263] width 199 height 12
click at [40, 73] on span "Alerts" at bounding box center [42, 76] width 21 height 10
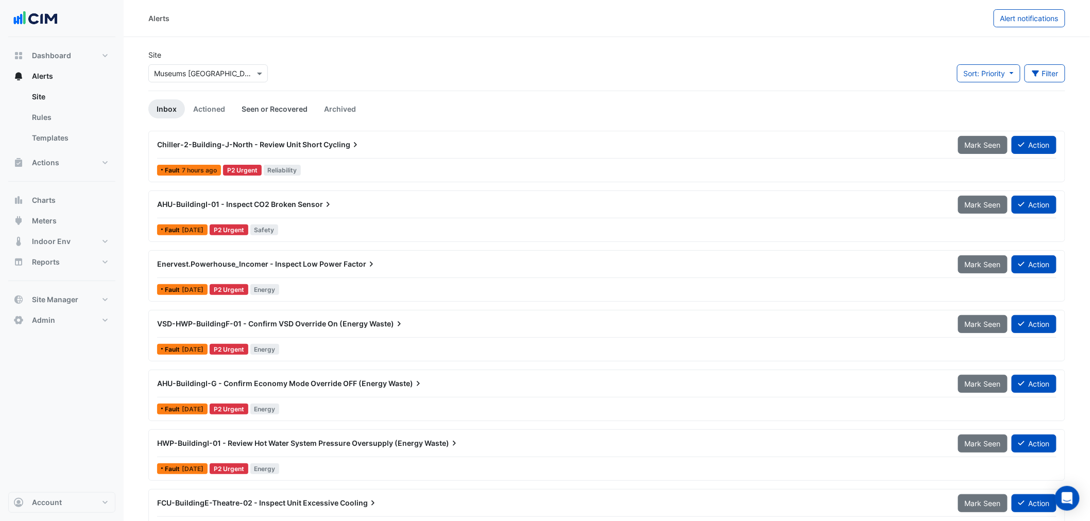
drag, startPoint x: 248, startPoint y: 112, endPoint x: 243, endPoint y: 114, distance: 5.4
click at [248, 112] on link "Seen or Recovered" at bounding box center [274, 108] width 82 height 19
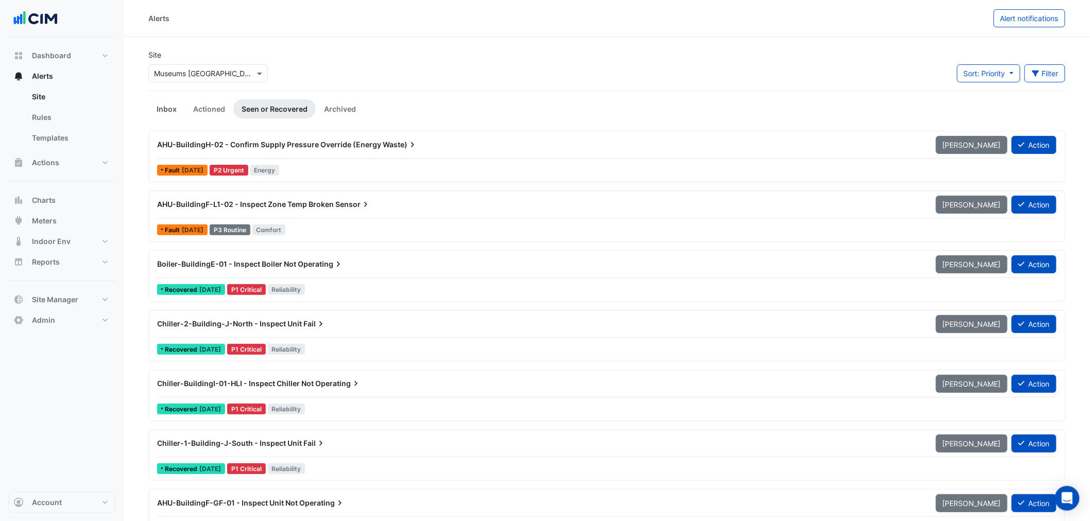
click at [161, 109] on link "Inbox" at bounding box center [166, 108] width 37 height 19
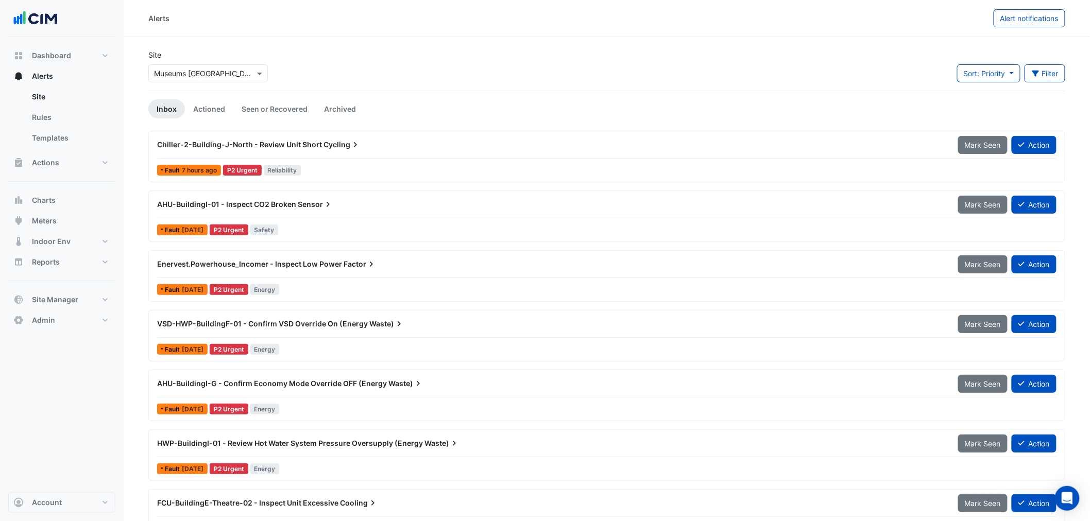
scroll to position [76, 0]
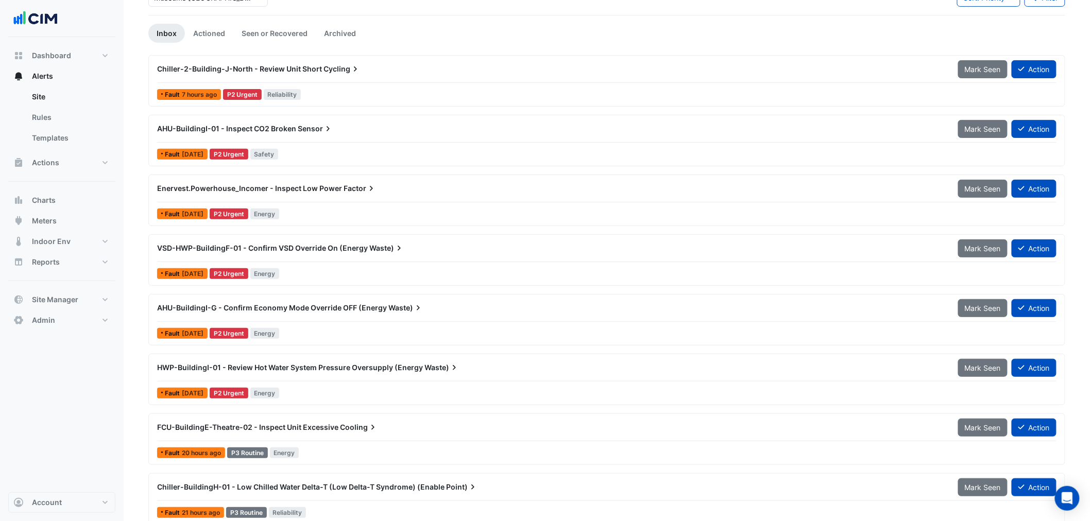
drag, startPoint x: 342, startPoint y: 265, endPoint x: 322, endPoint y: 274, distance: 21.9
click at [340, 266] on div "VSD-HWP-BuildingF-01 - Confirm VSD Override On (Energy Waste) Mark Seen Action …" at bounding box center [606, 260] width 907 height 42
click at [319, 250] on span "VSD-HWP-BuildingF-01 - Confirm VSD Override On (Energy" at bounding box center [262, 248] width 211 height 9
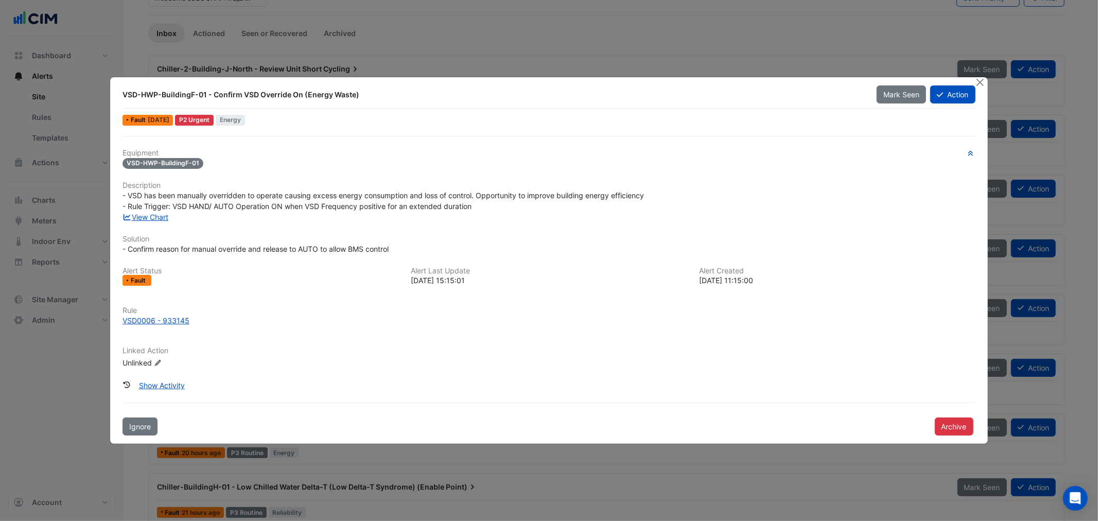
drag, startPoint x: 175, startPoint y: 229, endPoint x: 145, endPoint y: 222, distance: 30.6
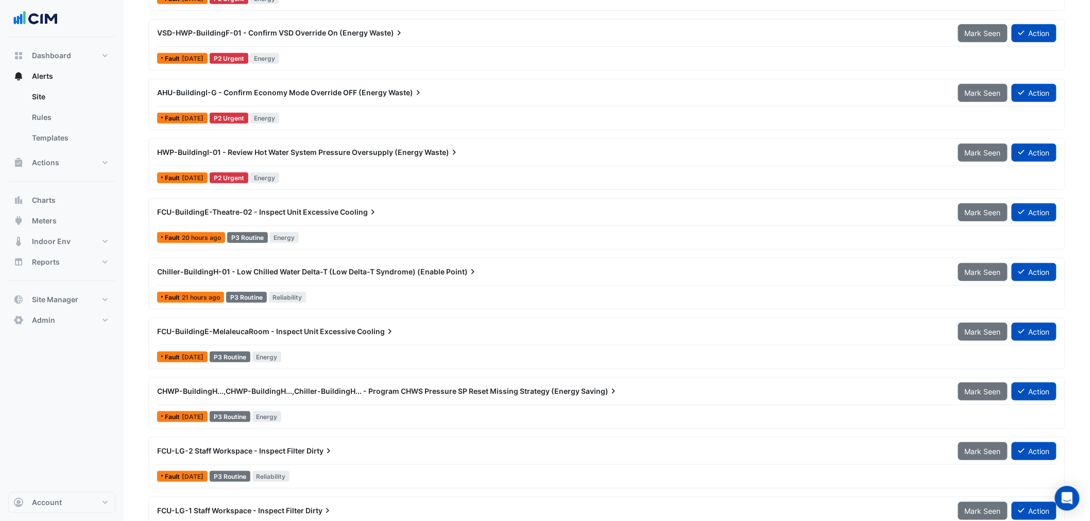
scroll to position [305, 0]
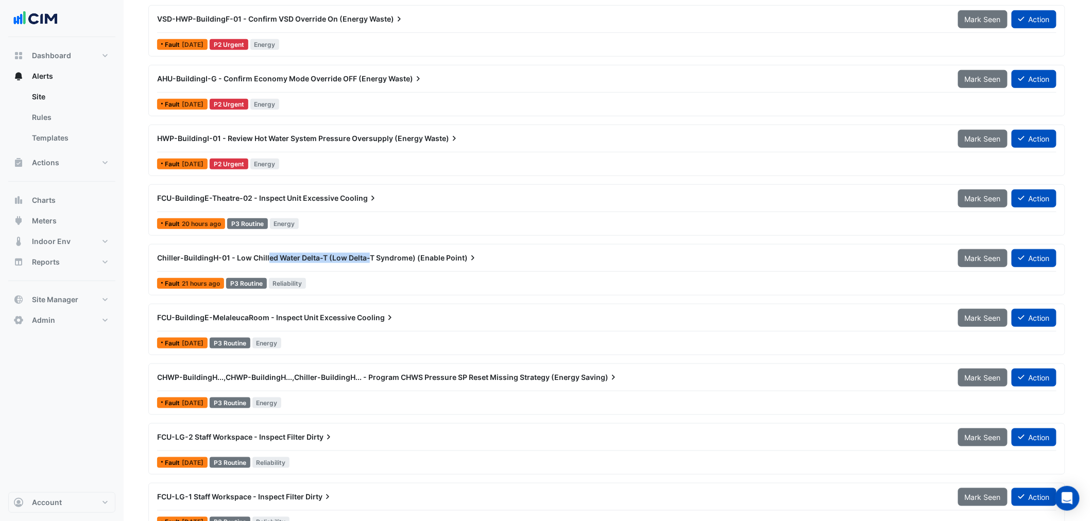
drag, startPoint x: 269, startPoint y: 263, endPoint x: 411, endPoint y: 283, distance: 143.5
click at [397, 270] on div "Chiller-BuildingH-01 - Low Chilled Water Delta-T (Low Delta-T Syndrome) (Enable…" at bounding box center [606, 260] width 899 height 23
drag, startPoint x: 292, startPoint y: 384, endPoint x: 352, endPoint y: 387, distance: 59.8
click at [351, 386] on div "CHWP-BuildingH...,CHWP-BuildingH...,Chiller-BuildingH... - Program CHWS Pressur…" at bounding box center [551, 377] width 801 height 19
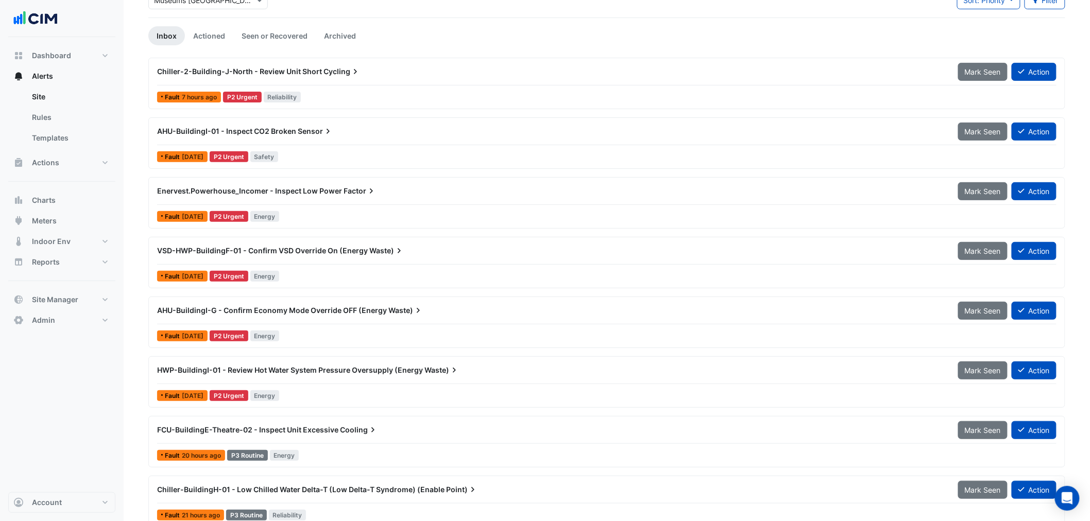
scroll to position [0, 0]
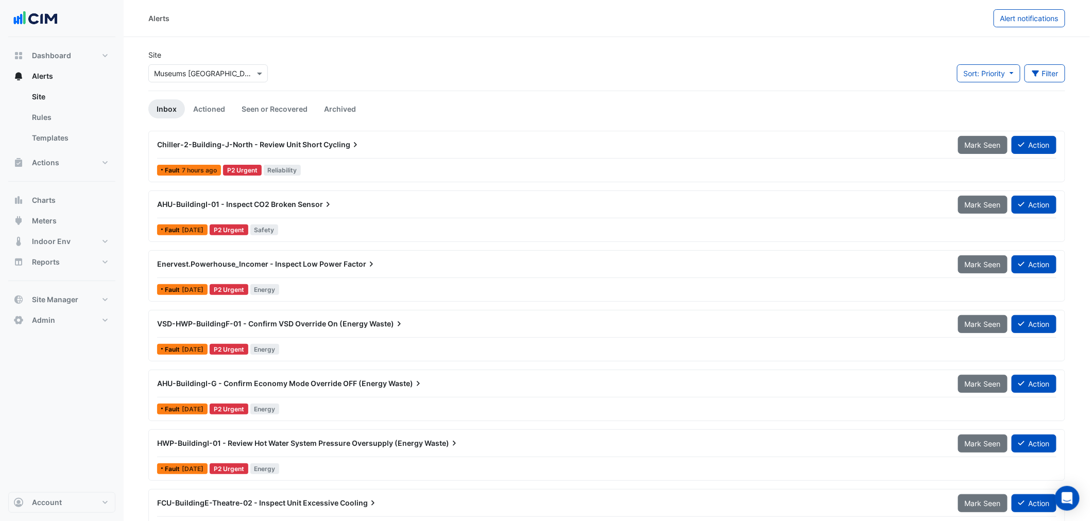
click at [222, 79] on div "Select a Site × Museums Discovery Centre" at bounding box center [207, 73] width 119 height 18
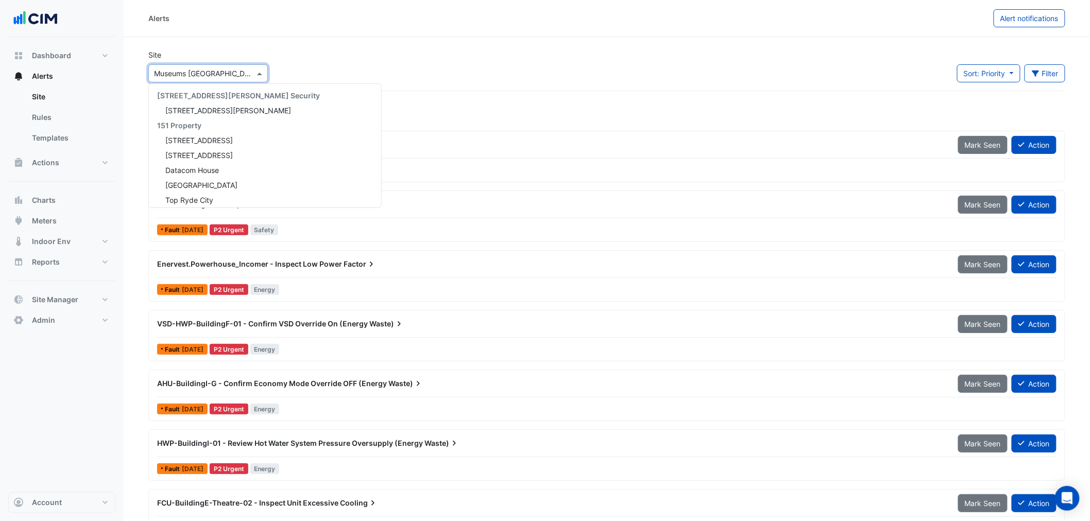
scroll to position [377, 0]
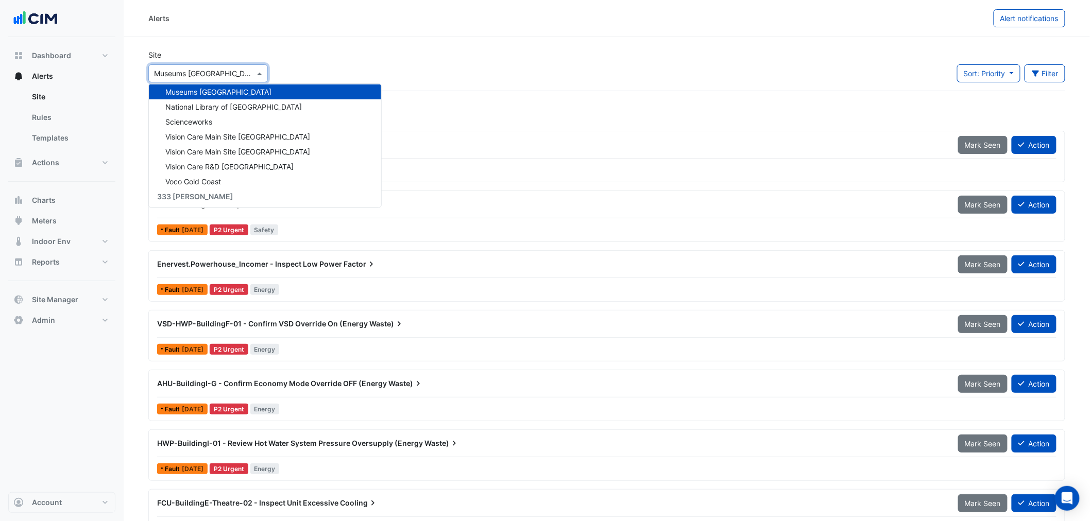
click at [400, 51] on div "Site Select a Site × Museums Discovery Centre 141 Walker Street Security 141 Wa…" at bounding box center [606, 69] width 929 height 41
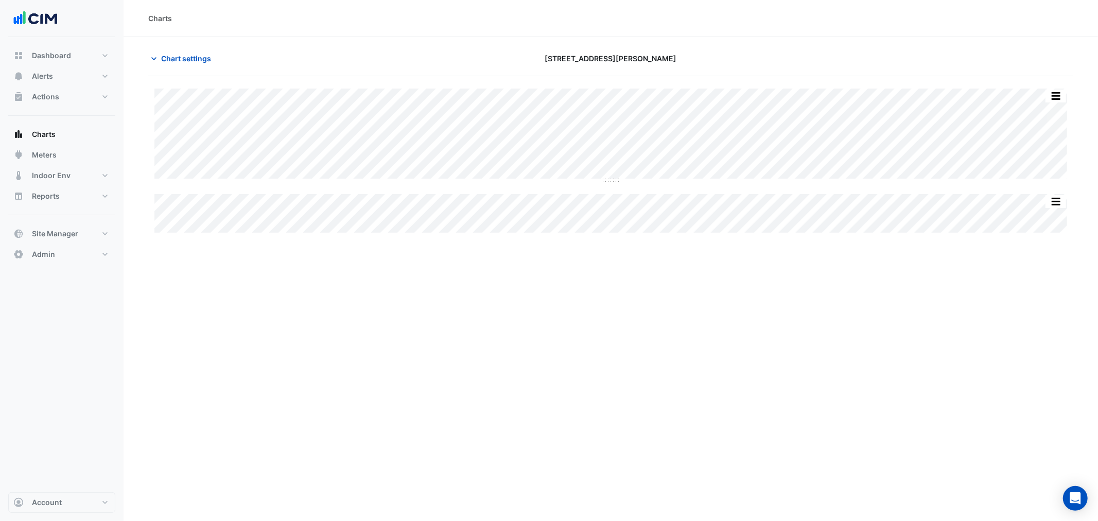
drag, startPoint x: 270, startPoint y: 49, endPoint x: 237, endPoint y: 54, distance: 32.8
click at [269, 49] on div "Chart settings" at bounding box center [298, 58] width 313 height 18
click at [201, 60] on span "Chart settings" at bounding box center [186, 58] width 50 height 11
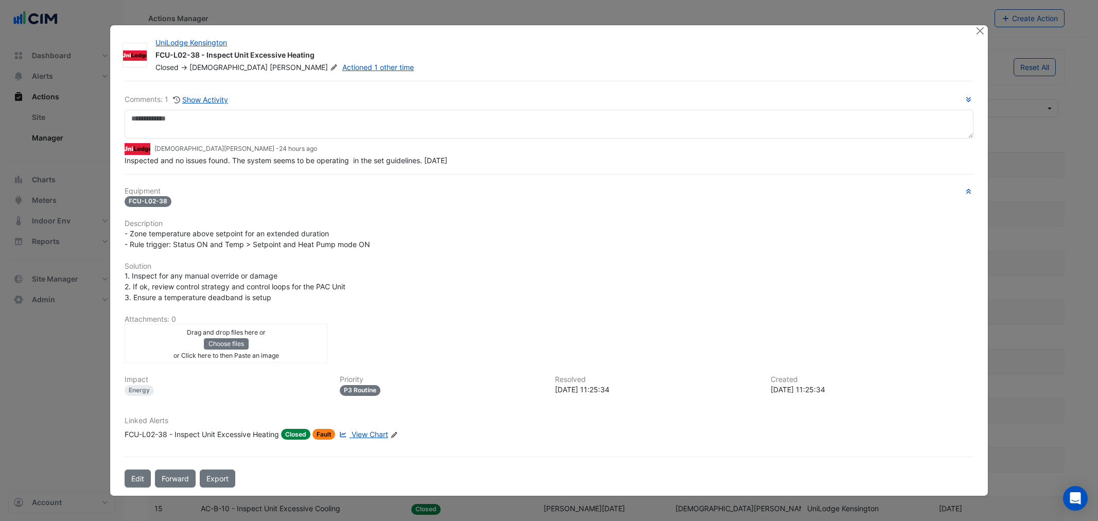
select select "**"
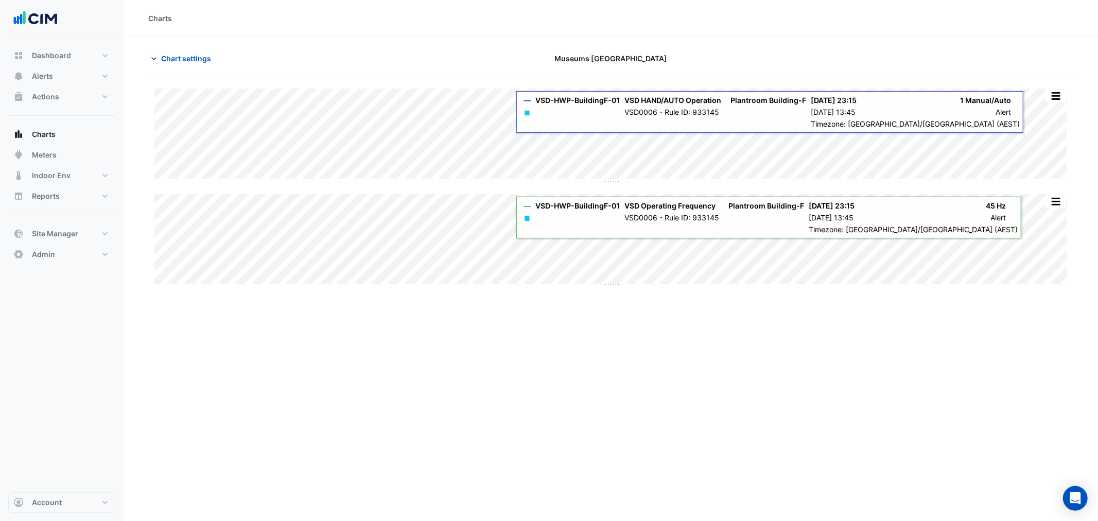
type input "**********"
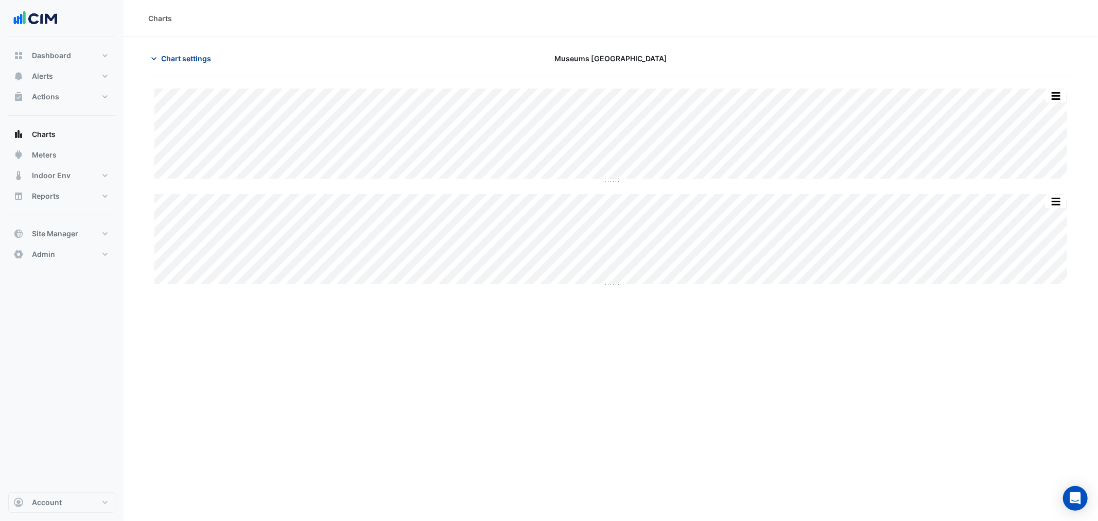
click at [214, 50] on button "Chart settings" at bounding box center [183, 58] width 70 height 18
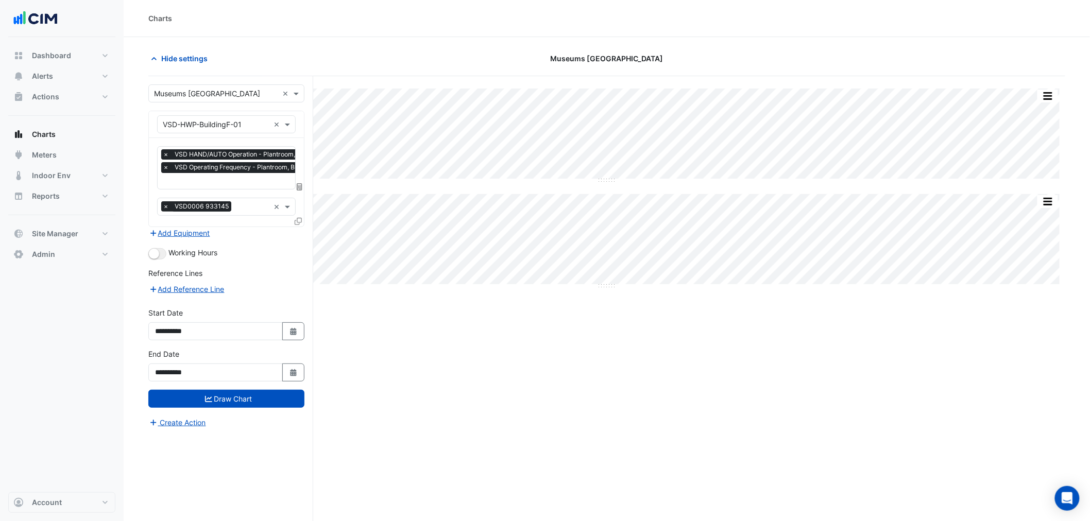
click at [248, 188] on div "Favourites × VSD HAND/AUTO Operation - Plantroom, Building-F × VSD Operating Fr…" at bounding box center [226, 182] width 155 height 89
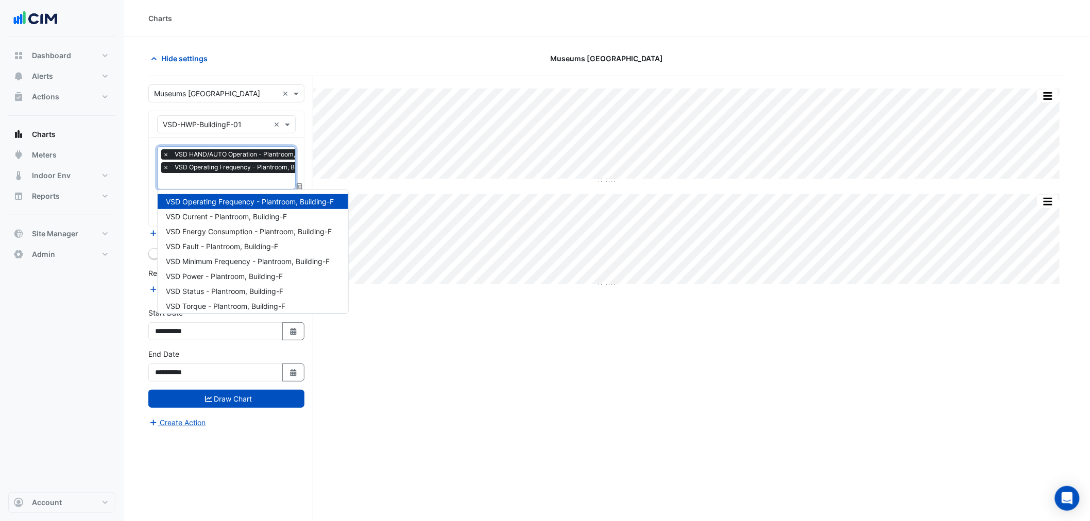
click at [241, 177] on input "text" at bounding box center [247, 182] width 169 height 11
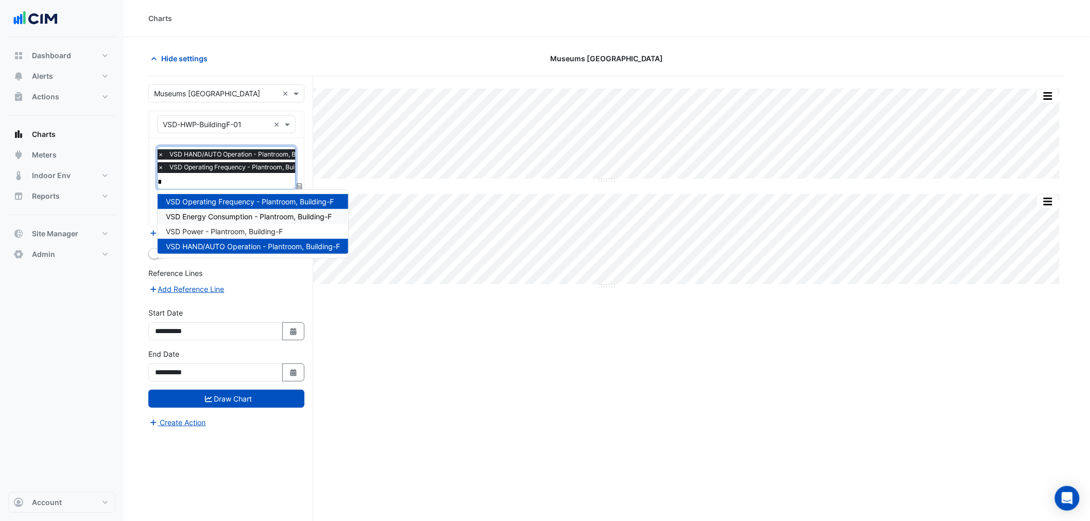
type input "**"
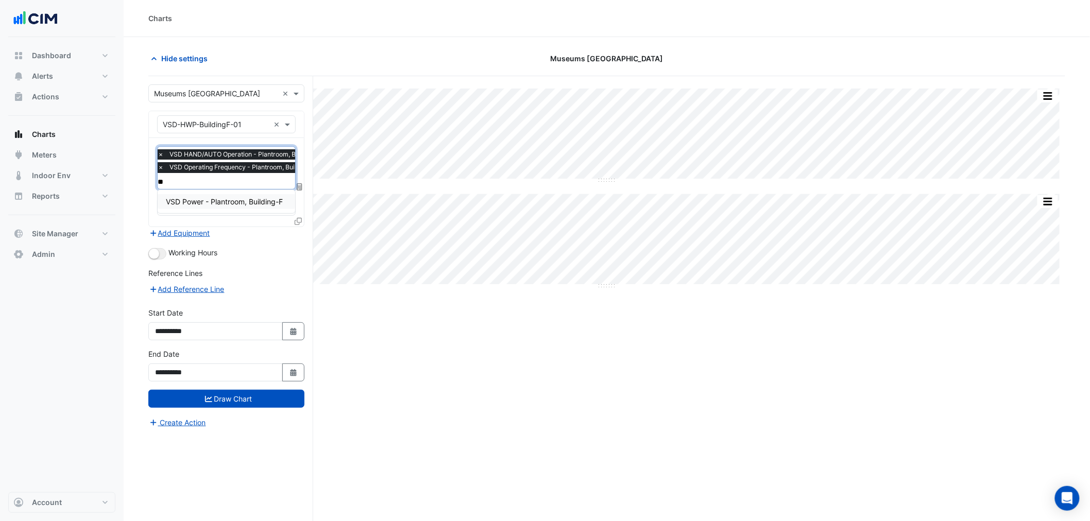
drag, startPoint x: 209, startPoint y: 200, endPoint x: 172, endPoint y: 232, distance: 48.5
click at [207, 200] on span "VSD Power - Plantroom, Building-F" at bounding box center [224, 201] width 117 height 9
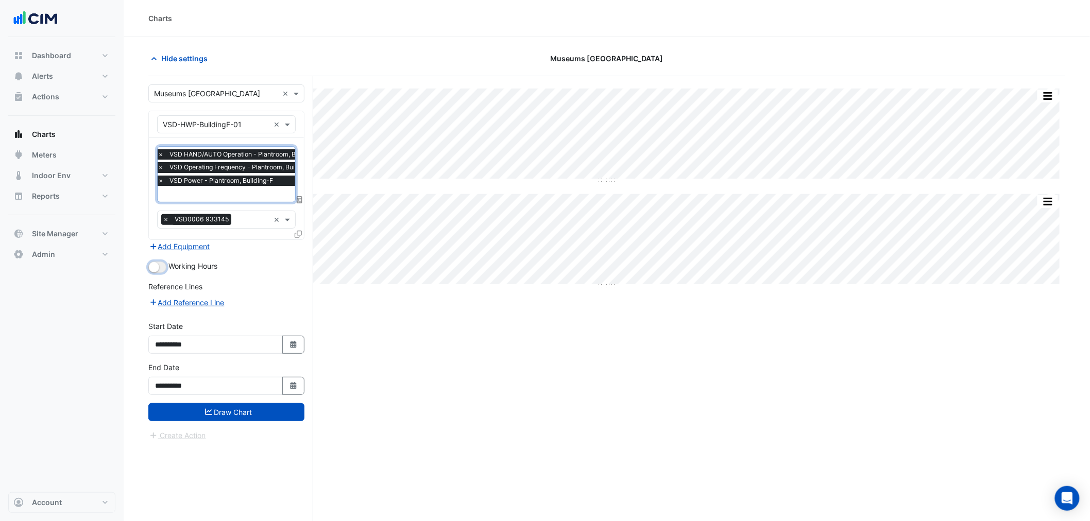
click at [150, 270] on small "button" at bounding box center [154, 267] width 10 height 10
click at [156, 265] on small "button" at bounding box center [161, 267] width 10 height 10
click at [232, 416] on button "Draw Chart" at bounding box center [226, 412] width 156 height 18
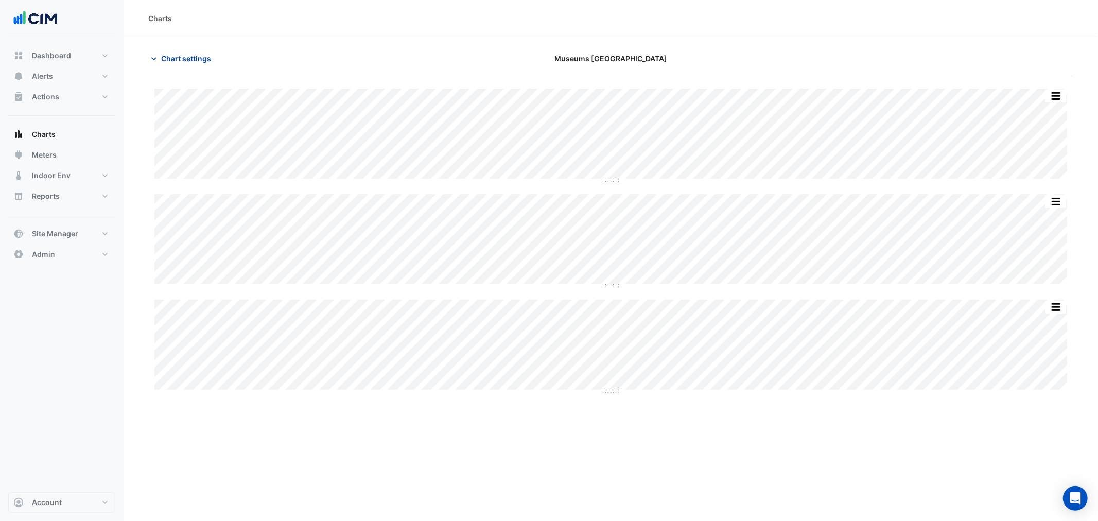
click at [182, 57] on span "Chart settings" at bounding box center [186, 58] width 50 height 11
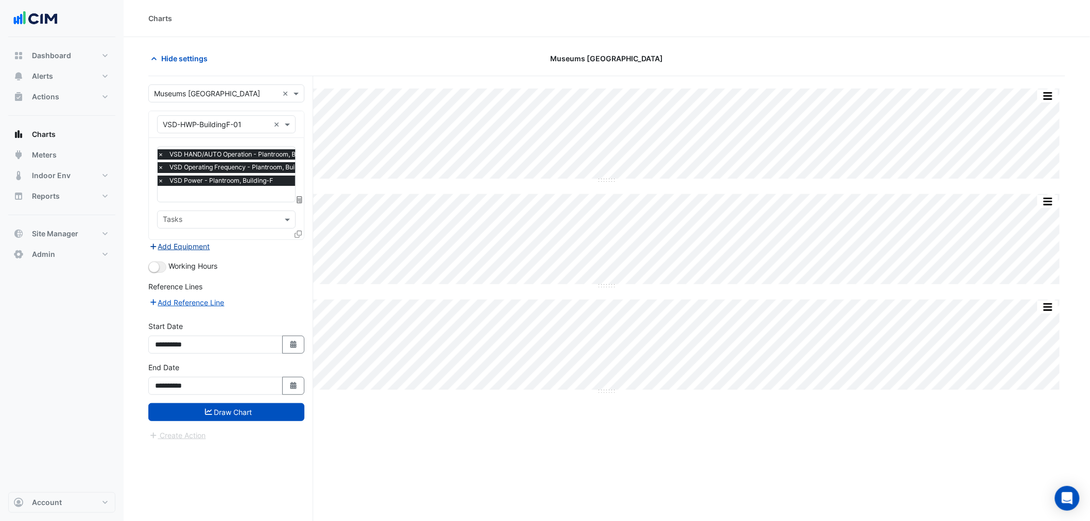
click at [187, 244] on button "Add Equipment" at bounding box center [179, 246] width 62 height 12
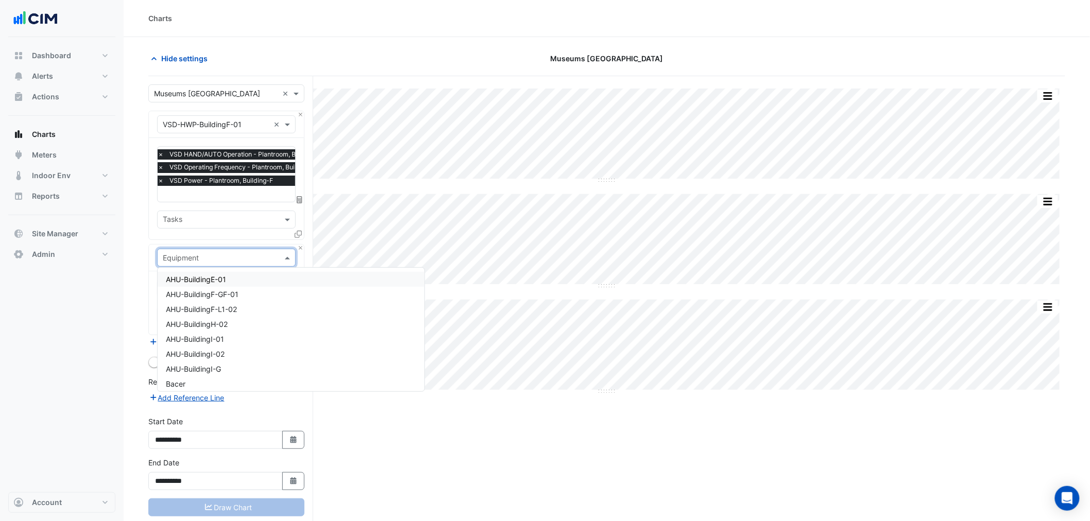
click at [187, 259] on input "text" at bounding box center [216, 258] width 107 height 11
type input "*********"
click at [244, 313] on div "BuildingF-HeatPumpCall" at bounding box center [226, 309] width 137 height 15
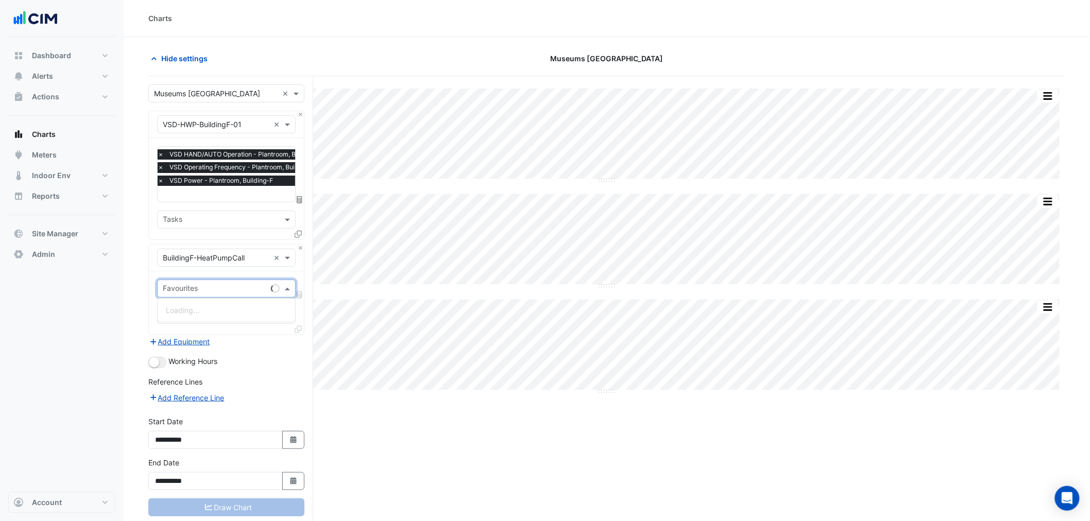
click at [197, 285] on input "text" at bounding box center [215, 289] width 104 height 11
click at [79, 362] on div "Dashboard Portfolio Ratings Performance Alerts Site Rules Templates Actions Sit…" at bounding box center [61, 264] width 107 height 455
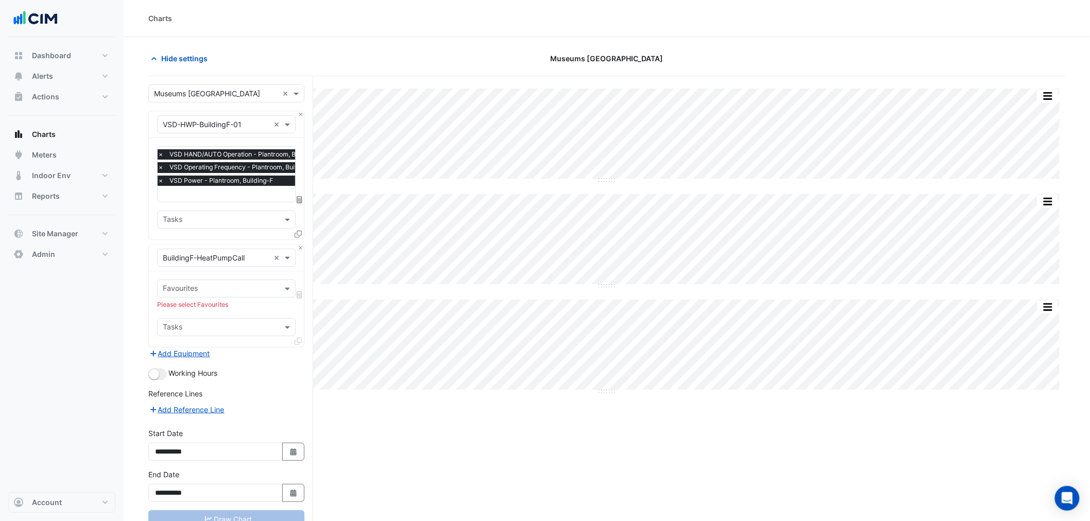
click at [182, 313] on div "Favourites Please select Favourites Tasks" at bounding box center [226, 308] width 155 height 75
click at [187, 289] on input "text" at bounding box center [220, 289] width 115 height 11
click at [194, 260] on input "text" at bounding box center [216, 258] width 107 height 11
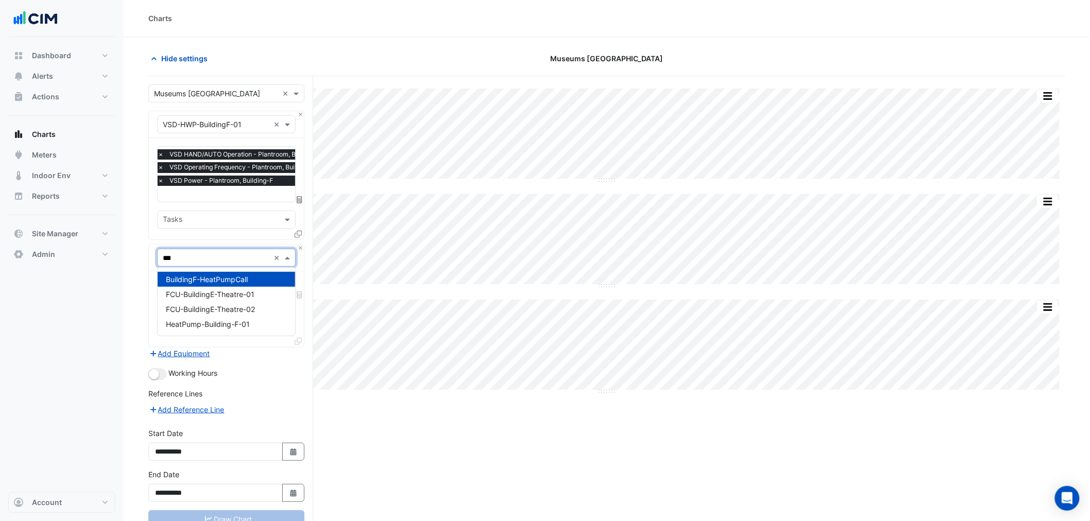
type input "****"
click at [201, 331] on div "HeatPump-Building-F-01" at bounding box center [226, 324] width 137 height 15
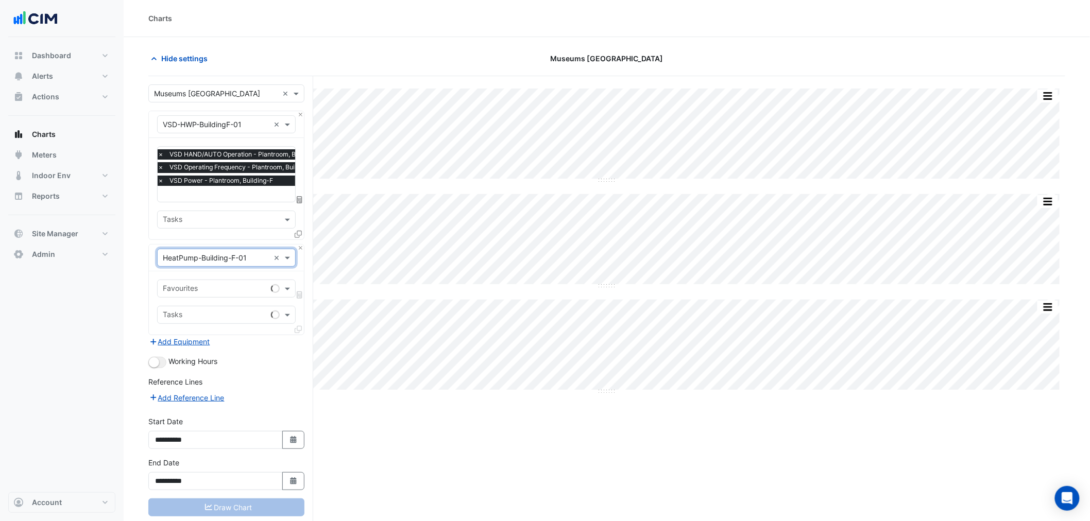
click at [207, 285] on input "text" at bounding box center [215, 289] width 104 height 11
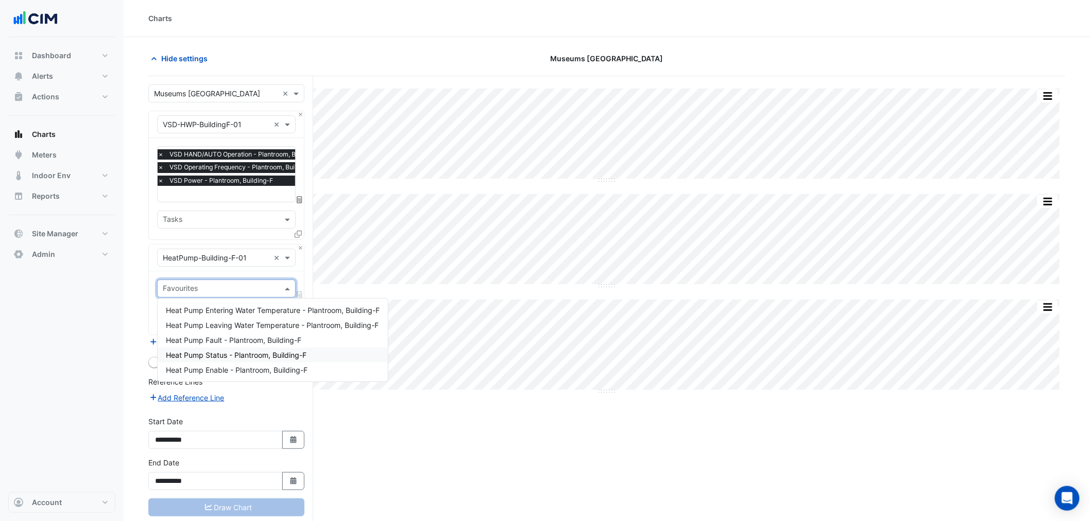
click at [254, 352] on span "Heat Pump Status - Plantroom, Building-F" at bounding box center [236, 355] width 141 height 9
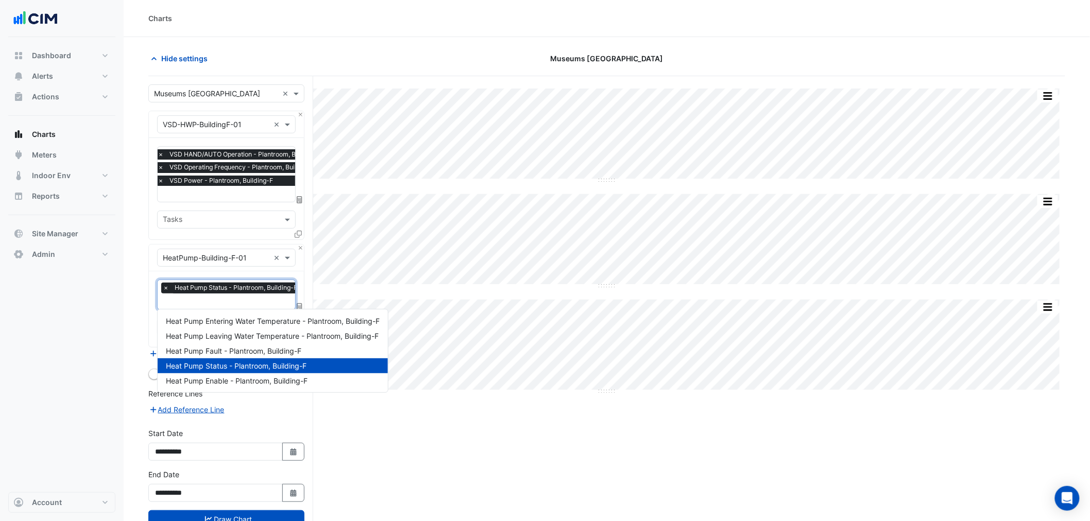
click at [231, 300] on input "text" at bounding box center [233, 302] width 140 height 11
click at [244, 379] on span "Heat Pump Enable - Plantroom, Building-F" at bounding box center [237, 380] width 142 height 9
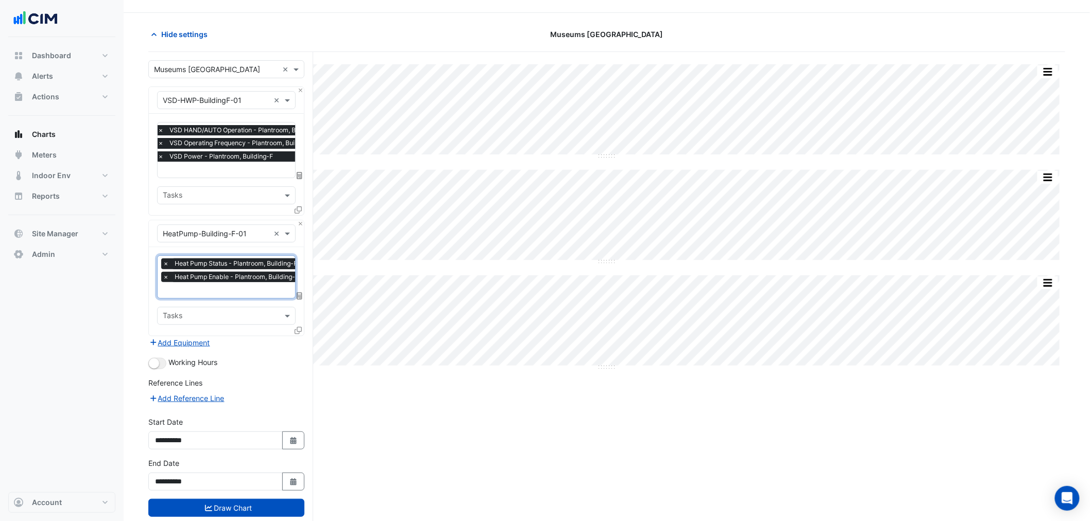
scroll to position [46, 0]
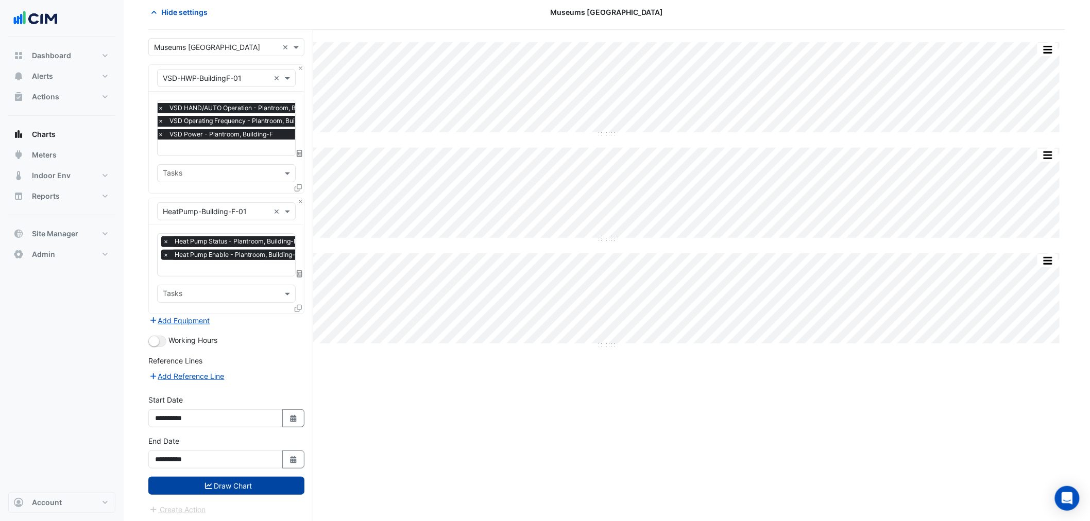
click at [235, 485] on button "Draw Chart" at bounding box center [226, 486] width 156 height 18
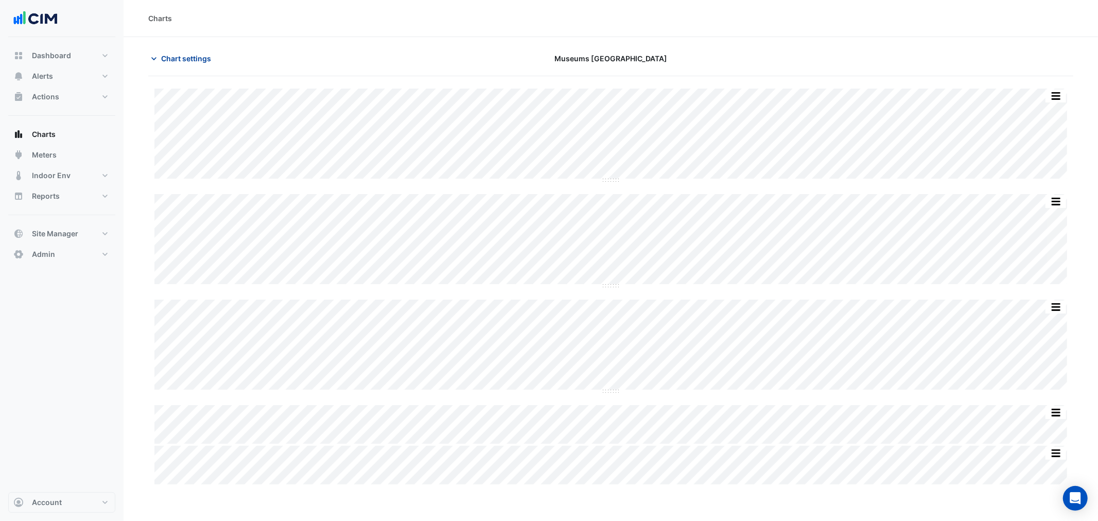
click at [183, 58] on span "Chart settings" at bounding box center [186, 58] width 50 height 11
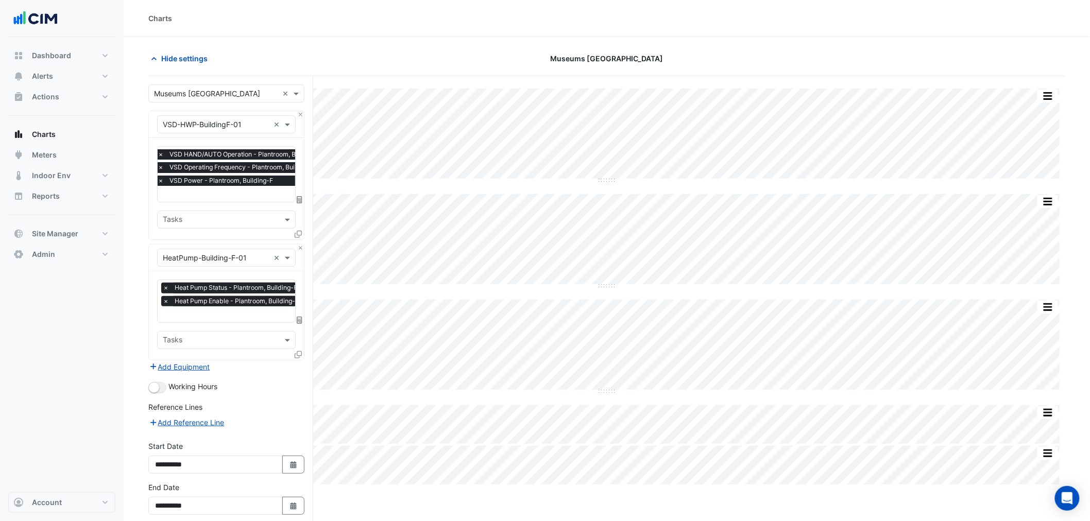
click at [206, 116] on div "Equipment × VSD-HWP-BuildingF-01 ×" at bounding box center [226, 124] width 139 height 18
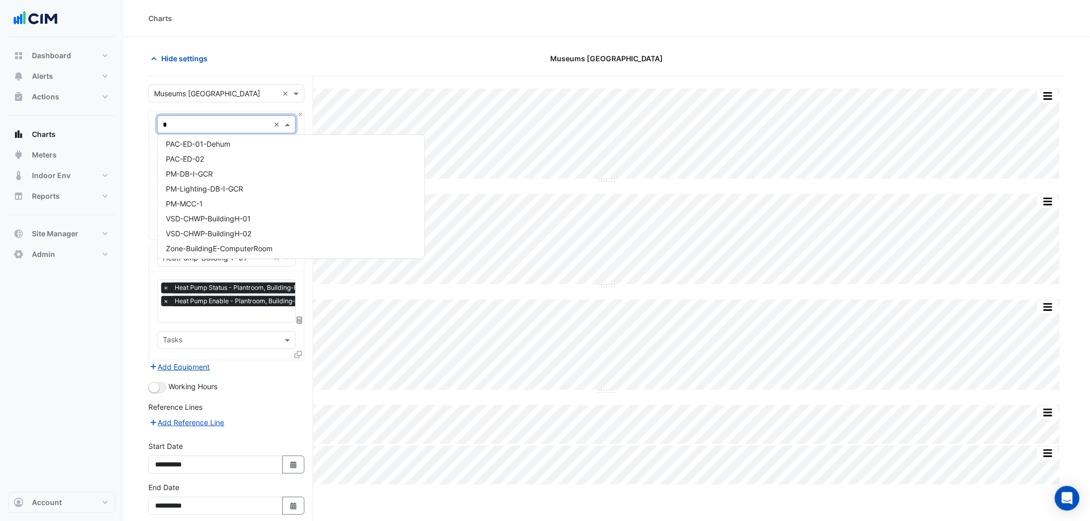
type input "**"
click at [228, 145] on span "Chiller-1-Building-J-South" at bounding box center [209, 146] width 87 height 9
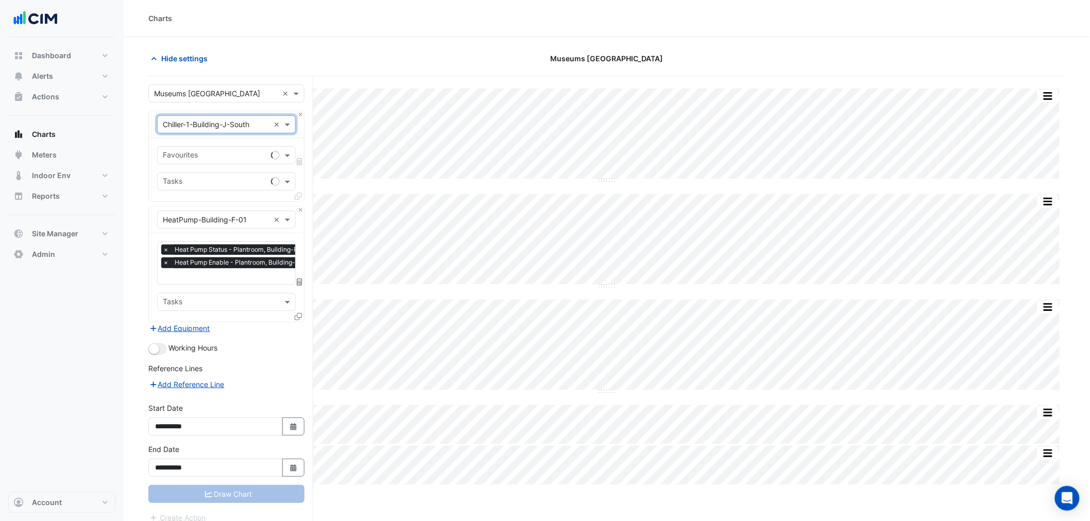
drag, startPoint x: 232, startPoint y: 148, endPoint x: 230, endPoint y: 156, distance: 8.0
click at [231, 152] on div "Favourites" at bounding box center [212, 155] width 109 height 16
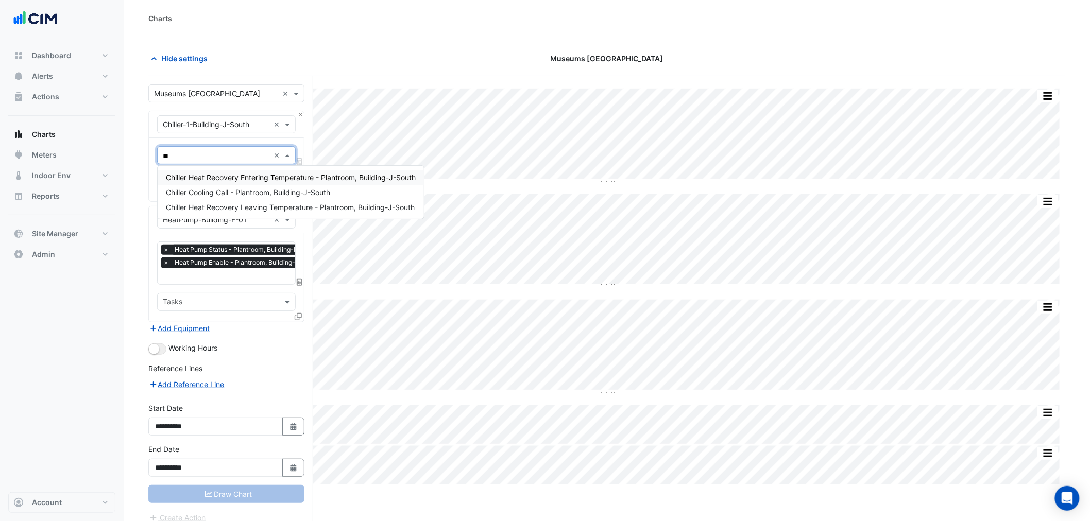
type input "*"
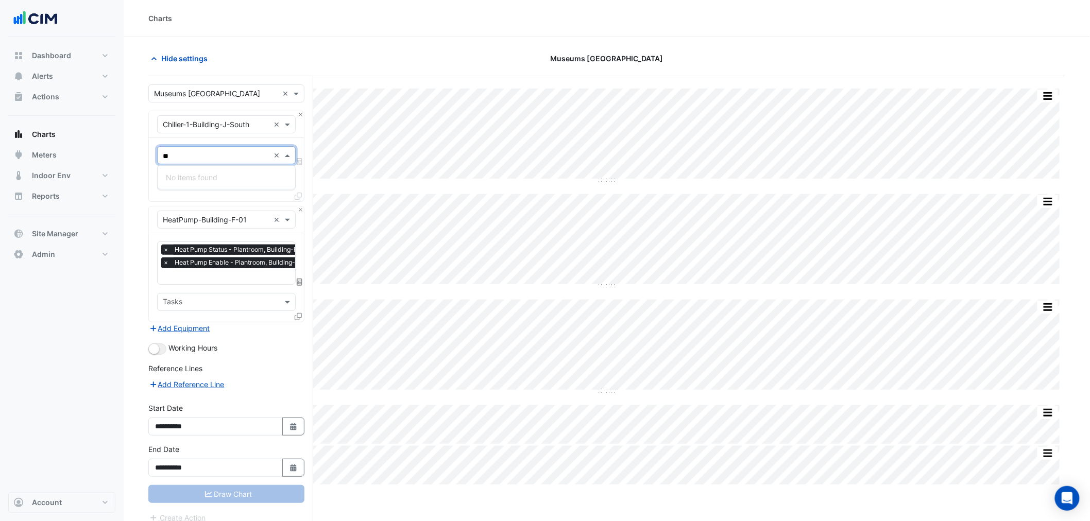
type input "*"
type input "****"
type input "*"
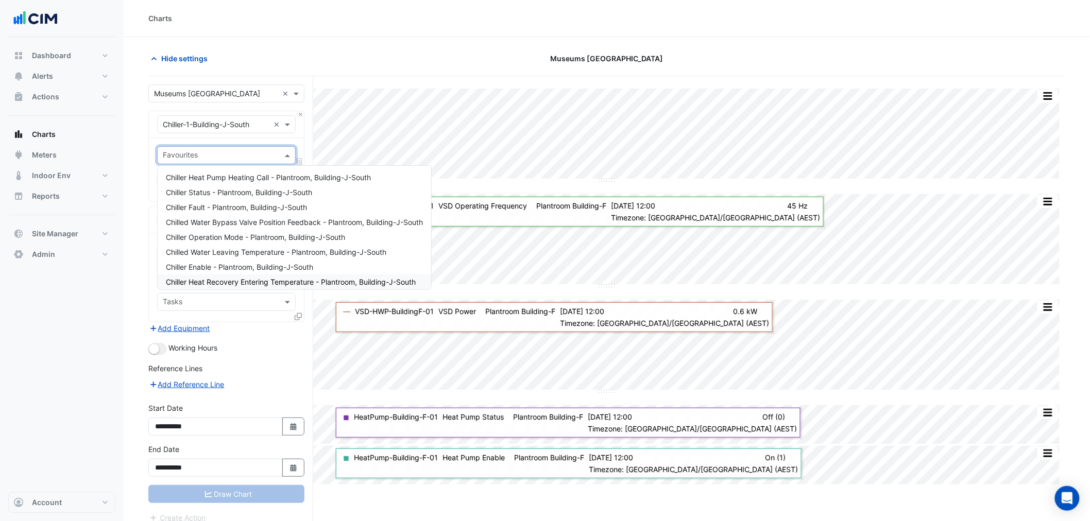
click at [64, 345] on div "Dashboard Portfolio Ratings Performance Alerts Site Rules Templates Actions Sit…" at bounding box center [61, 264] width 107 height 455
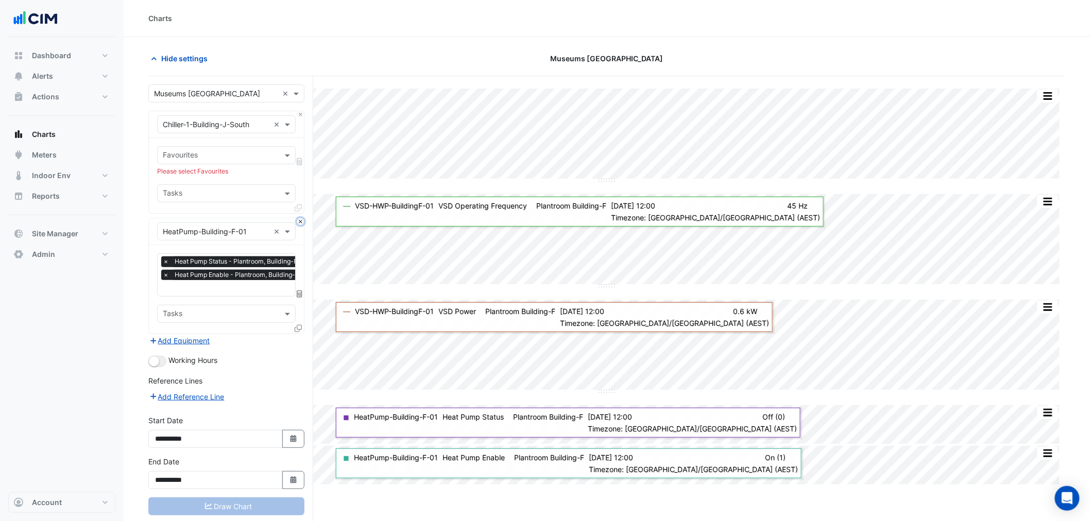
click at [298, 222] on button "Close" at bounding box center [300, 221] width 7 height 7
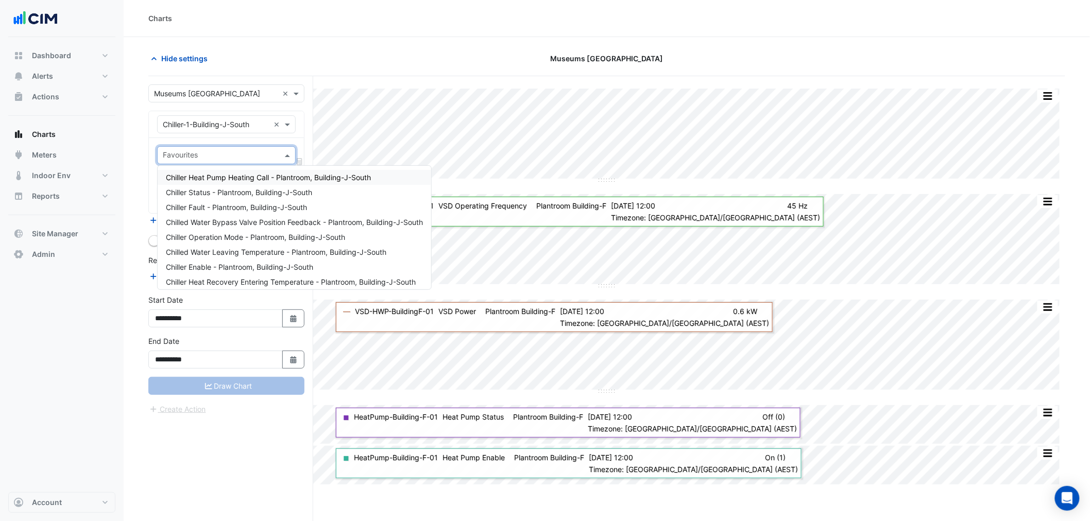
drag, startPoint x: 206, startPoint y: 154, endPoint x: 204, endPoint y: 150, distance: 5.3
click at [205, 152] on input "text" at bounding box center [220, 156] width 115 height 11
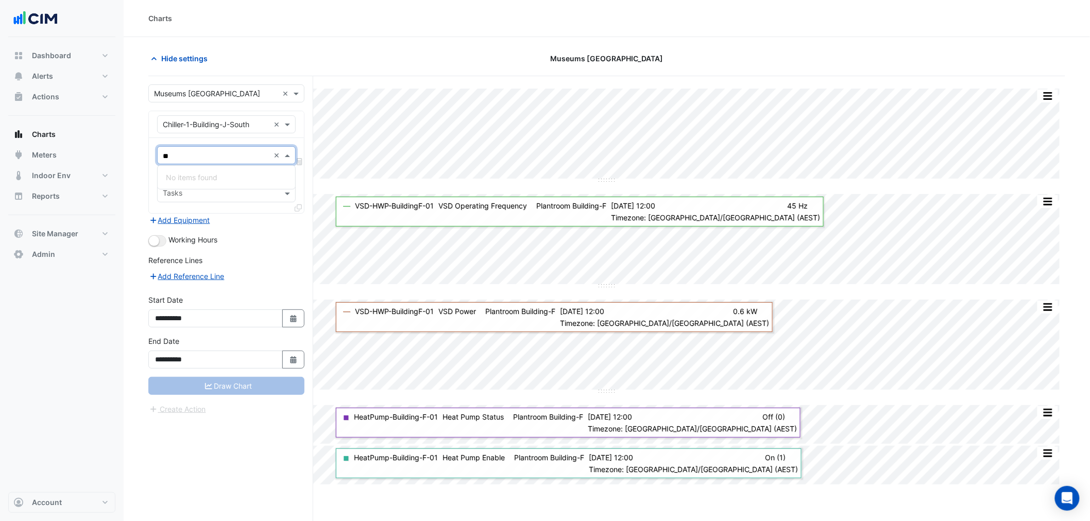
type input "***"
type input "****"
drag, startPoint x: 57, startPoint y: 328, endPoint x: 67, endPoint y: 305, distance: 24.9
click at [58, 323] on div "Dashboard Portfolio Ratings Performance Alerts Site Rules Templates Actions Sit…" at bounding box center [61, 264] width 107 height 455
click at [180, 132] on div "Equipment × Chiller-1-Building-J-South ×" at bounding box center [226, 124] width 139 height 18
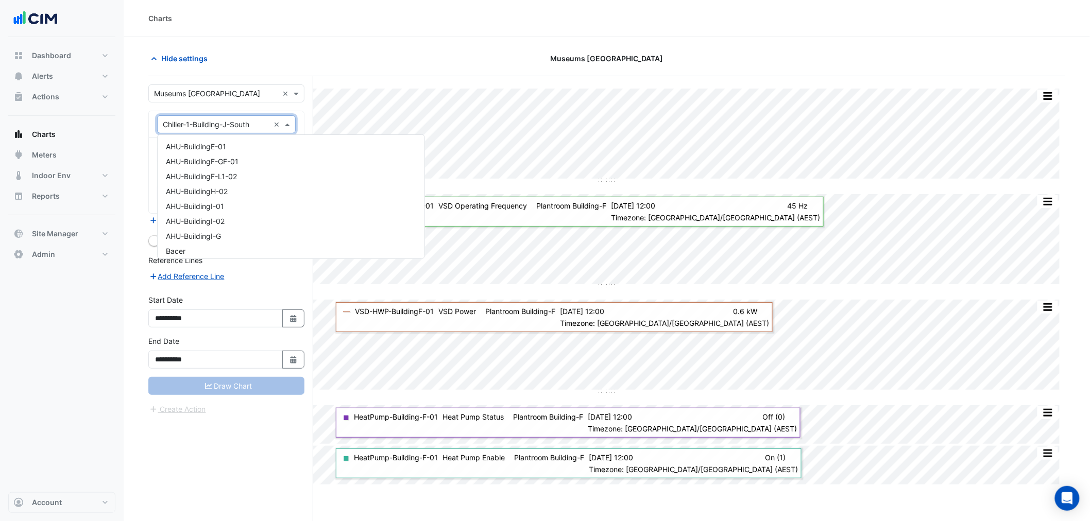
scroll to position [765, 0]
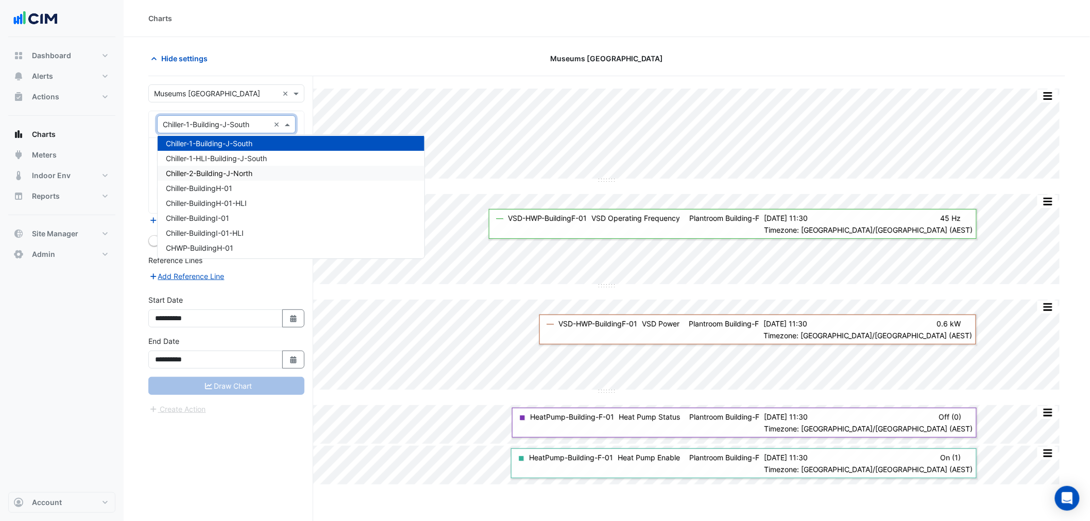
click at [237, 125] on input "text" at bounding box center [216, 124] width 107 height 11
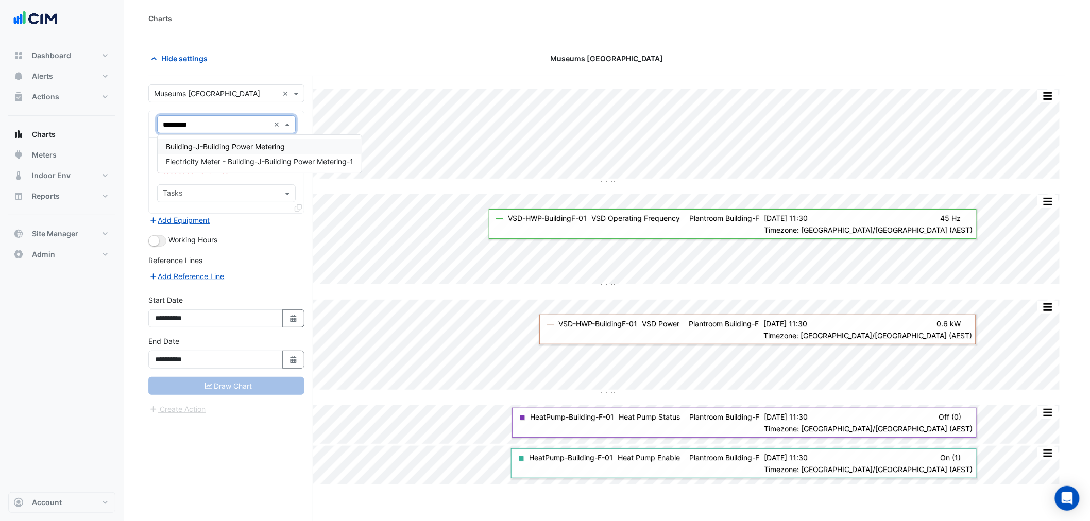
scroll to position [0, 0]
type input "*********"
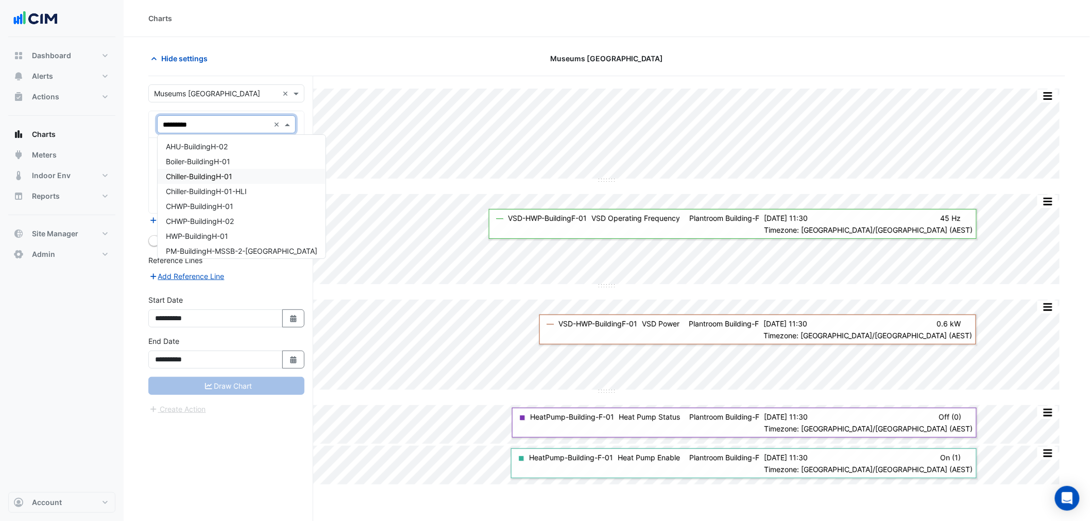
click at [240, 178] on div "Chiller-BuildingH-01" at bounding box center [242, 176] width 168 height 15
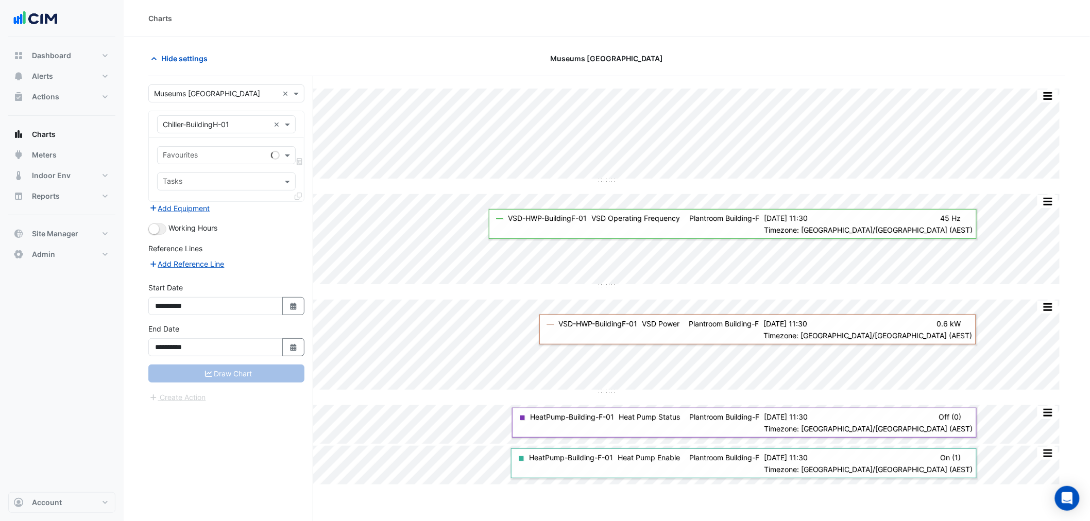
click at [198, 145] on div "Favourites Tasks" at bounding box center [226, 169] width 155 height 63
click at [211, 156] on input "text" at bounding box center [215, 156] width 104 height 11
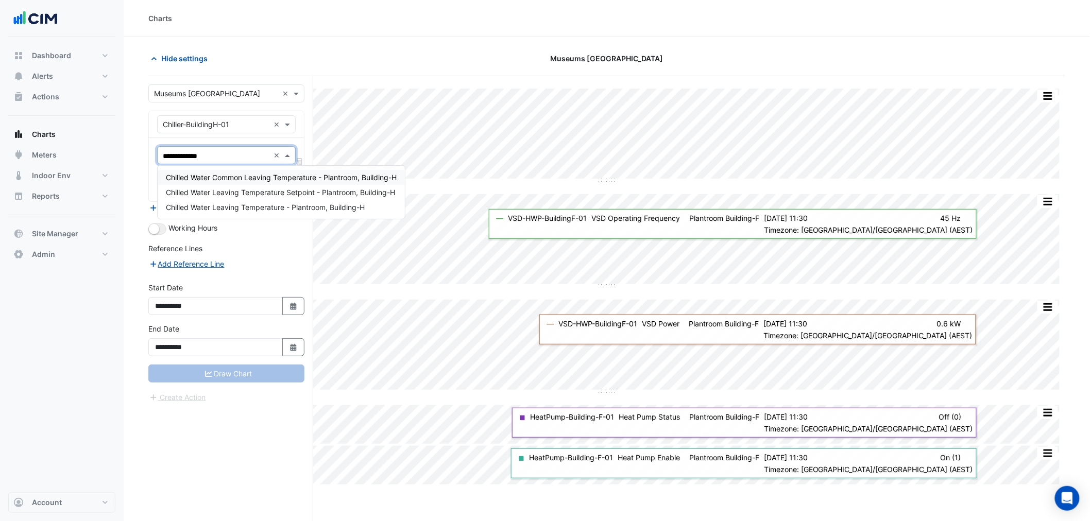
type input "**********"
click at [291, 204] on span "Chilled Water Leaving Temperature - Plantroom, Building-H" at bounding box center [265, 207] width 199 height 9
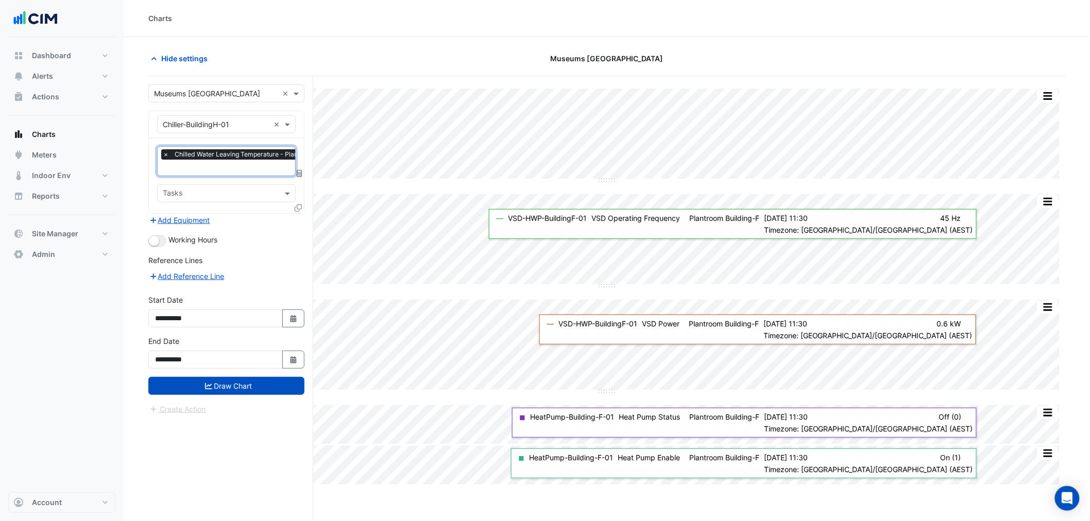
paste input "**********"
type input "**********"
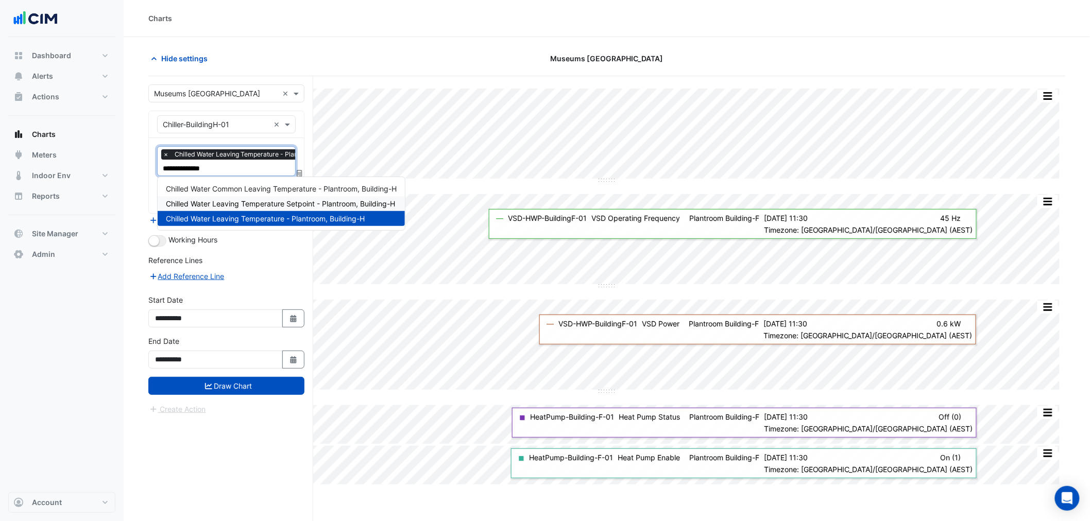
click at [316, 208] on div "Chilled Water Leaving Temperature Setpoint - Plantroom, Building-H" at bounding box center [281, 203] width 247 height 15
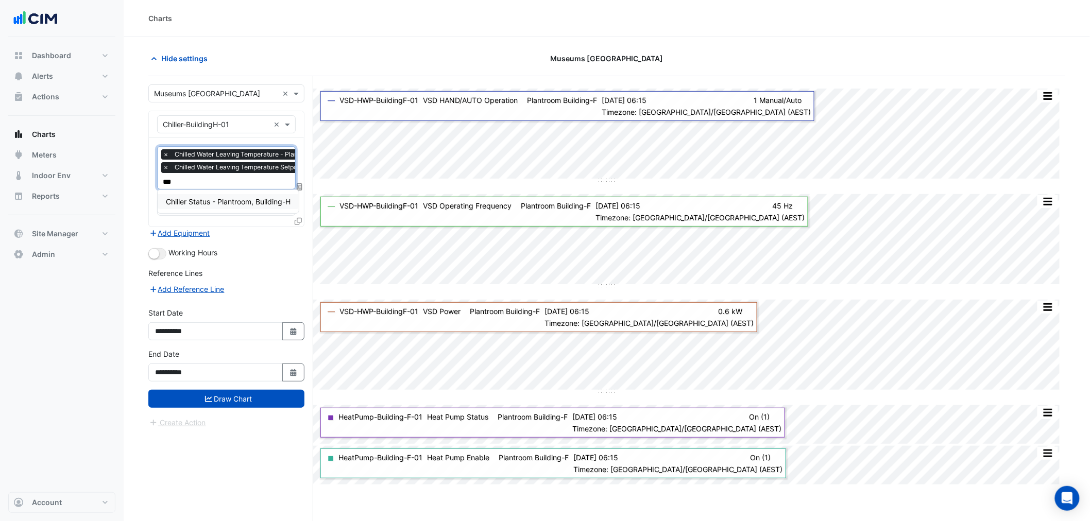
type input "****"
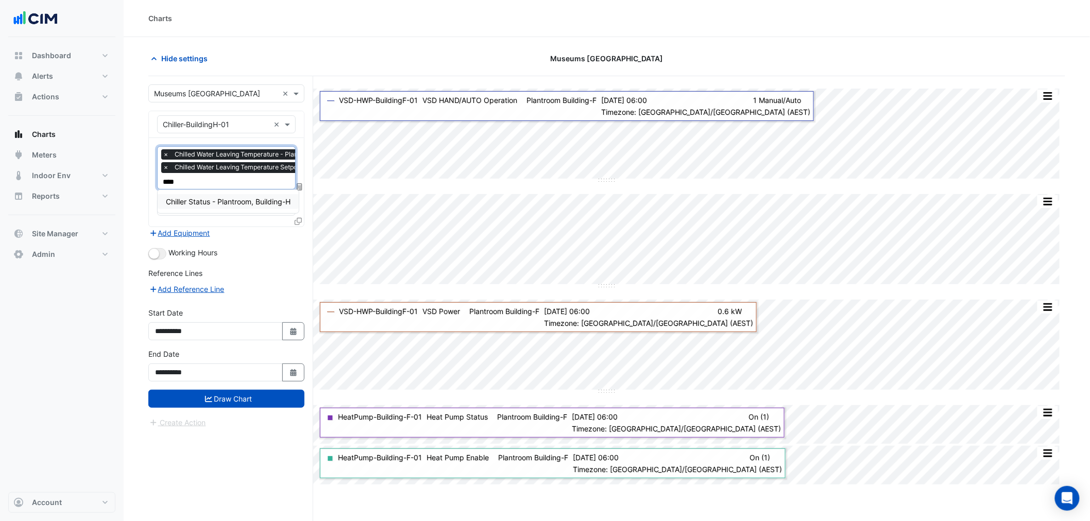
click at [262, 199] on span "Chiller Status - Plantroom, Building-H" at bounding box center [228, 201] width 125 height 9
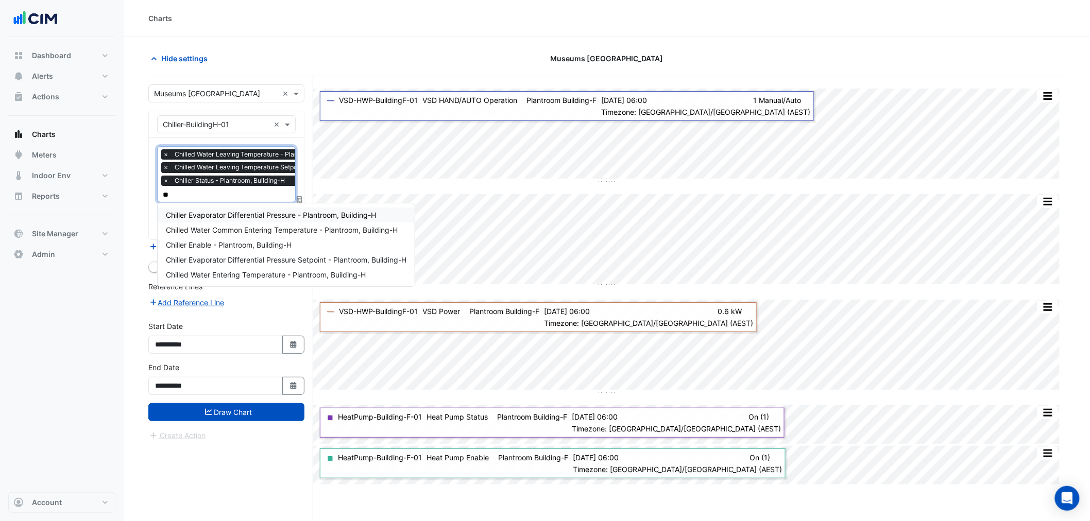
type input "***"
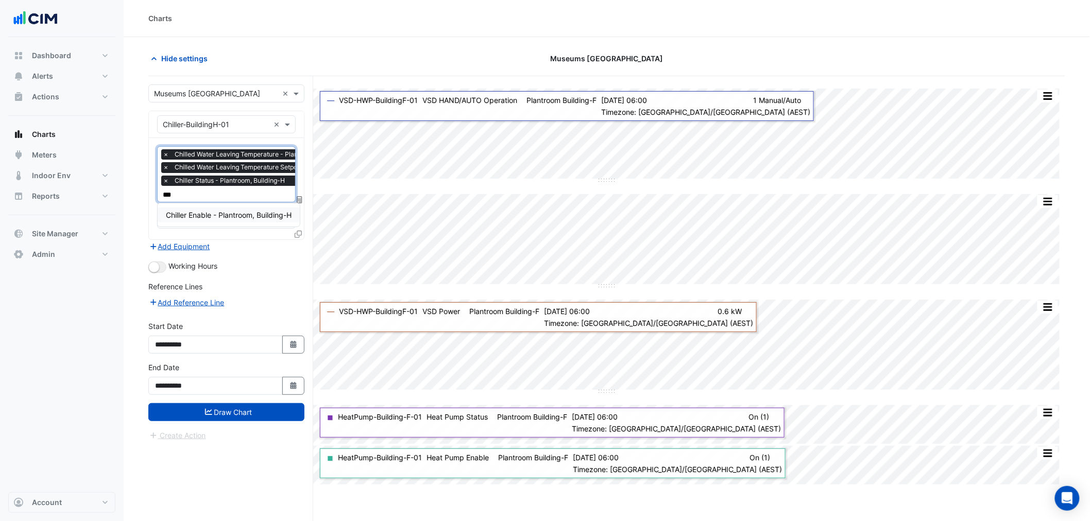
click at [263, 211] on span "Chiller Enable - Plantroom, Building-H" at bounding box center [229, 215] width 126 height 9
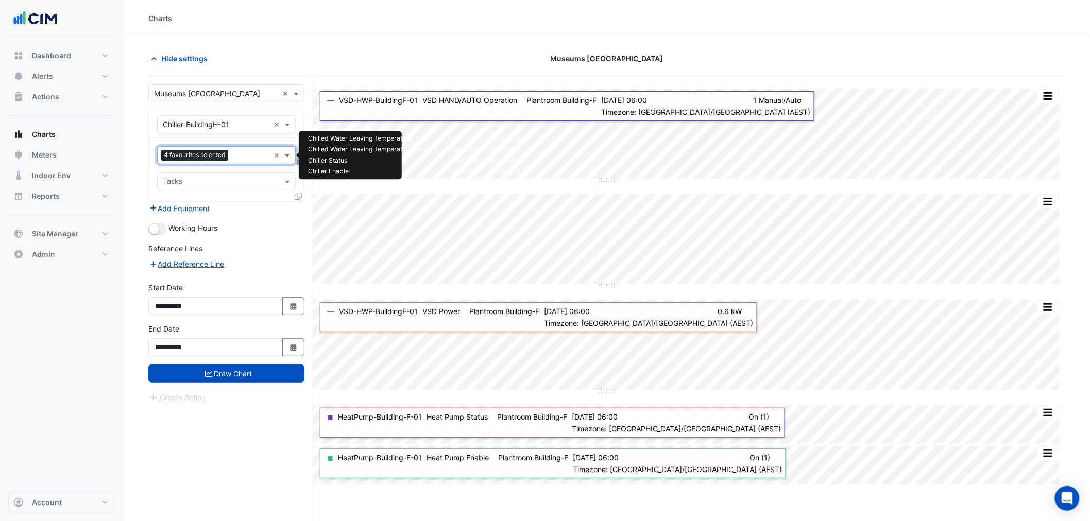
click at [246, 153] on input "text" at bounding box center [250, 156] width 37 height 11
type input "***"
click at [179, 428] on div "**********" at bounding box center [230, 318] width 165 height 484
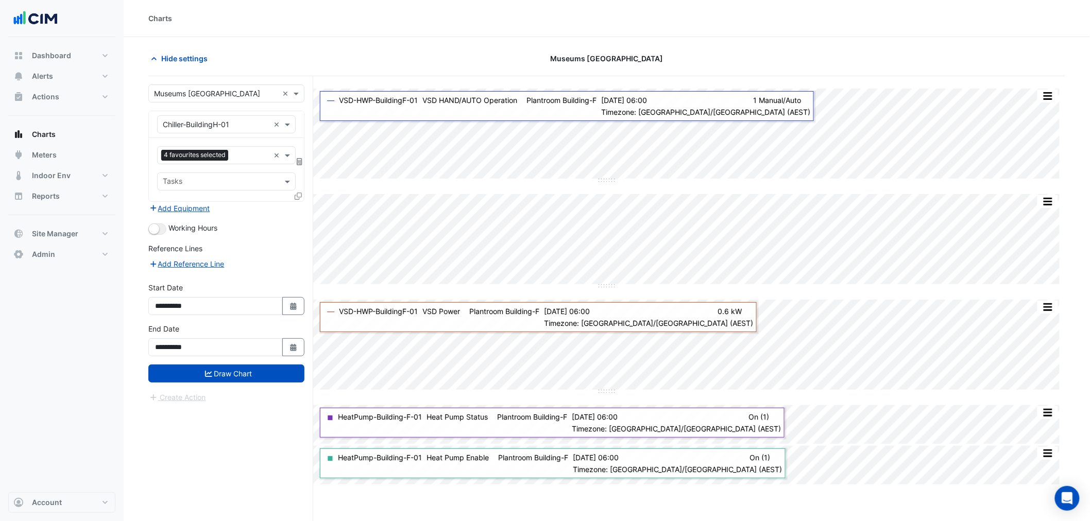
click at [206, 388] on form "**********" at bounding box center [226, 243] width 156 height 319
click at [212, 383] on form "**********" at bounding box center [226, 243] width 156 height 319
click at [215, 379] on button "Draw Chart" at bounding box center [226, 374] width 156 height 18
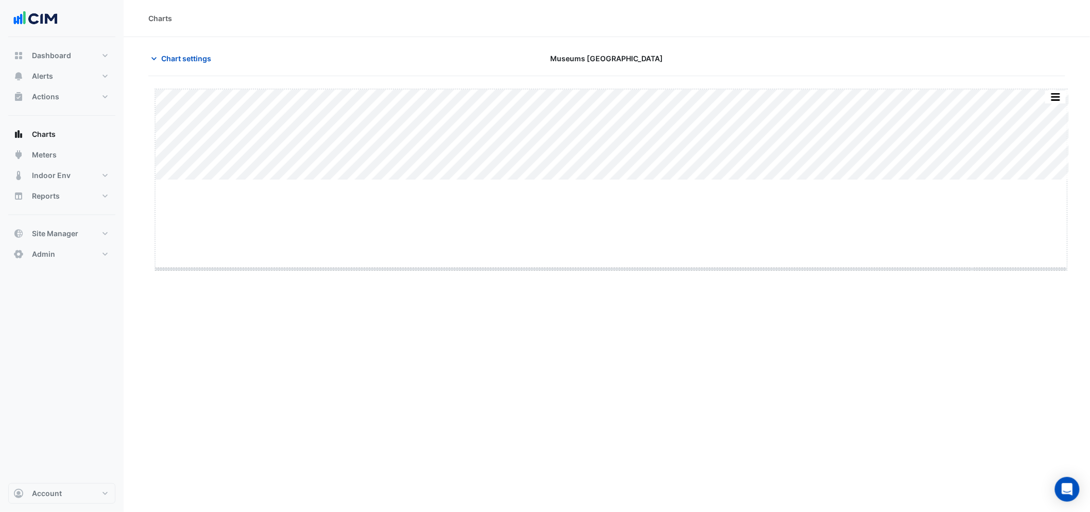
drag, startPoint x: 614, startPoint y: 181, endPoint x: 609, endPoint y: 278, distance: 97.5
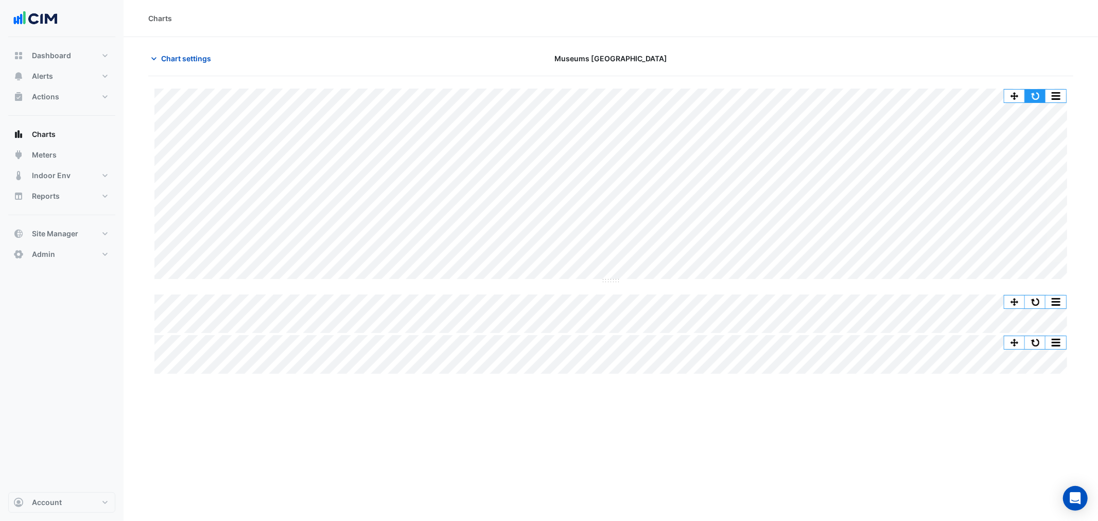
drag, startPoint x: 1036, startPoint y: 94, endPoint x: 912, endPoint y: 80, distance: 124.4
click at [1031, 95] on button "button" at bounding box center [1035, 96] width 21 height 13
click at [210, 63] on span "Chart settings" at bounding box center [186, 58] width 50 height 11
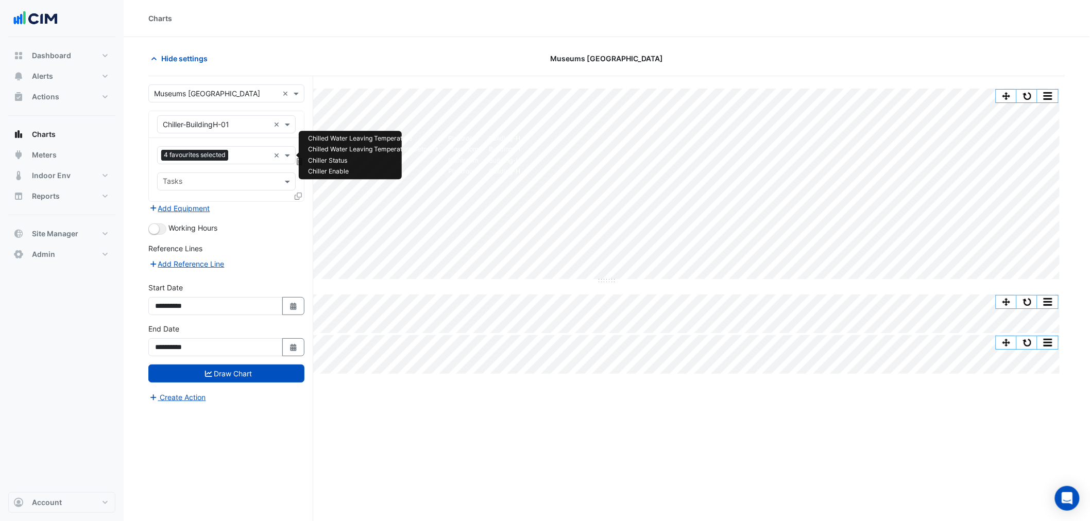
click at [201, 162] on div "4 favourites selected" at bounding box center [196, 156] width 70 height 13
type input "*"
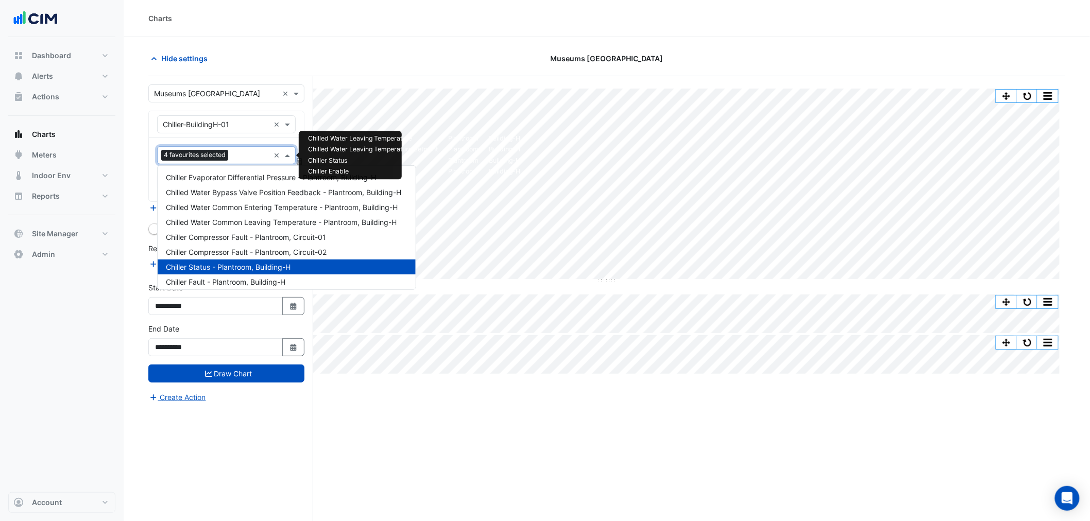
type input "*"
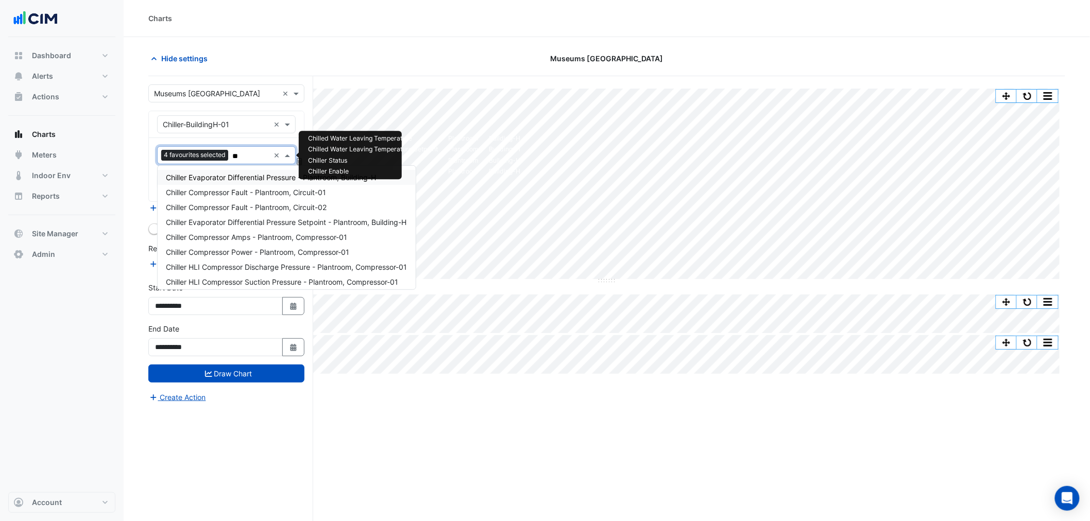
type input "*"
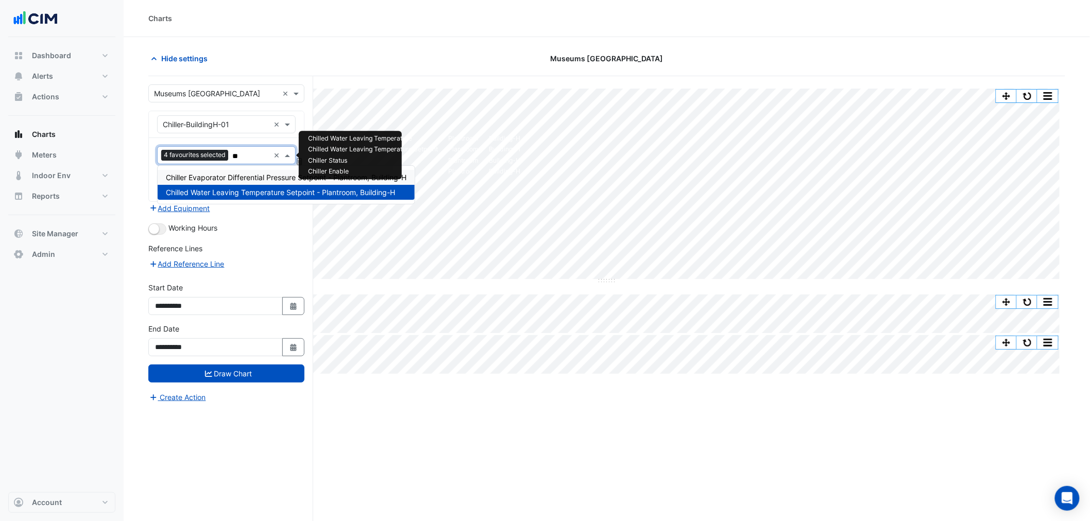
type input "***"
click at [265, 180] on span "Chiller Evaporator Differential Pressure Setpoint - Plantroom, Building-H" at bounding box center [286, 177] width 240 height 9
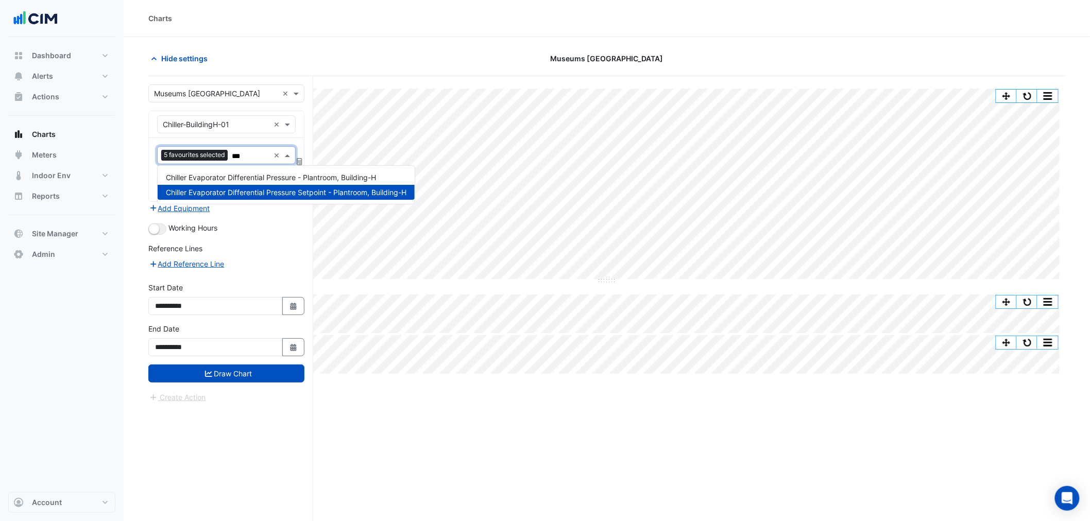
type input "****"
click at [265, 180] on span "Chiller Evaporator Differential Pressure - Plantroom, Building-H" at bounding box center [271, 177] width 210 height 9
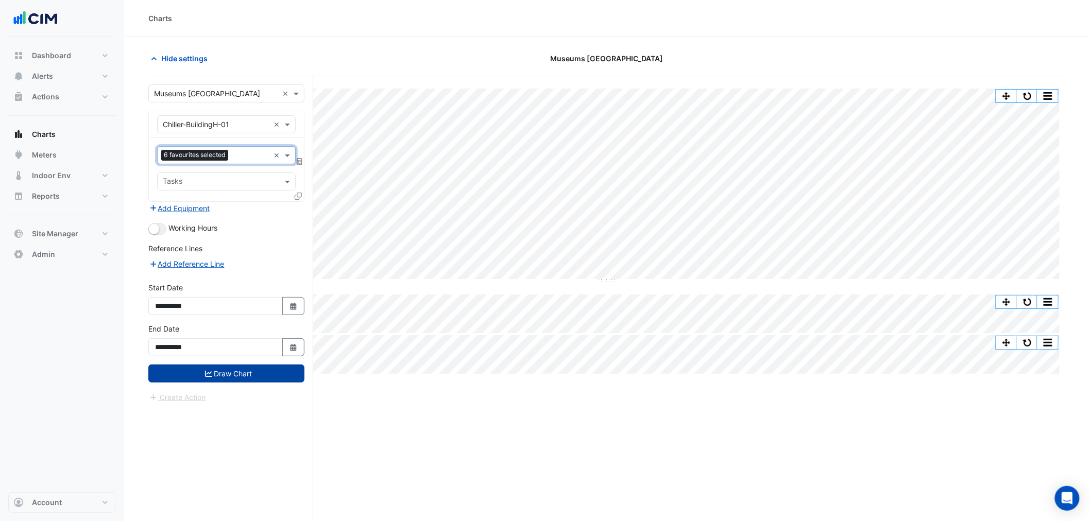
click at [213, 365] on button "Draw Chart" at bounding box center [226, 374] width 156 height 18
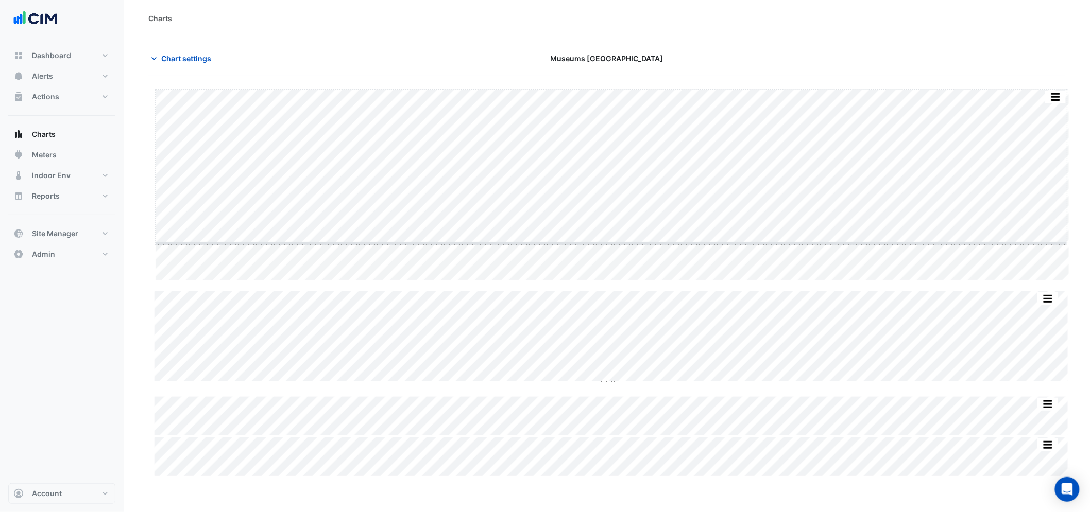
drag, startPoint x: 614, startPoint y: 280, endPoint x: 614, endPoint y: 217, distance: 62.8
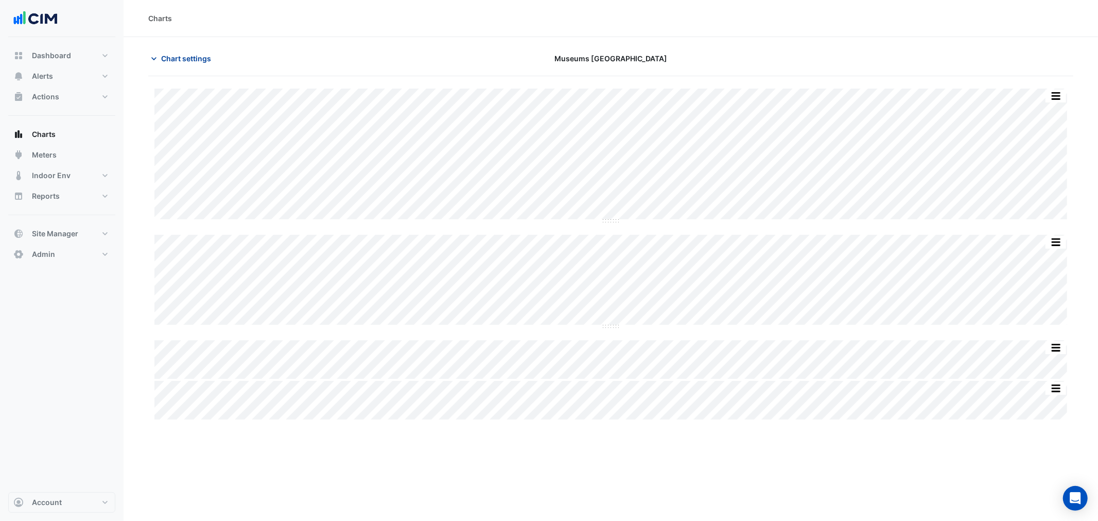
click at [199, 61] on span "Chart settings" at bounding box center [186, 58] width 50 height 11
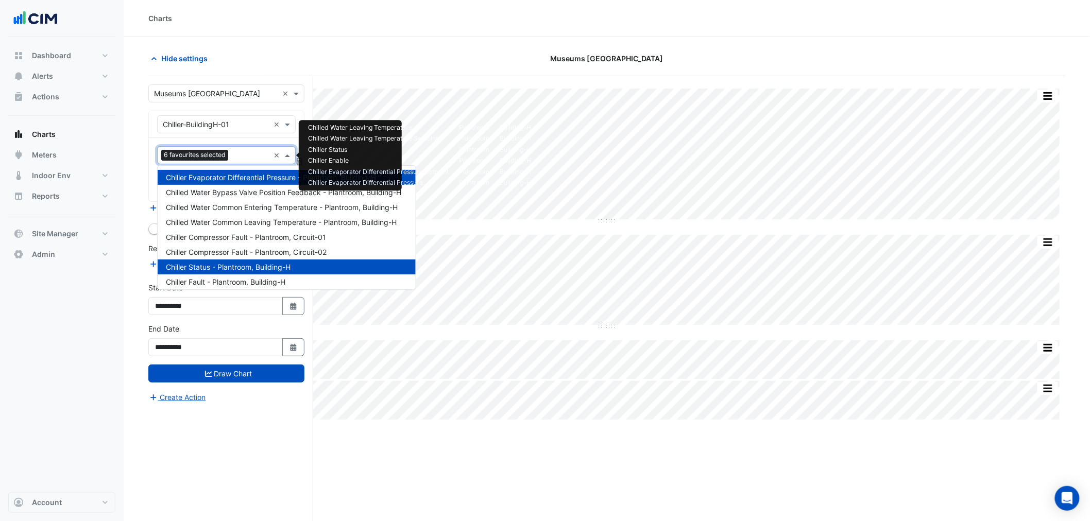
click at [201, 158] on span "6 favourites selected" at bounding box center [194, 155] width 67 height 10
type input "*"
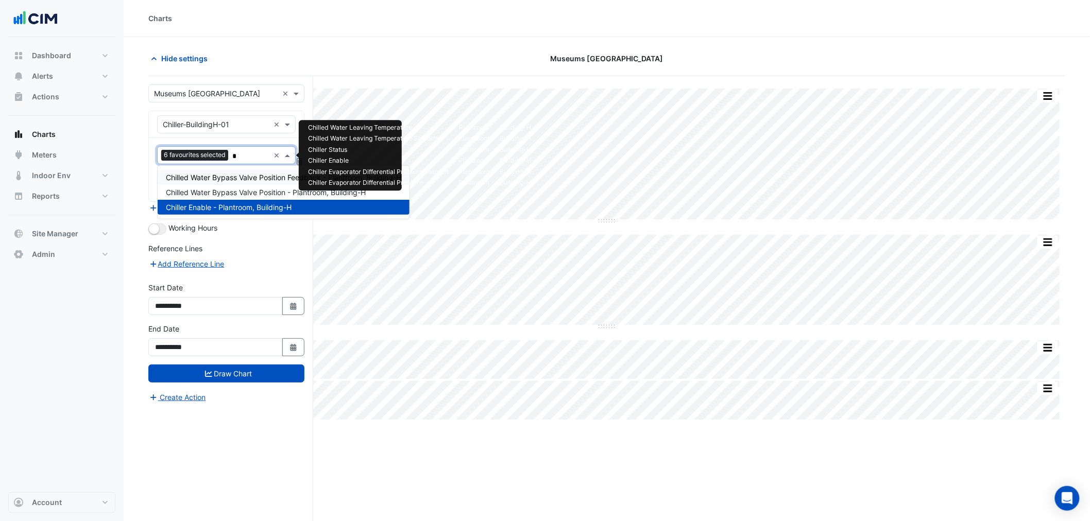
type input "**"
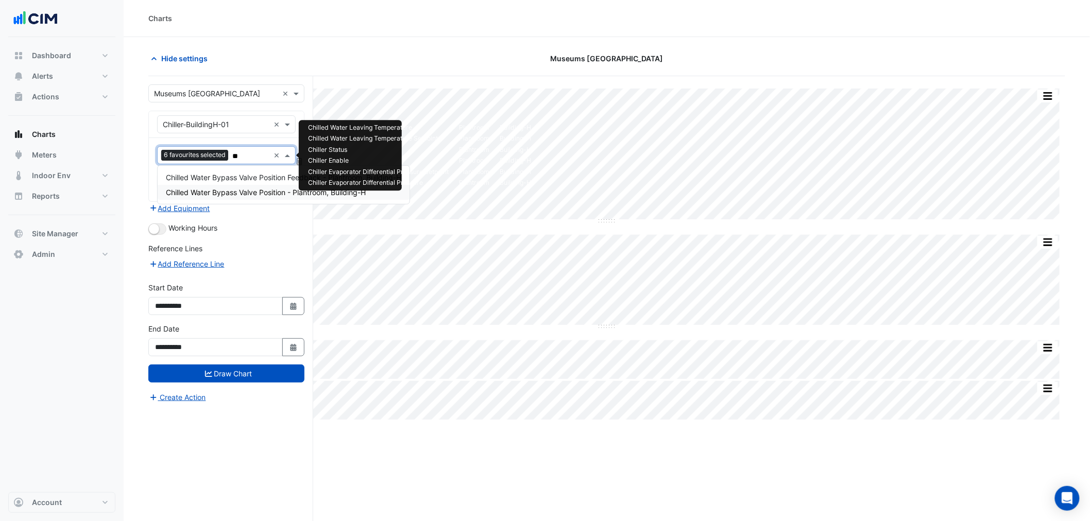
click at [279, 191] on span "Chilled Water Bypass Valve Position - Plantroom, Building-H" at bounding box center [266, 192] width 200 height 9
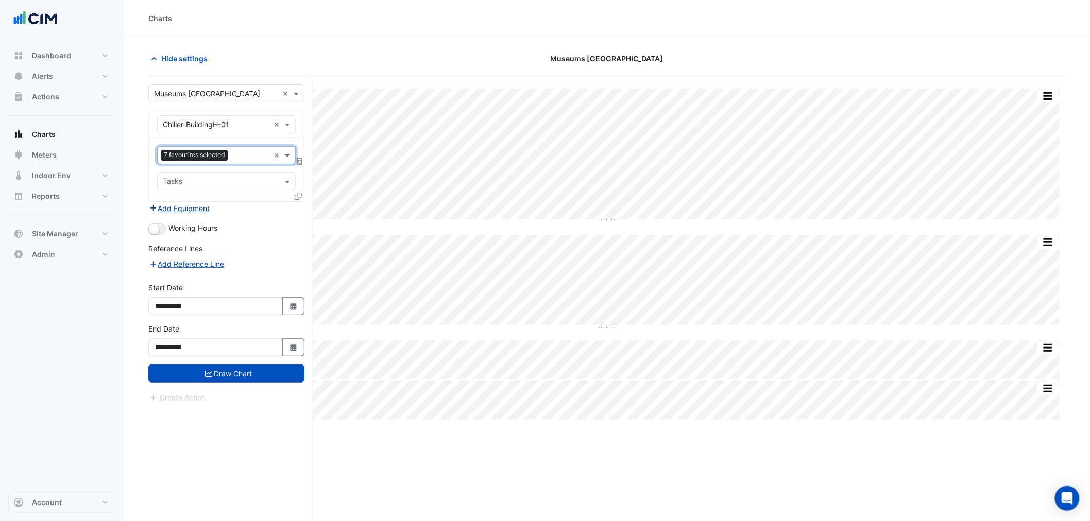
click at [192, 208] on button "Add Equipment" at bounding box center [179, 208] width 62 height 12
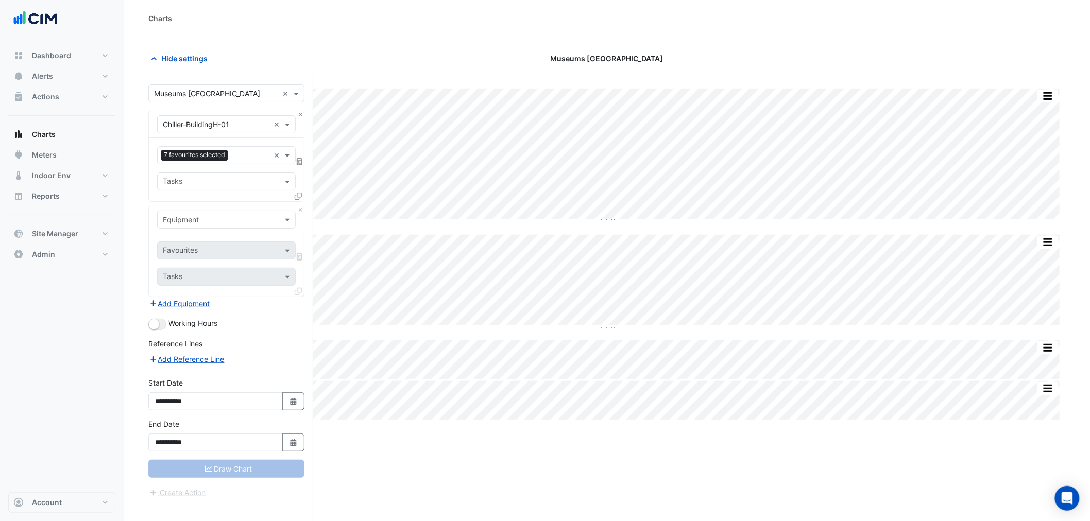
click at [204, 228] on div "Equipment" at bounding box center [226, 220] width 139 height 18
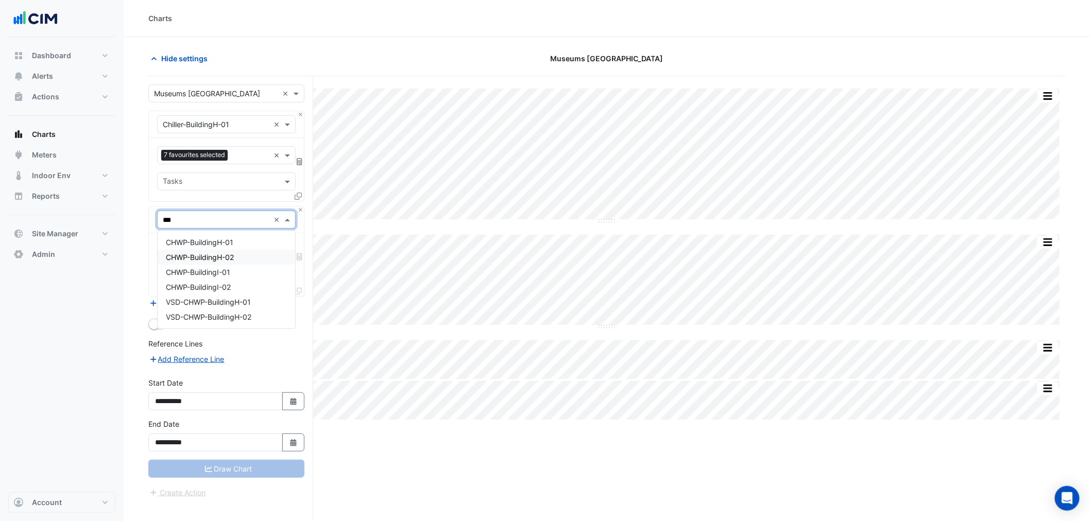
type input "****"
click at [245, 243] on div "CHWP-BuildingH-01" at bounding box center [226, 242] width 137 height 15
click at [244, 261] on div "Favourites Tasks" at bounding box center [226, 264] width 155 height 63
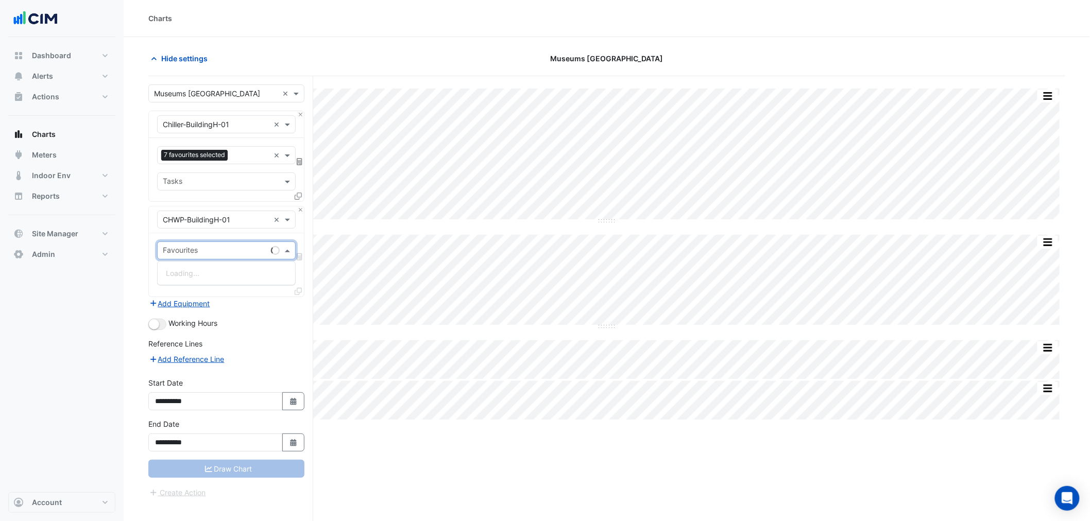
click at [236, 253] on input "text" at bounding box center [215, 251] width 104 height 11
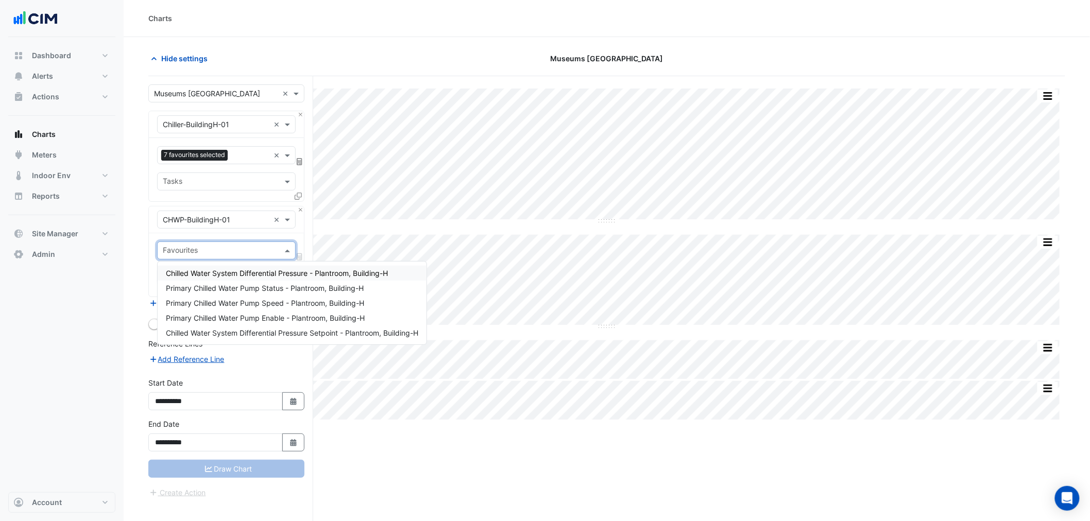
drag, startPoint x: 292, startPoint y: 270, endPoint x: 284, endPoint y: 265, distance: 10.2
click at [289, 266] on div "Chilled Water System Differential Pressure - Plantroom, Building-H" at bounding box center [292, 273] width 269 height 15
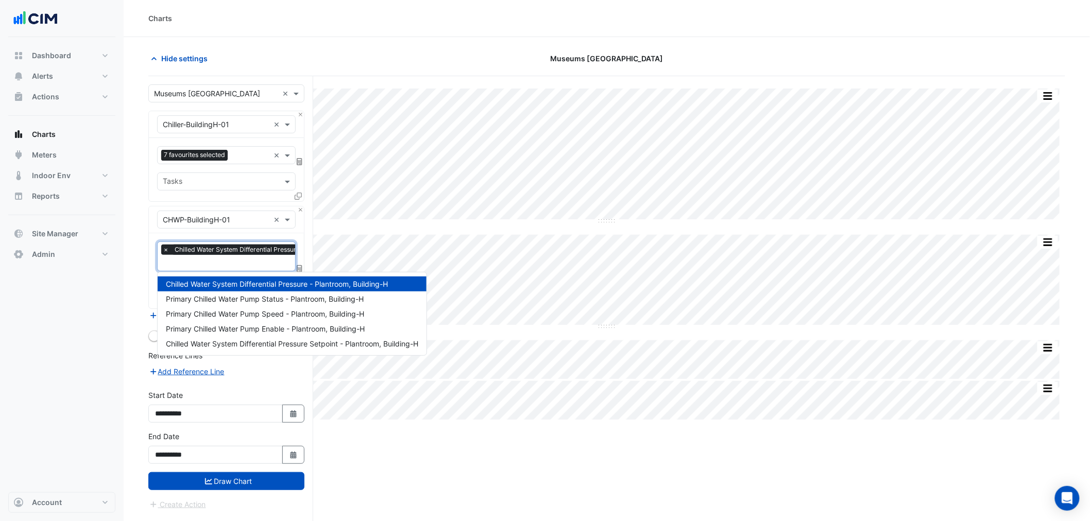
click at [253, 259] on input "text" at bounding box center [269, 264] width 213 height 11
click at [296, 336] on div "Chilled Water System Differential Pressure Setpoint - Plantroom, Building-H" at bounding box center [292, 343] width 269 height 15
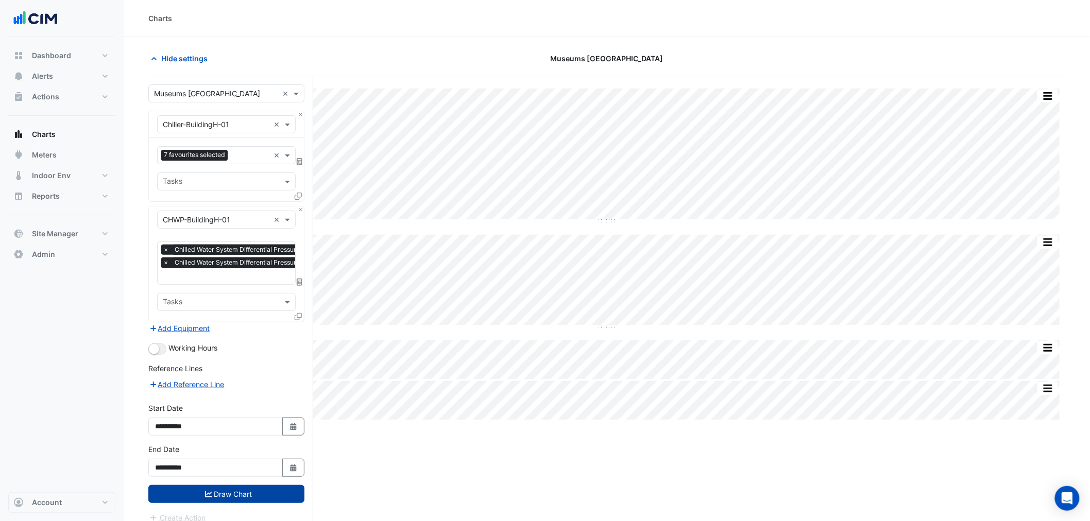
click at [222, 500] on button "Draw Chart" at bounding box center [226, 494] width 156 height 18
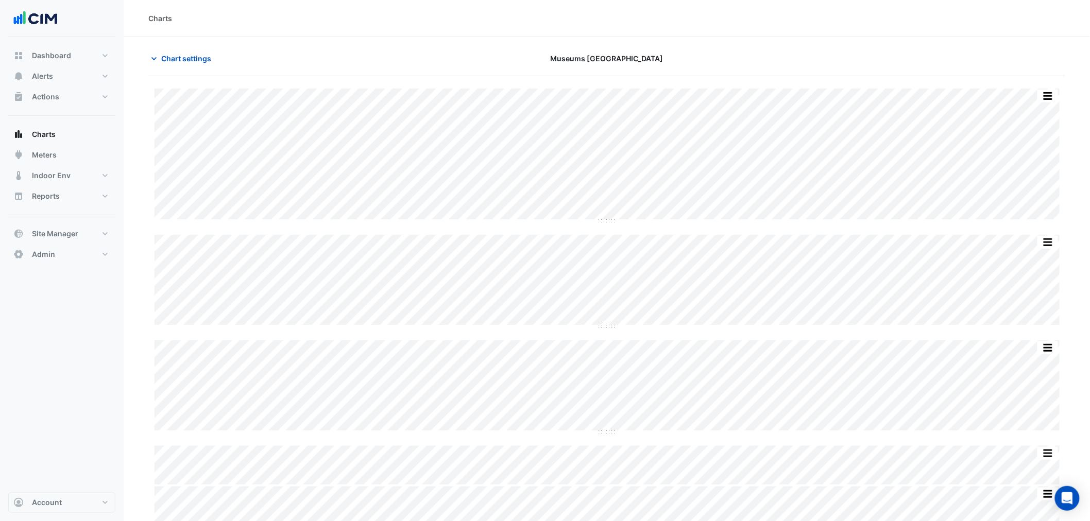
click at [200, 48] on section "Chart settings [GEOGRAPHIC_DATA] Split by Equip Split All Split None Print Save…" at bounding box center [607, 282] width 966 height 490
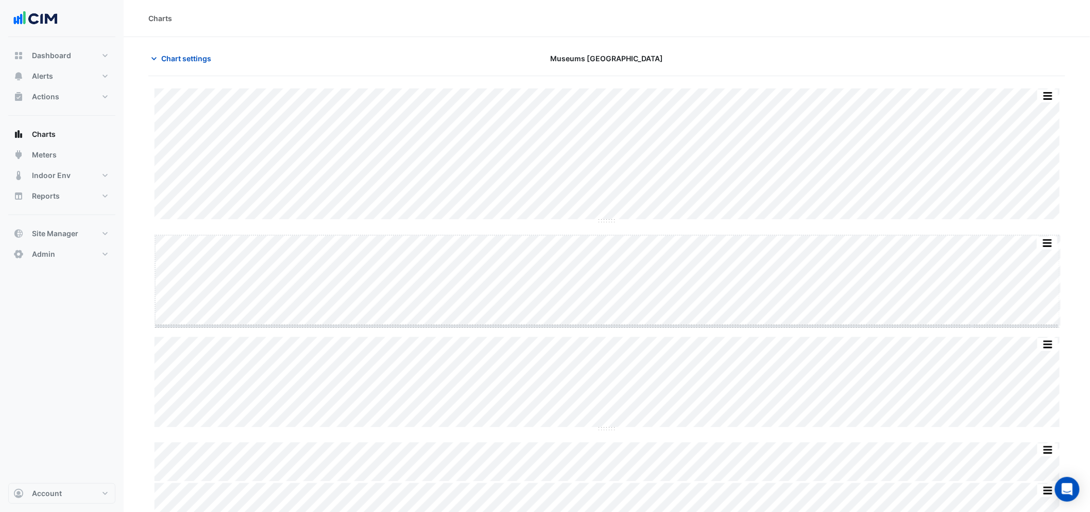
drag, startPoint x: 613, startPoint y: 325, endPoint x: 616, endPoint y: 405, distance: 79.9
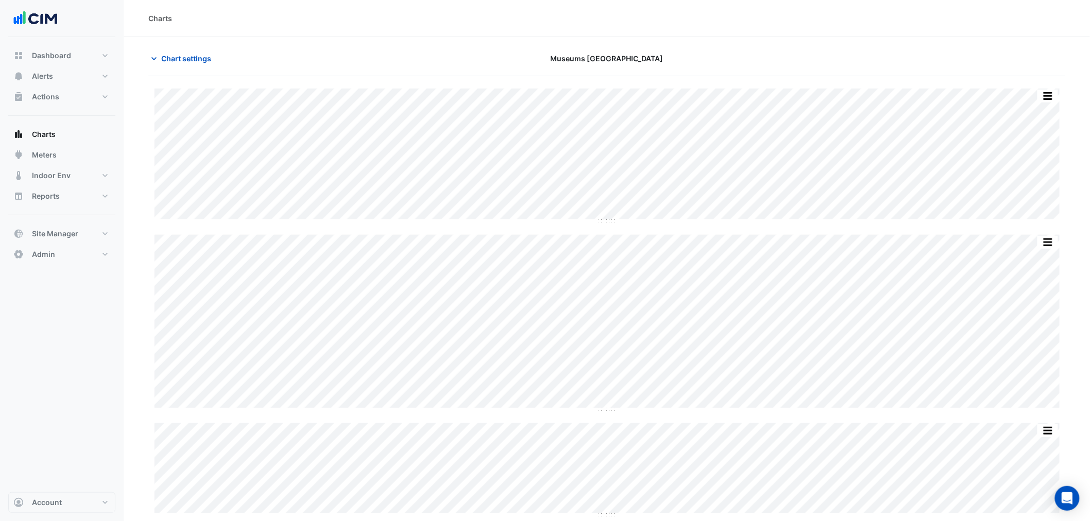
click at [193, 42] on section "Chart settings [GEOGRAPHIC_DATA] Split by Equip Split All Split None Print Save…" at bounding box center [607, 323] width 966 height 573
click at [200, 60] on span "Chart settings" at bounding box center [186, 58] width 50 height 11
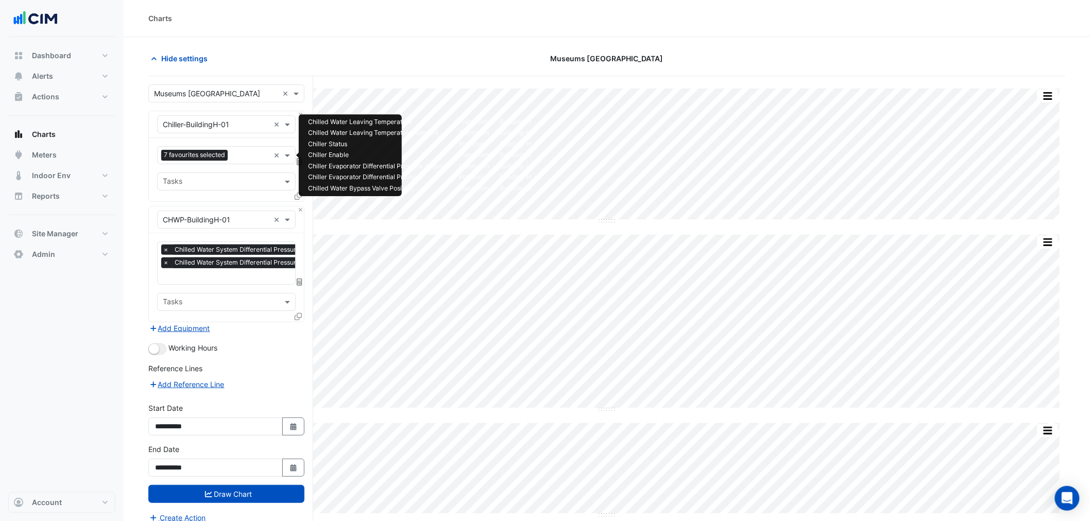
click at [248, 156] on input "text" at bounding box center [251, 156] width 38 height 11
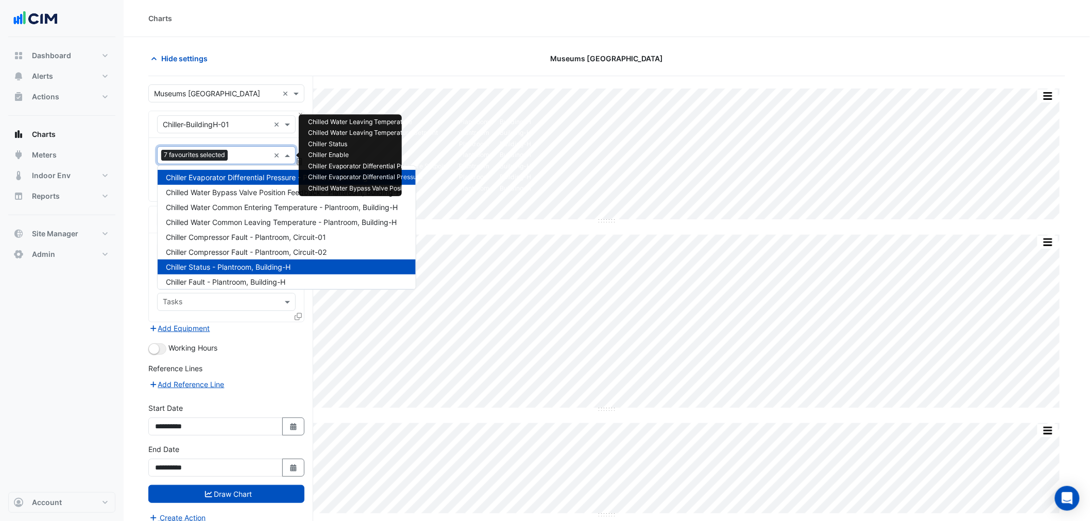
scroll to position [124, 0]
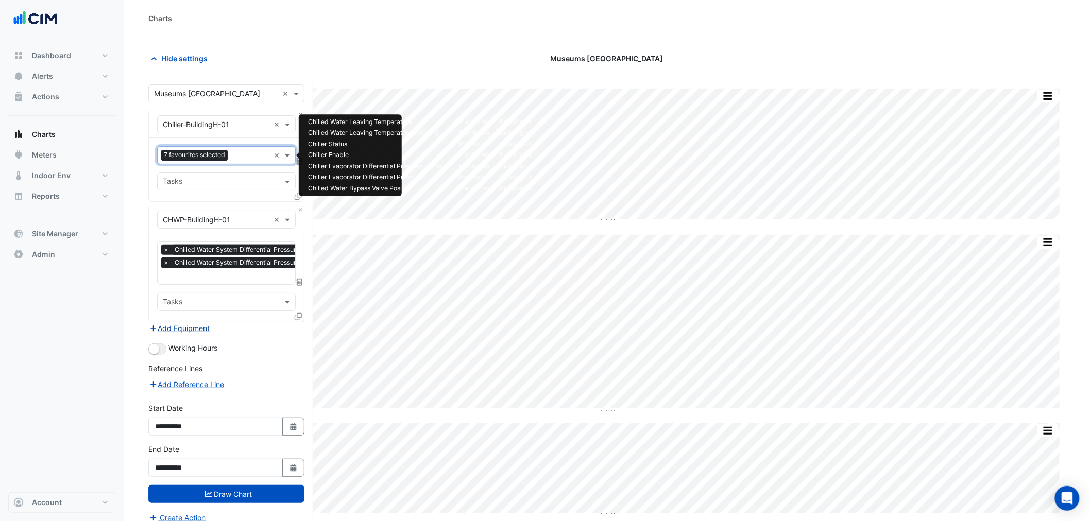
click at [197, 326] on button "Add Equipment" at bounding box center [179, 328] width 62 height 12
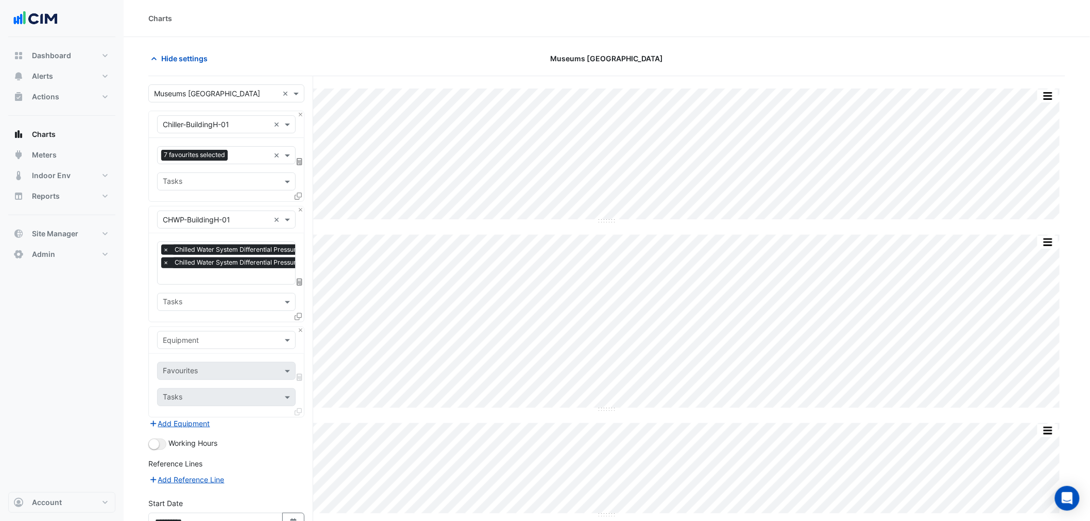
click at [201, 335] on input "text" at bounding box center [216, 340] width 107 height 11
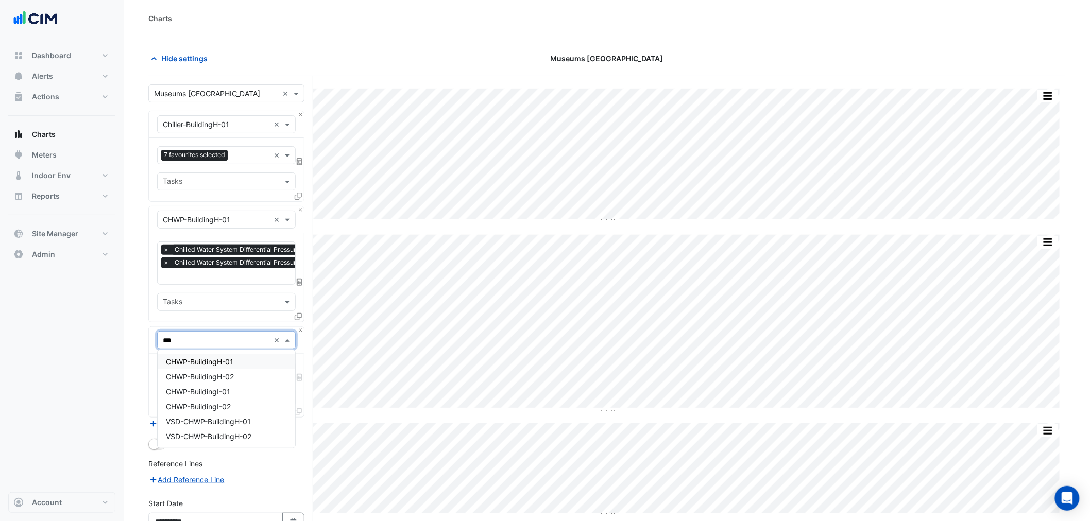
type input "***"
click at [209, 145] on div "Favourites 7 favourites selected × Tasks" at bounding box center [226, 169] width 155 height 63
click at [203, 339] on input "*" at bounding box center [216, 340] width 107 height 11
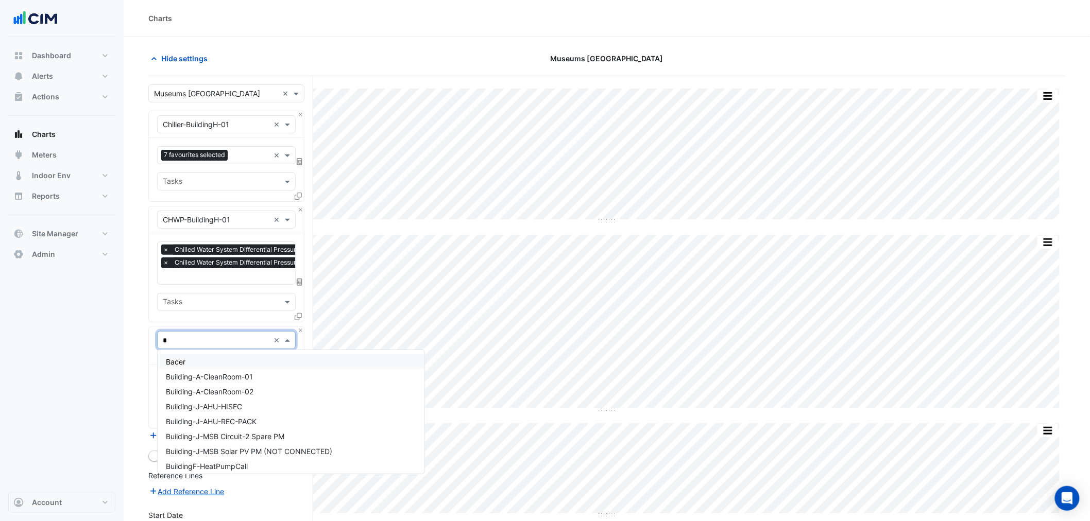
type input "**"
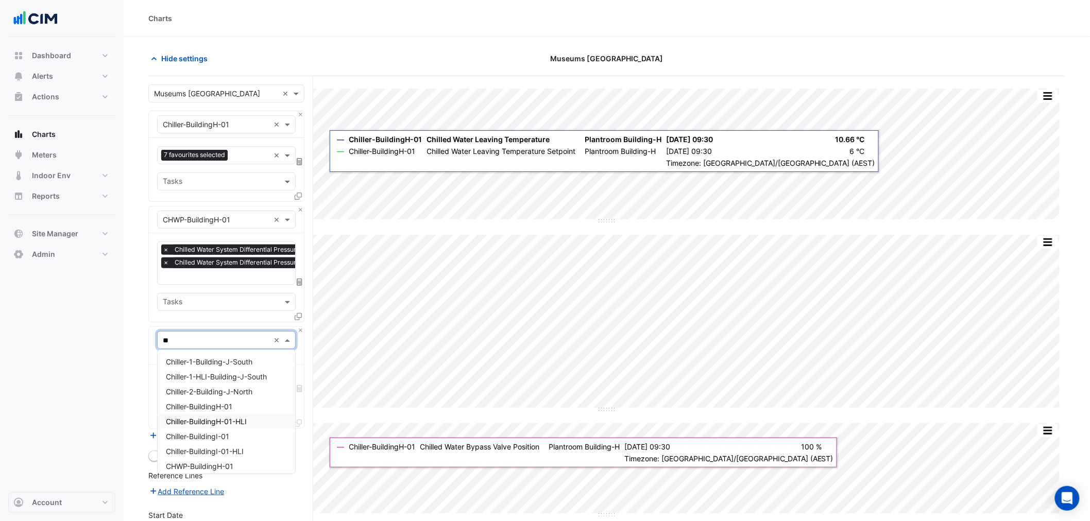
click at [240, 418] on span "Chiller-BuildingH-01-HLI" at bounding box center [206, 421] width 81 height 9
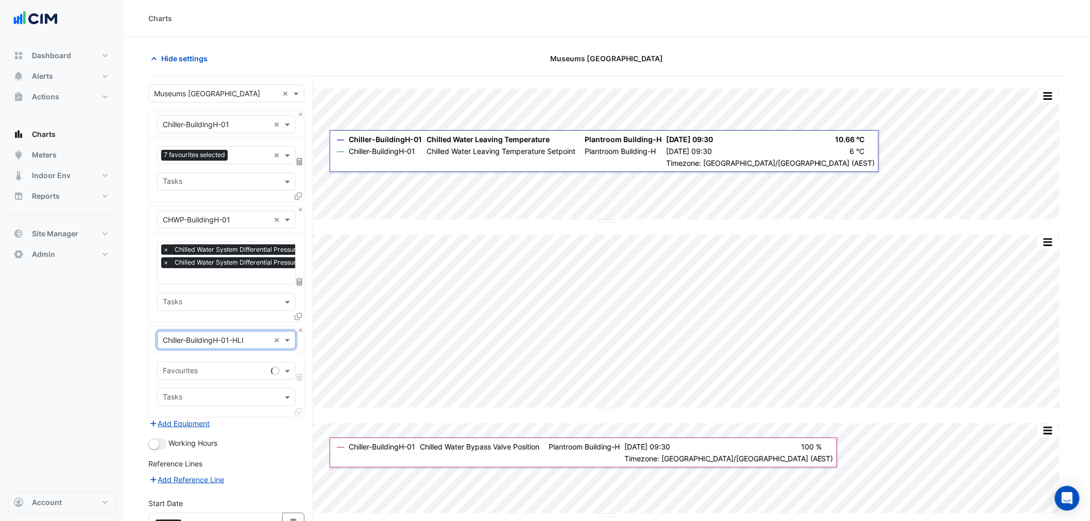
click at [230, 370] on input "text" at bounding box center [215, 372] width 104 height 11
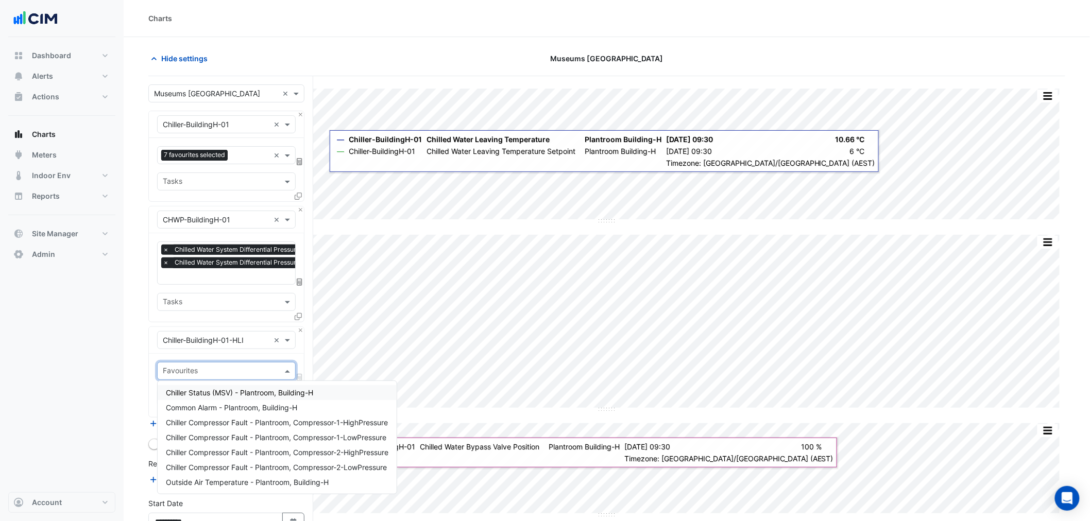
type input "*"
click at [301, 331] on button "Close" at bounding box center [300, 330] width 7 height 7
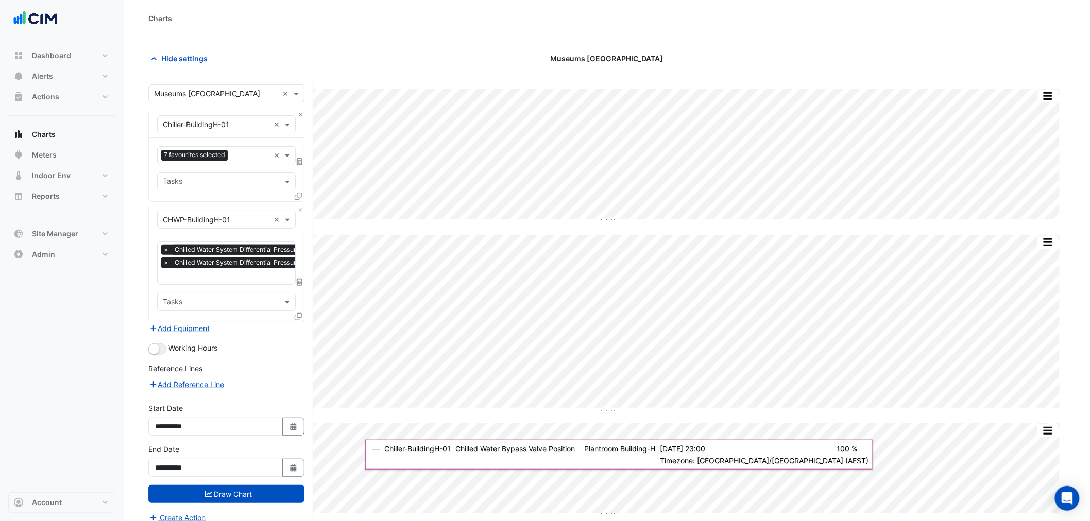
scroll to position [89, 0]
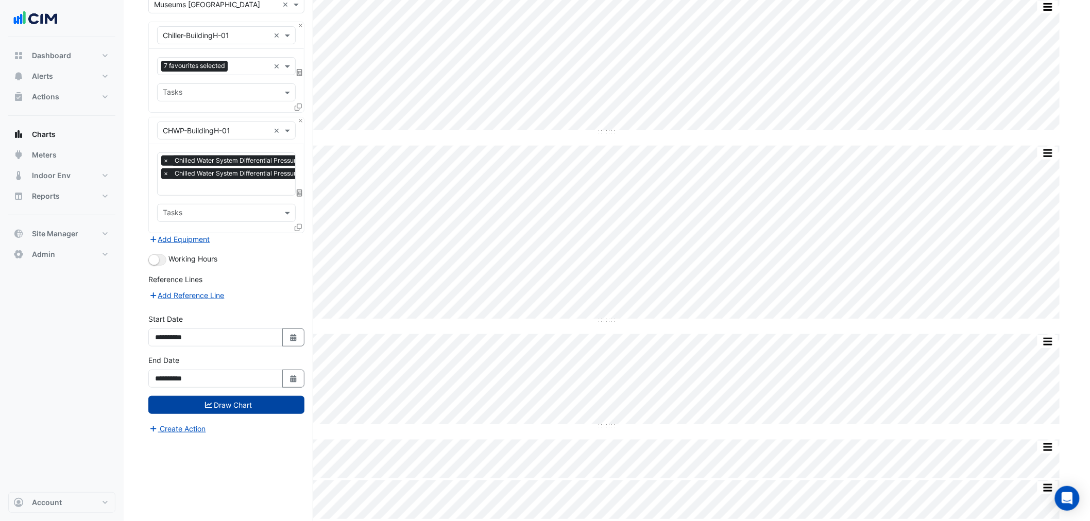
click at [272, 403] on button "Draw Chart" at bounding box center [226, 405] width 156 height 18
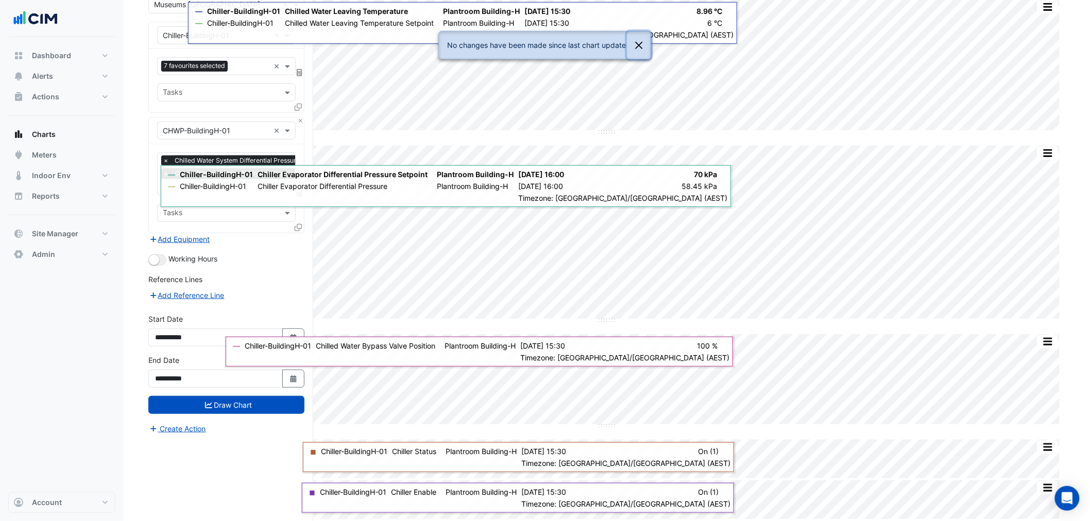
click at [635, 50] on button "Close" at bounding box center [639, 45] width 24 height 28
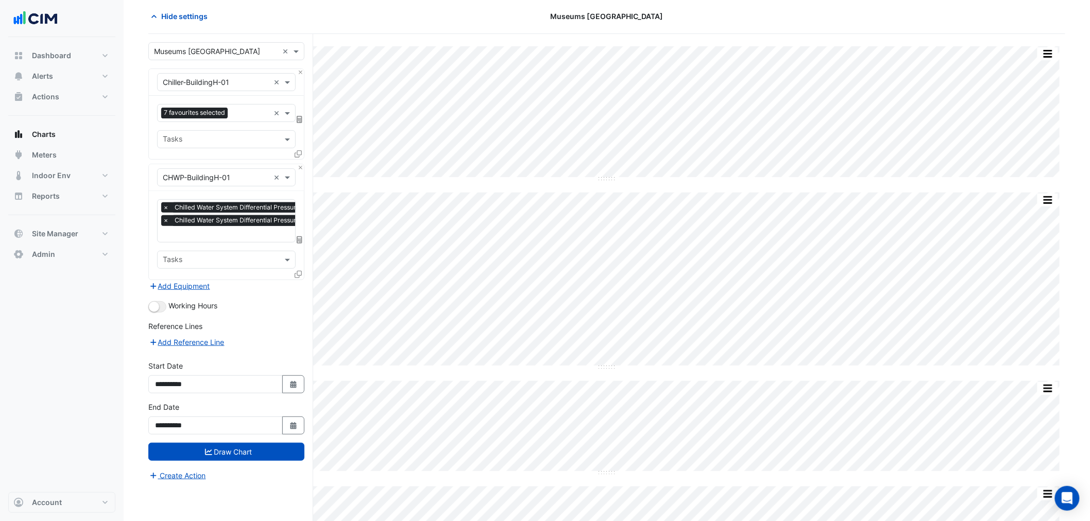
scroll to position [0, 0]
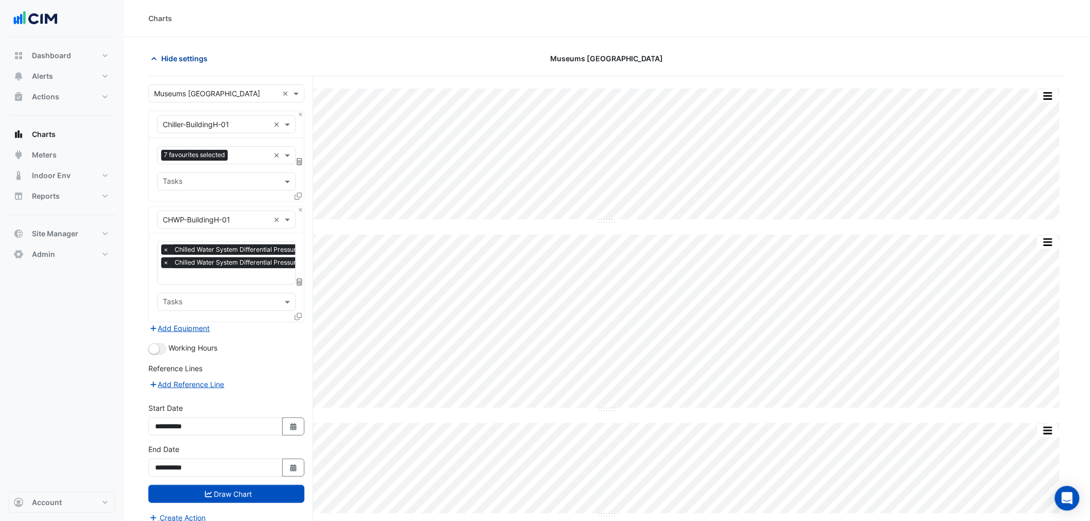
click at [191, 62] on span "Hide settings" at bounding box center [184, 58] width 46 height 11
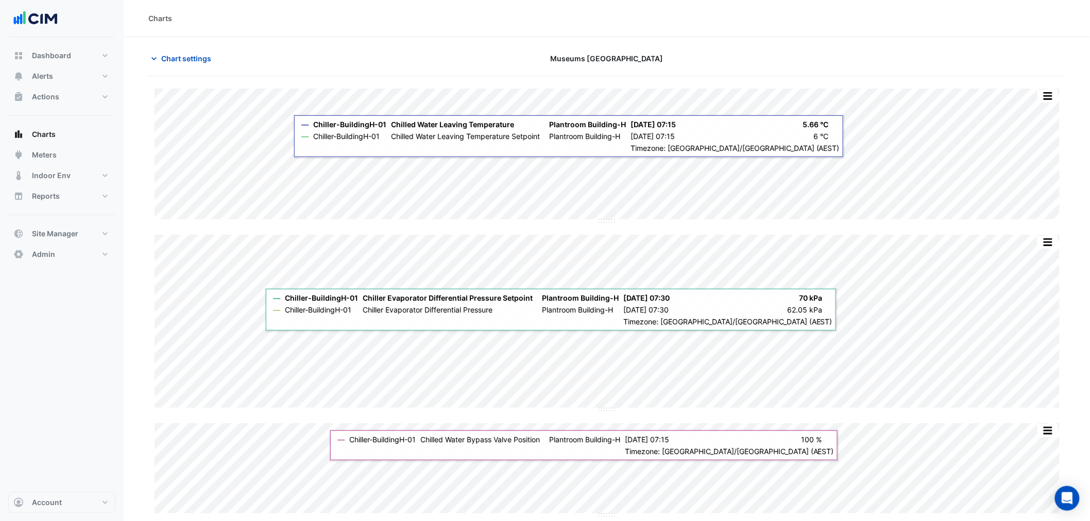
scroll to position [89, 0]
